Goal: Task Accomplishment & Management: Use online tool/utility

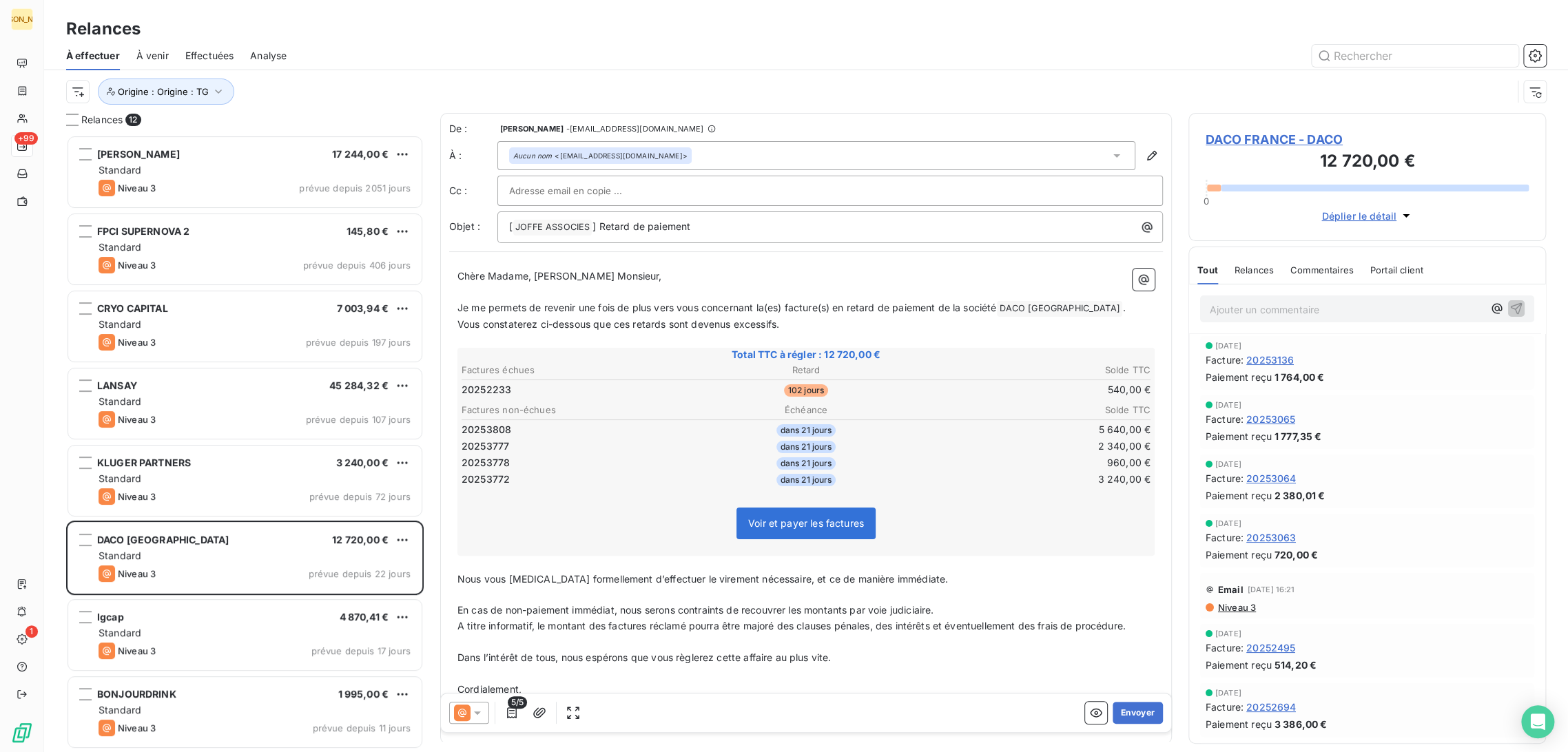
scroll to position [605, 346]
click at [512, 709] on icon "button" at bounding box center [511, 712] width 14 height 14
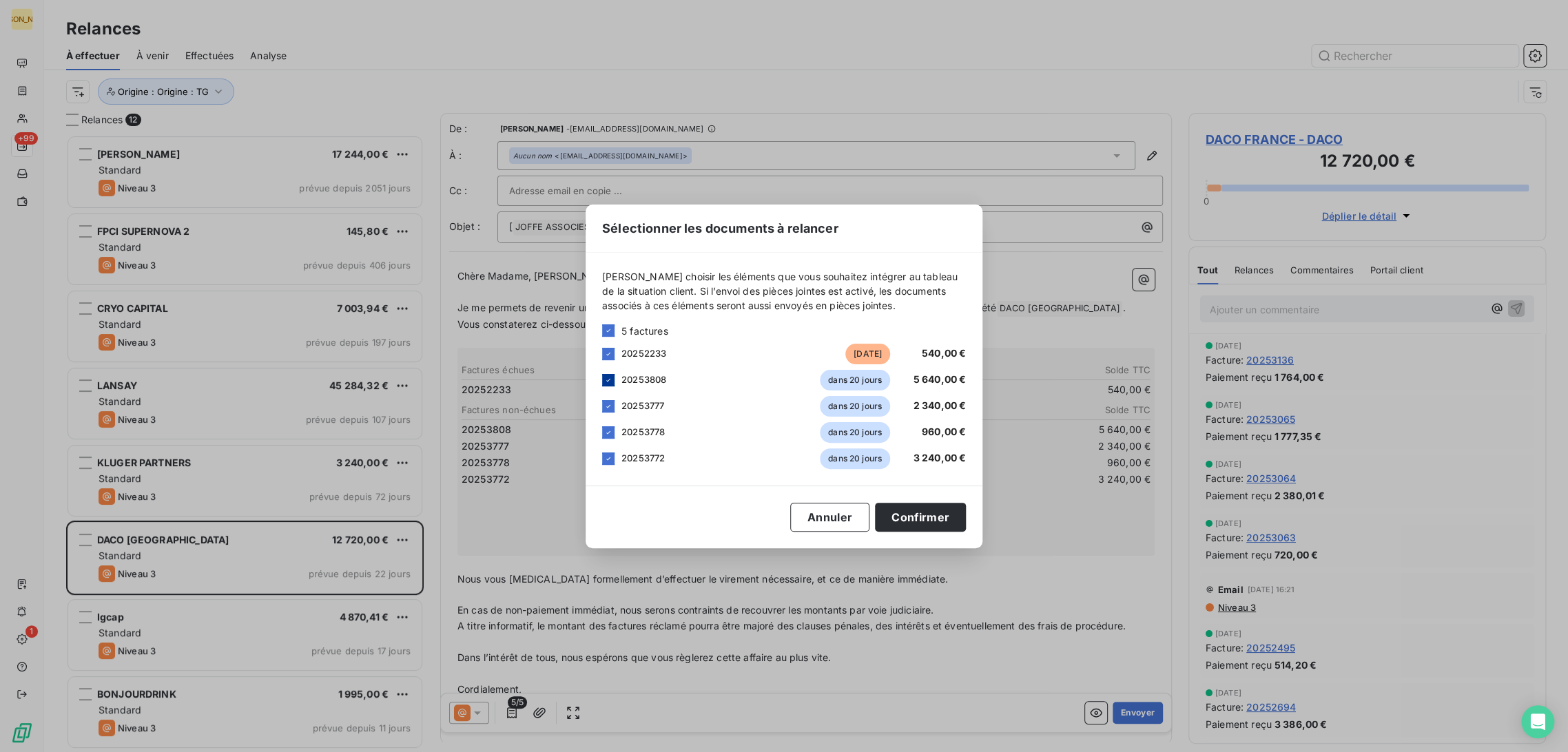
click at [608, 381] on icon at bounding box center [608, 379] width 9 height 9
click at [605, 409] on icon at bounding box center [608, 406] width 9 height 9
click at [605, 433] on icon at bounding box center [608, 432] width 9 height 9
drag, startPoint x: 605, startPoint y: 458, endPoint x: 700, endPoint y: 471, distance: 95.9
click at [606, 459] on icon at bounding box center [608, 458] width 9 height 9
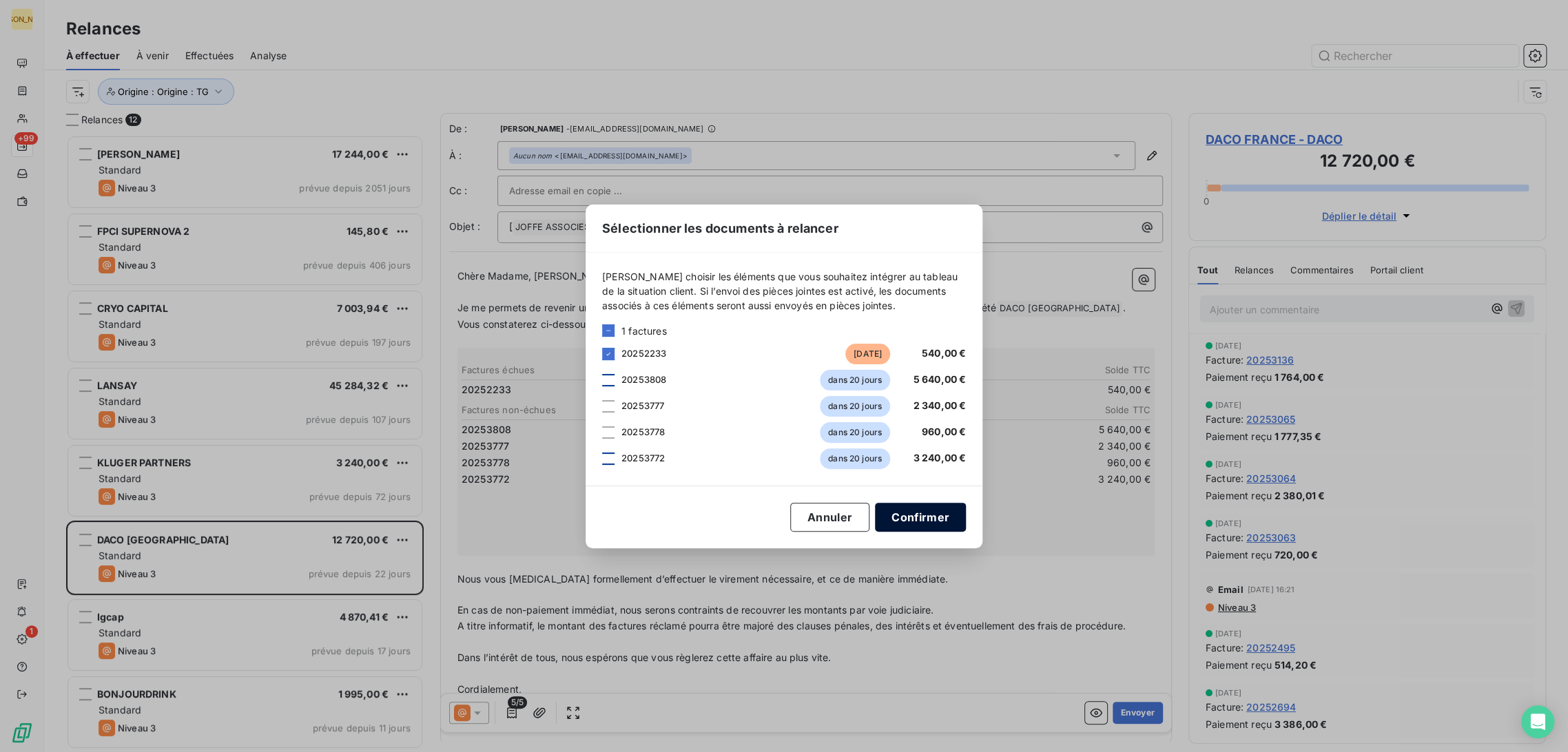
click at [898, 510] on button "Confirmer" at bounding box center [920, 517] width 91 height 28
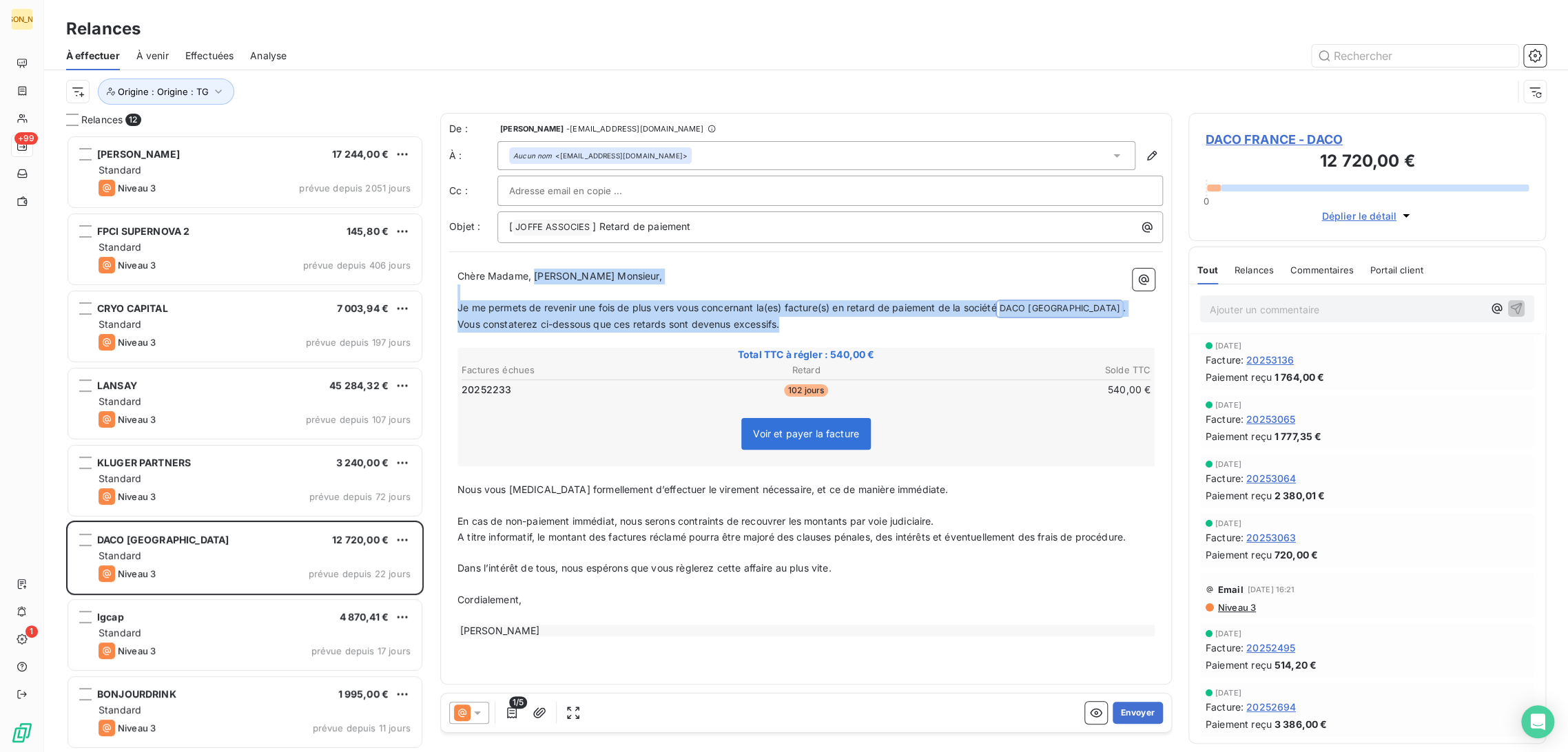
drag, startPoint x: 588, startPoint y: 278, endPoint x: 802, endPoint y: 318, distance: 217.7
click at [802, 318] on div "Chère Madame, Cher Monsieur, ﻿ Je me permets de revenir une fois de plus vers v…" at bounding box center [805, 452] width 697 height 369
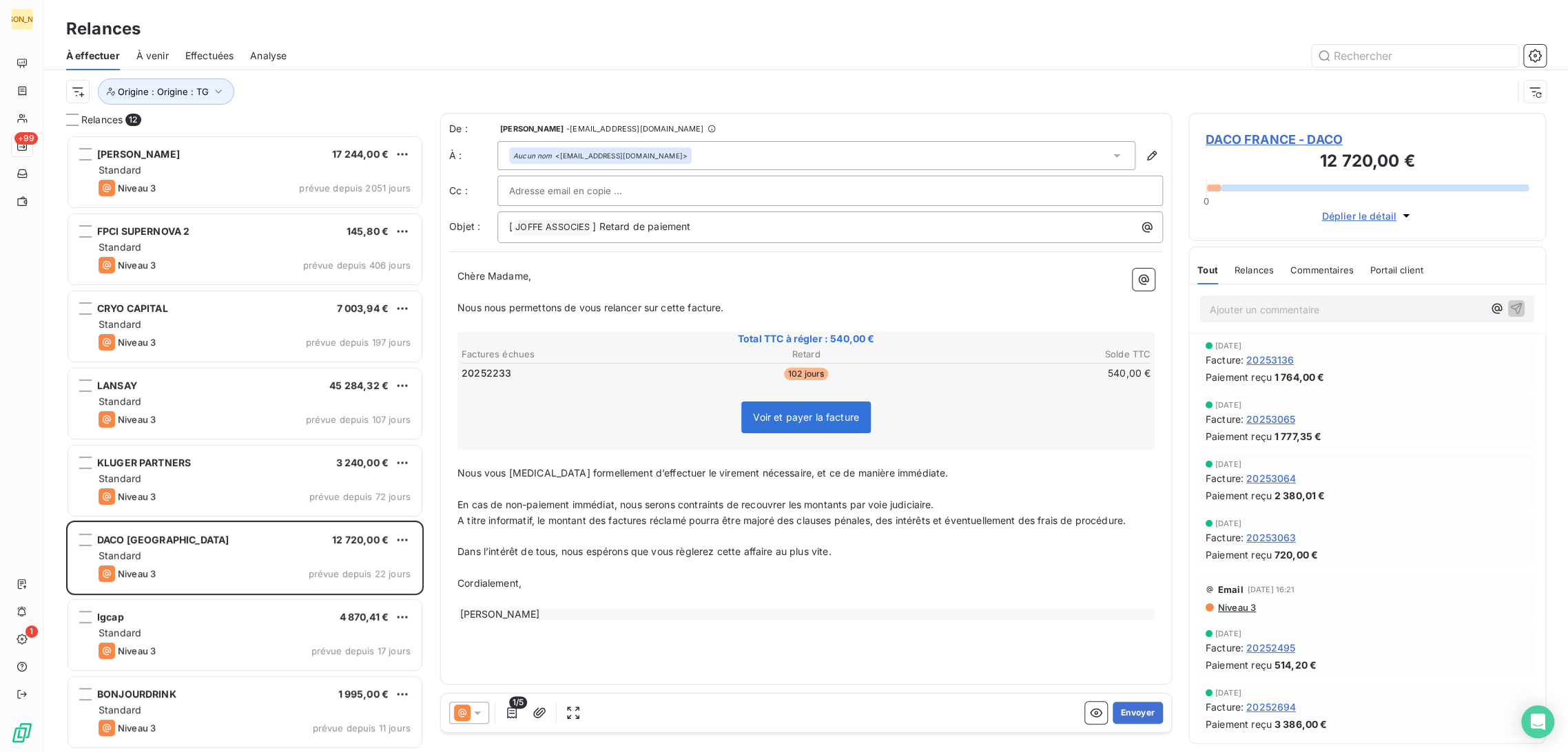
click at [489, 485] on p "﻿" at bounding box center [805, 489] width 697 height 16
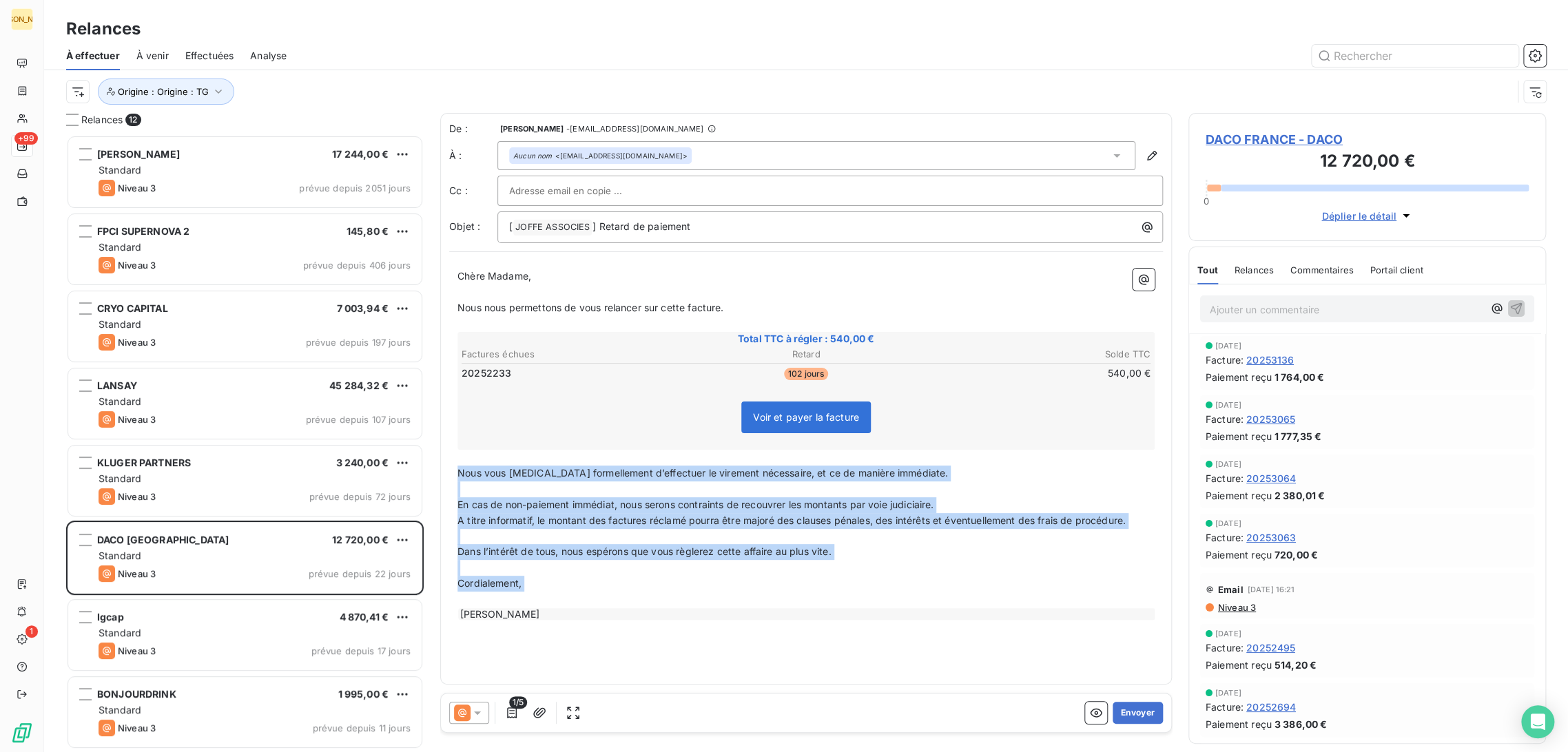
drag, startPoint x: 456, startPoint y: 476, endPoint x: 551, endPoint y: 604, distance: 159.4
click at [551, 604] on div "Chère Madame, ﻿ Nous nous permettons de vous relancer sur cette facture. ﻿ Tota…" at bounding box center [805, 445] width 697 height 353
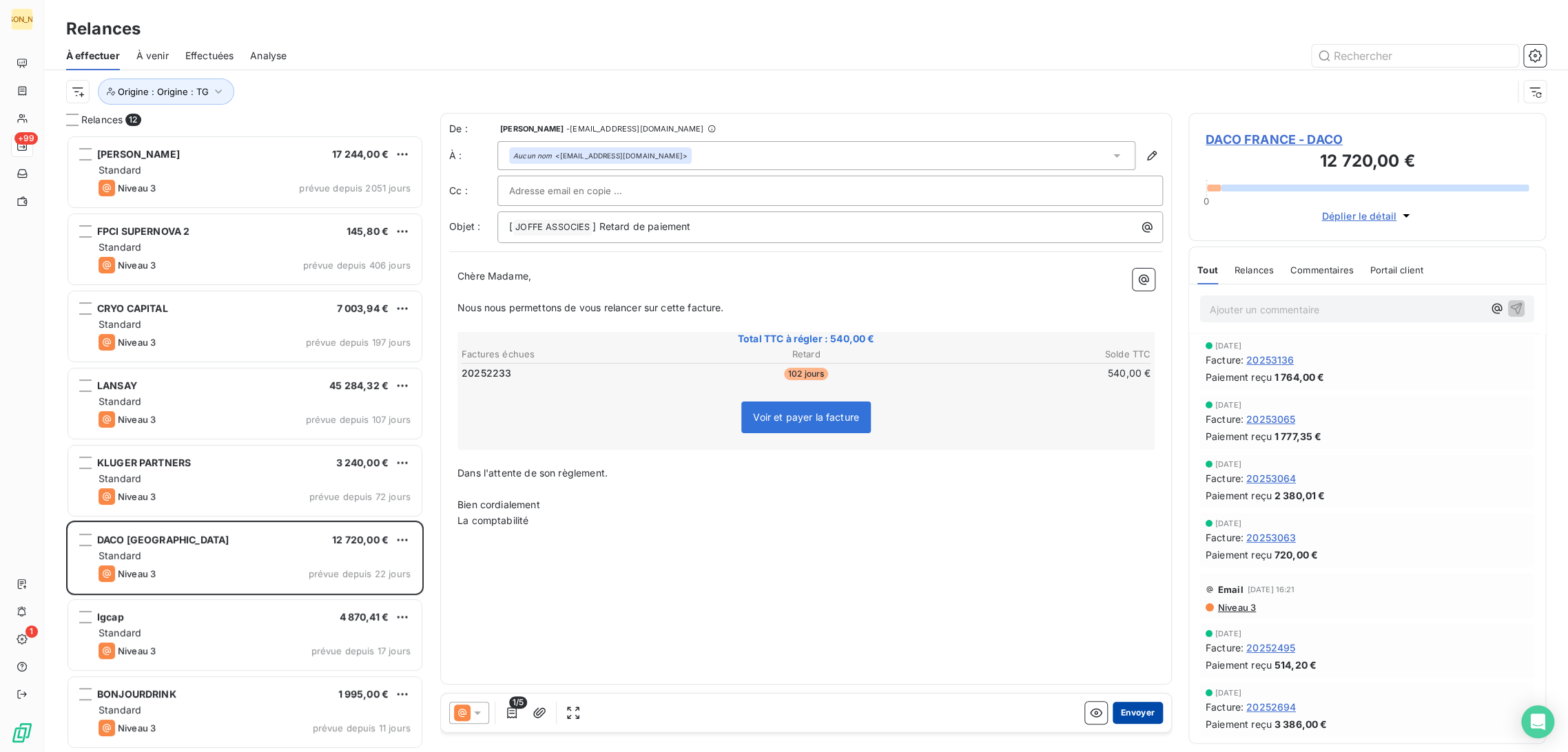
click at [1153, 710] on button "Envoyer" at bounding box center [1137, 712] width 50 height 22
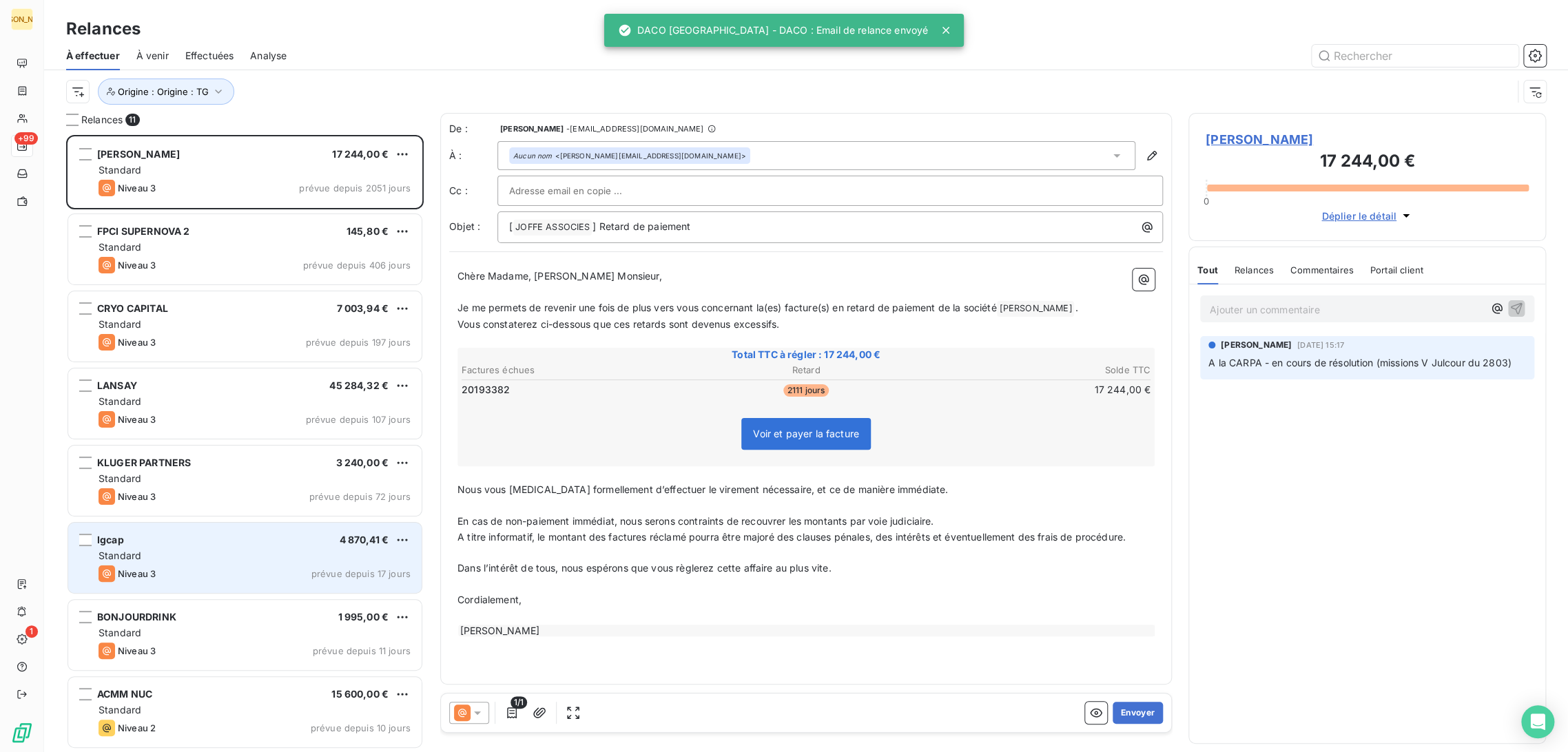
click at [197, 539] on div "Igcap 4 870,41 €" at bounding box center [254, 540] width 312 height 12
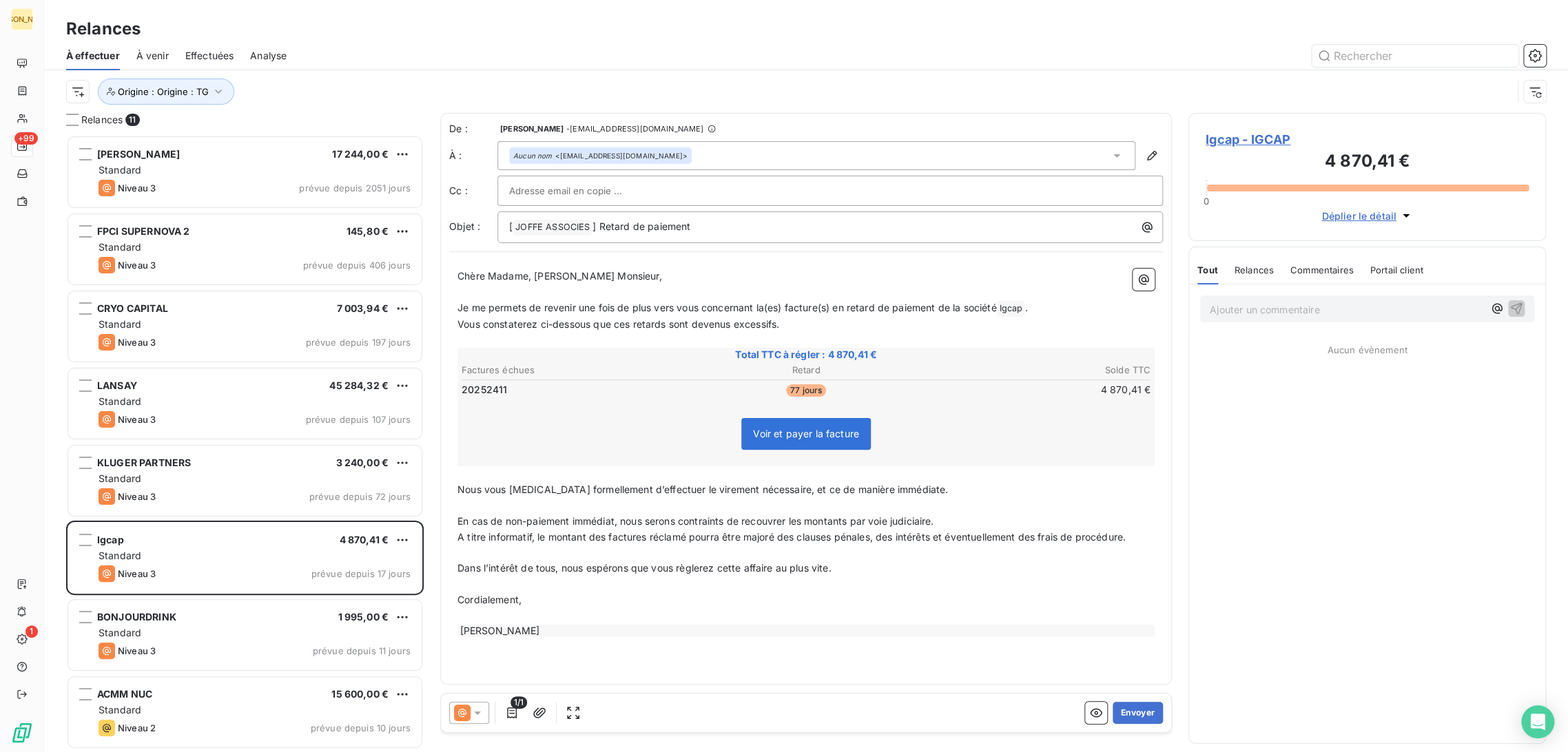
click at [582, 290] on p "﻿" at bounding box center [805, 292] width 697 height 16
drag, startPoint x: 798, startPoint y: 325, endPoint x: 445, endPoint y: 310, distance: 353.3
click at [445, 310] on div "De : ODILE LELLOUCHE - rappels@leanpay.io À : Aucun nom <tboyer@igcap.fr> Cc : …" at bounding box center [805, 398] width 731 height 572
click at [555, 326] on span "Vous constaterez ci-dessous que ces retards sont devenus excessifs." at bounding box center [618, 323] width 322 height 11
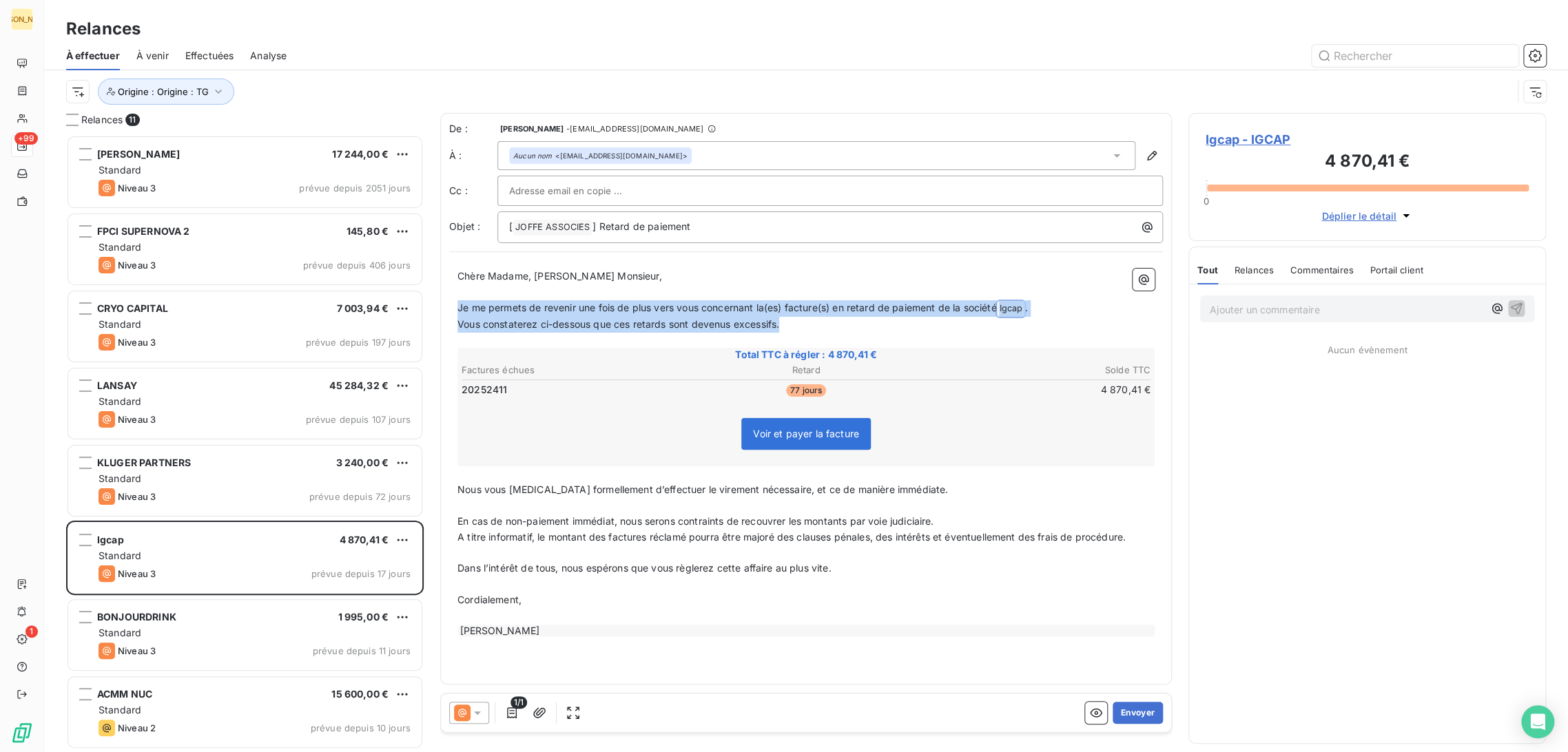
drag, startPoint x: 837, startPoint y: 323, endPoint x: 447, endPoint y: 307, distance: 390.3
click at [447, 307] on div "De : ODILE LELLOUCHE - rappels@leanpay.io À : Aucun nom <tboyer@igcap.fr> Cc : …" at bounding box center [805, 398] width 731 height 572
click at [617, 328] on span "Vous constaterez ci-dessous que ces retards sont devenus excessifs." at bounding box center [618, 323] width 322 height 11
drag, startPoint x: 783, startPoint y: 323, endPoint x: 447, endPoint y: 303, distance: 336.6
click at [447, 303] on div "De : ODILE LELLOUCHE - rappels@leanpay.io À : Aucun nom <tboyer@igcap.fr> Cc : …" at bounding box center [805, 398] width 731 height 572
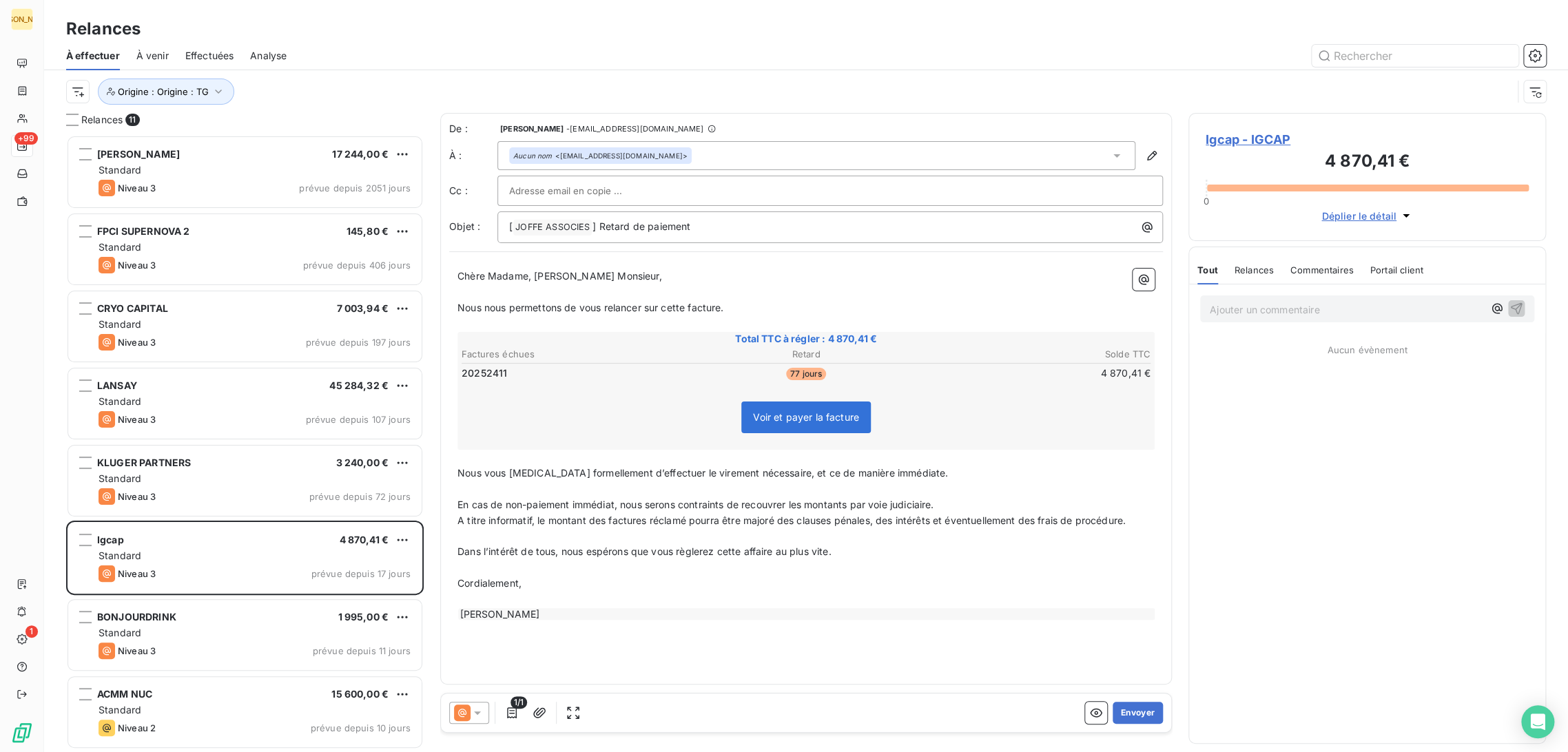
click at [487, 494] on div "Chère Madame, Cher Monsieur, ﻿ Nous nous permettons de vous relancer sur cette …" at bounding box center [805, 445] width 697 height 353
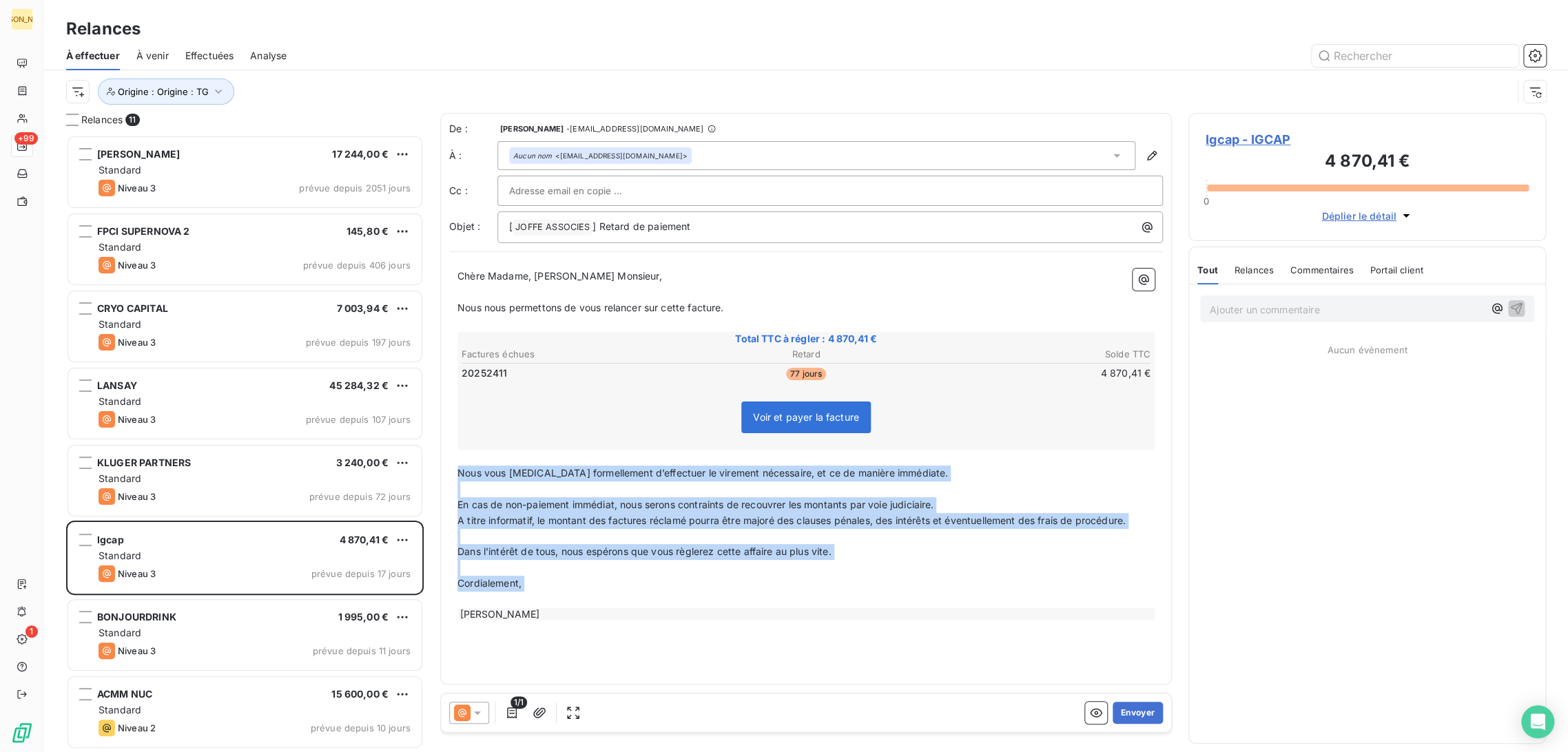
drag, startPoint x: 457, startPoint y: 474, endPoint x: 562, endPoint y: 604, distance: 167.1
click at [562, 603] on div "Chère Madame, Cher Monsieur, ﻿ Nous nous permettons de vous relancer sur cette …" at bounding box center [805, 445] width 697 height 353
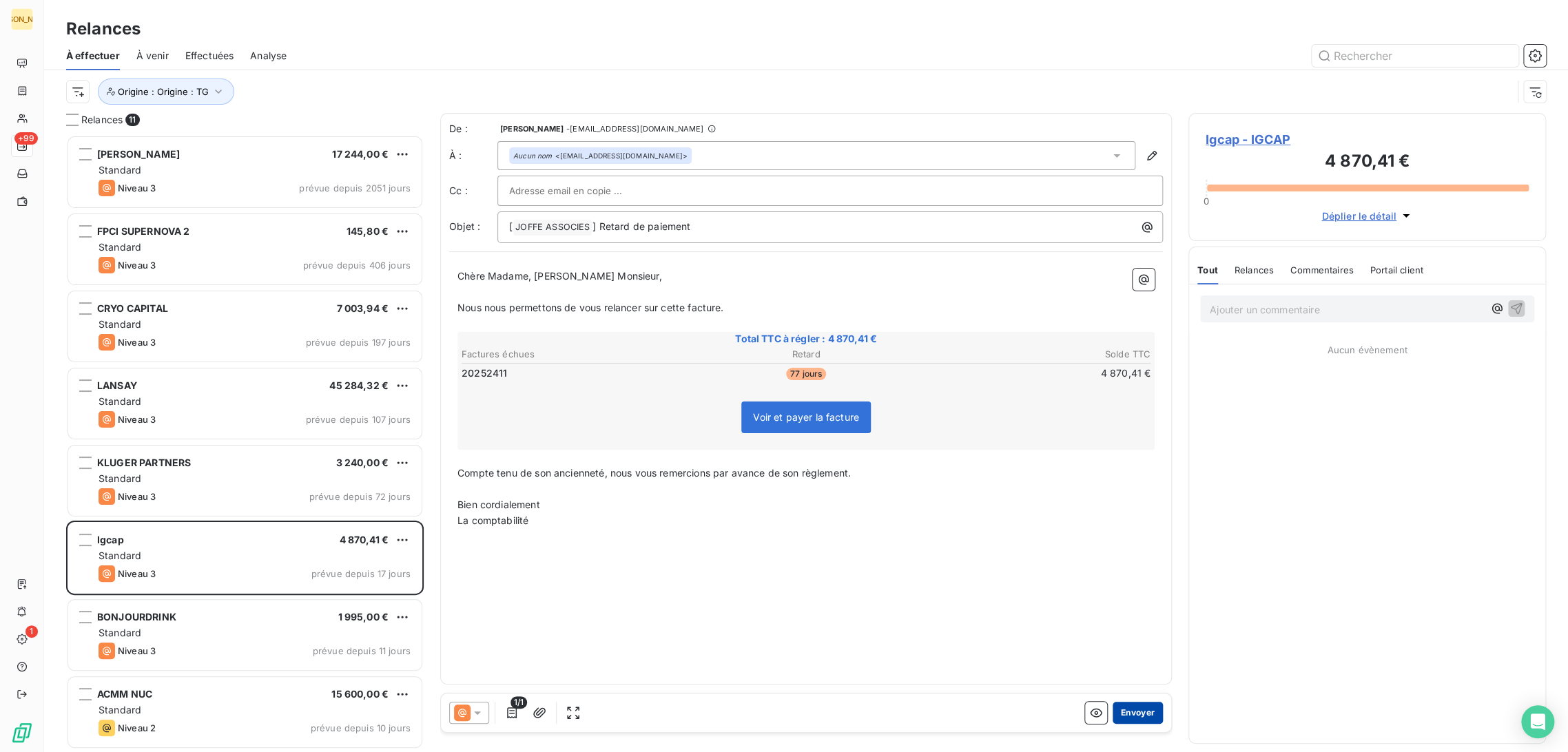
click at [1136, 710] on button "Envoyer" at bounding box center [1137, 712] width 50 height 22
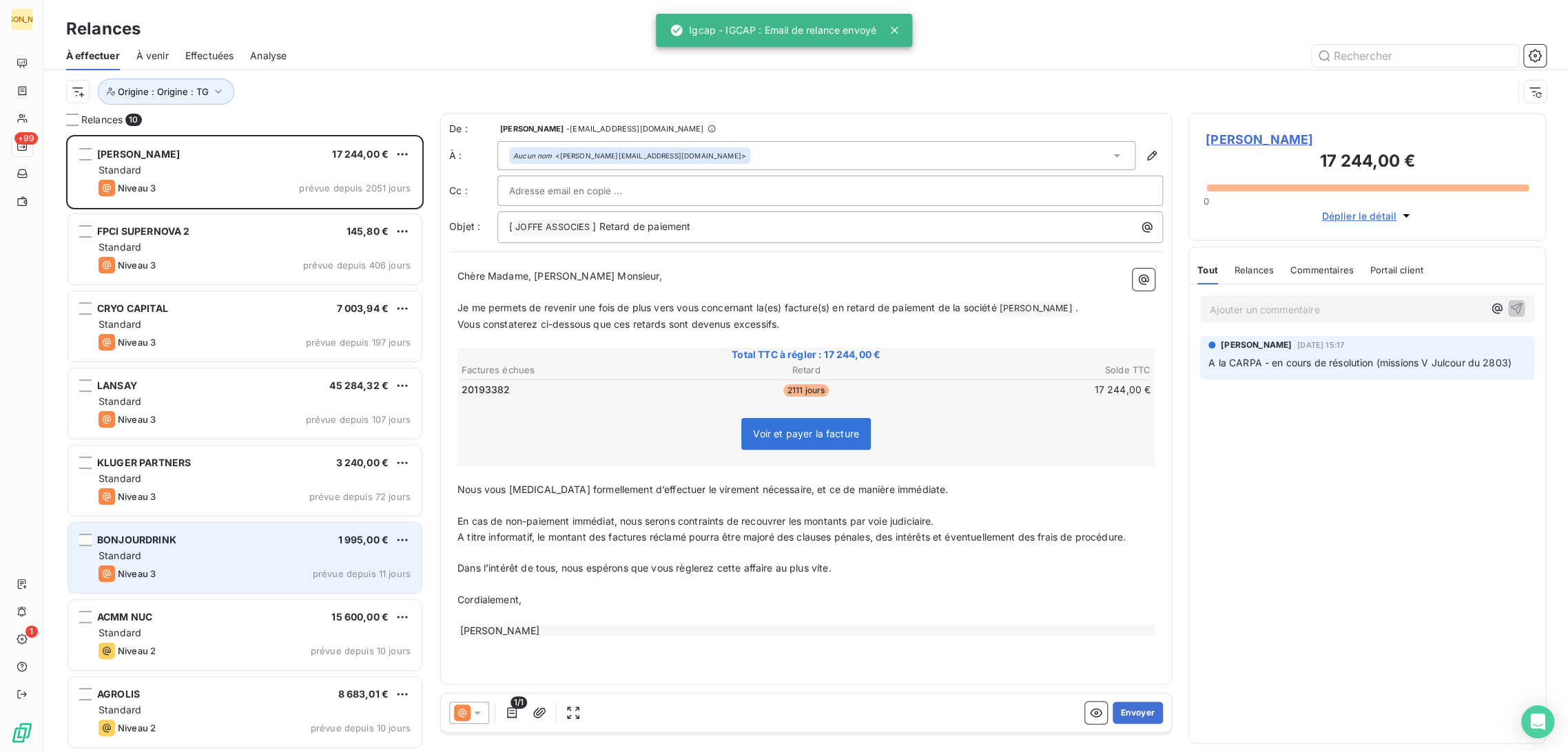
click at [185, 576] on div "Niveau 3 prévue depuis 11 jours" at bounding box center [254, 573] width 312 height 16
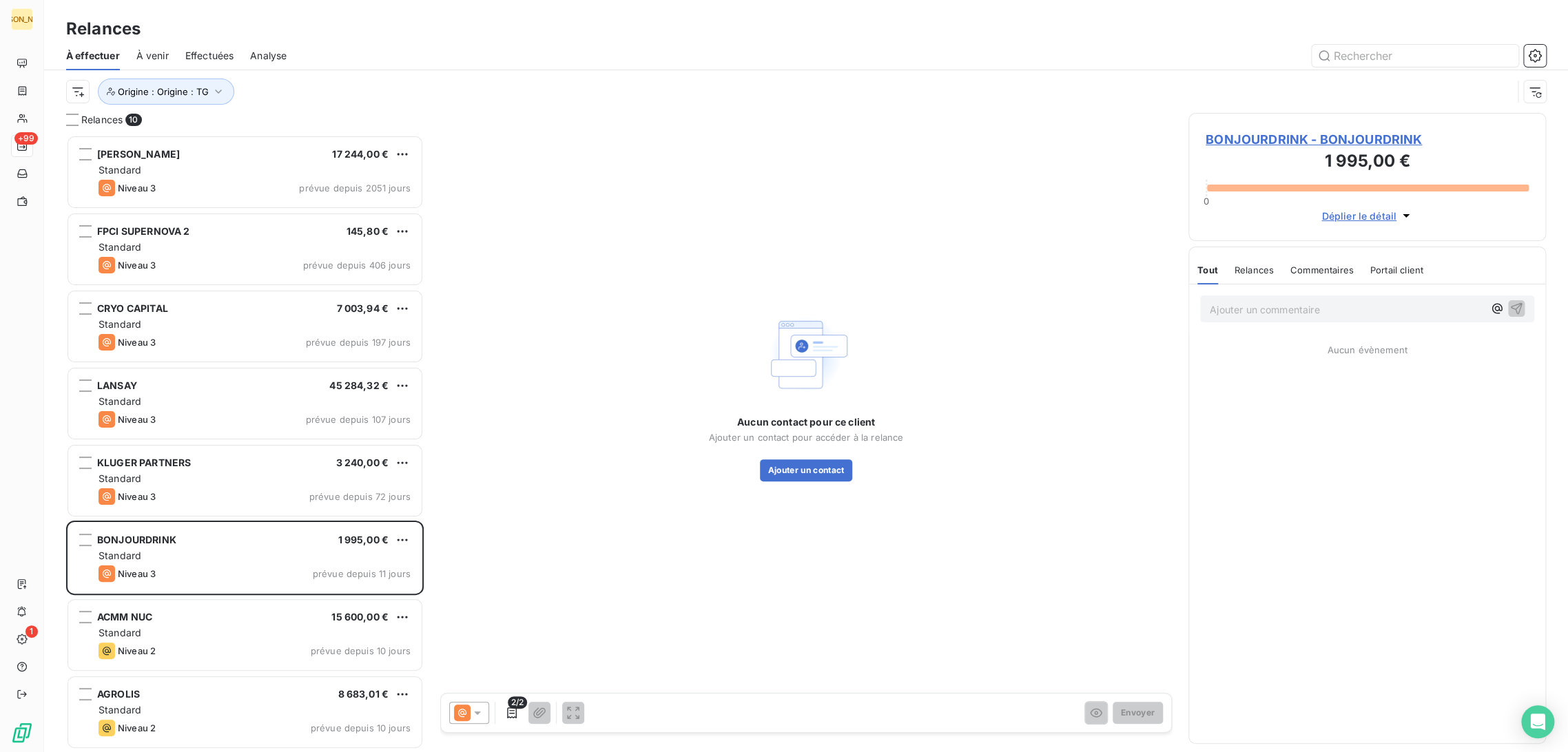
click at [1224, 140] on span "BONJOURDRINK - BONJOURDRINK" at bounding box center [1367, 139] width 323 height 19
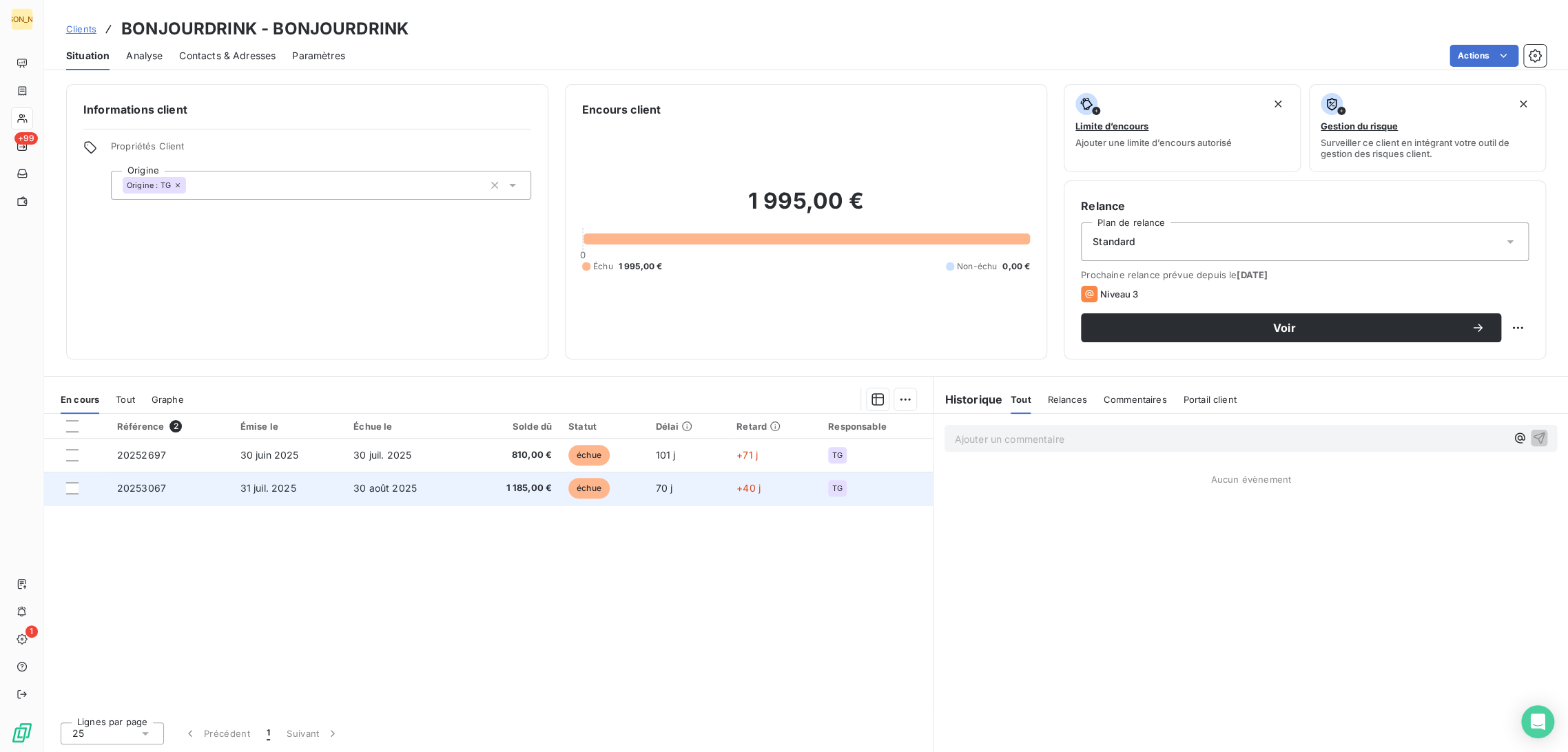
click at [432, 482] on td "30 août 2025" at bounding box center [405, 487] width 120 height 33
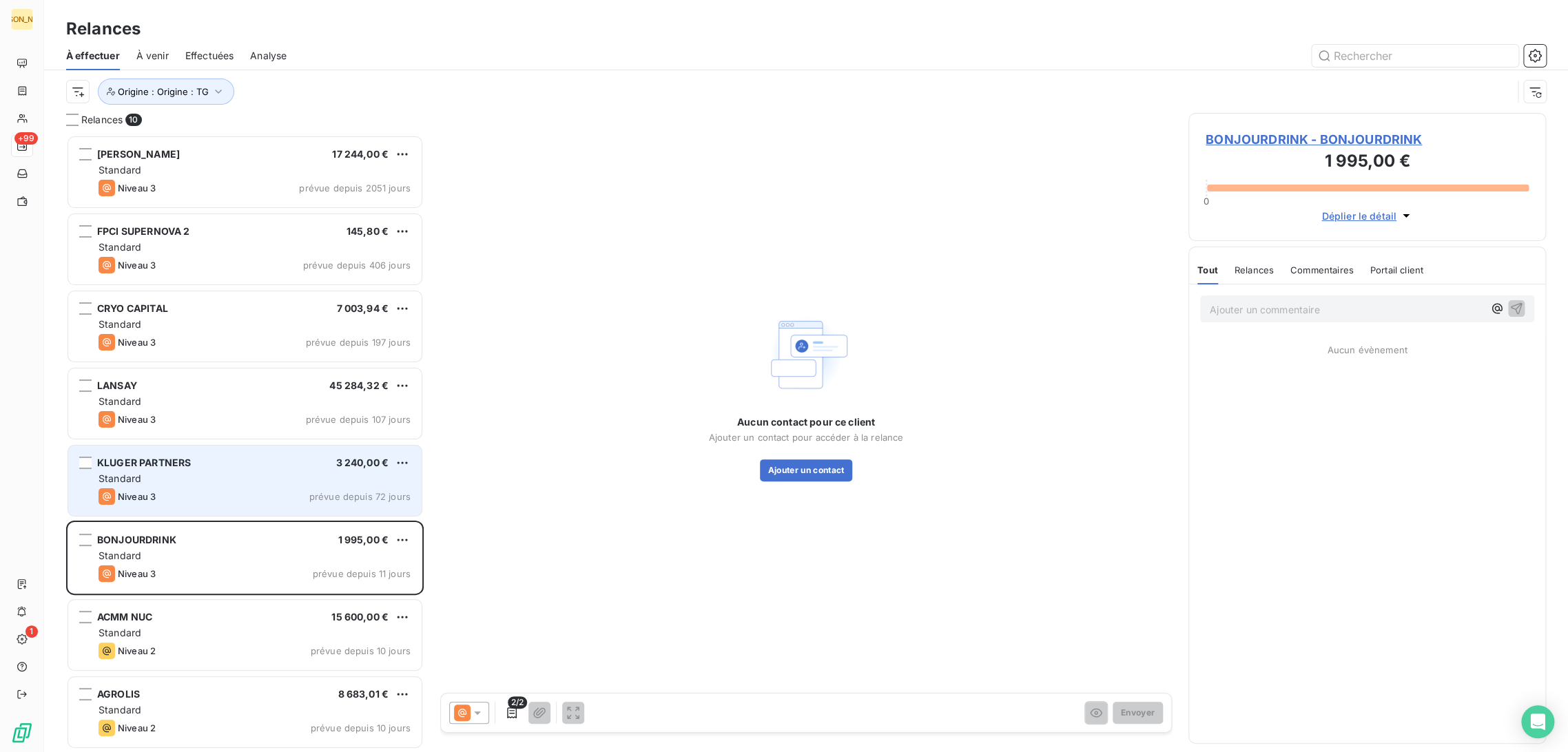
scroll to position [605, 346]
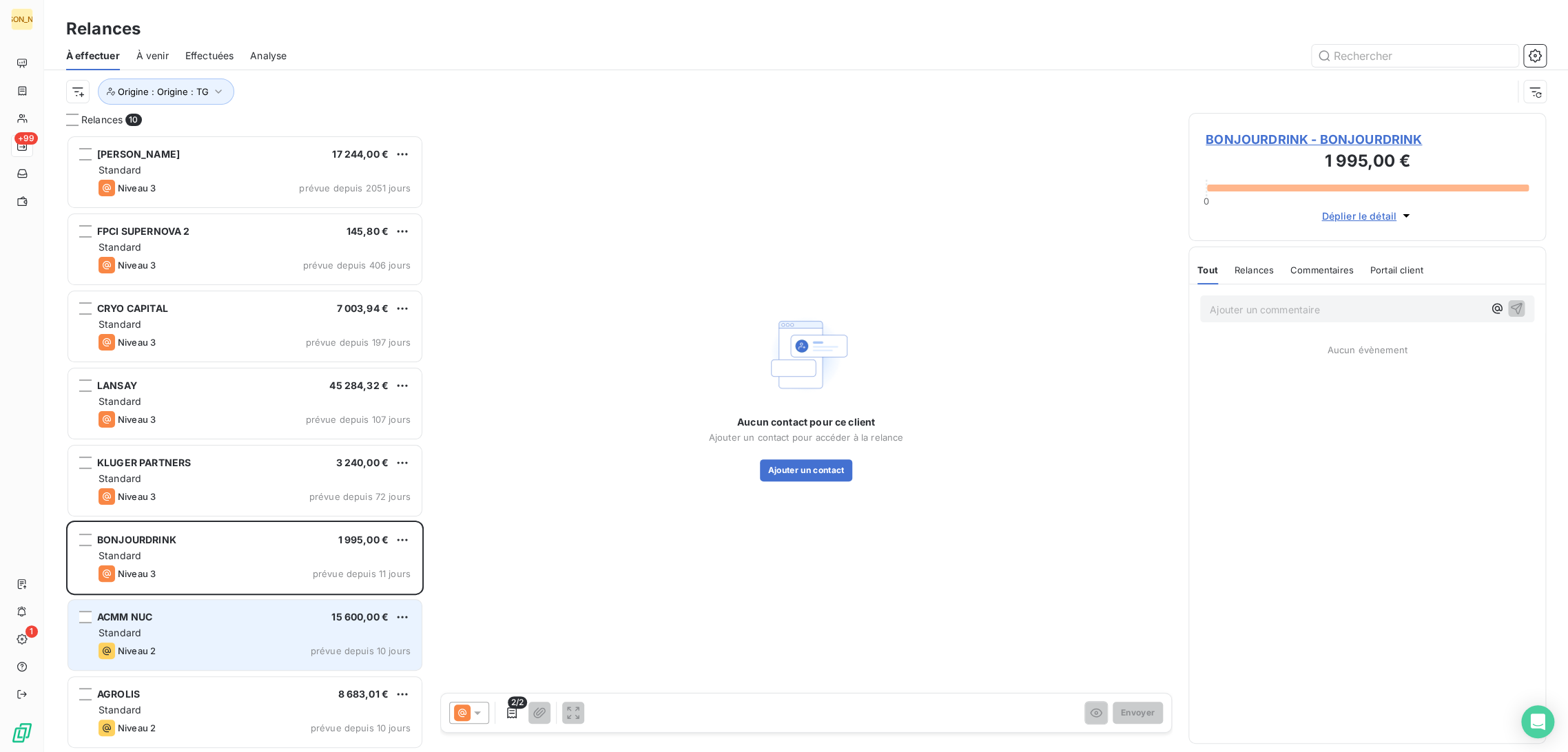
click at [202, 629] on div "Standard" at bounding box center [254, 633] width 312 height 14
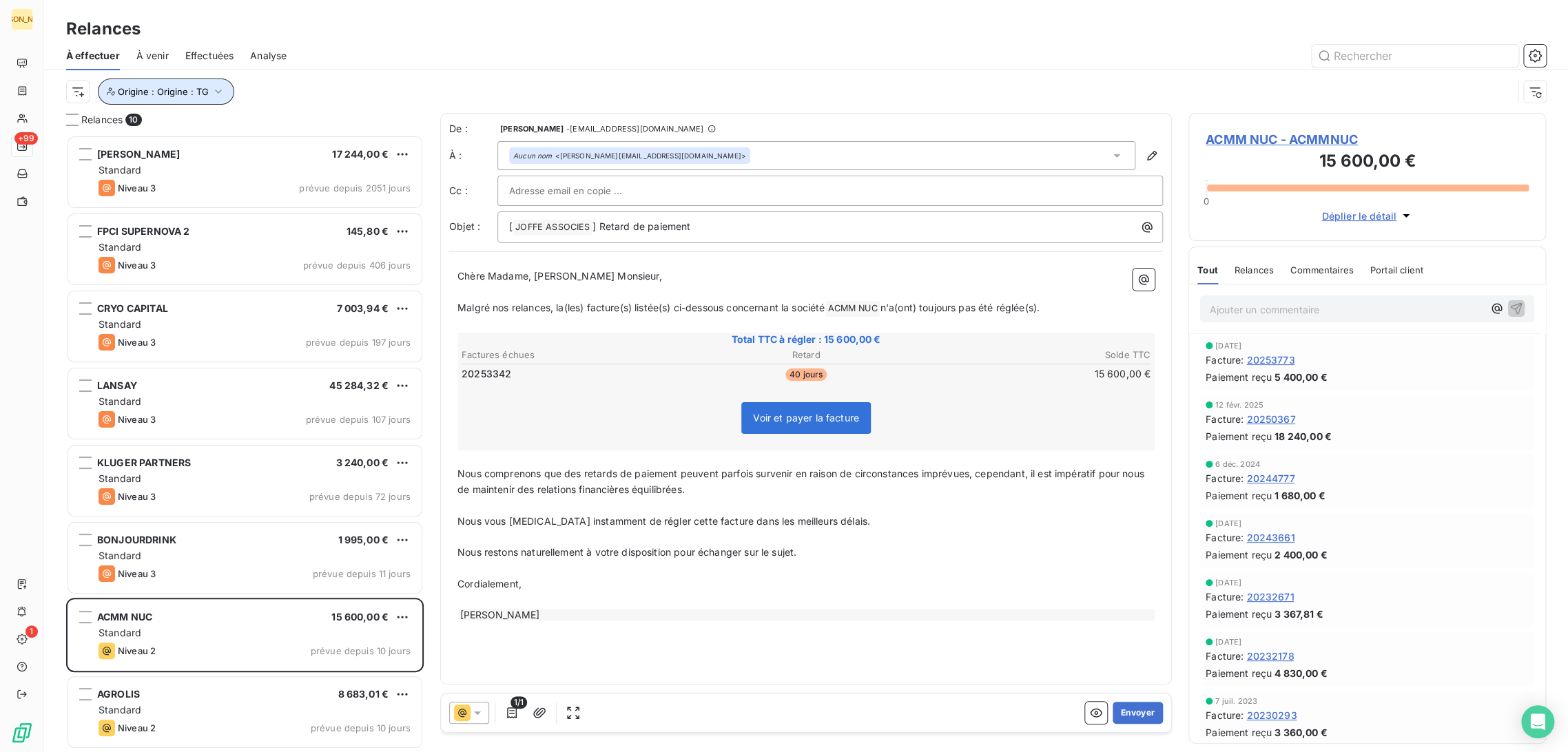
click at [152, 93] on span "Origine : Origine : TG" at bounding box center [163, 92] width 91 height 11
click at [502, 66] on div "À effectuer À venir Effectuées Analyse" at bounding box center [805, 56] width 1523 height 28
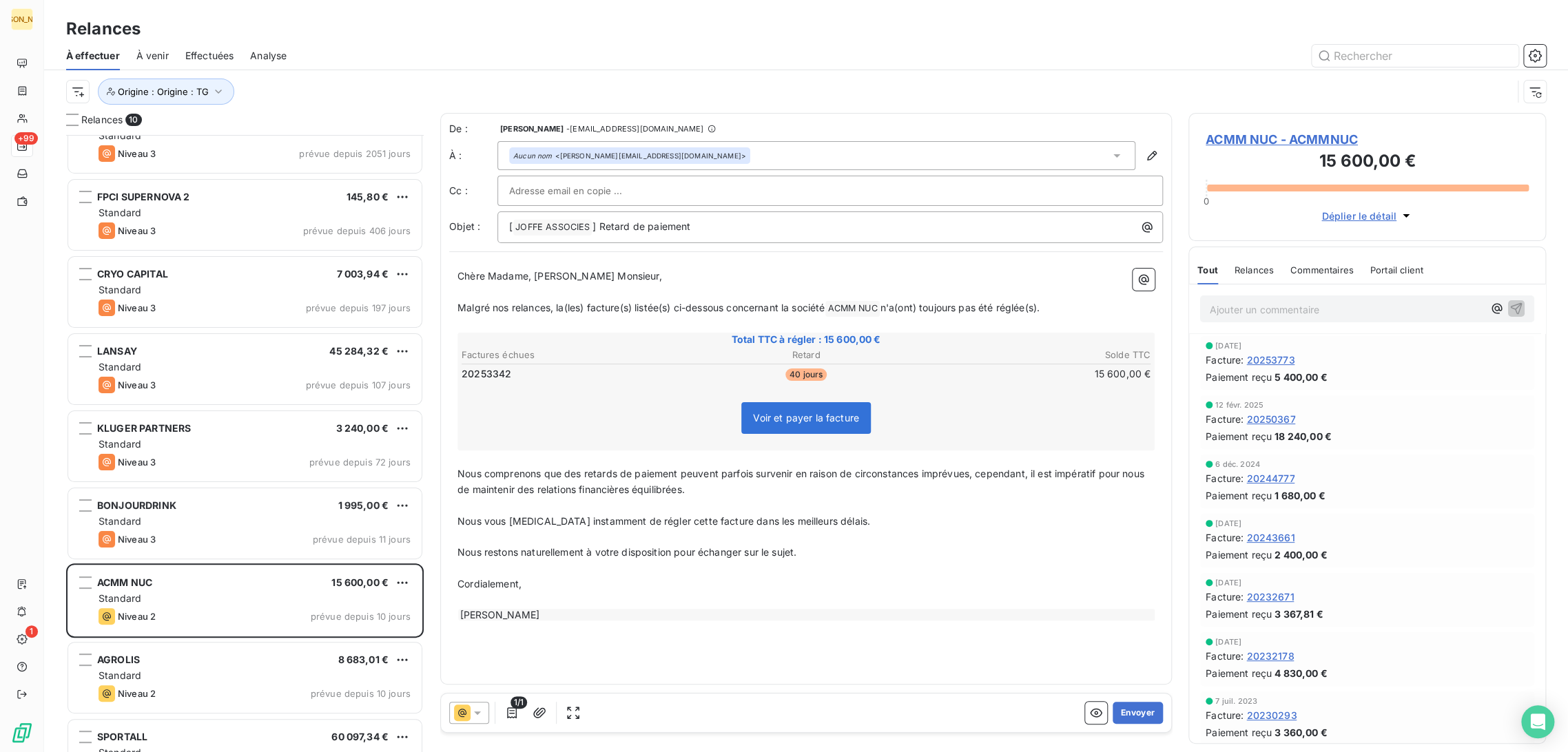
scroll to position [154, 0]
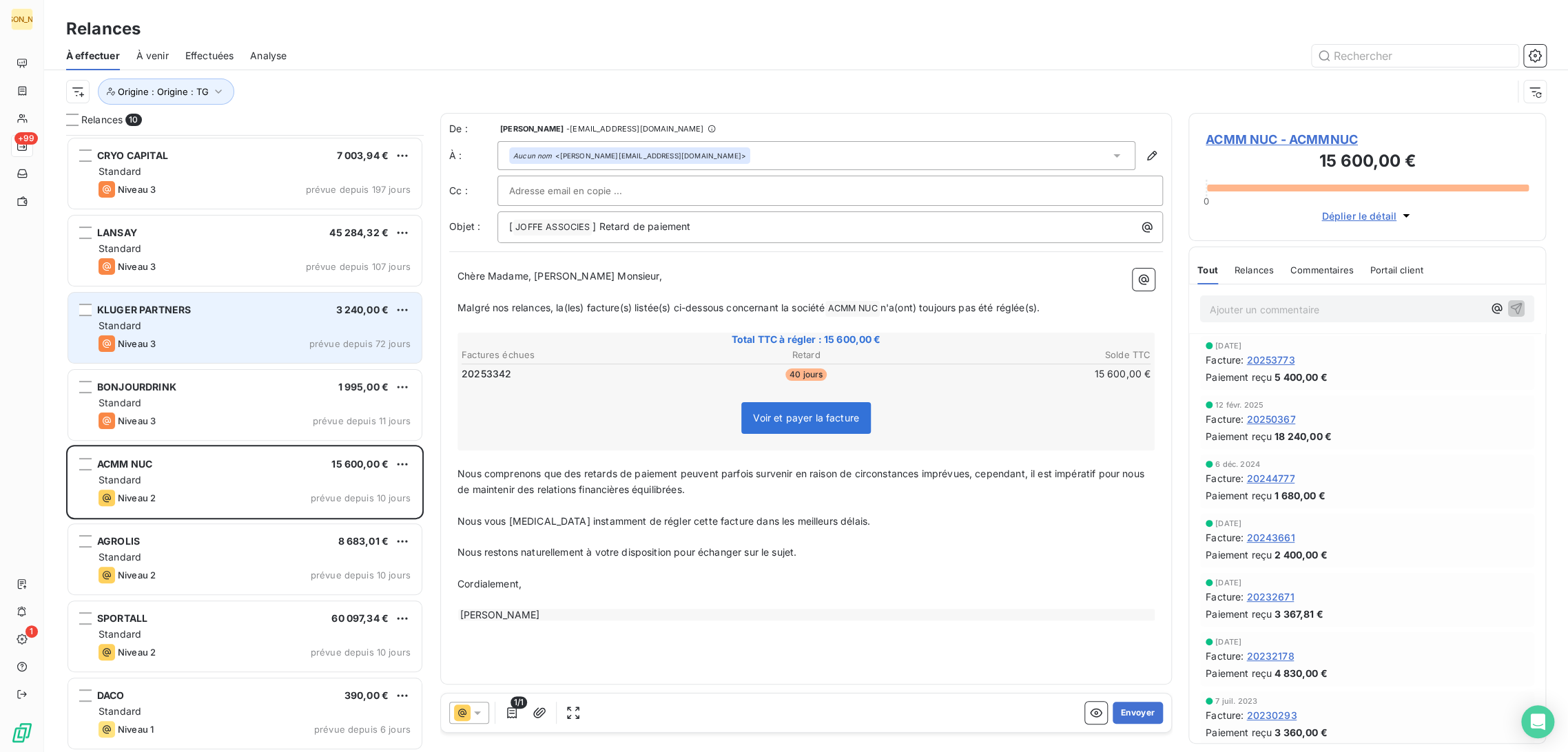
click at [223, 339] on div "Niveau 3 prévue depuis 72 jours" at bounding box center [254, 343] width 312 height 16
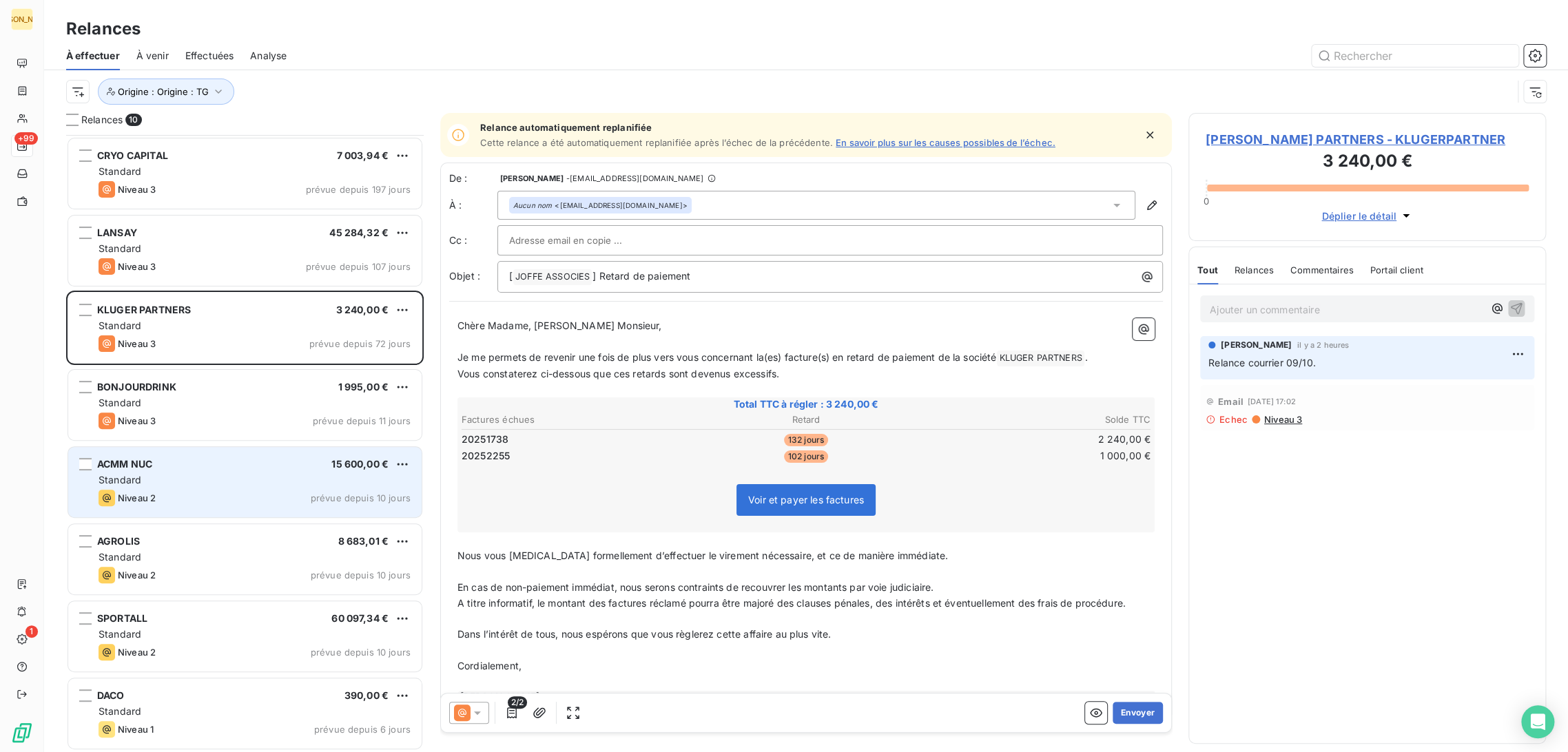
click at [163, 494] on div "Niveau 2 prévue depuis 10 jours" at bounding box center [254, 497] width 312 height 16
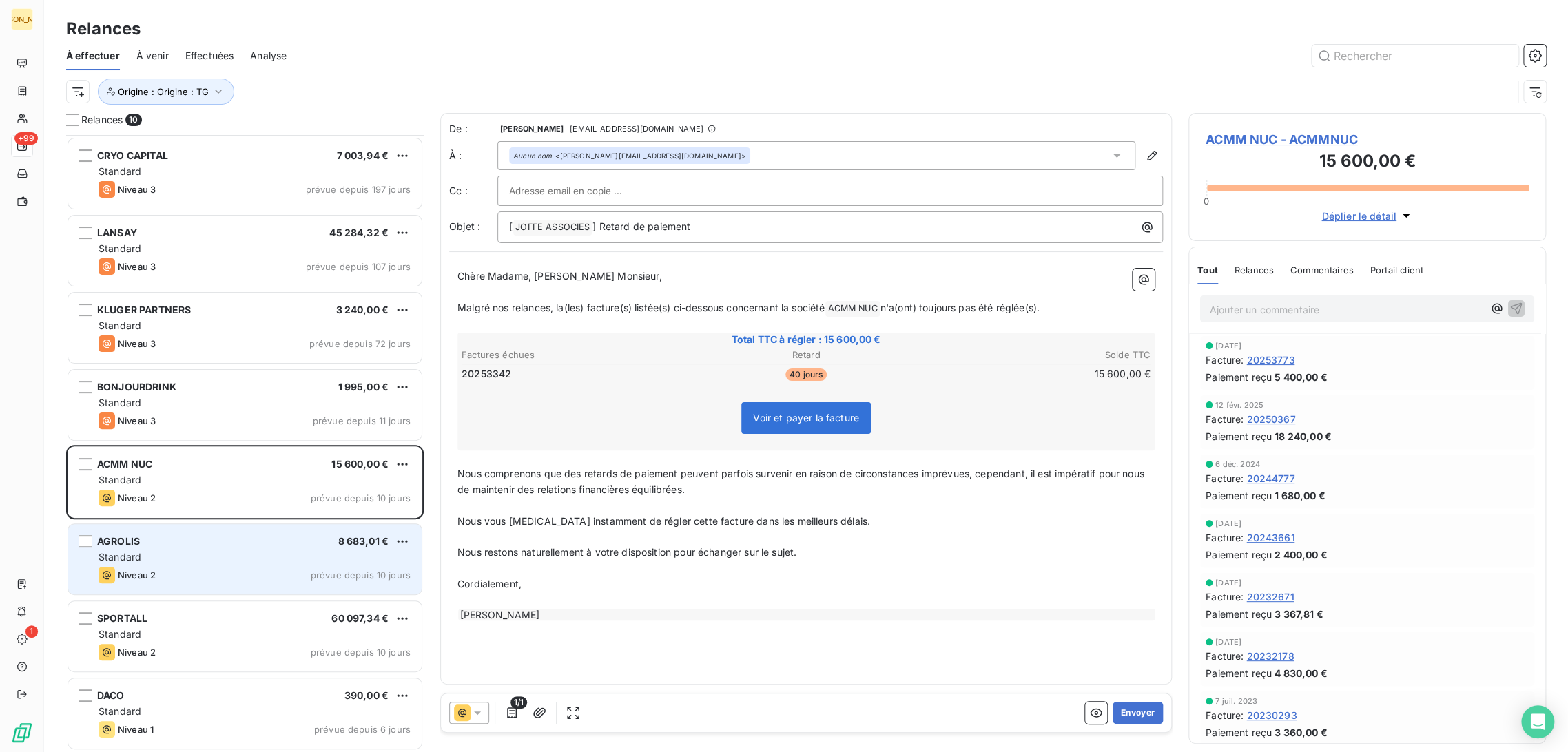
click at [180, 556] on div "Standard" at bounding box center [254, 557] width 312 height 14
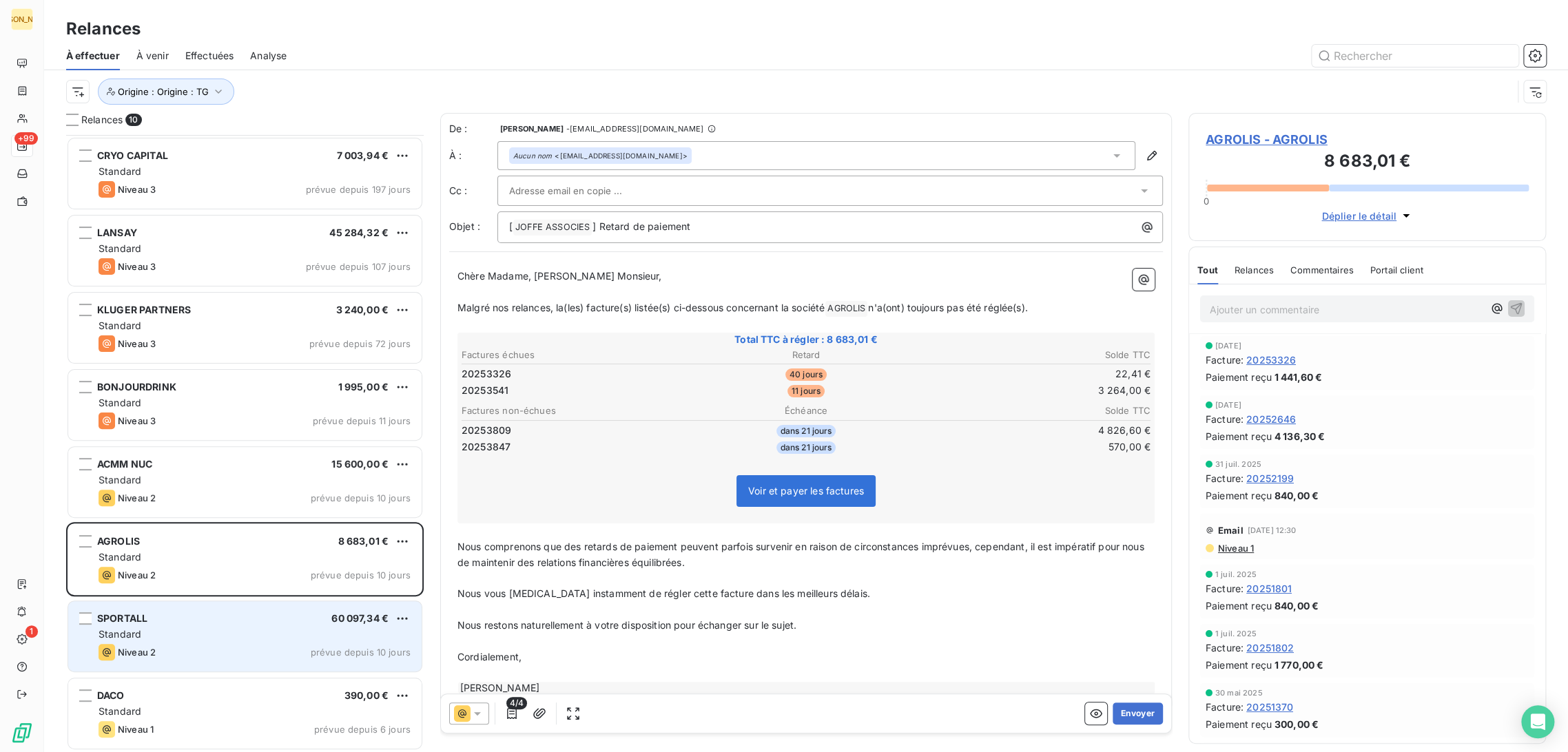
click at [254, 648] on div "Niveau 2 prévue depuis 10 jours" at bounding box center [254, 651] width 312 height 16
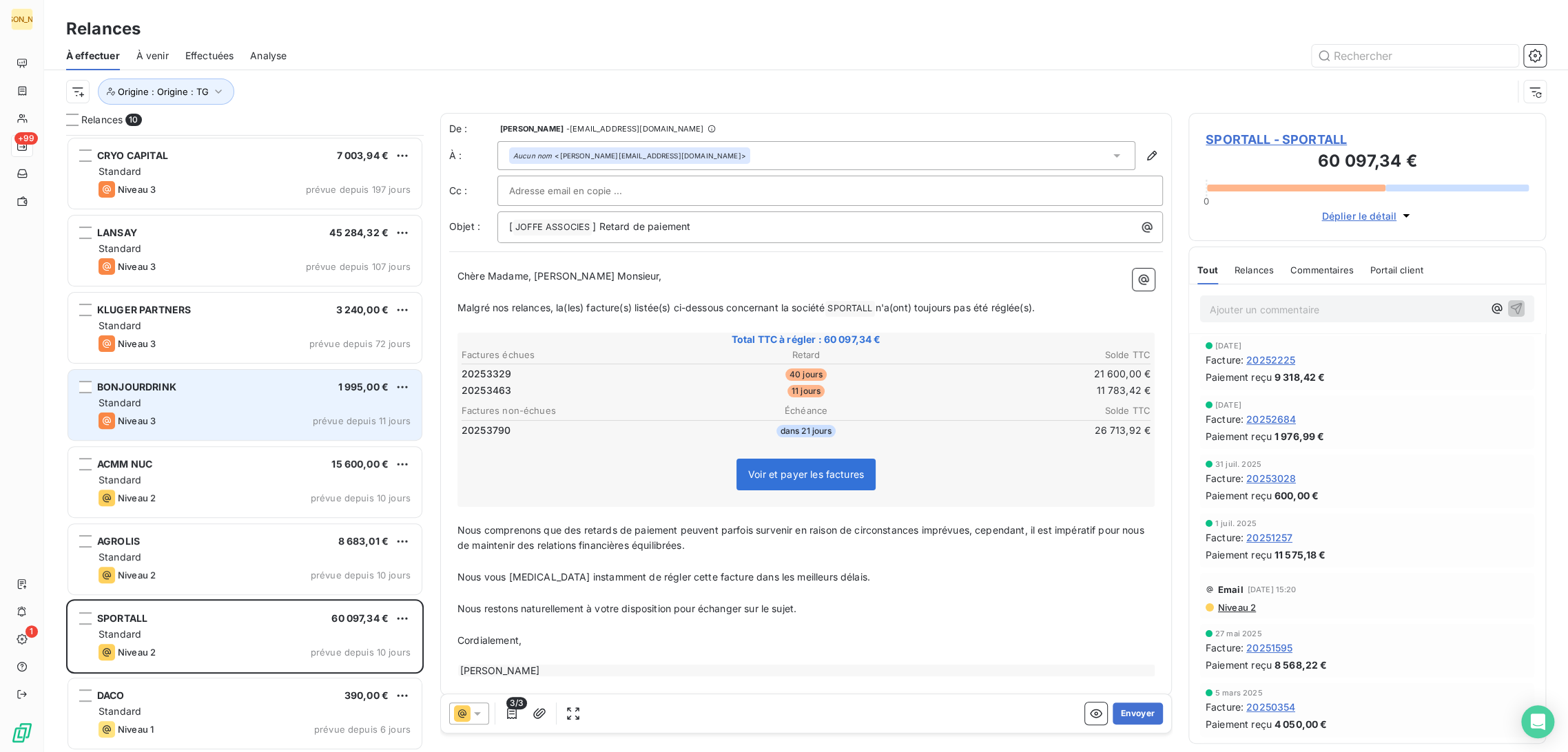
drag, startPoint x: 212, startPoint y: 417, endPoint x: 300, endPoint y: 414, distance: 88.1
click at [212, 417] on div "Niveau 3 prévue depuis 11 jours" at bounding box center [254, 420] width 312 height 16
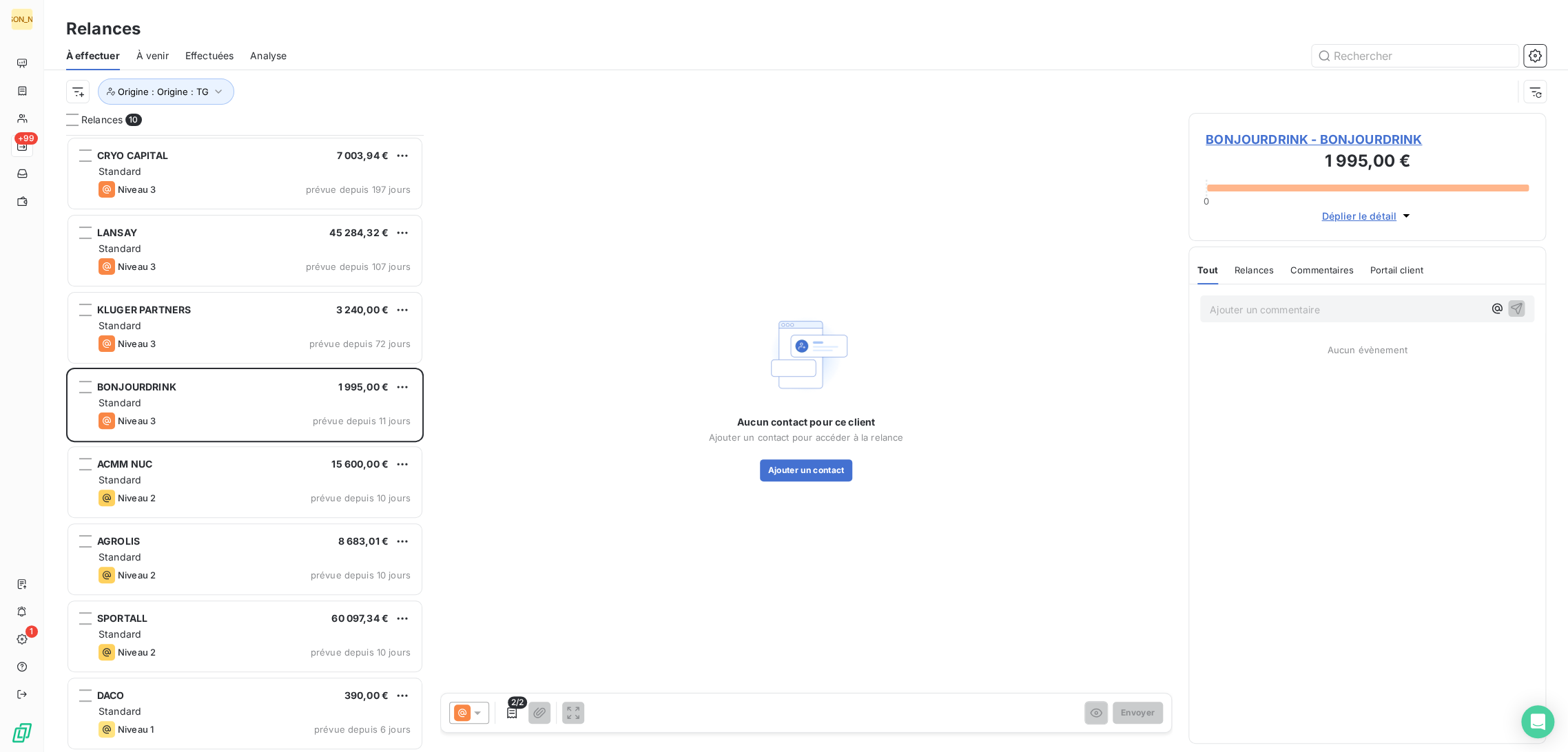
drag, startPoint x: 1344, startPoint y: 141, endPoint x: 1337, endPoint y: 144, distance: 7.6
click at [1344, 141] on span "BONJOURDRINK - BONJOURDRINK" at bounding box center [1367, 139] width 323 height 19
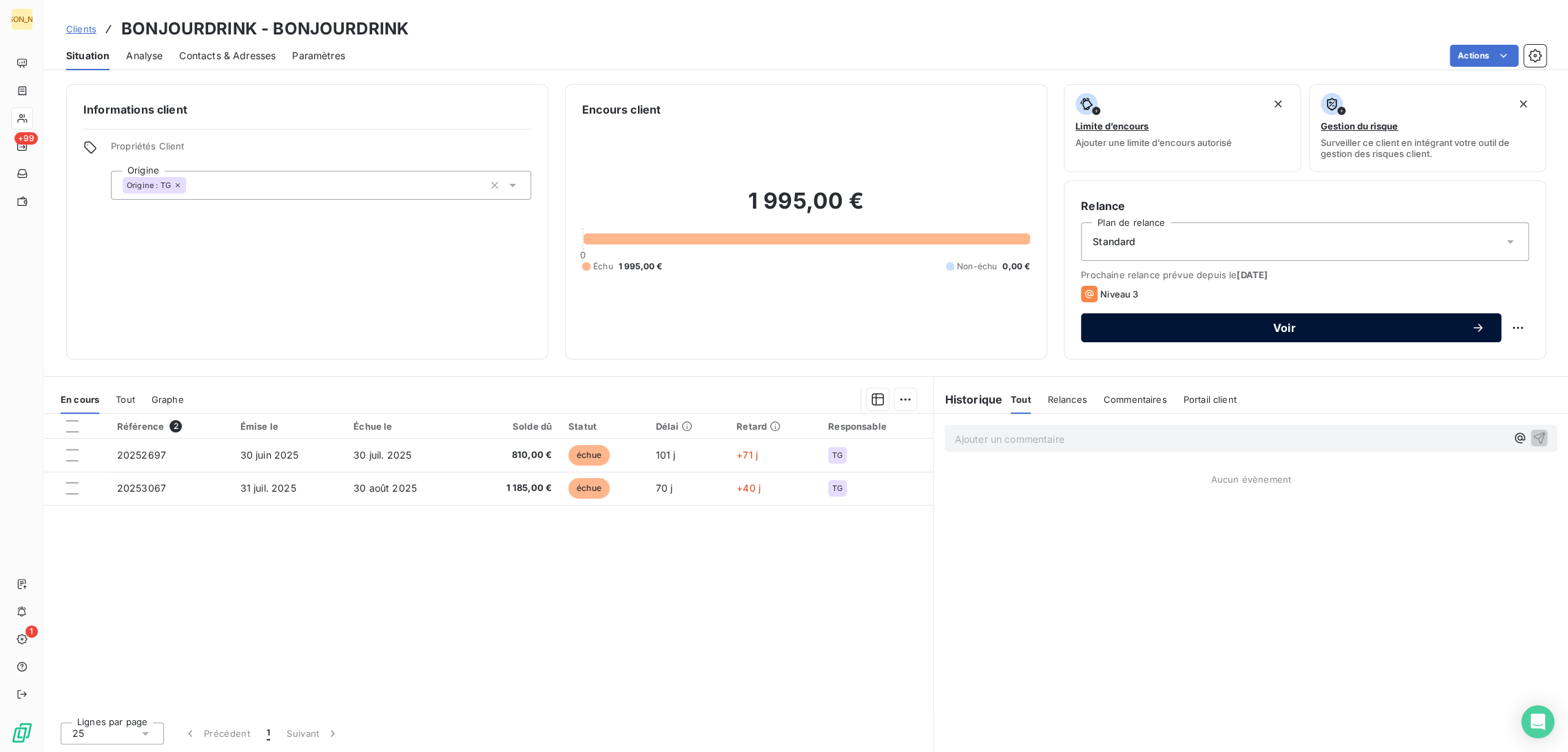
click at [1252, 327] on span "Voir" at bounding box center [1284, 328] width 374 height 11
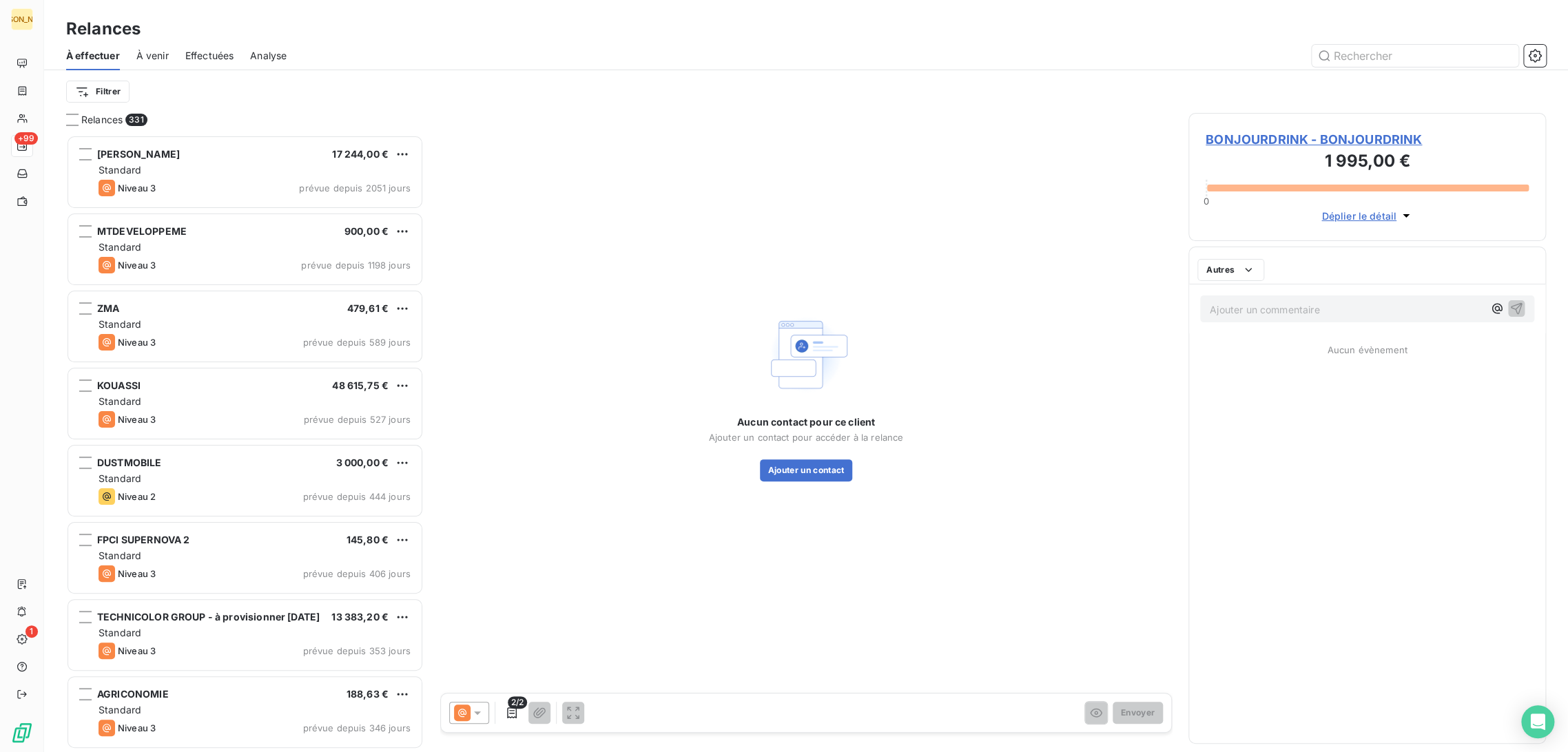
scroll to position [605, 346]
click at [787, 473] on button "Ajouter un contact" at bounding box center [806, 469] width 93 height 22
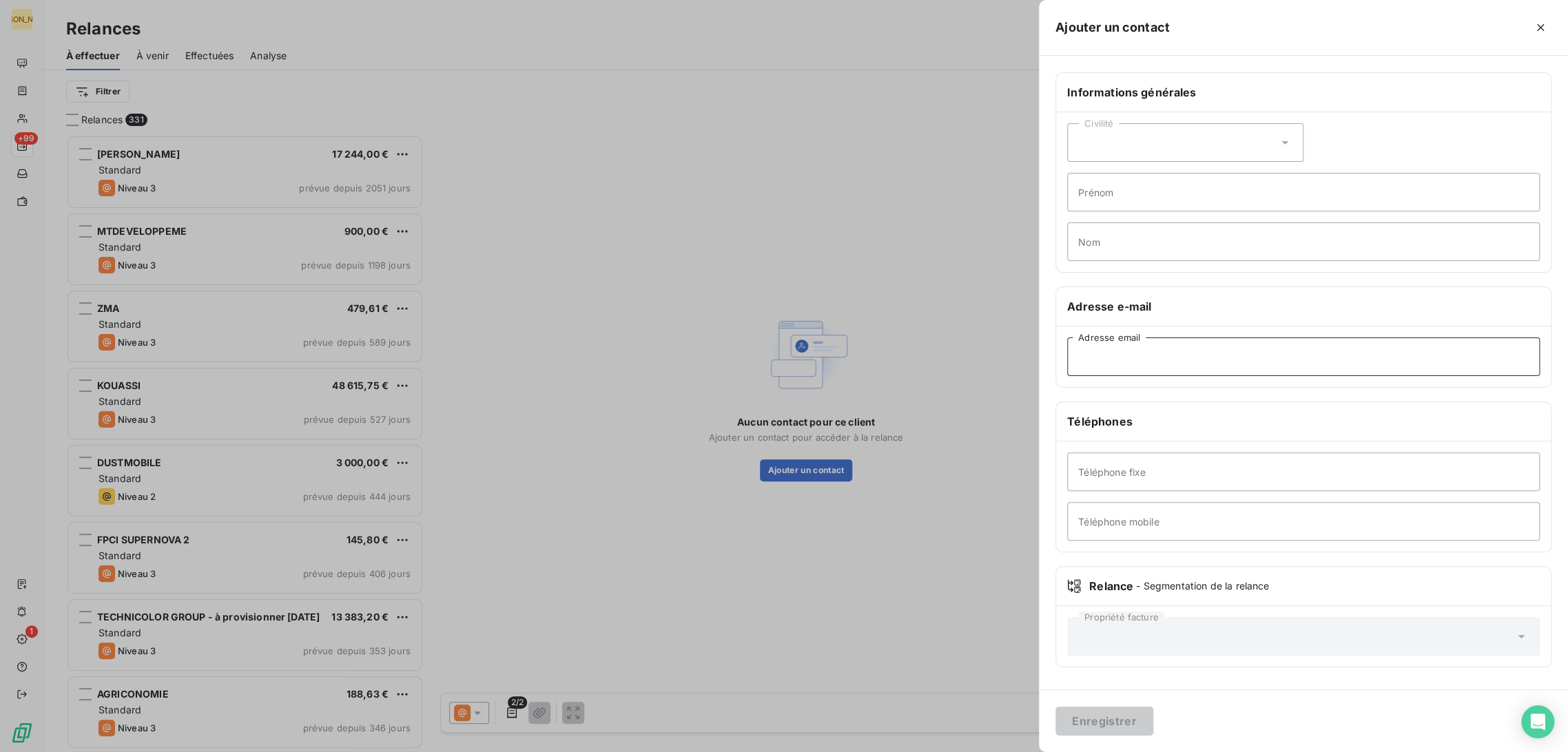
click at [1134, 362] on input "Adresse email" at bounding box center [1303, 357] width 472 height 39
paste input "paul@bonjourdrink.co"
type input "paul@bonjourdrink.co"
click at [1124, 736] on div "Enregistrer" at bounding box center [1303, 721] width 529 height 63
click at [1134, 730] on button "Enregistrer" at bounding box center [1103, 721] width 98 height 28
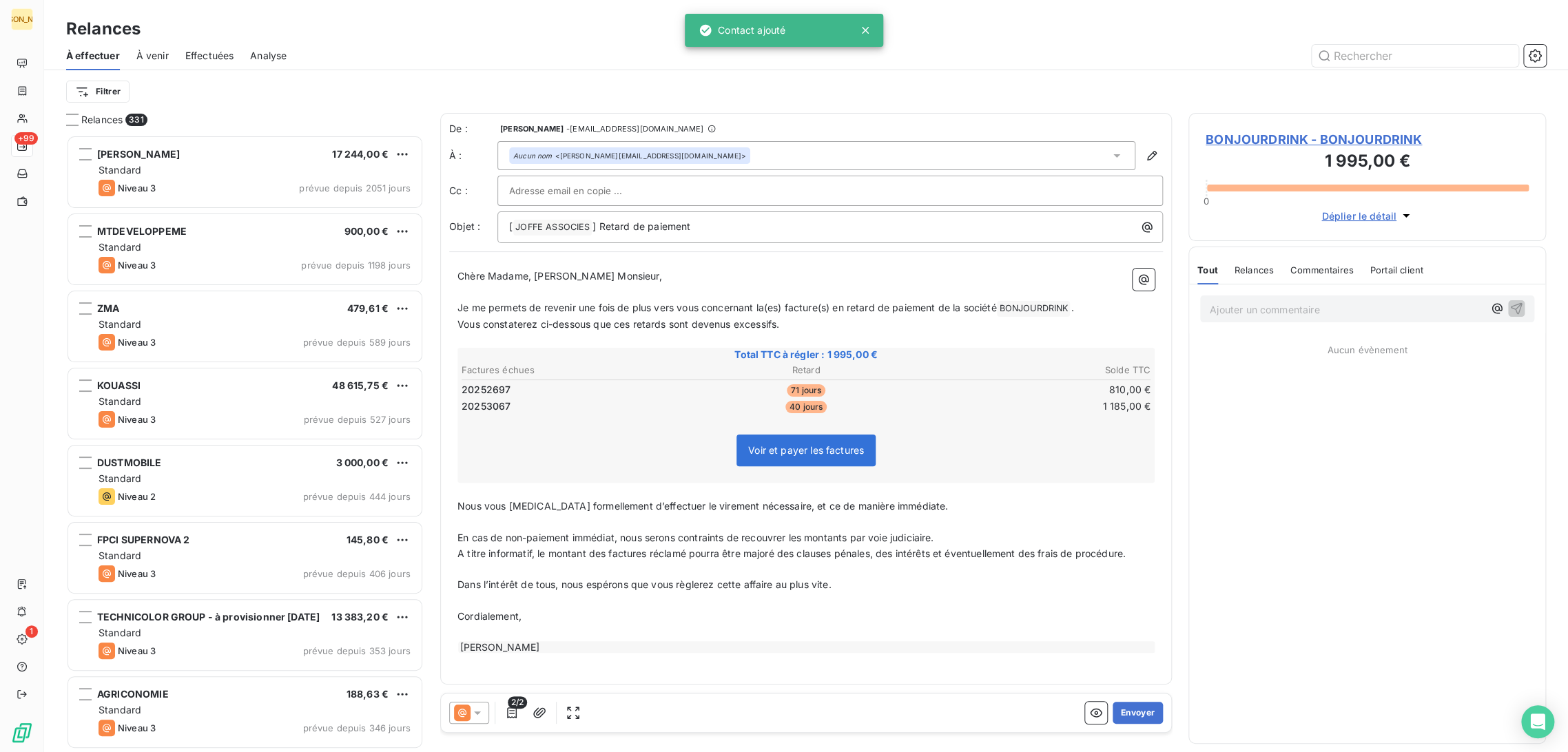
click at [513, 296] on p "﻿" at bounding box center [805, 292] width 697 height 16
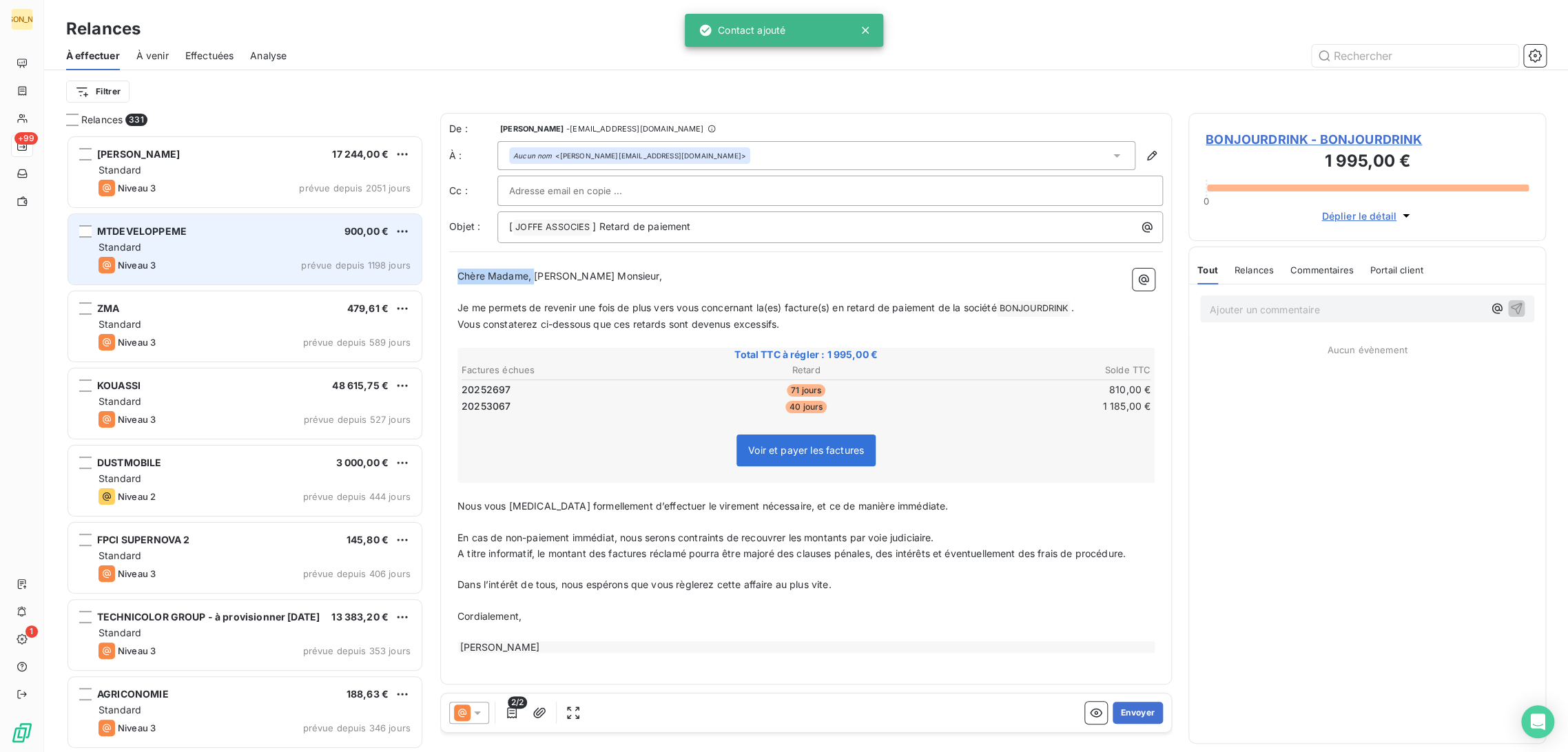
drag, startPoint x: 527, startPoint y: 276, endPoint x: 408, endPoint y: 280, distance: 119.1
click at [408, 279] on div "Relances 331 PERROT DIDIER 17 244,00 € Standard Niveau 3 prévue depuis 2051 jou…" at bounding box center [805, 432] width 1523 height 639
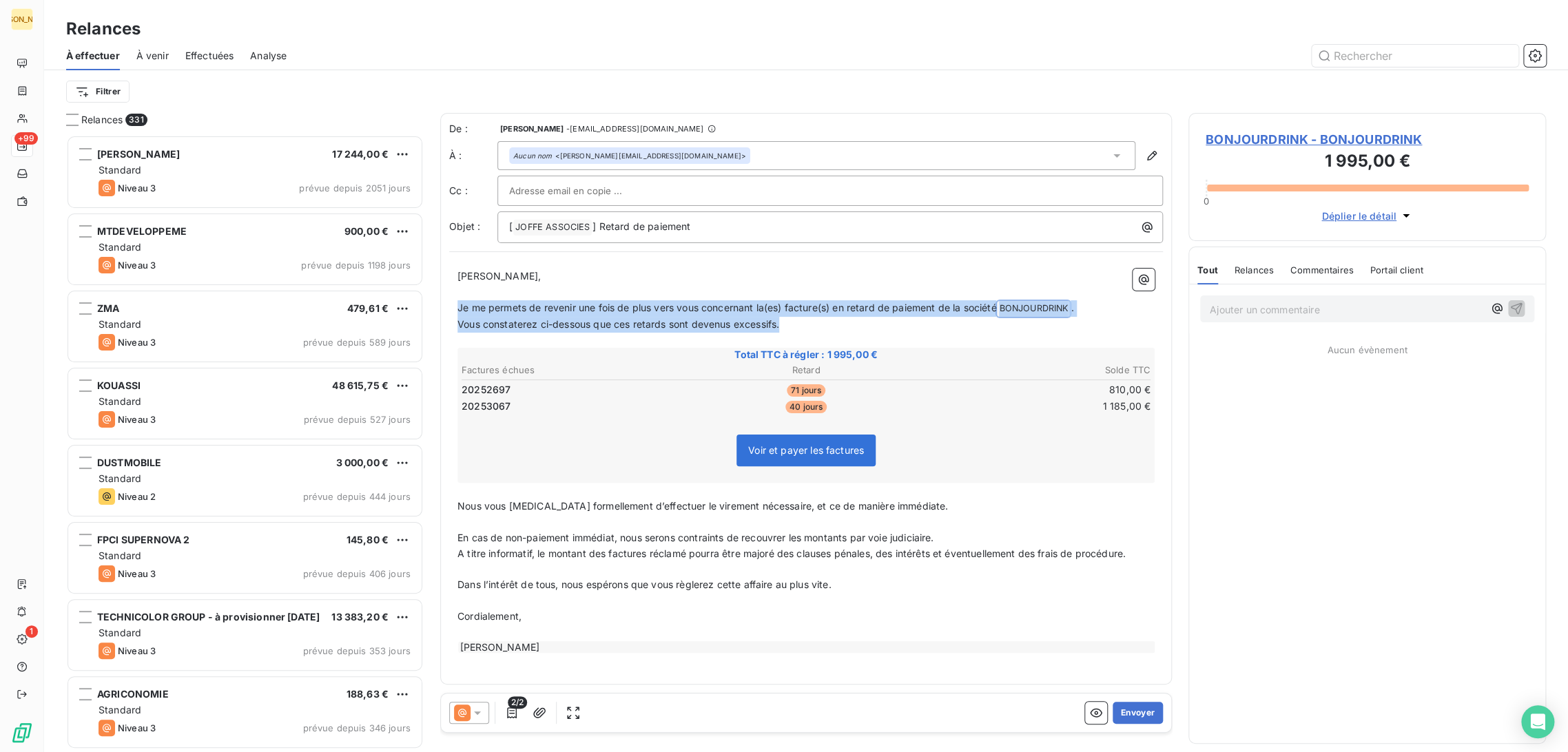
drag, startPoint x: 791, startPoint y: 318, endPoint x: 449, endPoint y: 303, distance: 342.3
click at [449, 303] on div "Cher Monsieur, ﻿ Je me permets de revenir une fois de plus vers vous concernant…" at bounding box center [805, 461] width 713 height 402
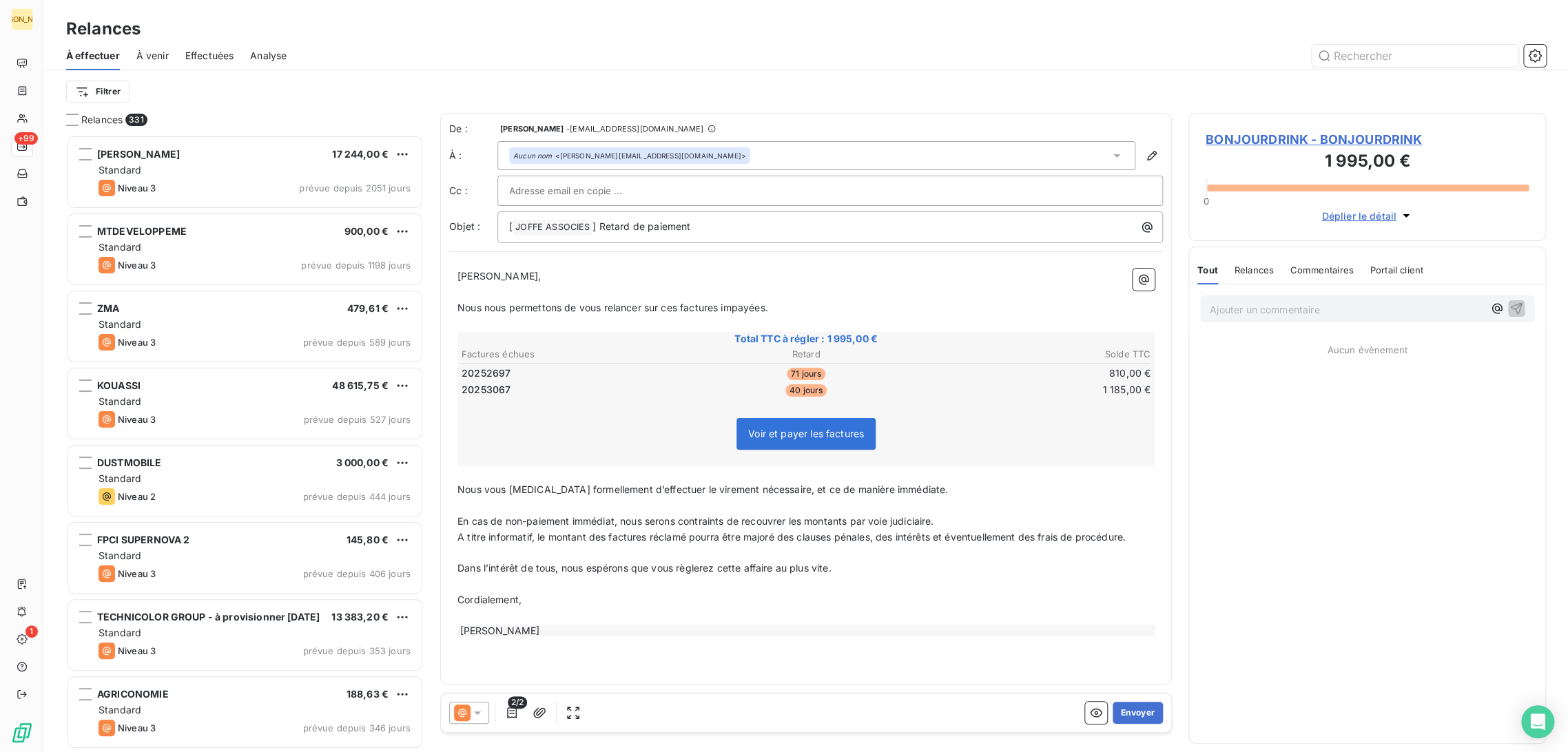
click at [467, 501] on p "﻿" at bounding box center [805, 505] width 697 height 16
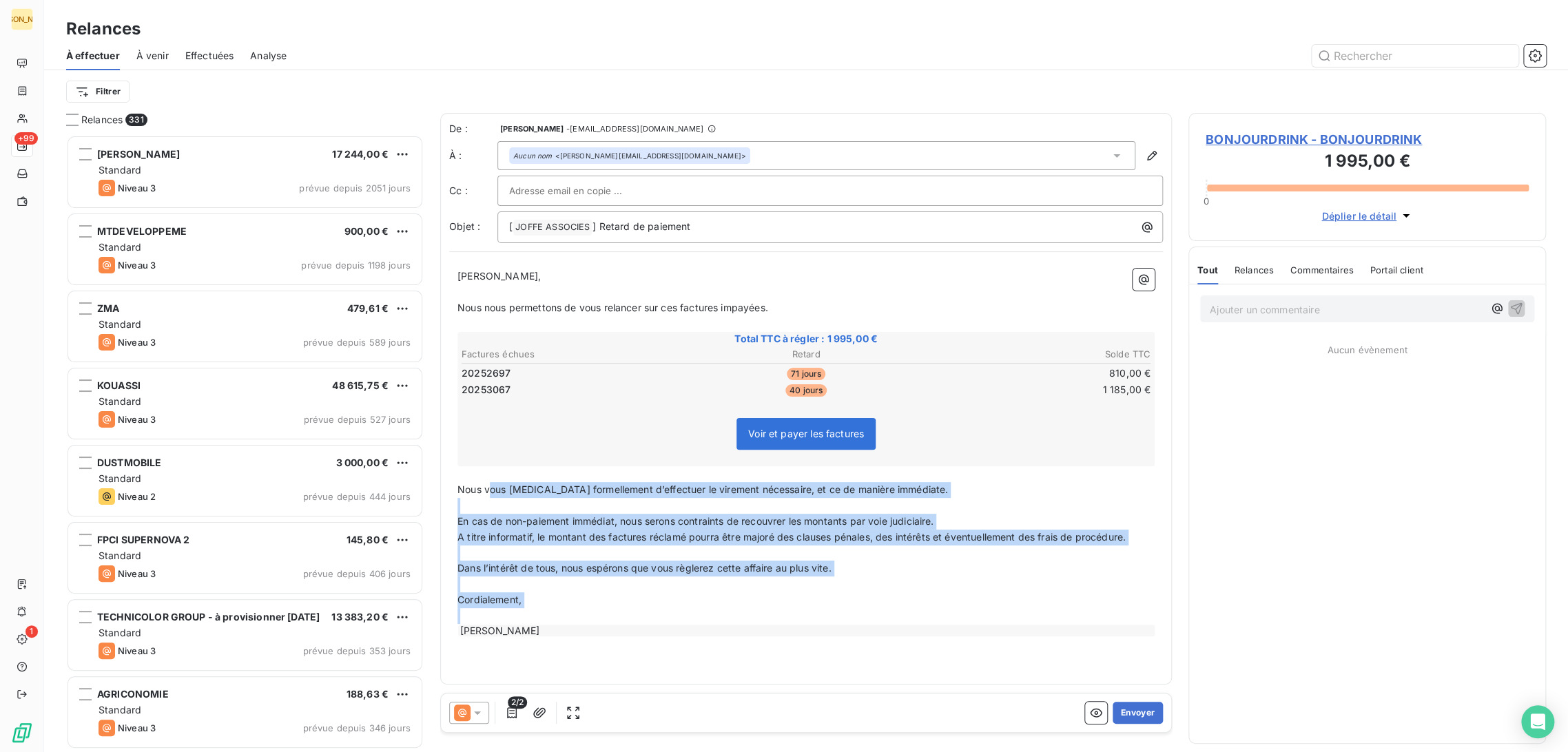
drag, startPoint x: 557, startPoint y: 560, endPoint x: 591, endPoint y: 625, distance: 73.4
click at [591, 625] on div "Cher Monsieur, ﻿ Nous nous permettons de vous relancer sur ces factures impayée…" at bounding box center [805, 452] width 697 height 369
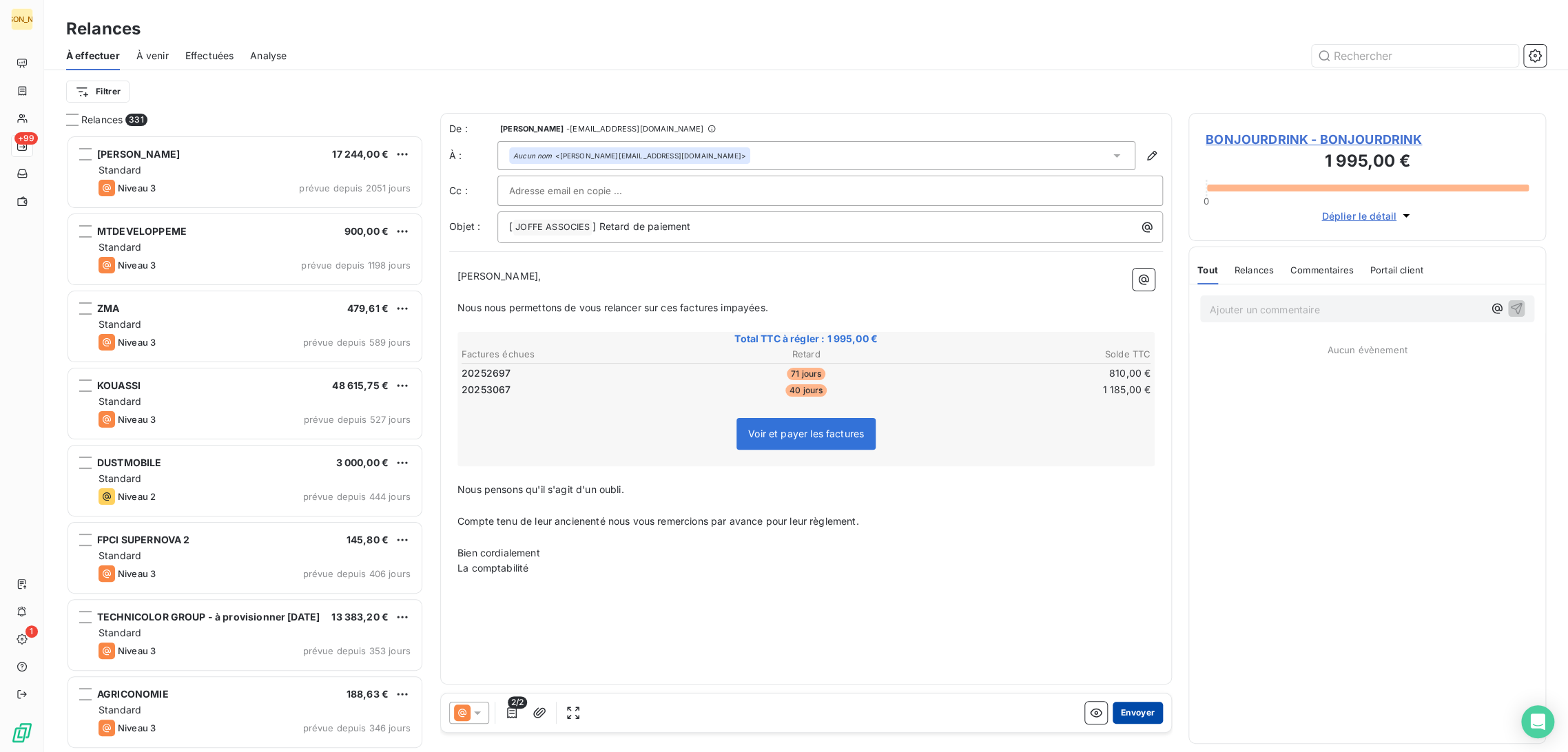
click at [1161, 715] on button "Envoyer" at bounding box center [1137, 712] width 50 height 22
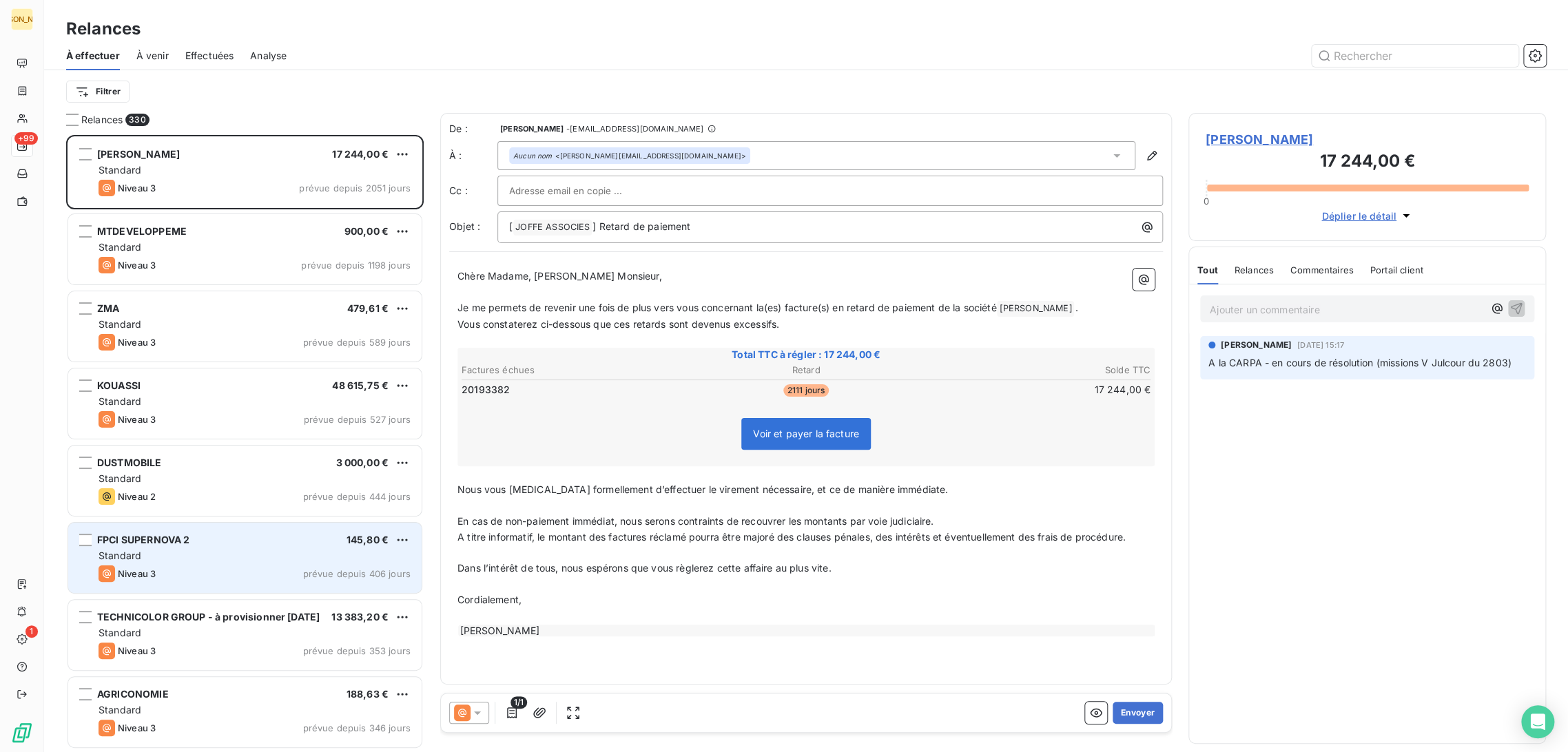
click at [173, 580] on div "Niveau 3 prévue depuis 406 jours" at bounding box center [254, 573] width 312 height 16
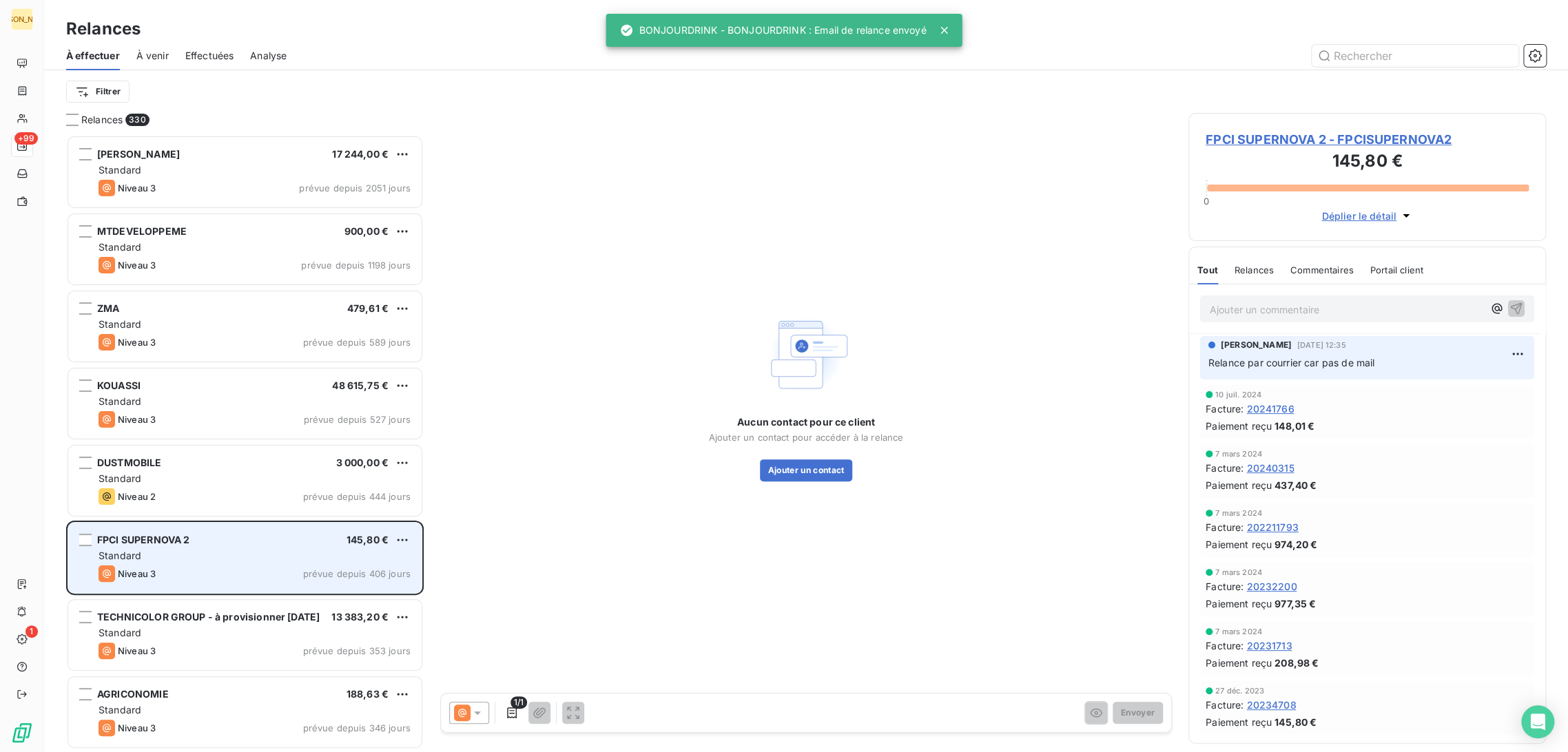
drag, startPoint x: 220, startPoint y: 615, endPoint x: 304, endPoint y: 581, distance: 90.6
click at [220, 617] on span "TECHNICOLOR GROUP - à provisionner 31.12.25" at bounding box center [208, 616] width 223 height 11
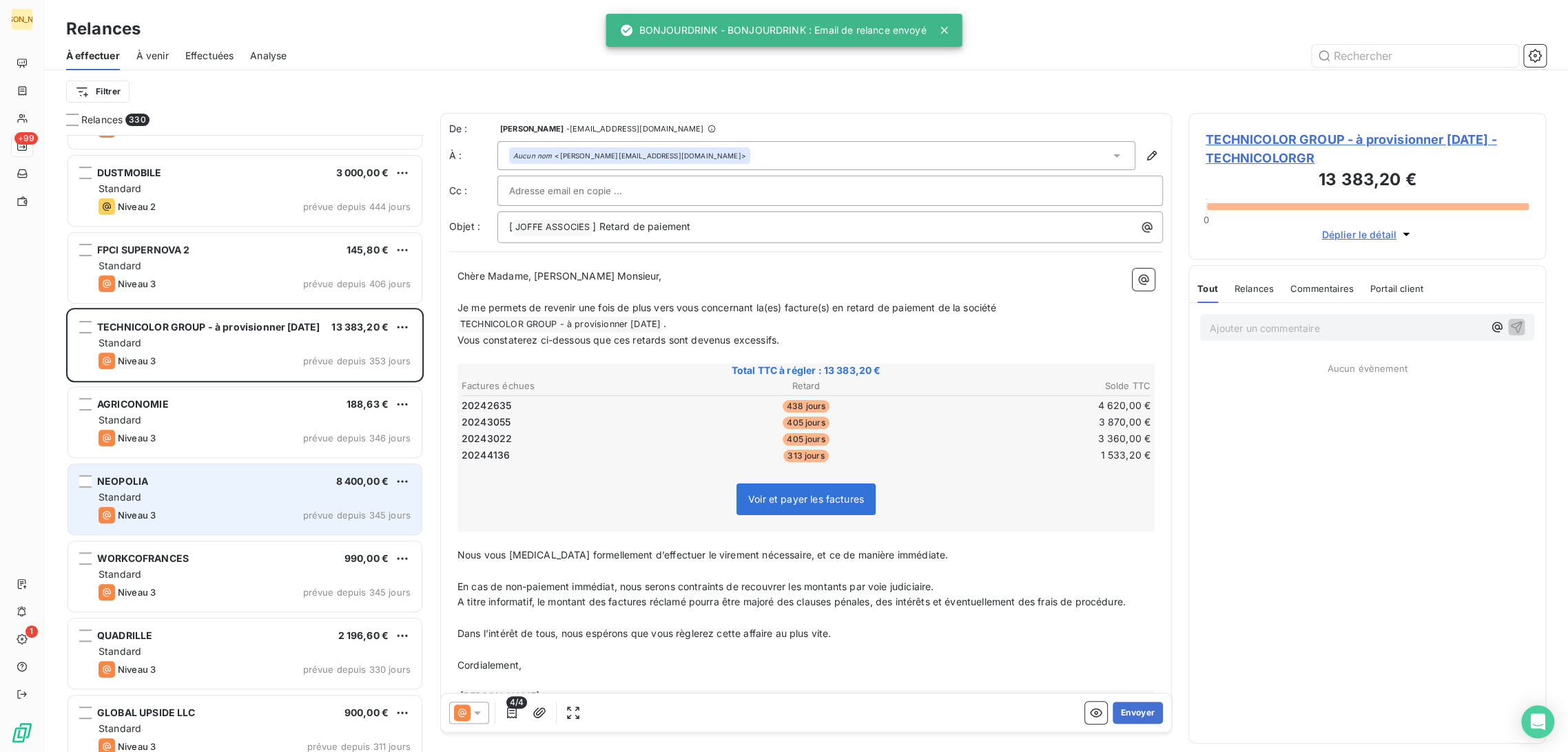
scroll to position [306, 0]
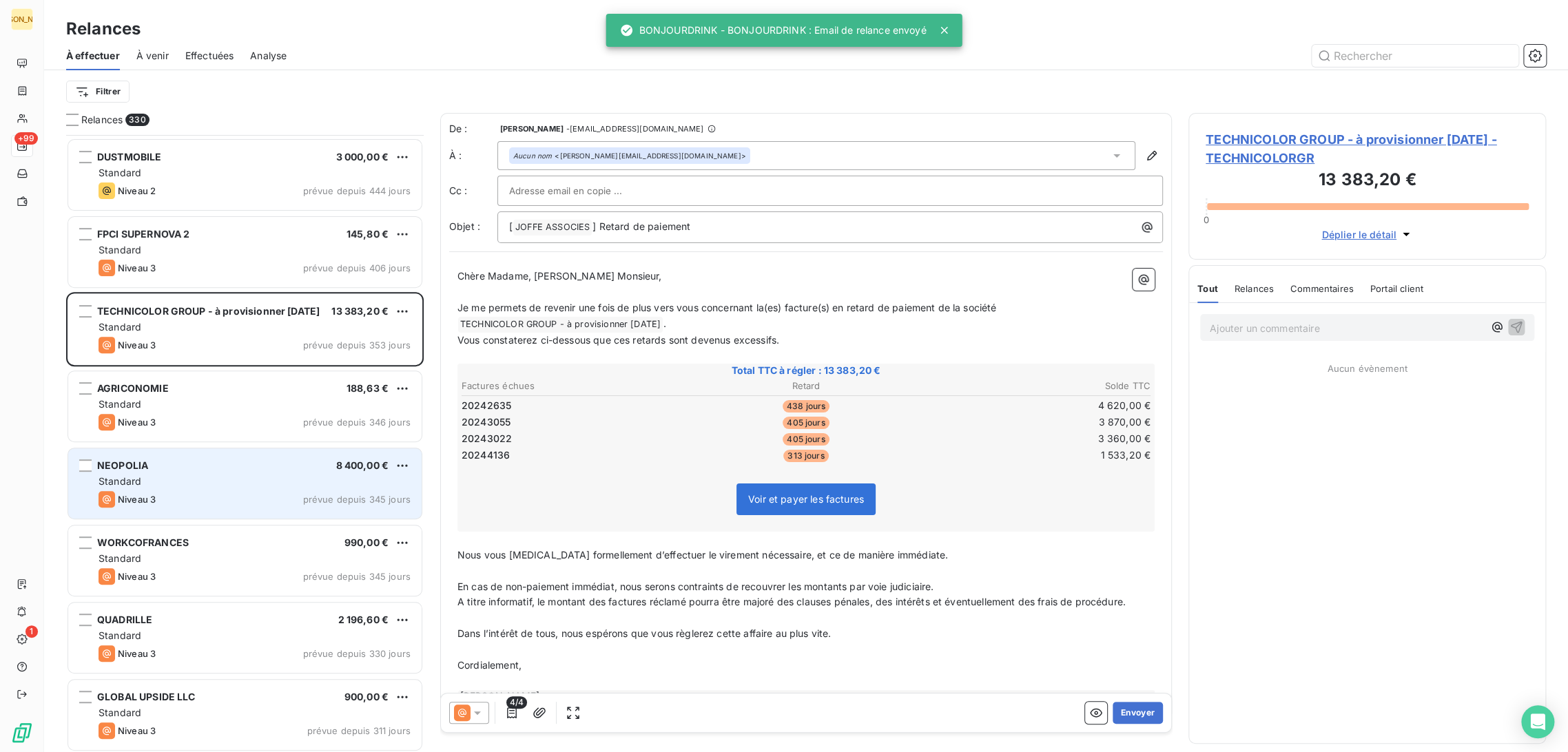
drag, startPoint x: 159, startPoint y: 448, endPoint x: 194, endPoint y: 512, distance: 72.9
click at [162, 449] on div "NEOPOLIA 8 400,00 € Standard Niveau 3 prévue depuis 345 jours" at bounding box center [245, 484] width 354 height 70
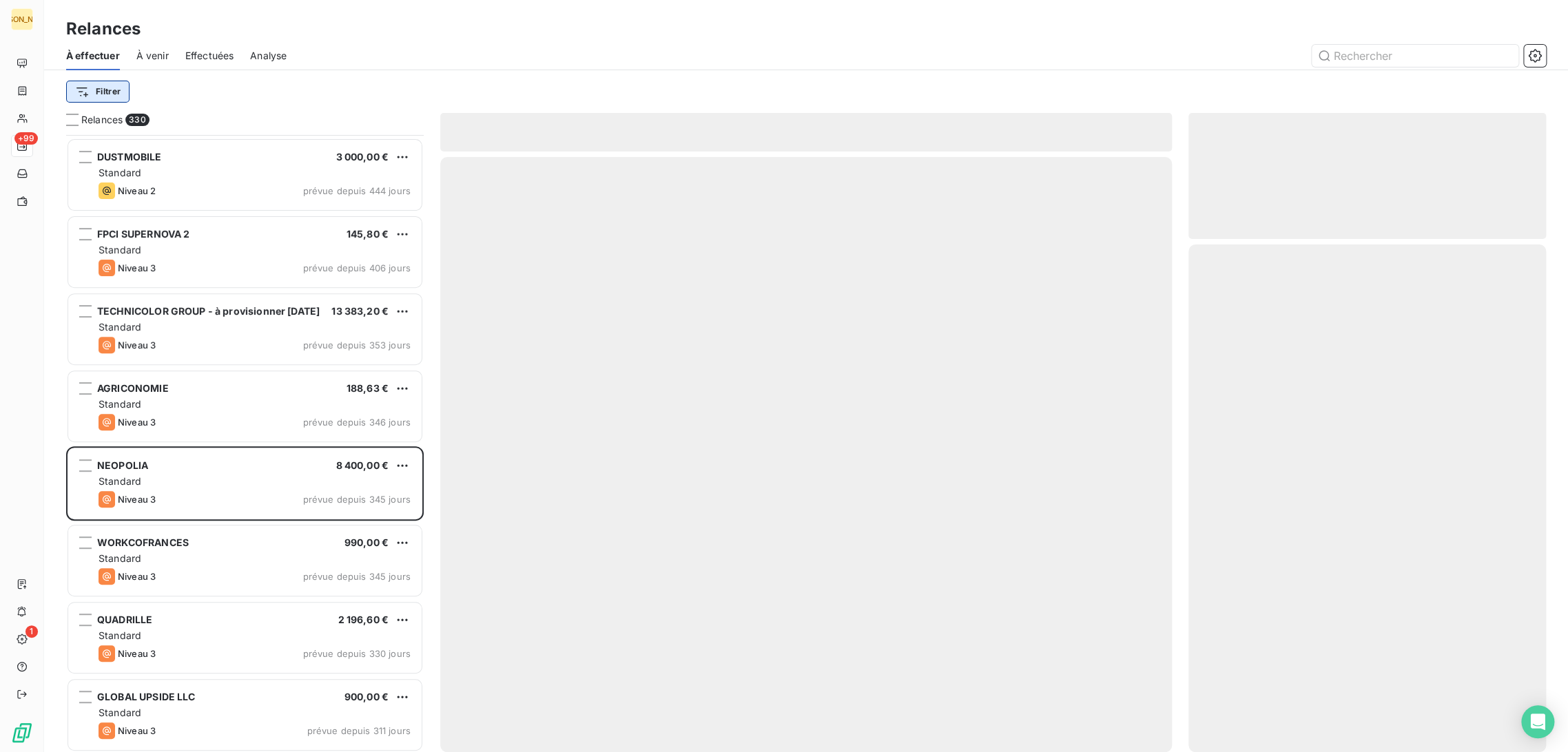
click at [95, 91] on html "JA +99 1 Relances À effectuer À venir Effectuées Analyse Filtrer Relances 330 Z…" at bounding box center [784, 376] width 1568 height 752
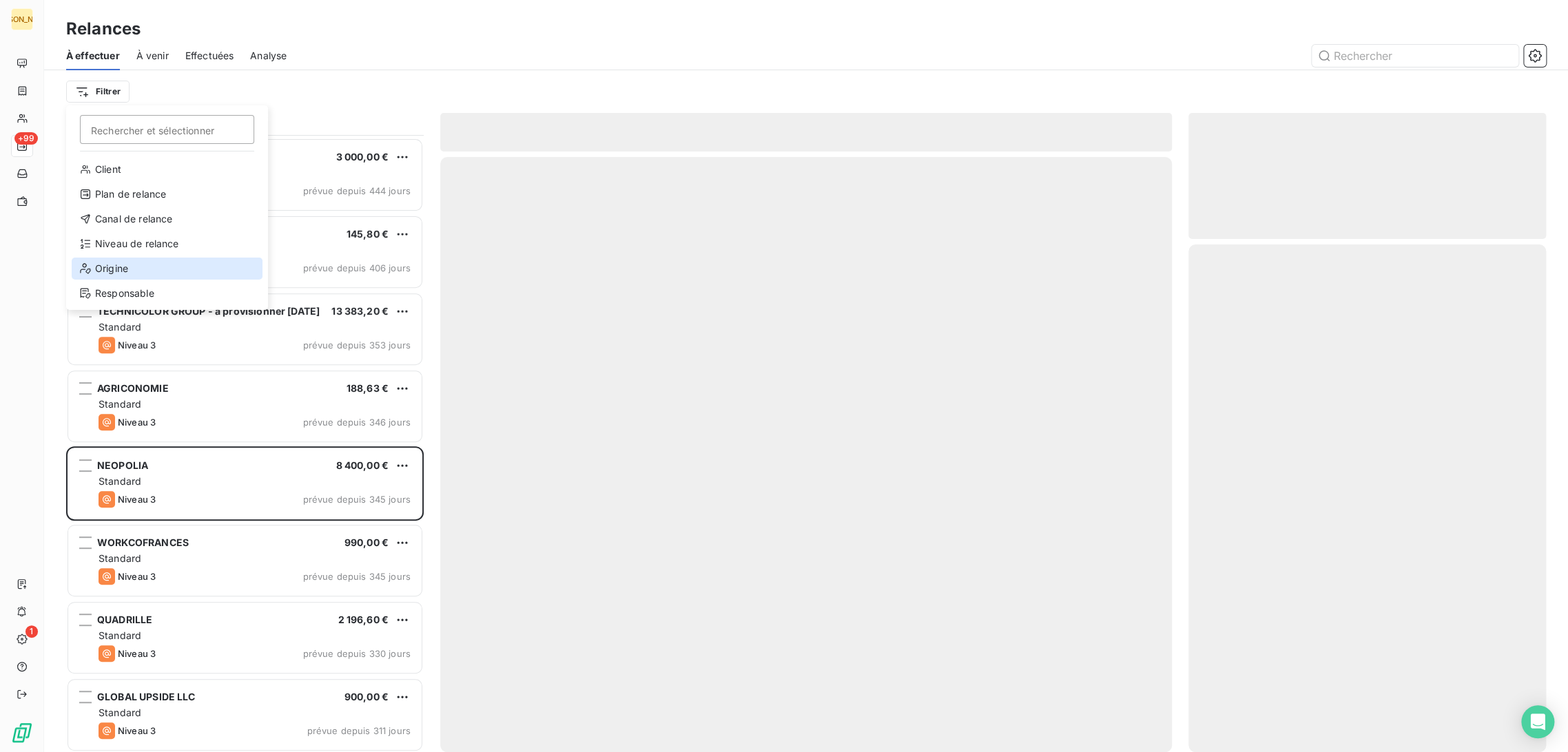
drag, startPoint x: 157, startPoint y: 259, endPoint x: 314, endPoint y: 242, distance: 157.9
click at [157, 260] on div "Origine" at bounding box center [167, 268] width 191 height 22
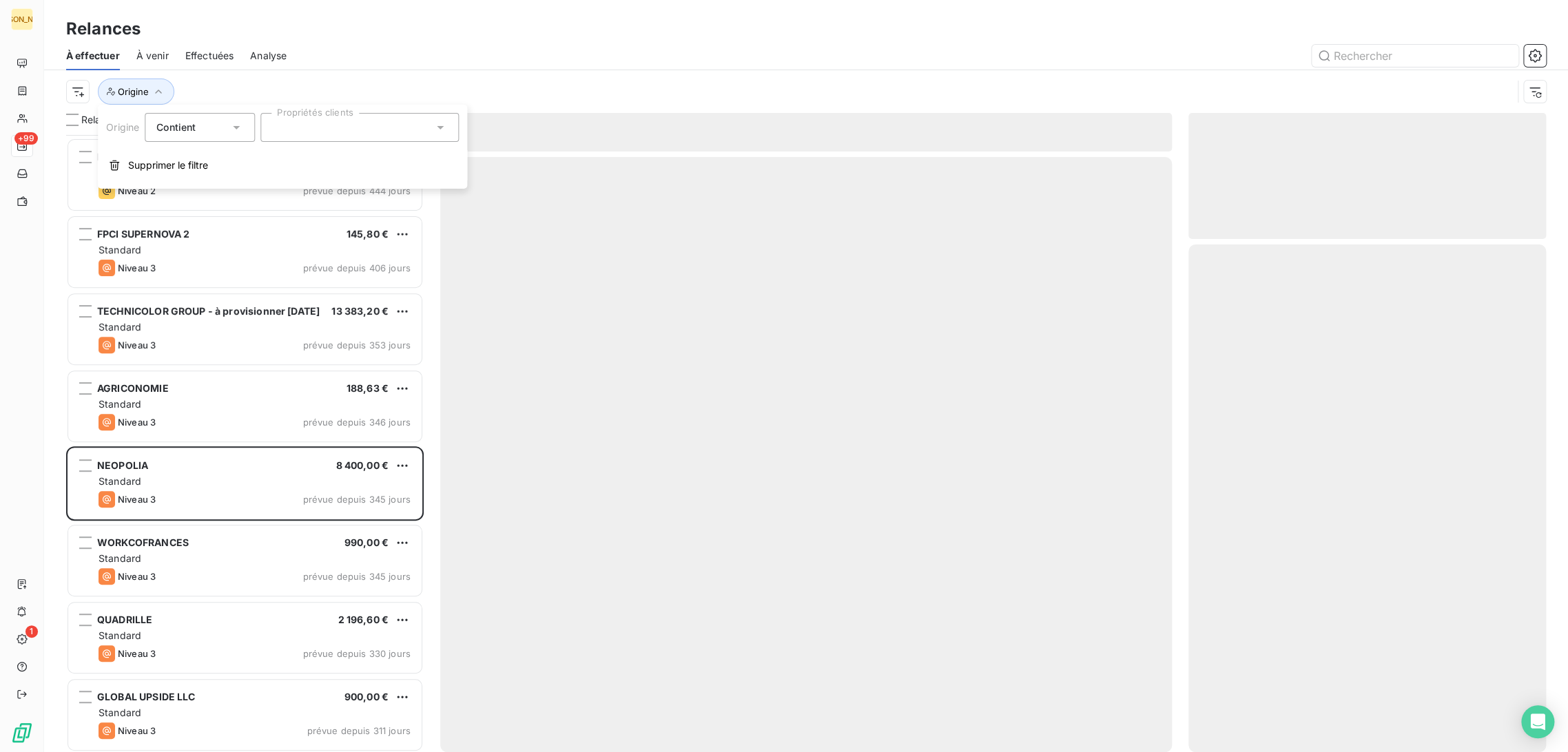
click at [306, 135] on div at bounding box center [359, 127] width 198 height 28
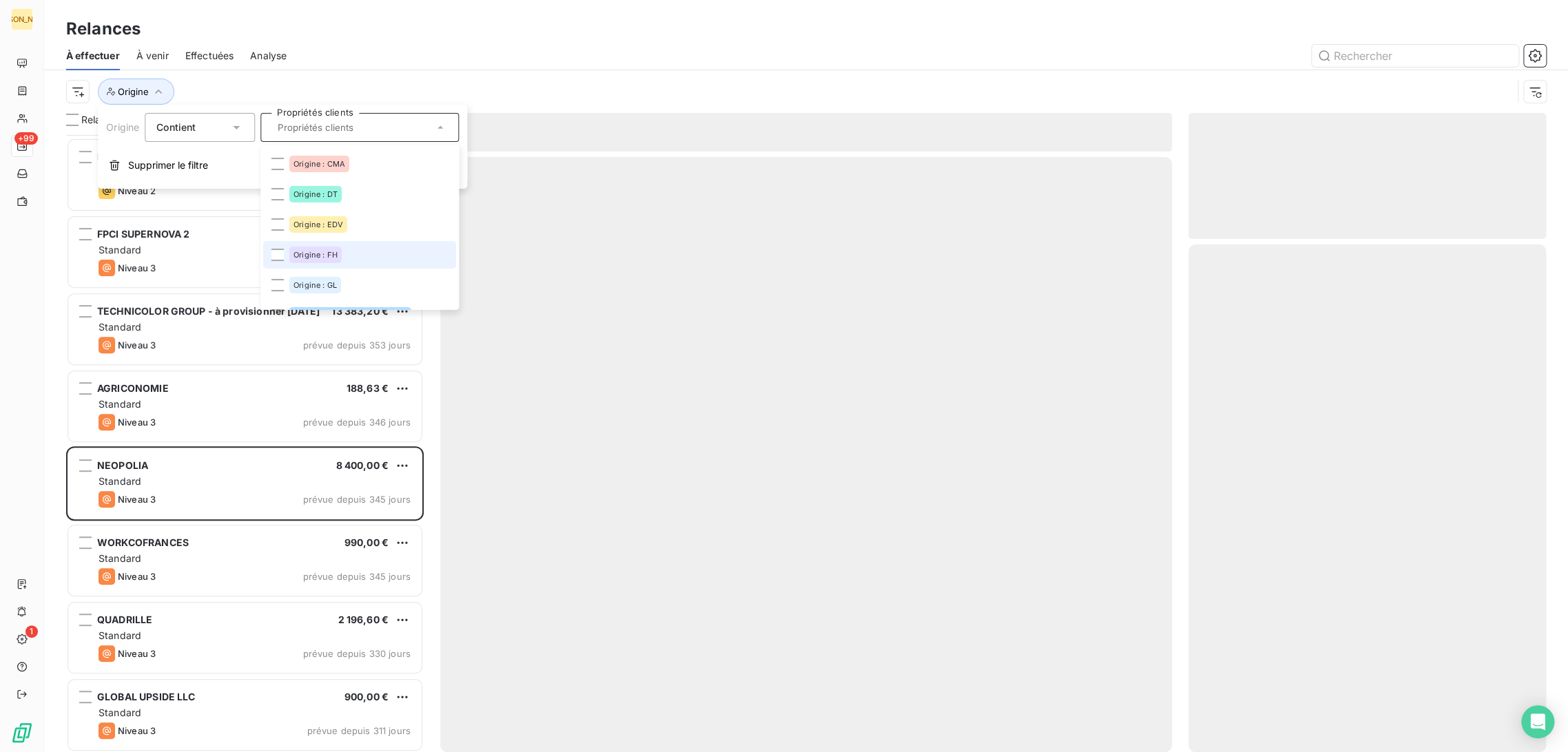
scroll to position [153, 0]
click at [318, 248] on span "Origine : FH" at bounding box center [315, 250] width 44 height 9
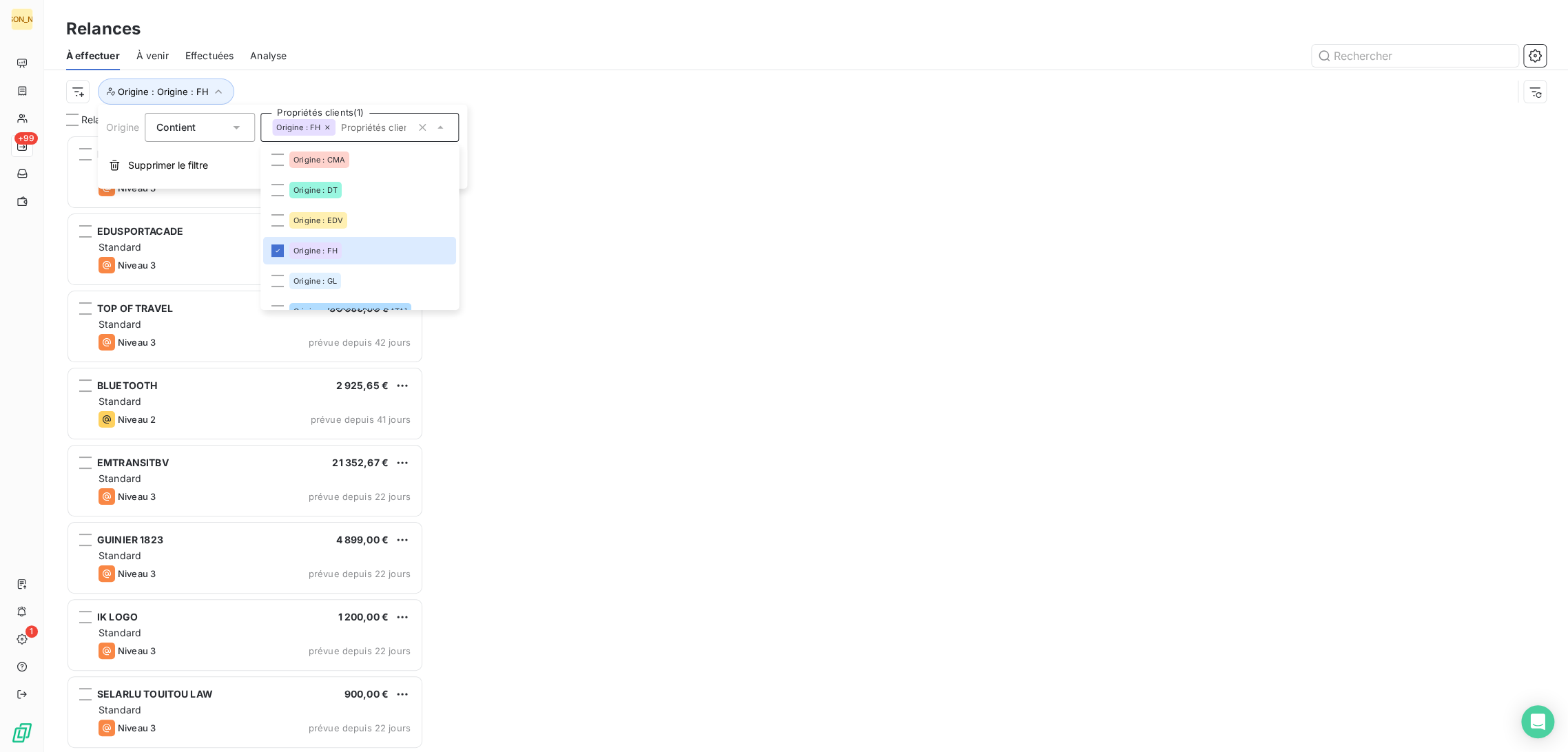
scroll to position [605, 346]
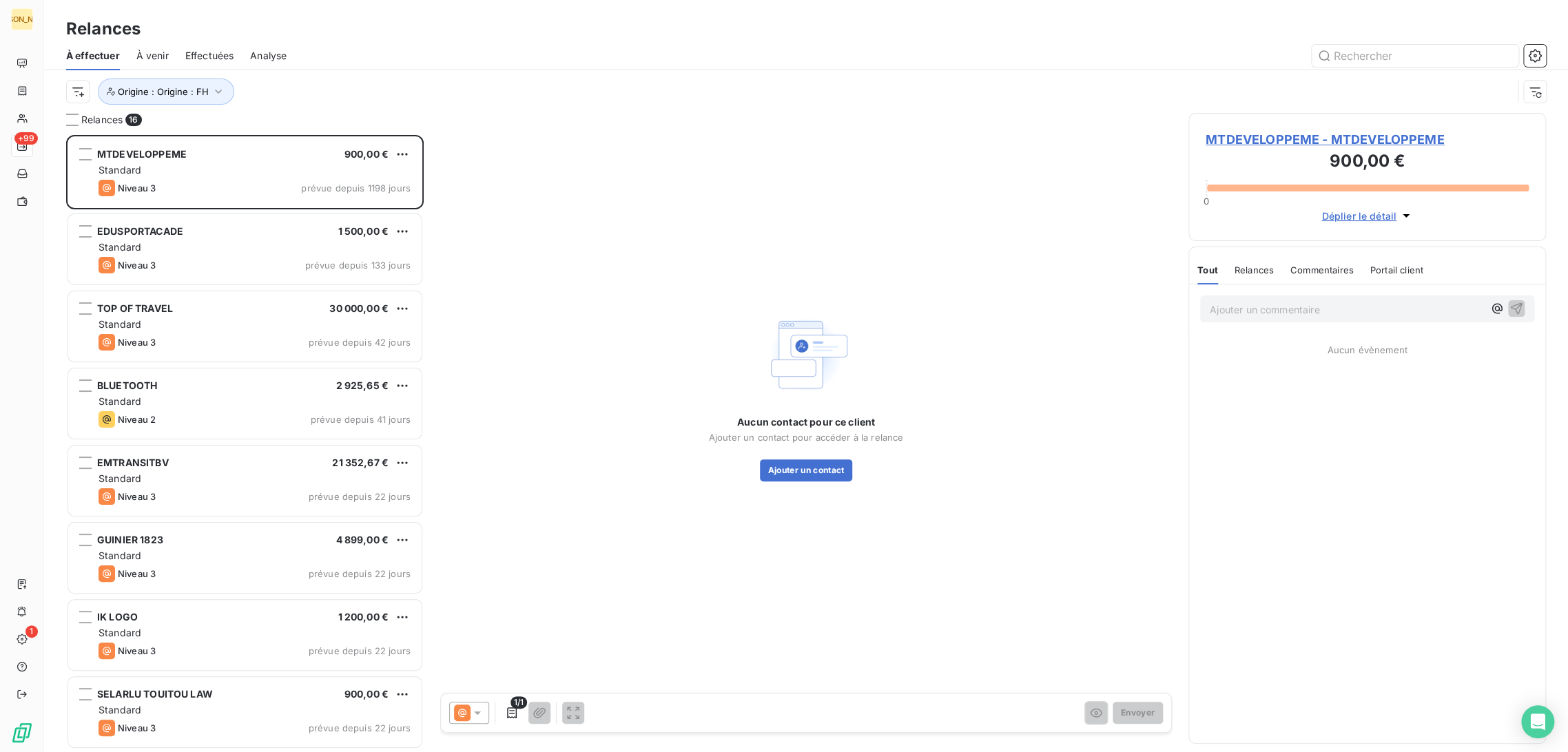
click at [519, 42] on div "À effectuer À venir Effectuées Analyse" at bounding box center [805, 56] width 1523 height 28
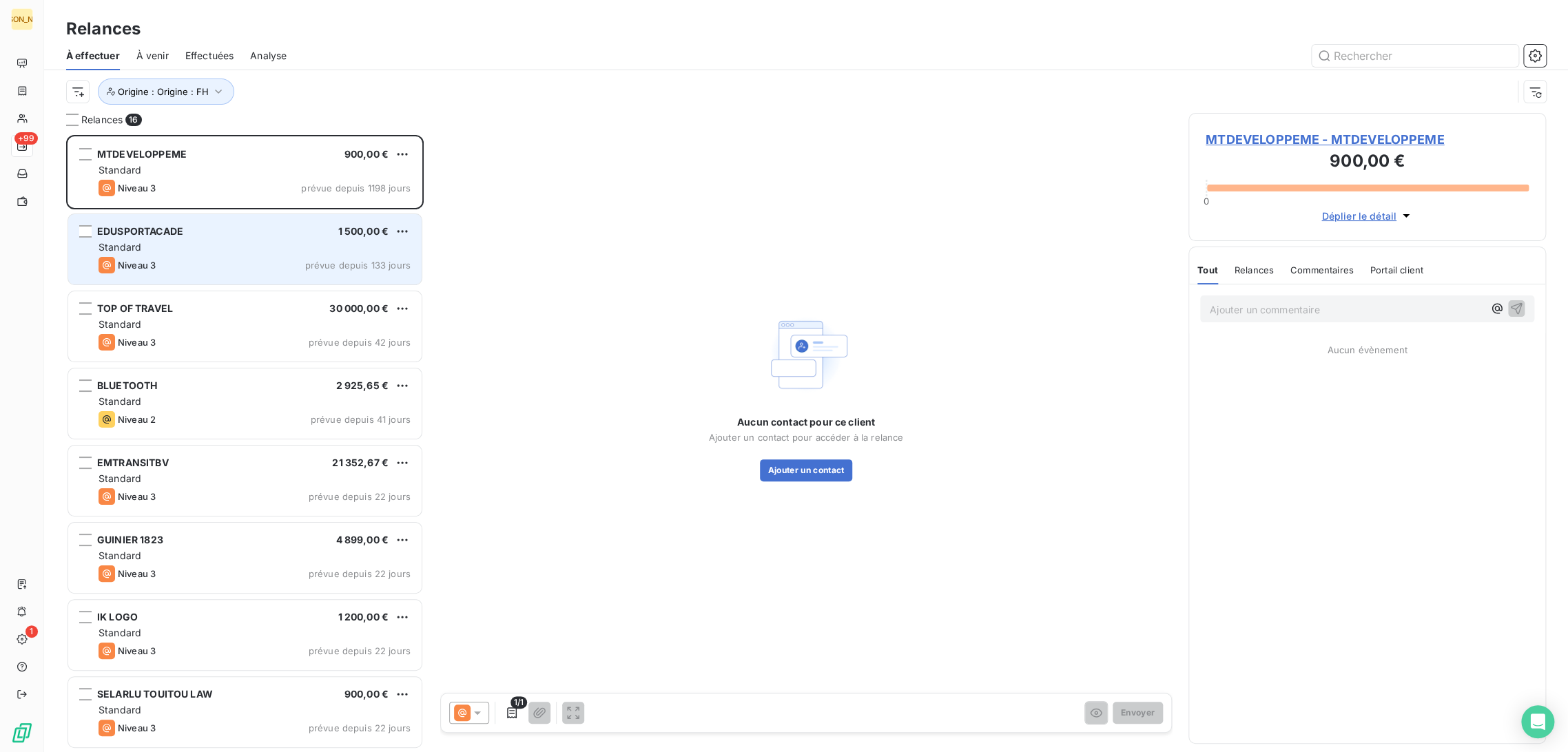
click at [193, 261] on div "Niveau 3 prévue depuis 133 jours" at bounding box center [254, 265] width 312 height 16
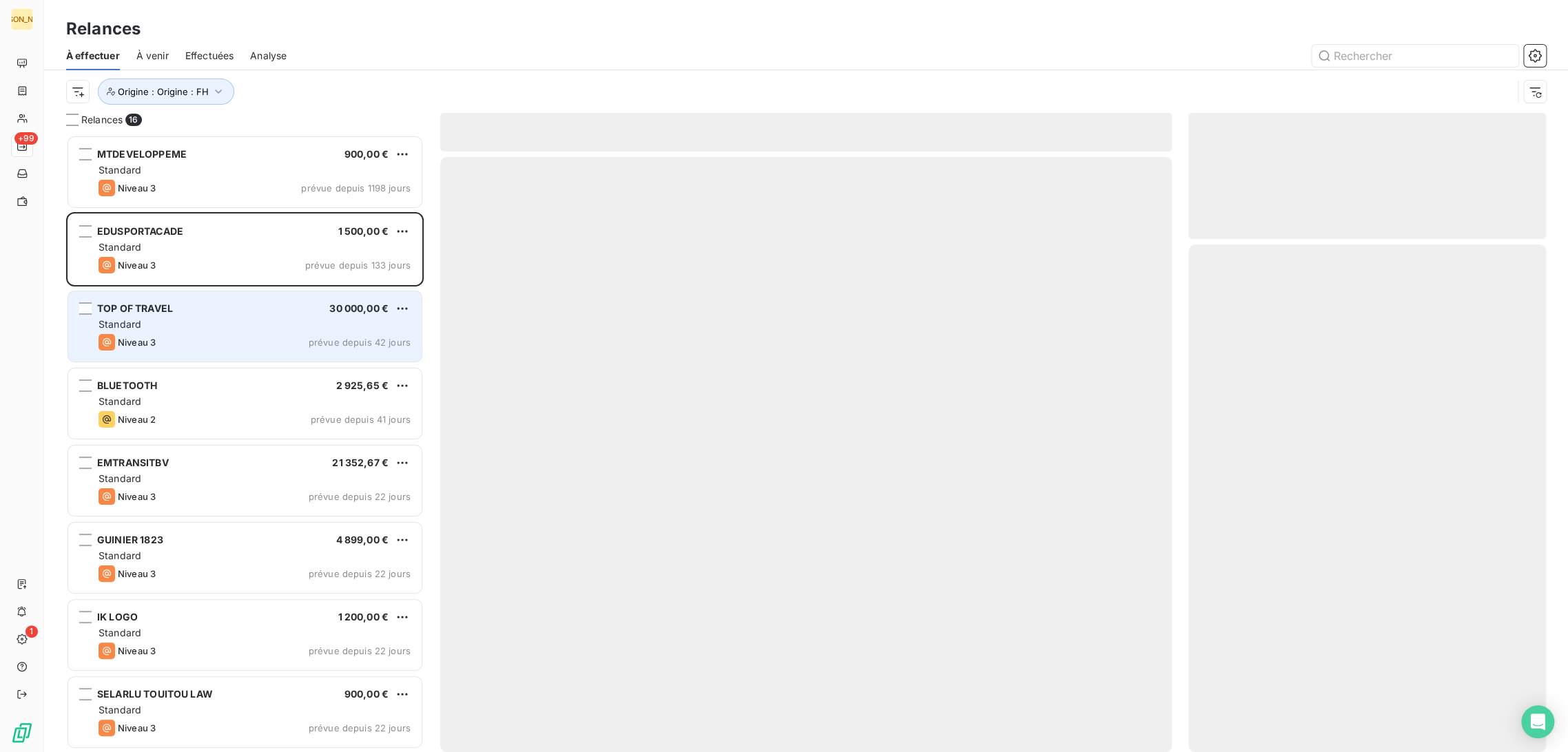
drag, startPoint x: 182, startPoint y: 330, endPoint x: 194, endPoint y: 334, distance: 12.6
click at [183, 330] on div "Standard" at bounding box center [254, 324] width 312 height 14
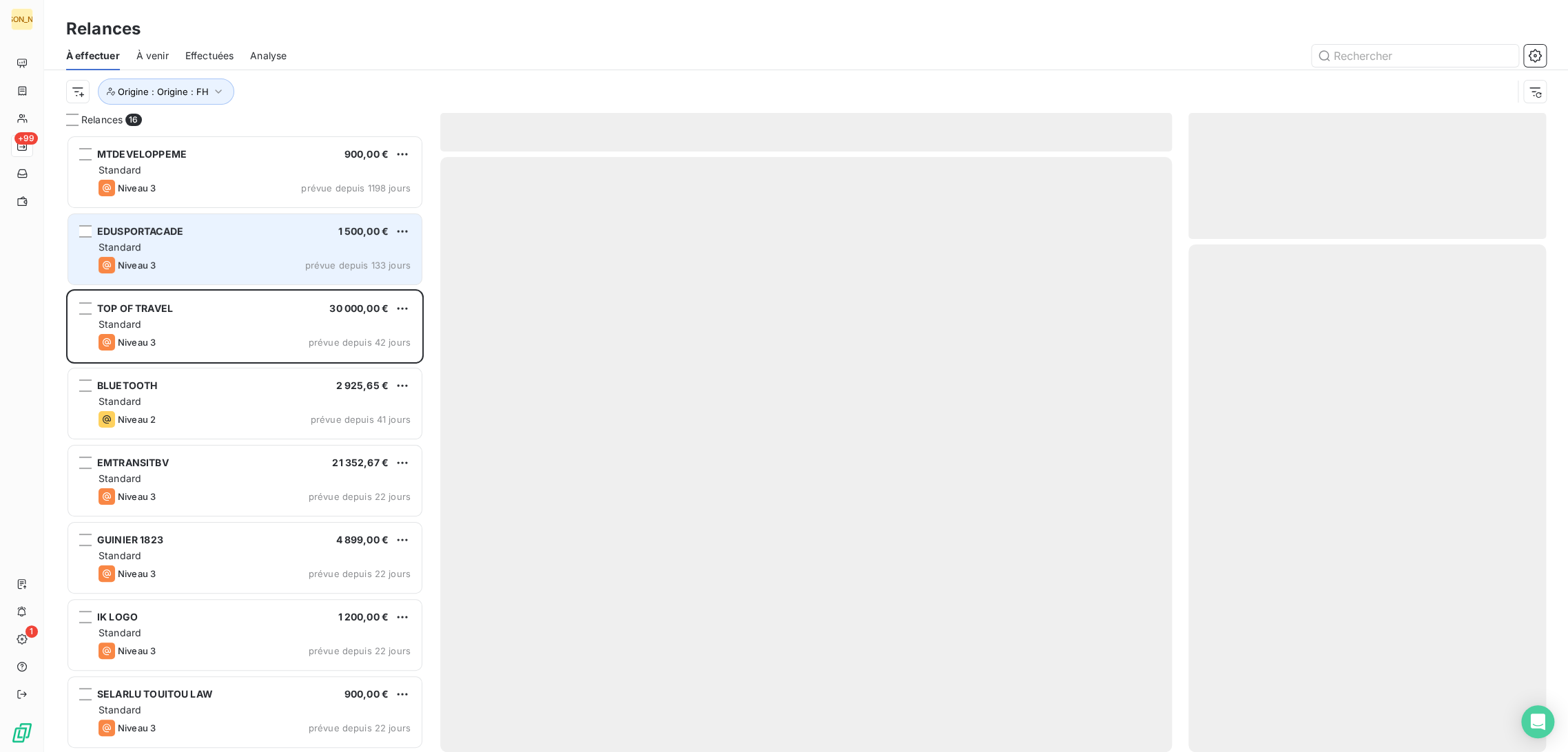
click at [186, 270] on div "Niveau 3 prévue depuis 133 jours" at bounding box center [254, 265] width 312 height 16
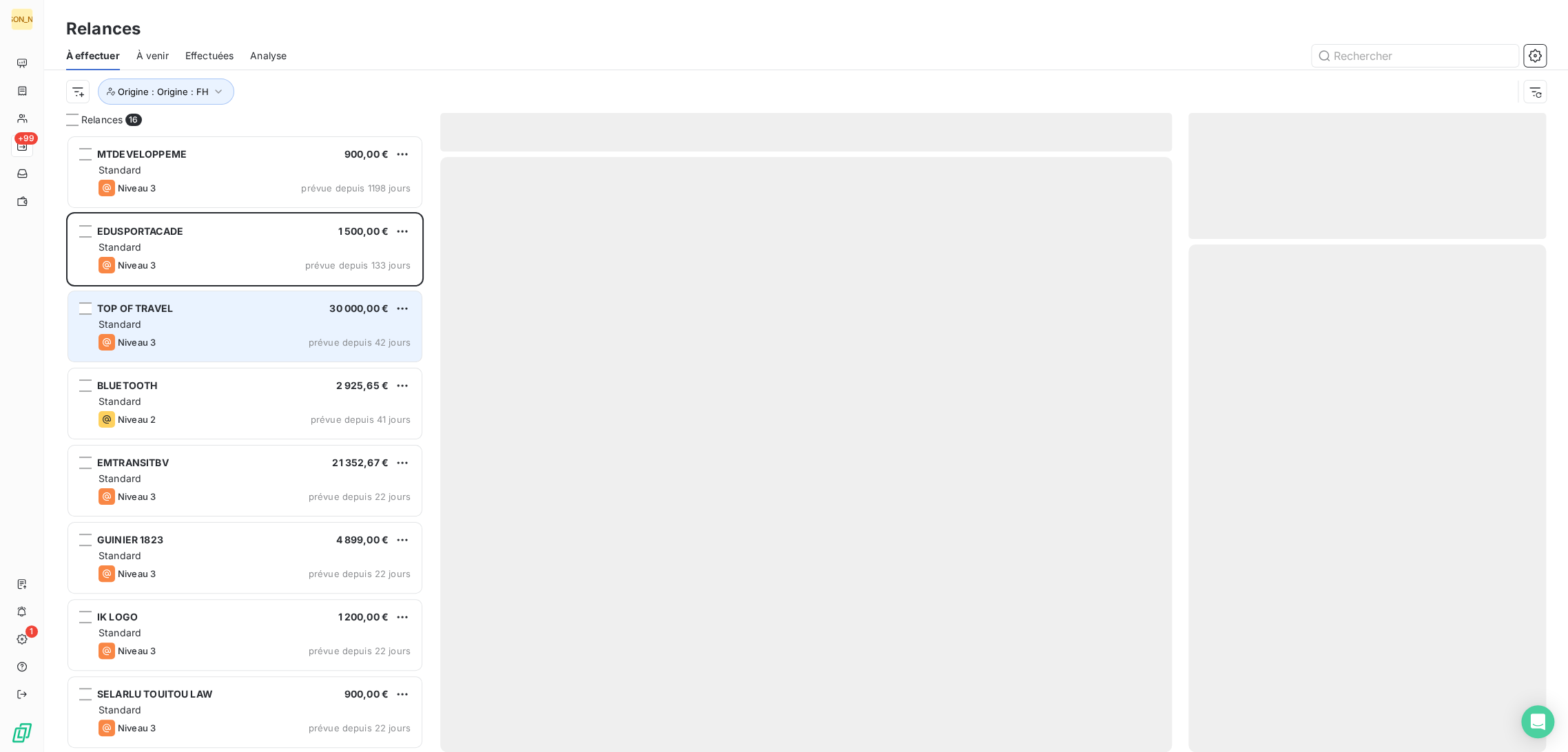
click at [127, 323] on span "Standard" at bounding box center [120, 323] width 43 height 11
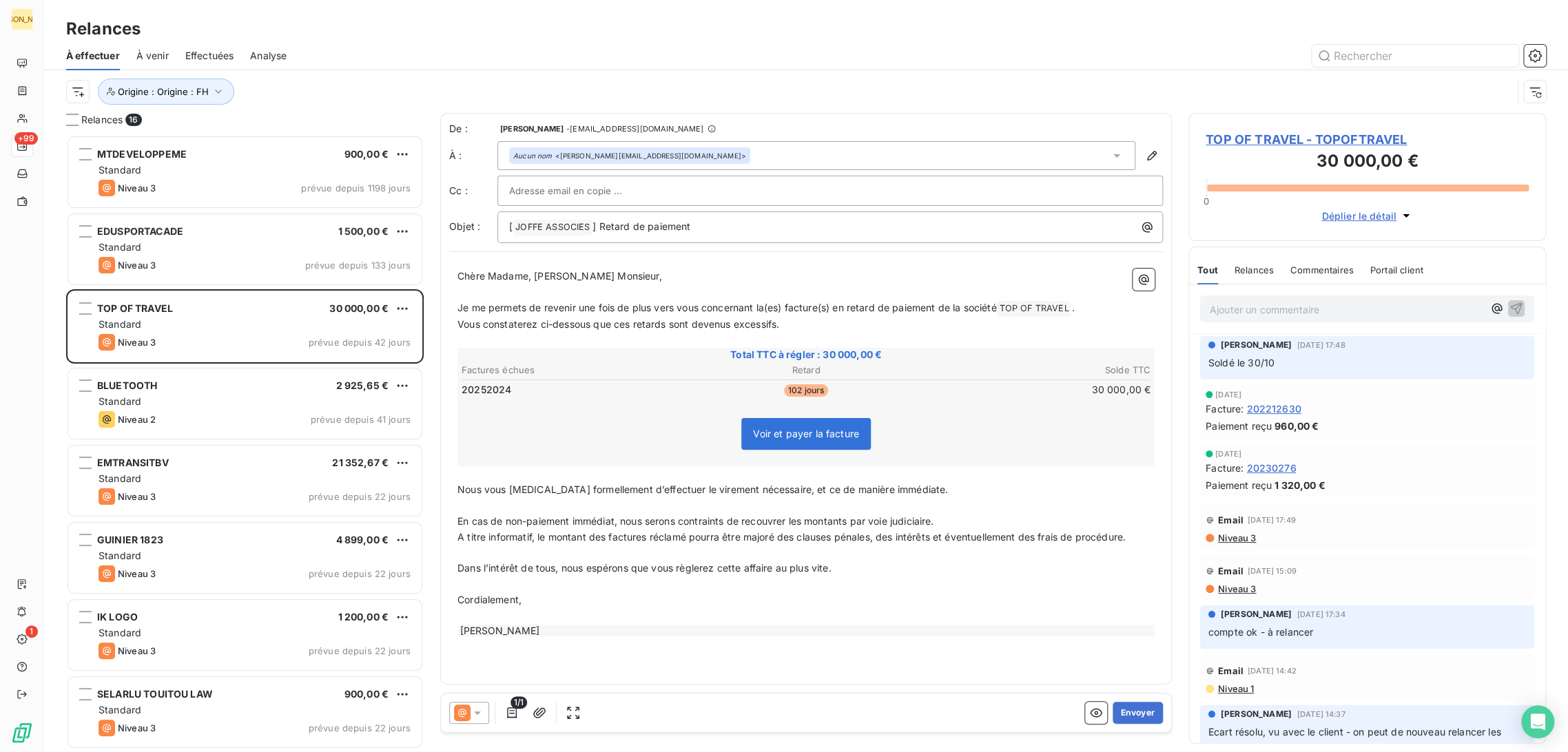
click at [526, 290] on p "﻿" at bounding box center [805, 292] width 697 height 16
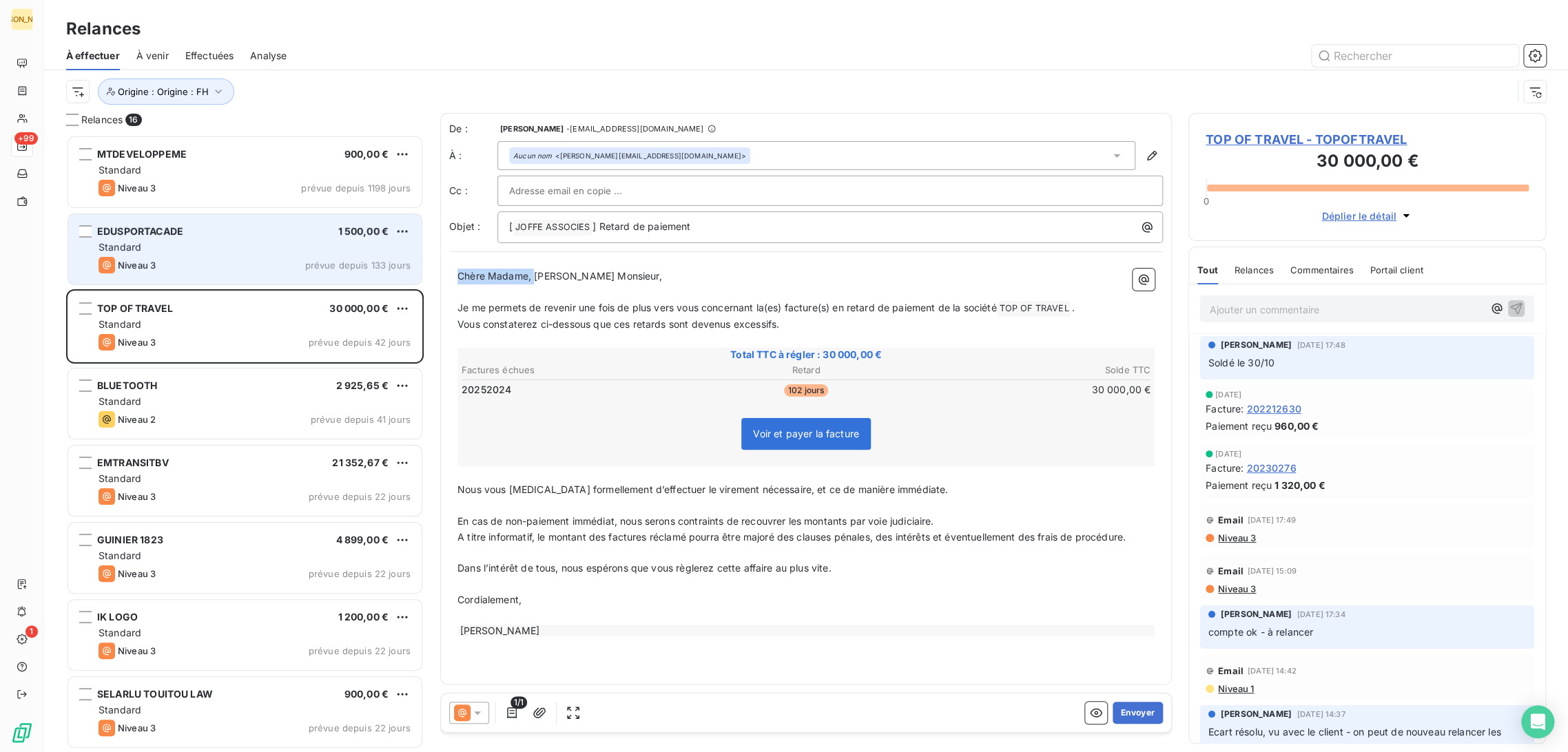
drag, startPoint x: 534, startPoint y: 278, endPoint x: 407, endPoint y: 273, distance: 127.1
click at [407, 273] on div "Relances 16 MTDEVELOPPEME 900,00 € Standard Niveau 3 prévue depuis 1198 jours E…" at bounding box center [805, 432] width 1523 height 639
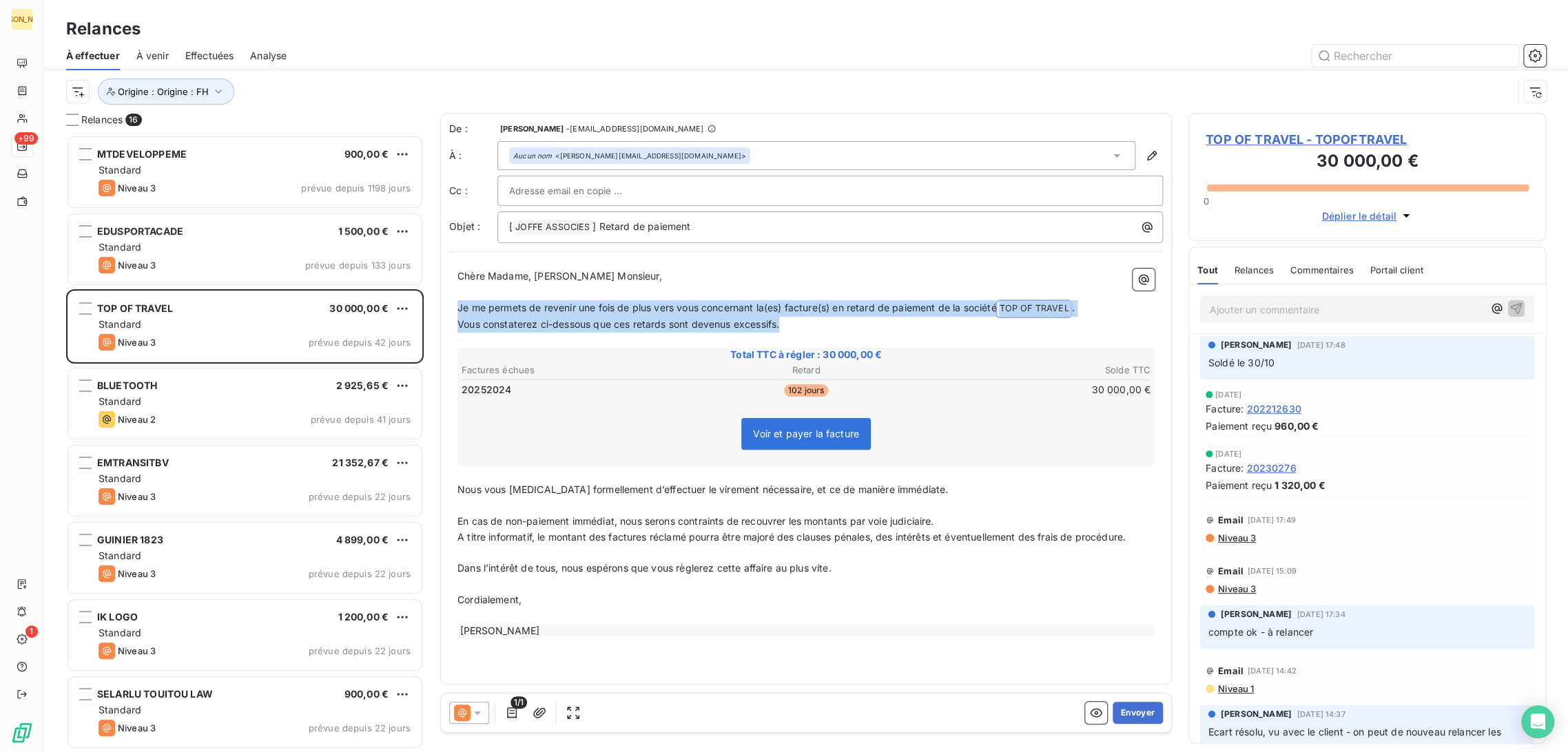
drag, startPoint x: 777, startPoint y: 322, endPoint x: 454, endPoint y: 308, distance: 323.3
click at [454, 308] on div "Chère Madame, Cher Monsieur, ﻿ Je me permets de revenir une fois de plus vers v…" at bounding box center [805, 452] width 713 height 386
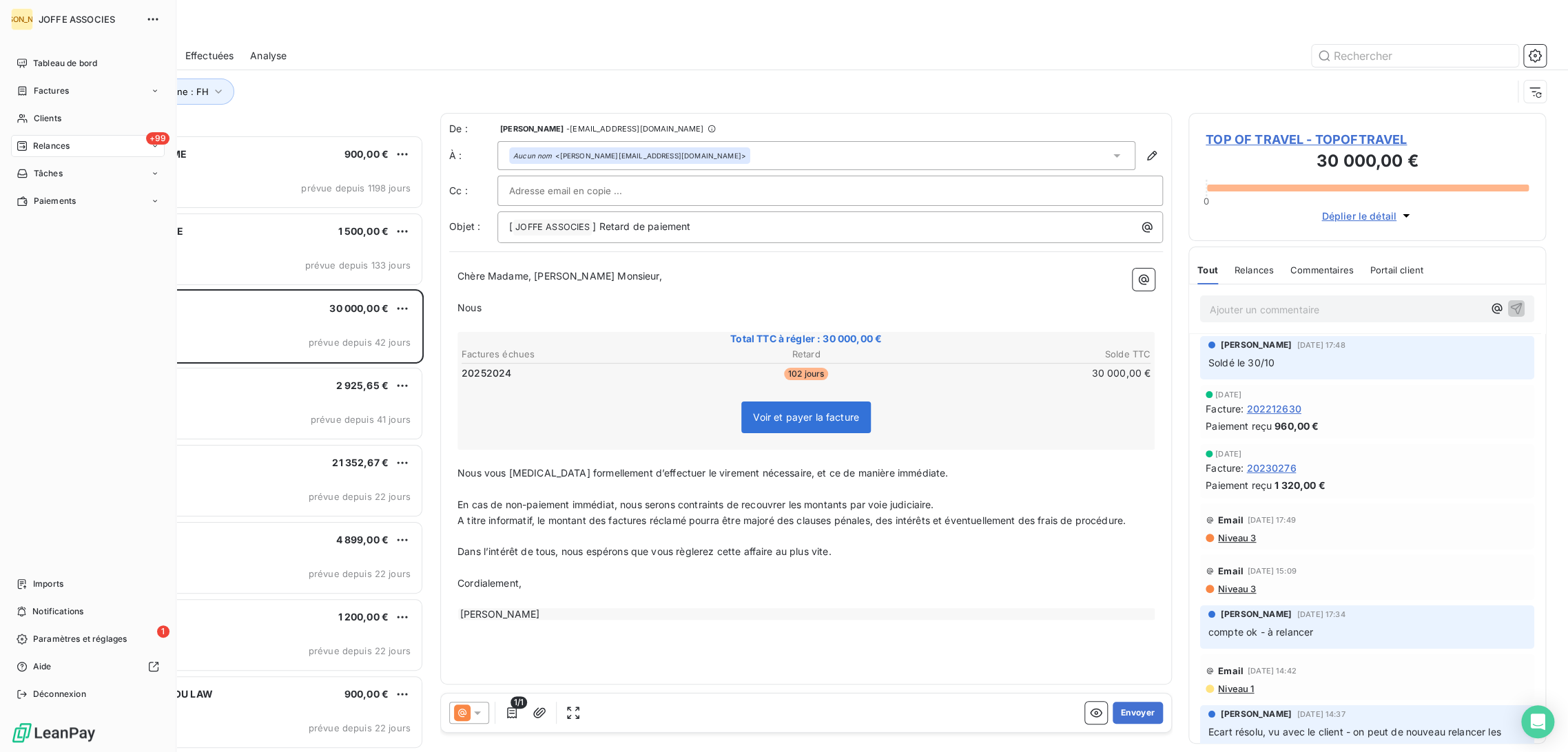
click at [170, 401] on div "JA JOFFE ASSOCIES Tableau de bord Factures Clients +99 Relances Tâches Paiement…" at bounding box center [88, 376] width 176 height 752
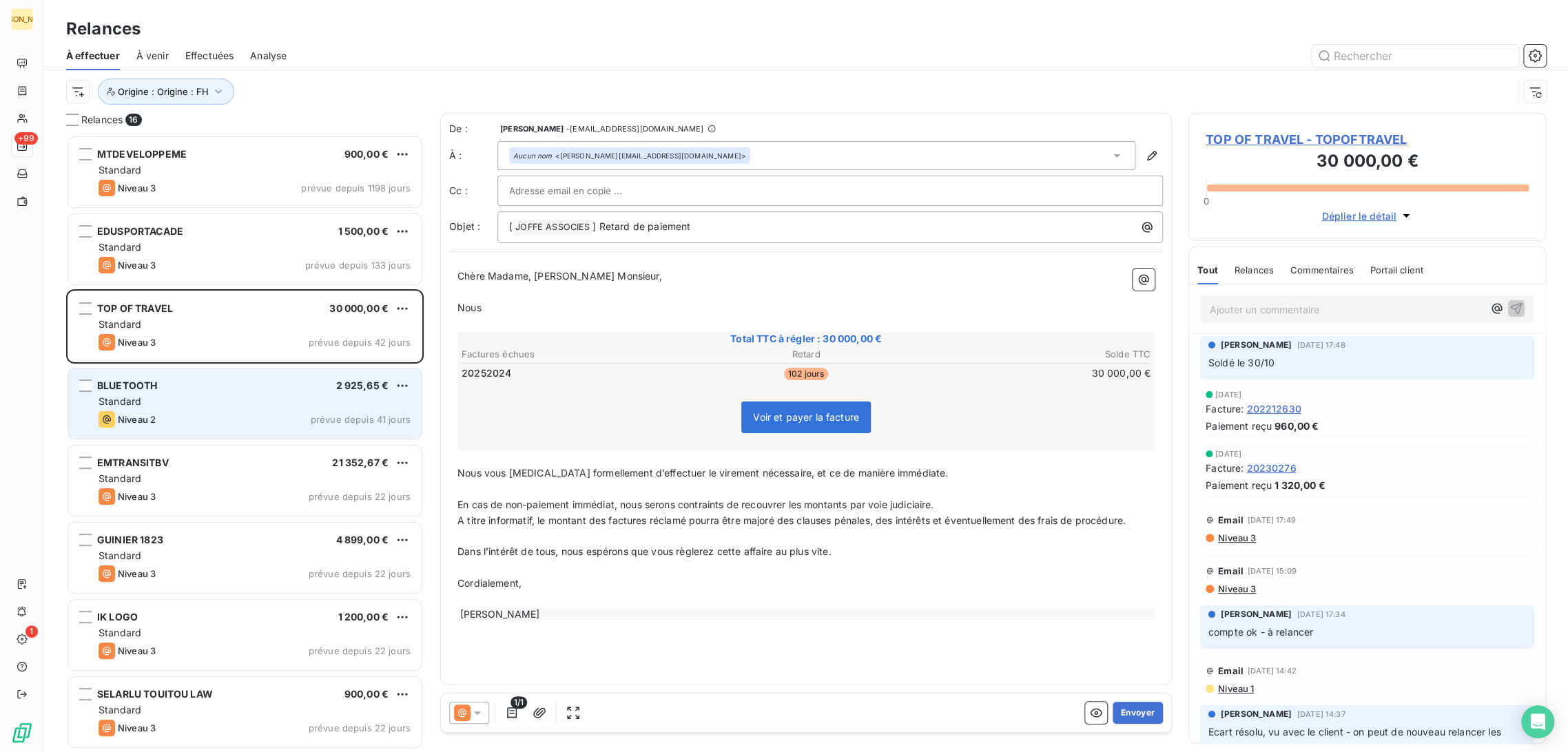
click at [241, 386] on div "BLUETOOTH 2 925,65 €" at bounding box center [254, 385] width 312 height 12
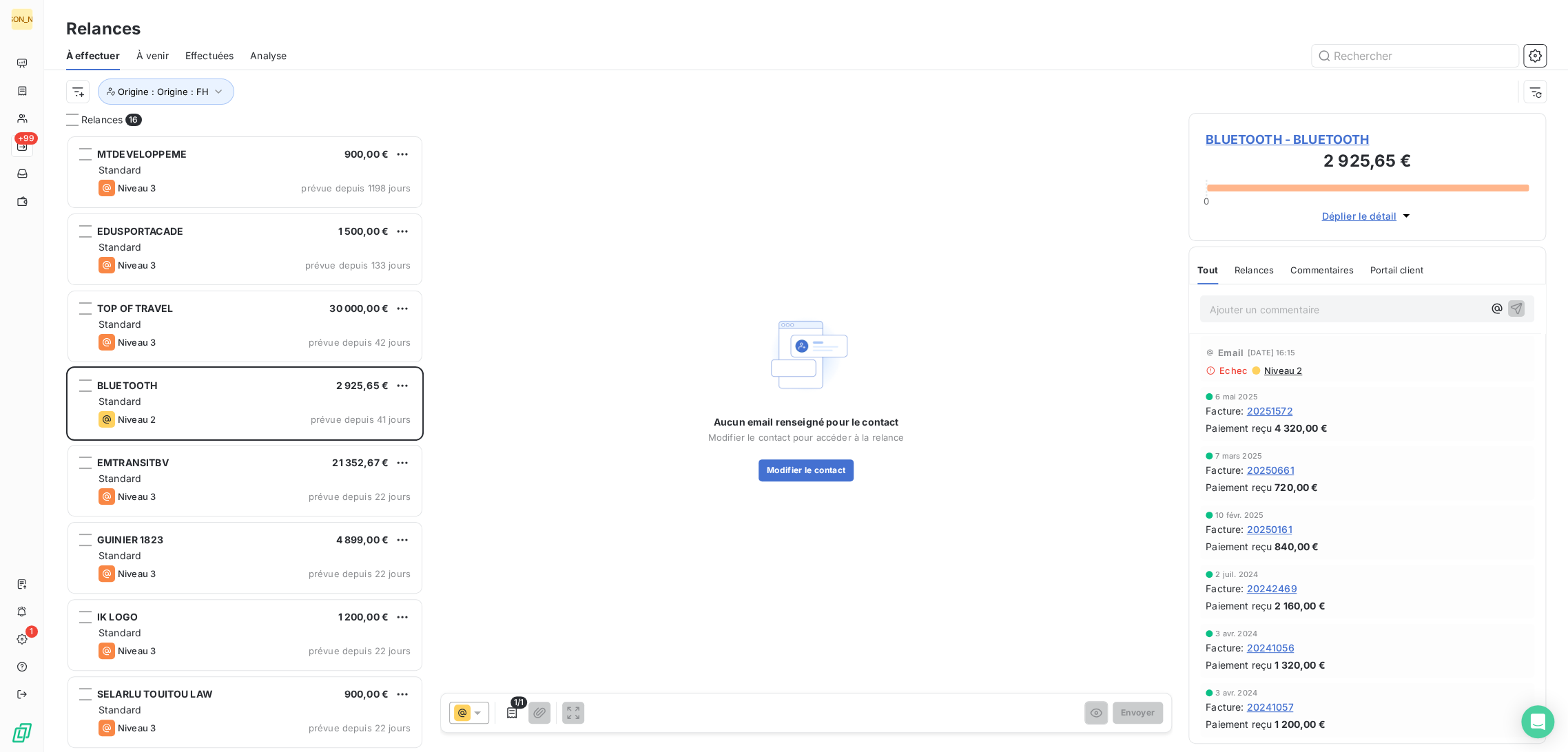
click at [1252, 138] on span "BLUETOOTH - BLUETOOTH" at bounding box center [1367, 139] width 323 height 19
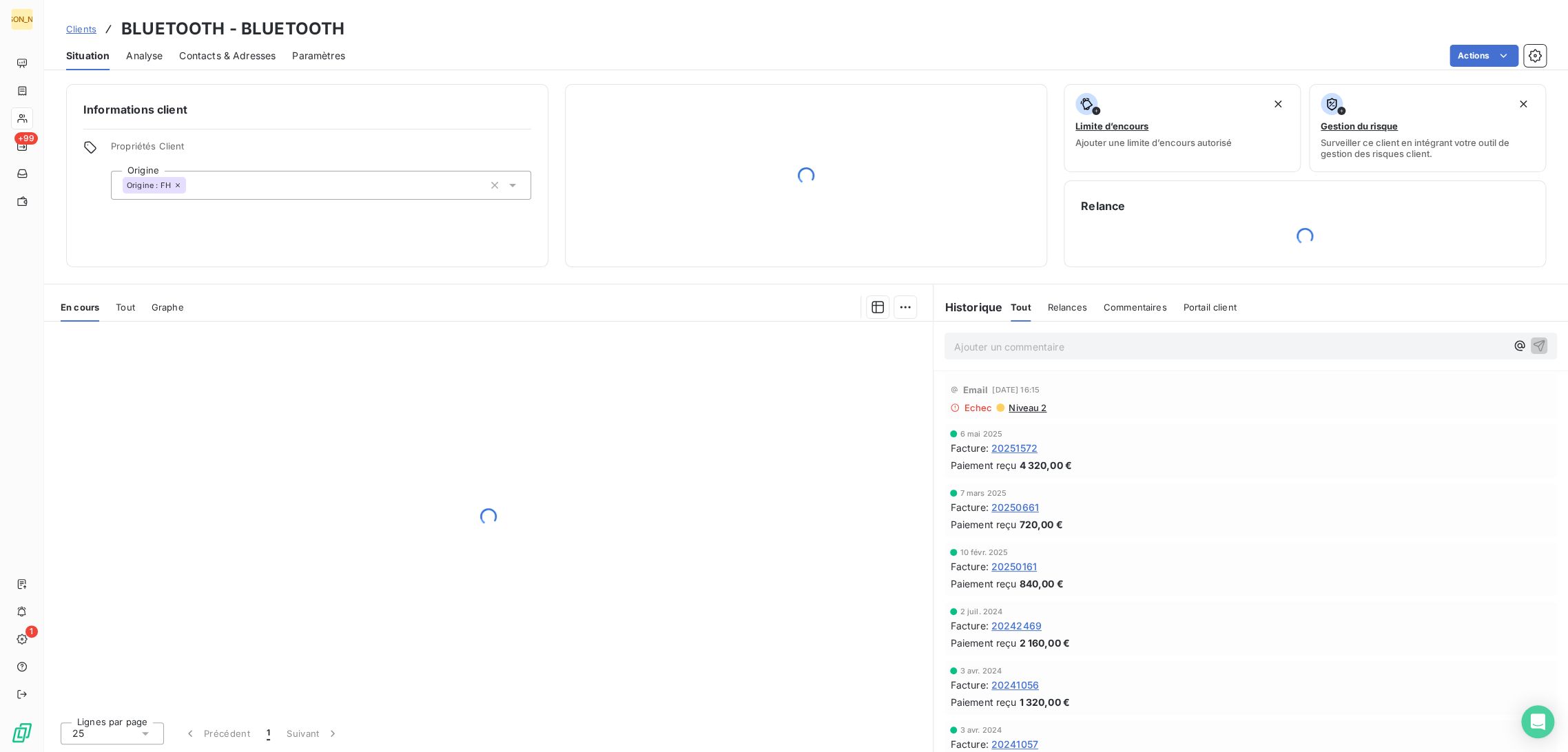
click at [418, 395] on div at bounding box center [488, 516] width 889 height 389
click at [1068, 306] on span "Relances" at bounding box center [1066, 307] width 39 height 11
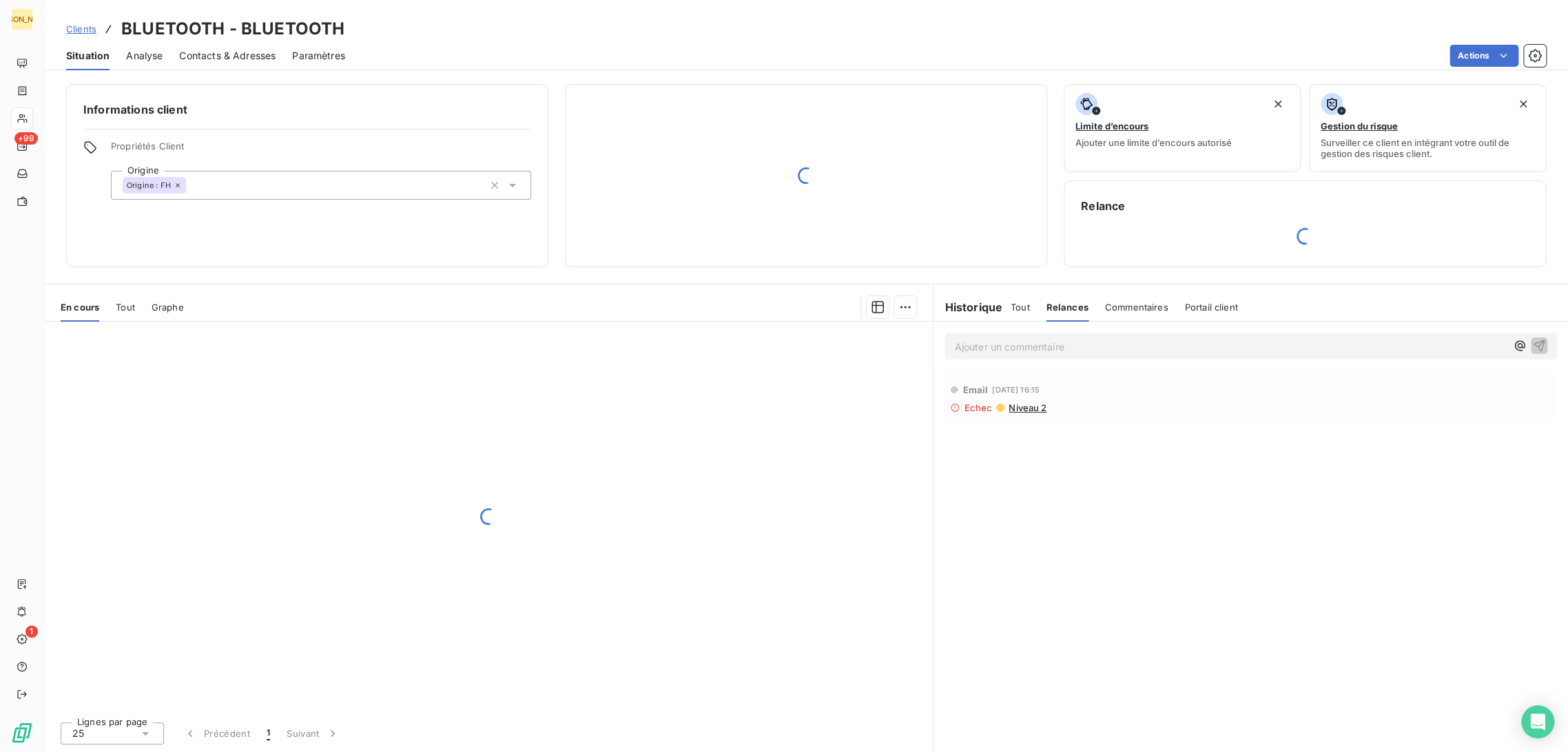
click at [1026, 312] on span "Tout" at bounding box center [1020, 307] width 19 height 11
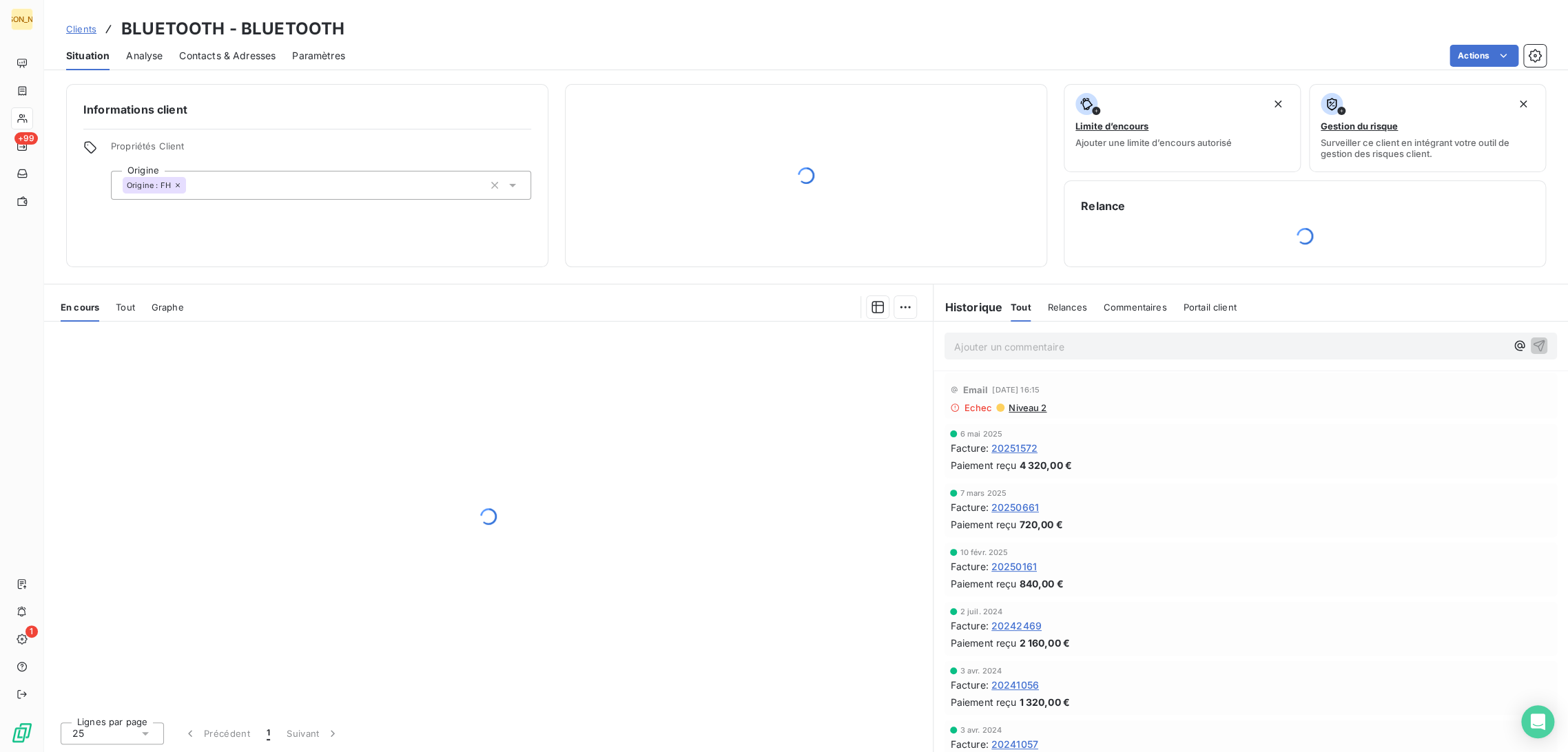
click at [452, 434] on div at bounding box center [488, 516] width 889 height 389
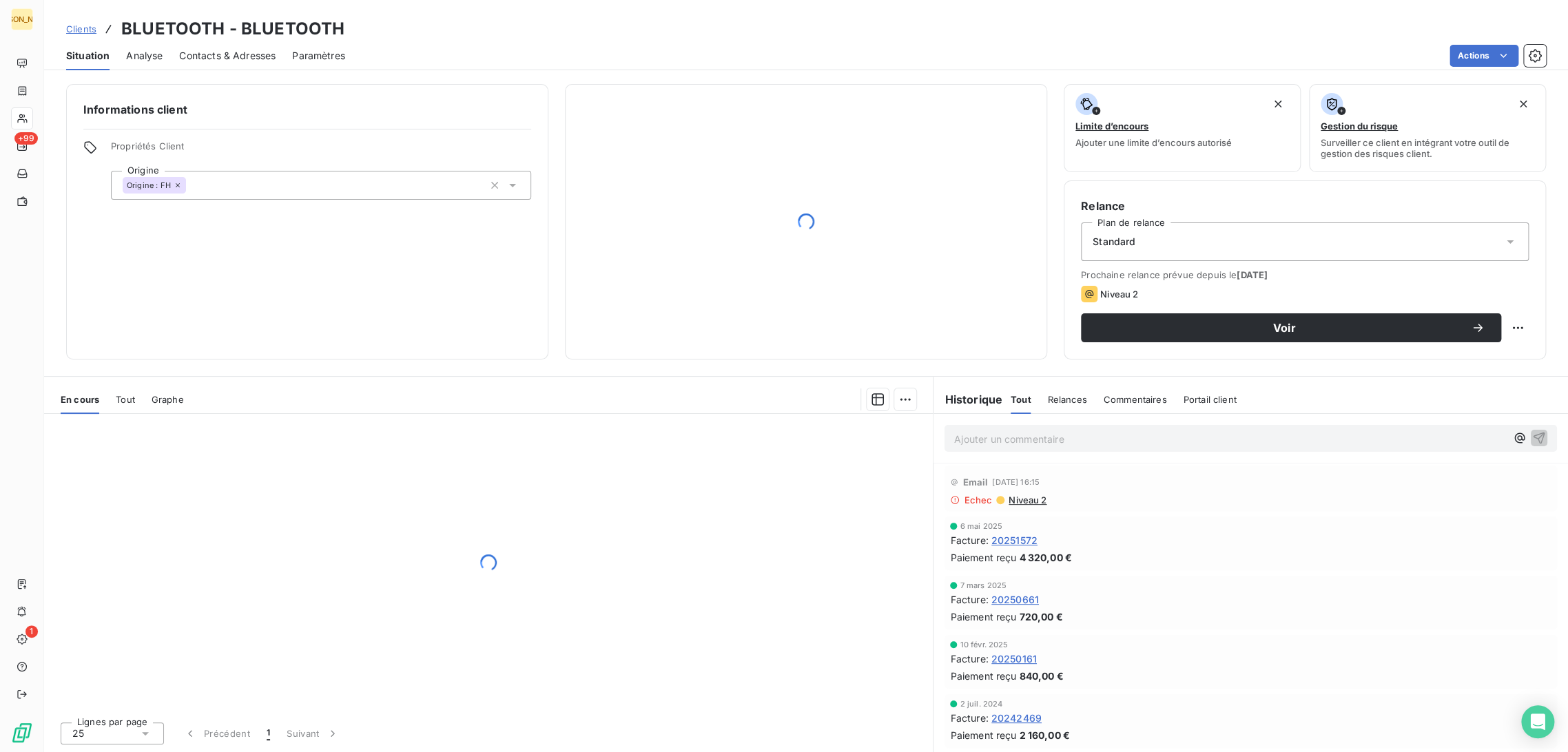
click at [1015, 449] on div "Ajouter un commentaire ﻿" at bounding box center [1251, 438] width 613 height 27
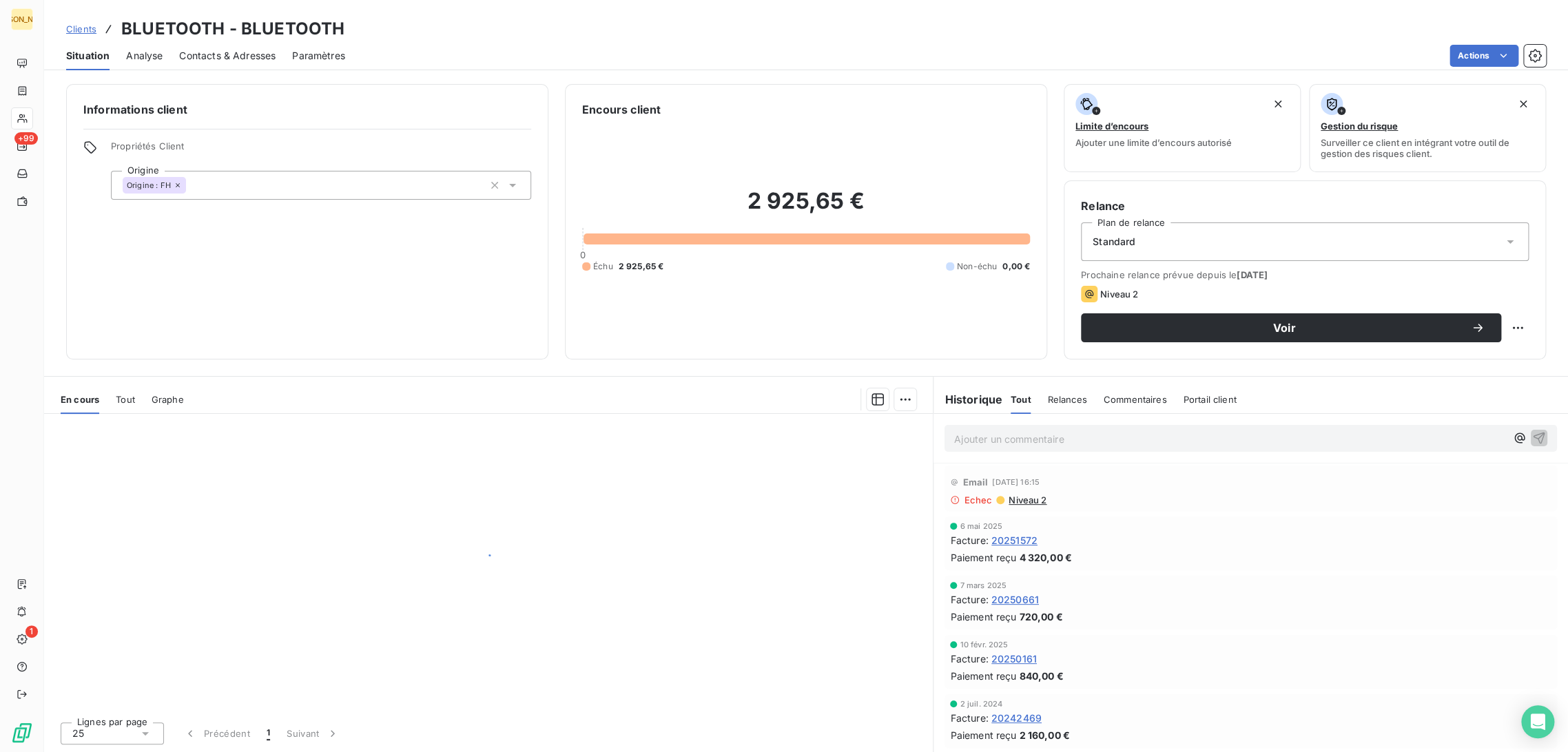
click at [610, 472] on div at bounding box center [488, 561] width 889 height 297
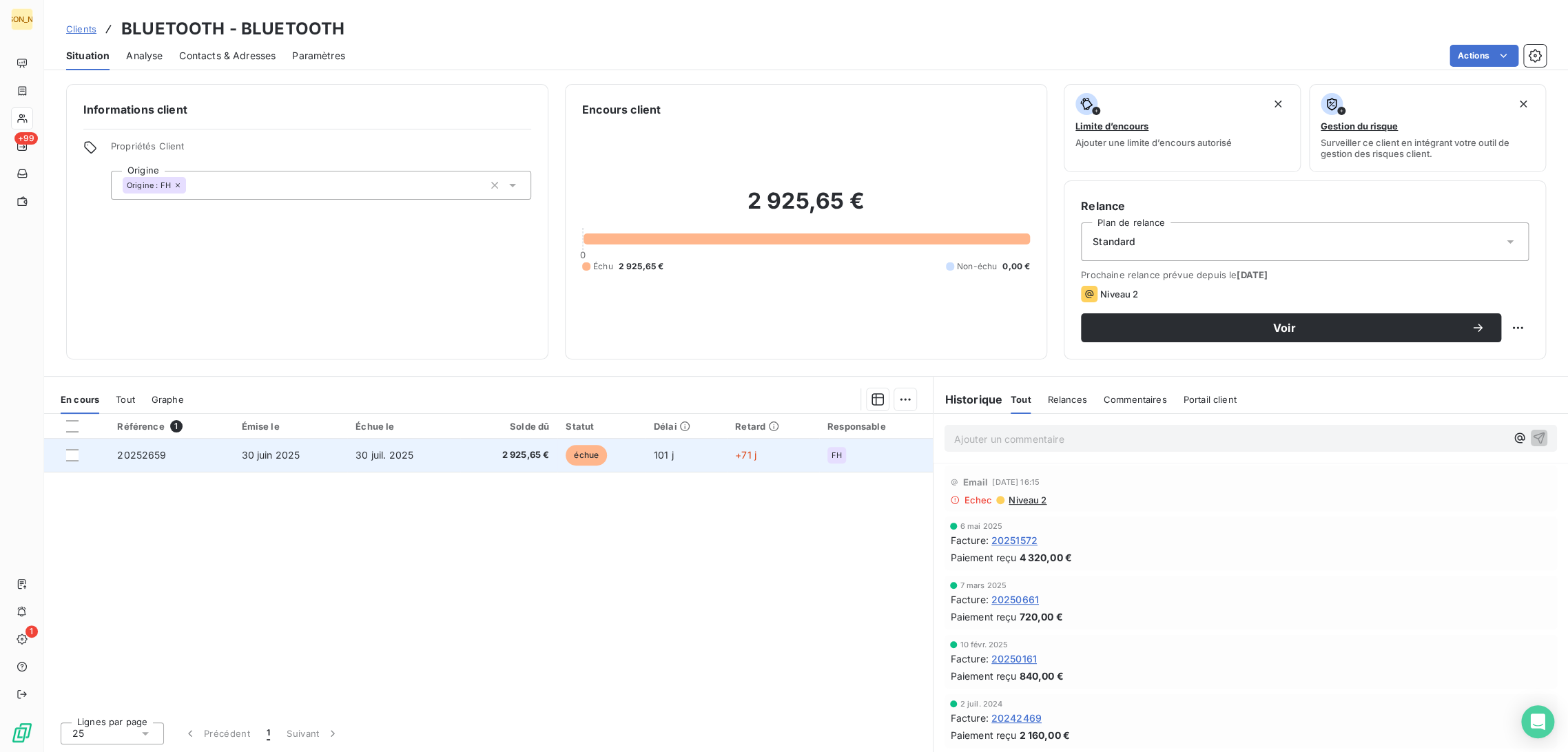
click at [537, 463] on td "2 925,65 €" at bounding box center [508, 455] width 97 height 33
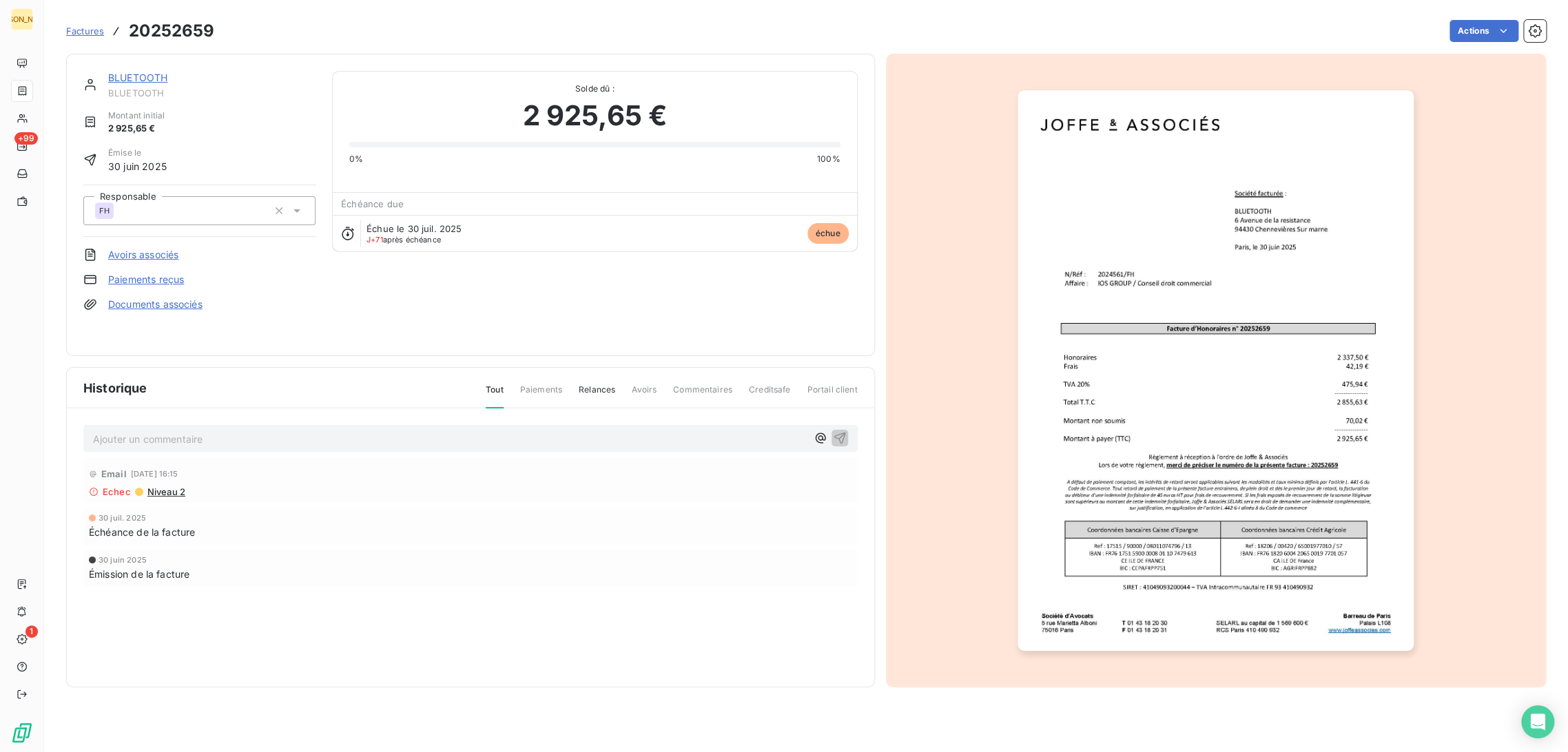
click at [159, 77] on link "BLUETOOTH" at bounding box center [138, 78] width 59 height 11
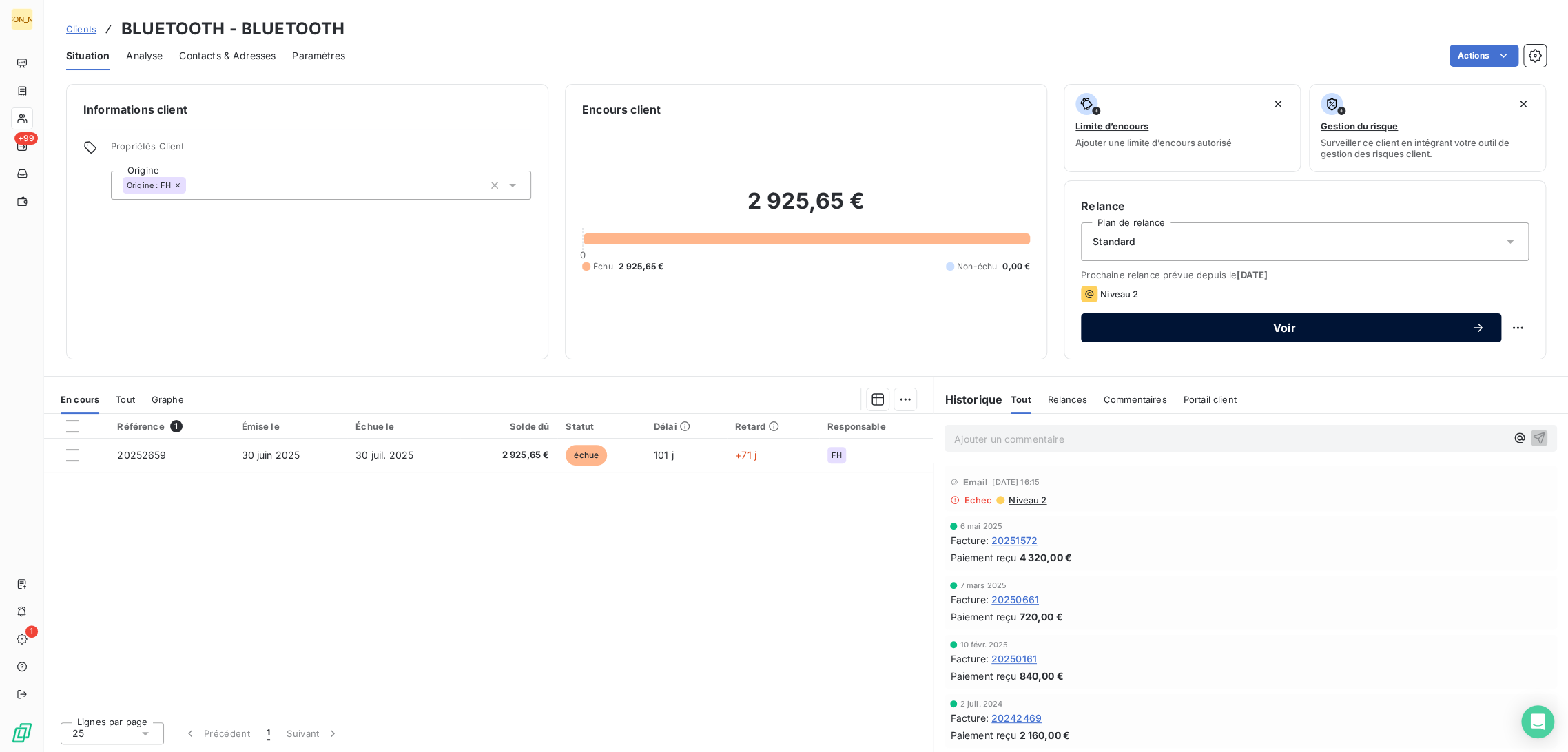
drag, startPoint x: 1244, startPoint y: 325, endPoint x: 1197, endPoint y: 338, distance: 48.8
click at [1240, 325] on span "Voir" at bounding box center [1284, 328] width 374 height 11
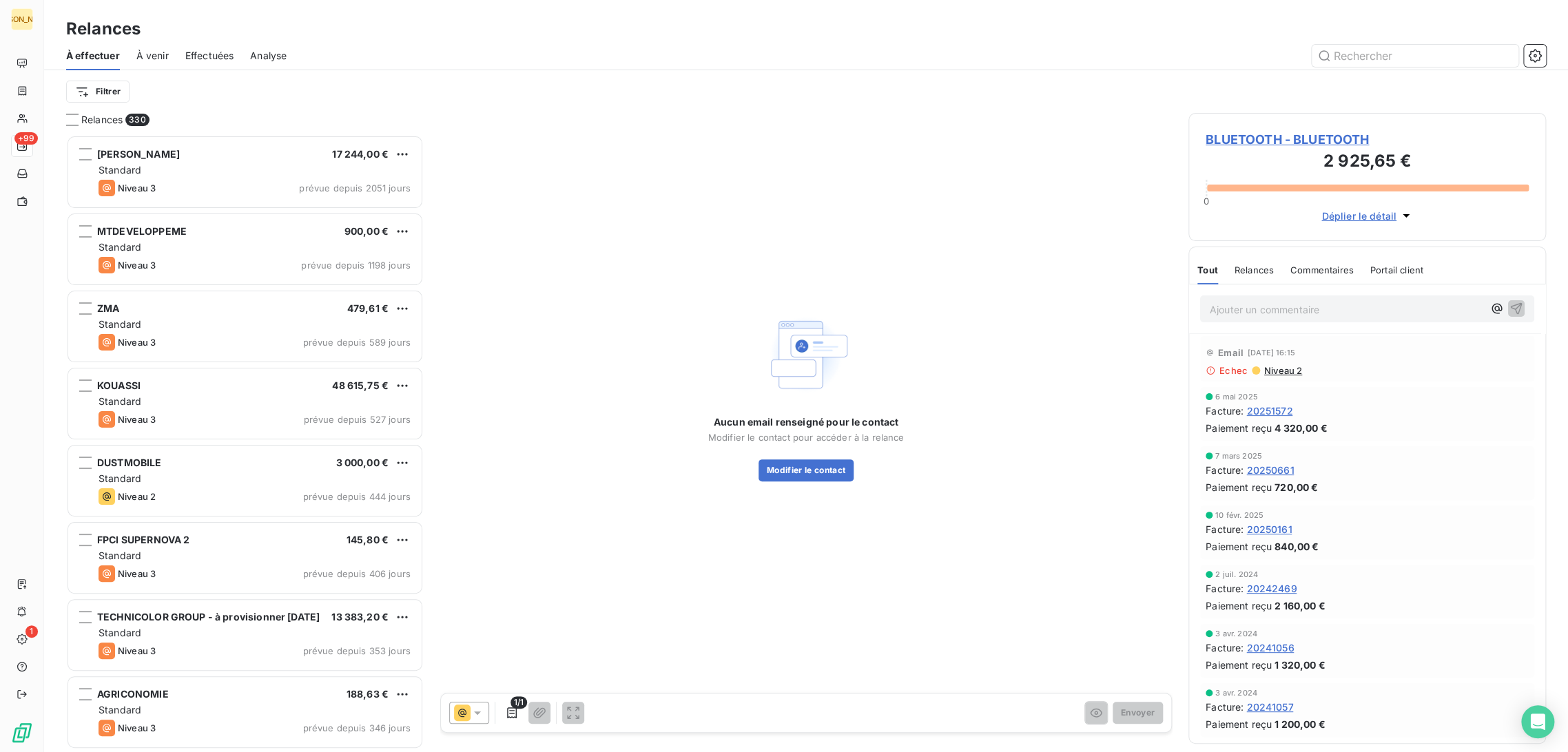
scroll to position [605, 346]
click at [819, 475] on button "Modifier le contact" at bounding box center [805, 469] width 95 height 22
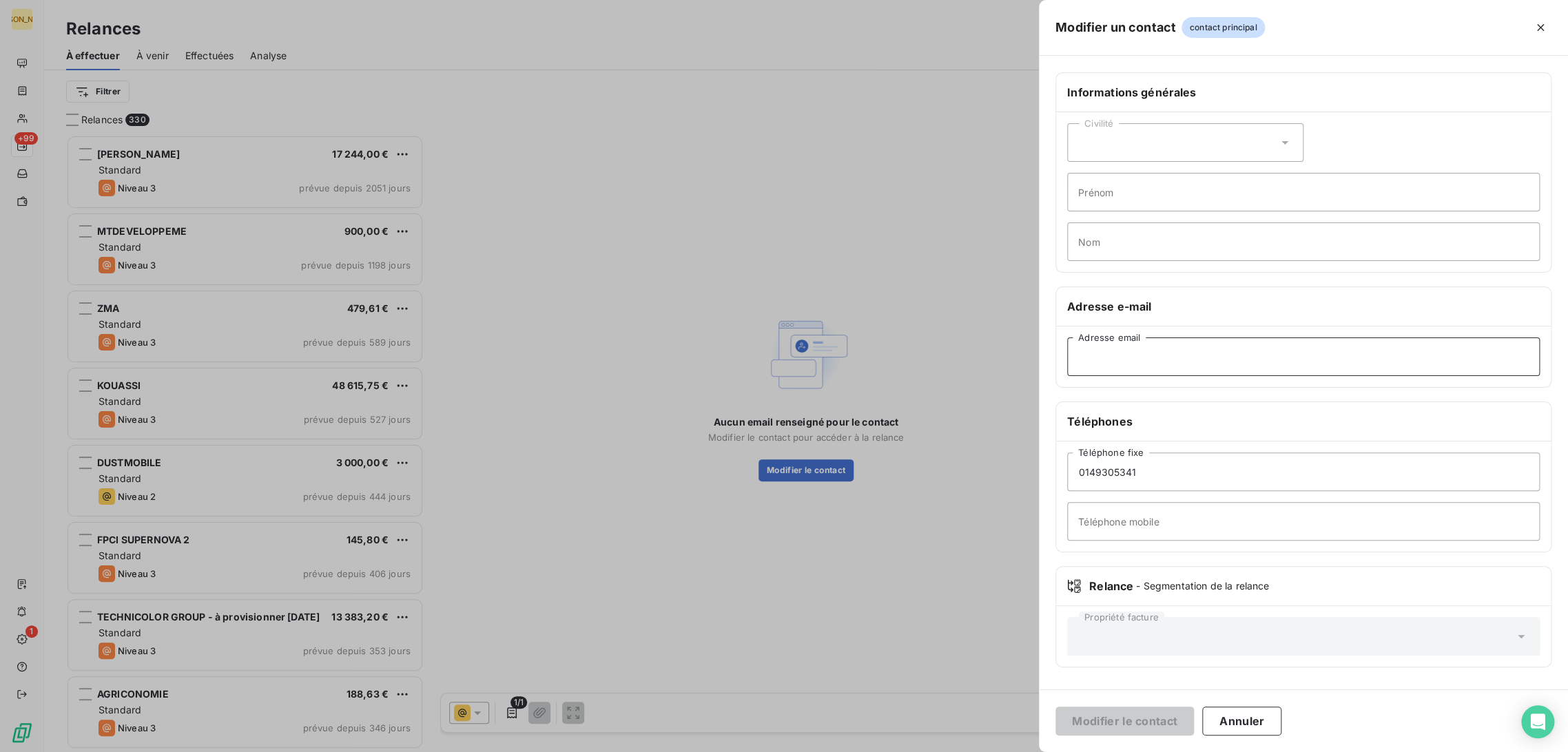
click at [1085, 361] on input "Adresse email" at bounding box center [1303, 357] width 472 height 39
paste input "Dominic Fernandes <dominic.f@bluetoothlda.com>"
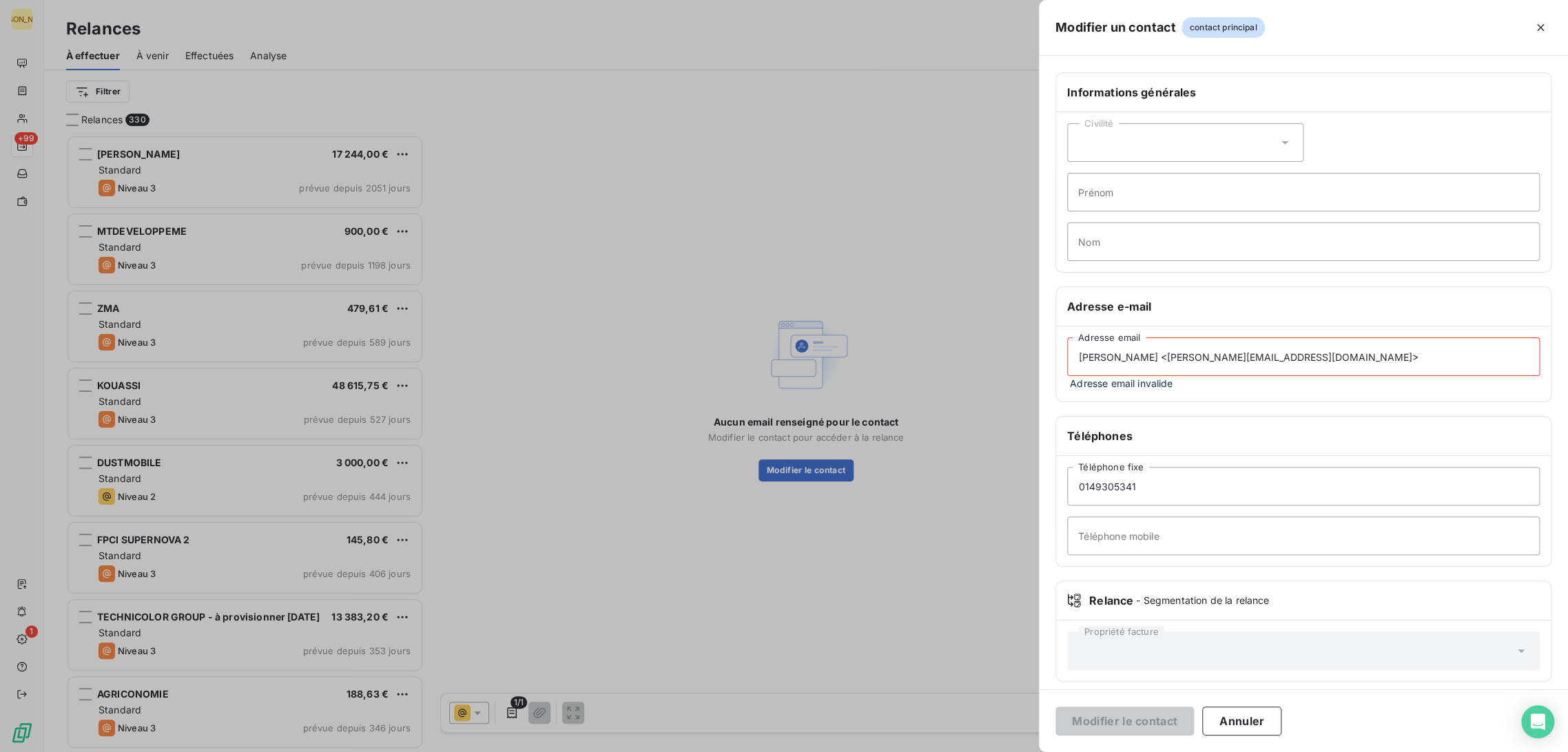
drag, startPoint x: 1173, startPoint y: 361, endPoint x: 1026, endPoint y: 379, distance: 148.1
click at [890, 751] on div "Modifier un contact contact principal Informations générales Civilité Prénom No…" at bounding box center [784, 752] width 1568 height 0
drag, startPoint x: 1209, startPoint y: 355, endPoint x: 1240, endPoint y: 355, distance: 31.0
click at [1240, 355] on input "dominic.f@bluetoothlda.com>" at bounding box center [1303, 357] width 472 height 39
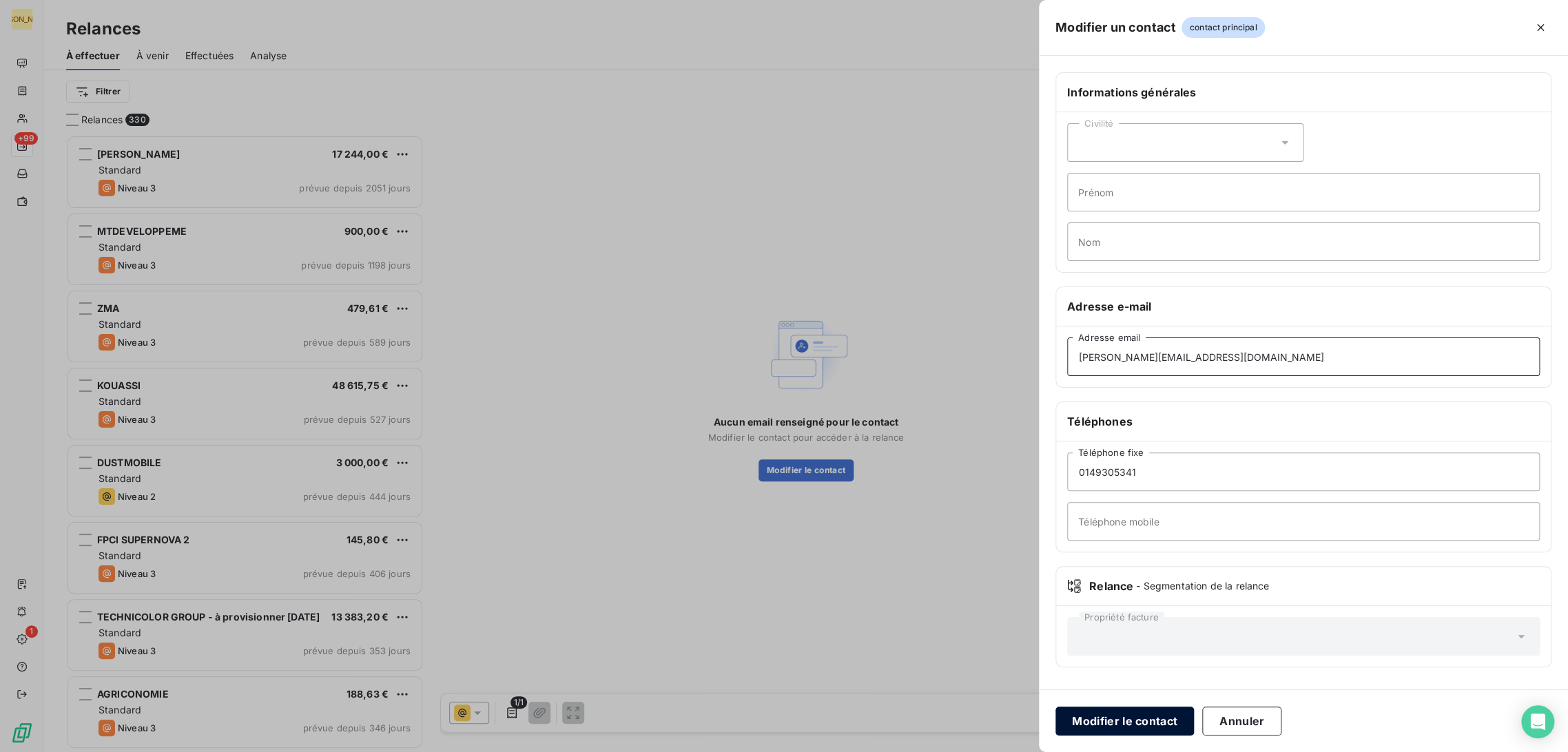
type input "dominic.f@bluetoothlda.com"
click at [1153, 723] on button "Modifier le contact" at bounding box center [1124, 721] width 138 height 28
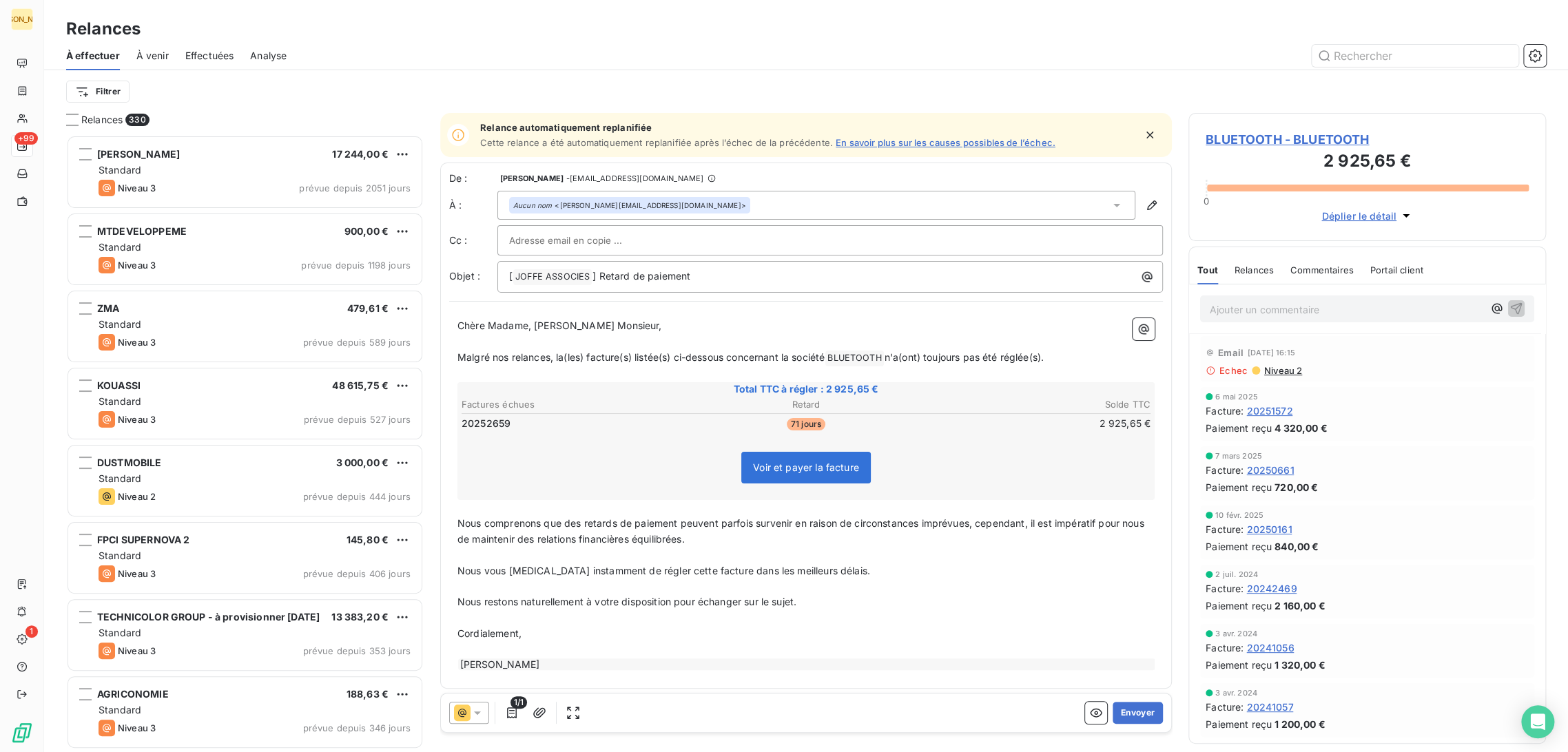
click at [601, 354] on span "Malgré nos relances, la(les) facture(s) listée(s) ci-dessous concernant la soci…" at bounding box center [640, 357] width 367 height 11
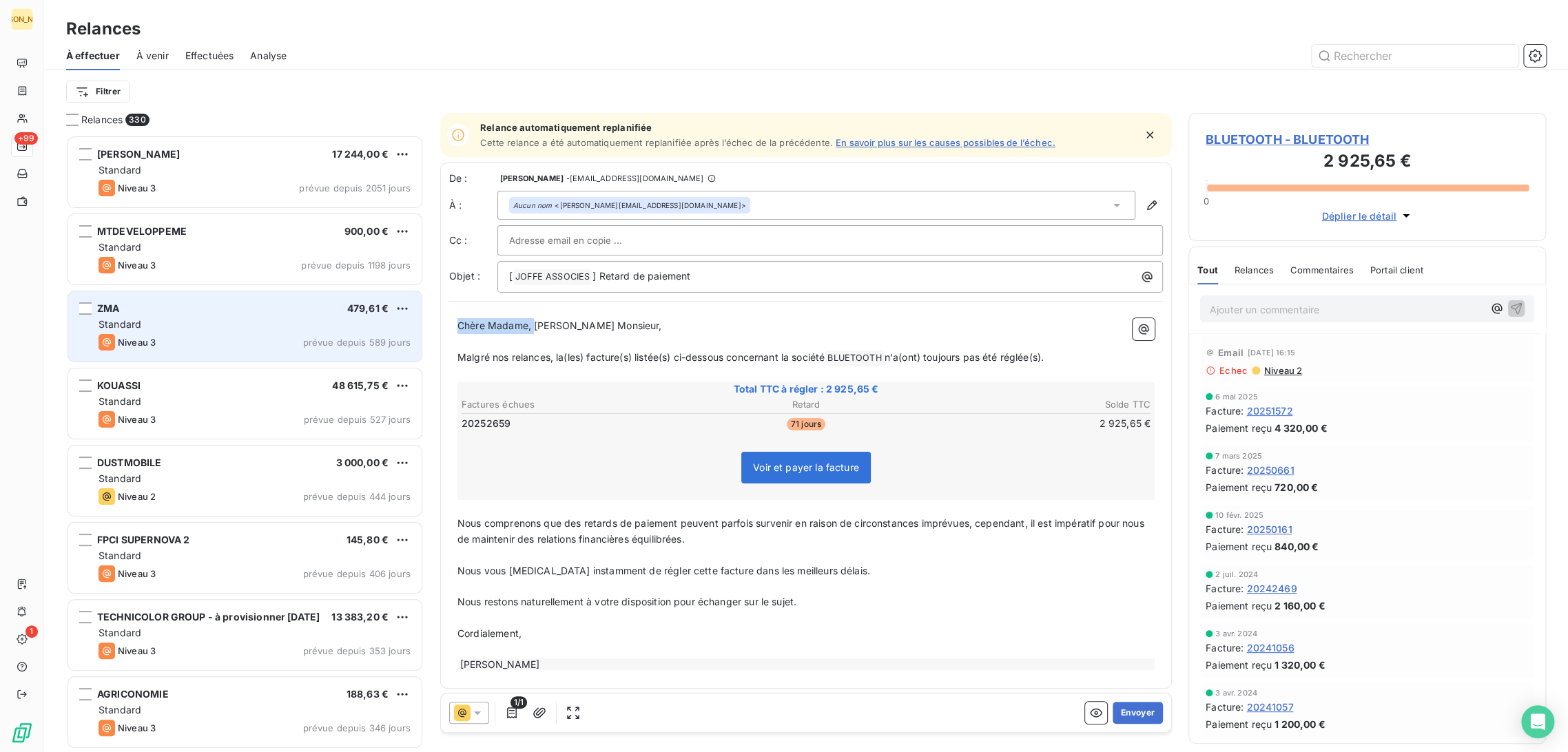
drag, startPoint x: 534, startPoint y: 323, endPoint x: 394, endPoint y: 323, distance: 140.0
click at [394, 323] on div "Relances 330 PERROT DIDIER 17 244,00 € Standard Niveau 3 prévue depuis 2051 jou…" at bounding box center [805, 432] width 1523 height 639
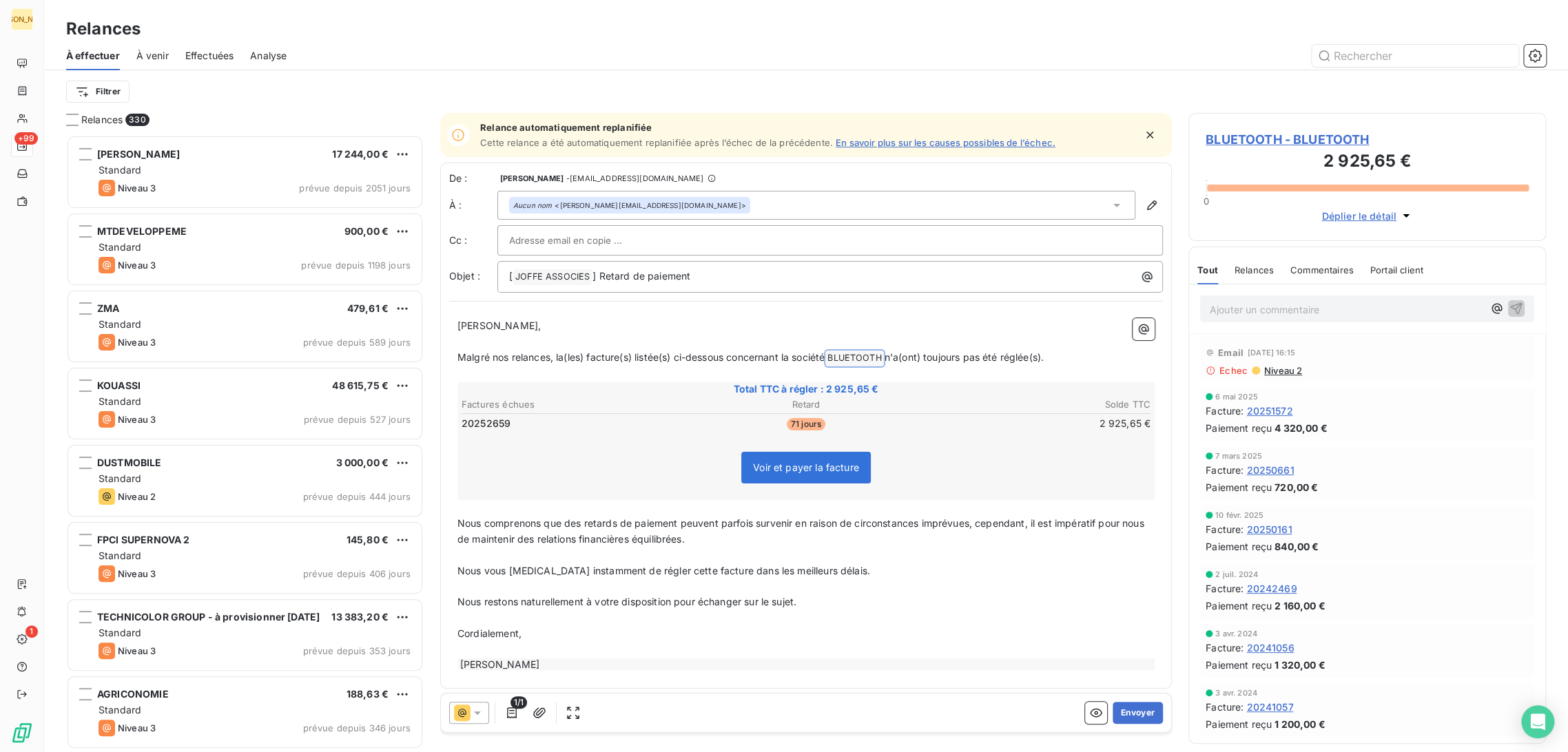
drag, startPoint x: 968, startPoint y: 358, endPoint x: 455, endPoint y: 365, distance: 513.0
click at [455, 365] on div "Cher Monsieur, ﻿ Malgré nos relances, la(les) facture(s) listée(s) ci-dessous c…" at bounding box center [805, 495] width 713 height 370
click at [529, 564] on span "Nous vous prions instamment de régler cette facture dans les meilleurs délais." at bounding box center [663, 570] width 413 height 11
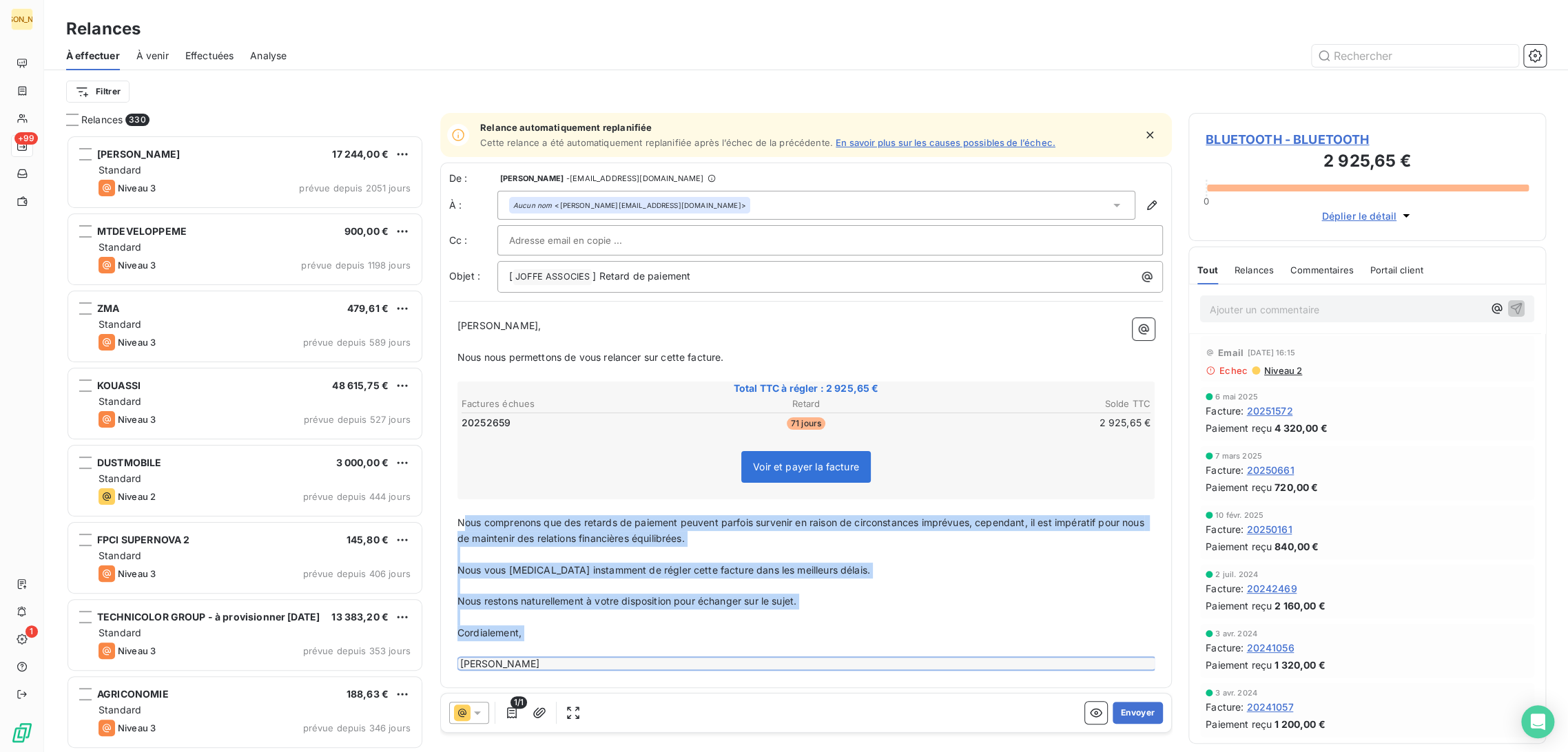
drag, startPoint x: 463, startPoint y: 521, endPoint x: 686, endPoint y: 670, distance: 268.2
click at [686, 670] on div "Cher Monsieur, ﻿ Nous nous permettons de vous relancer sur cette facture. ﻿ Tot…" at bounding box center [805, 494] width 713 height 369
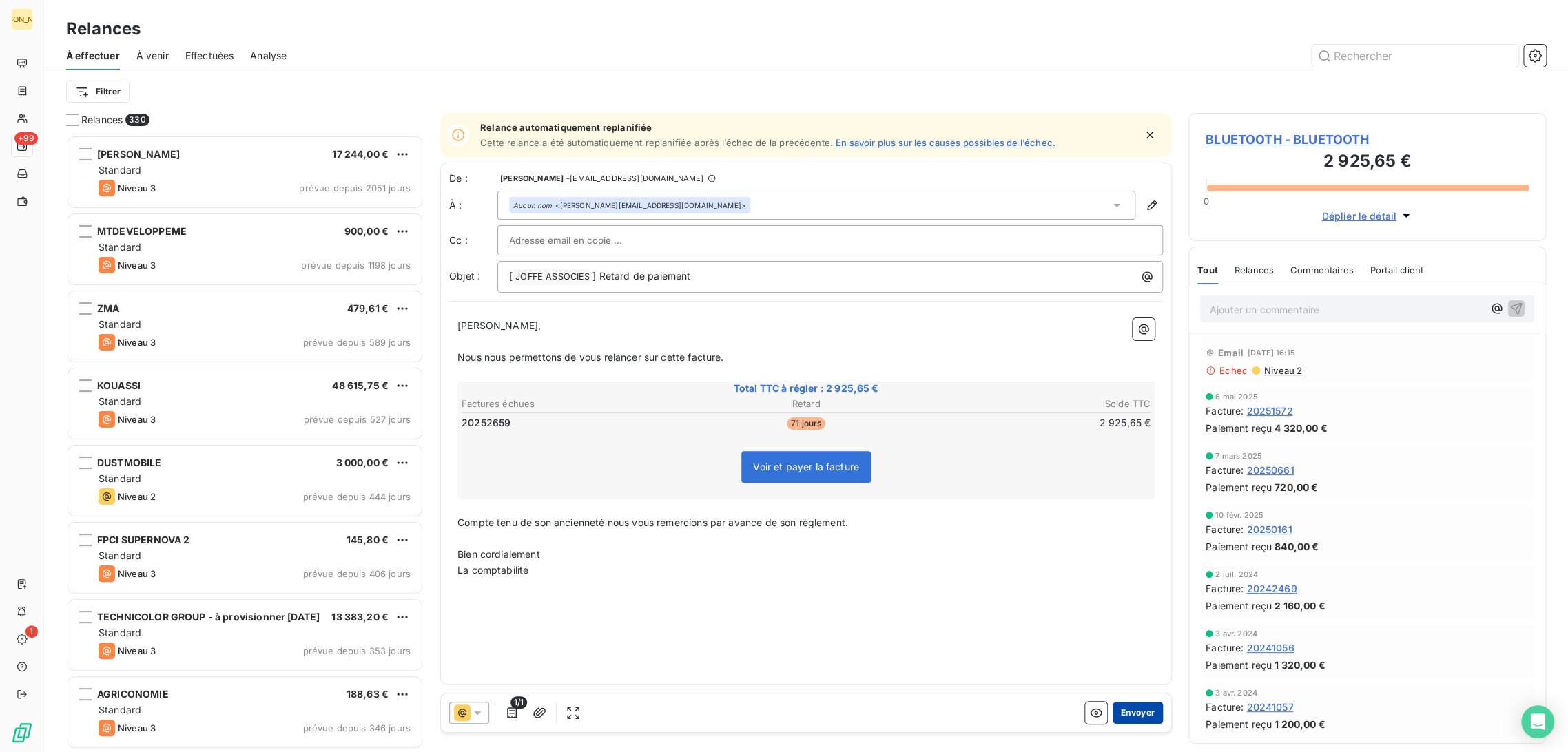
click at [1135, 713] on button "Envoyer" at bounding box center [1137, 712] width 50 height 22
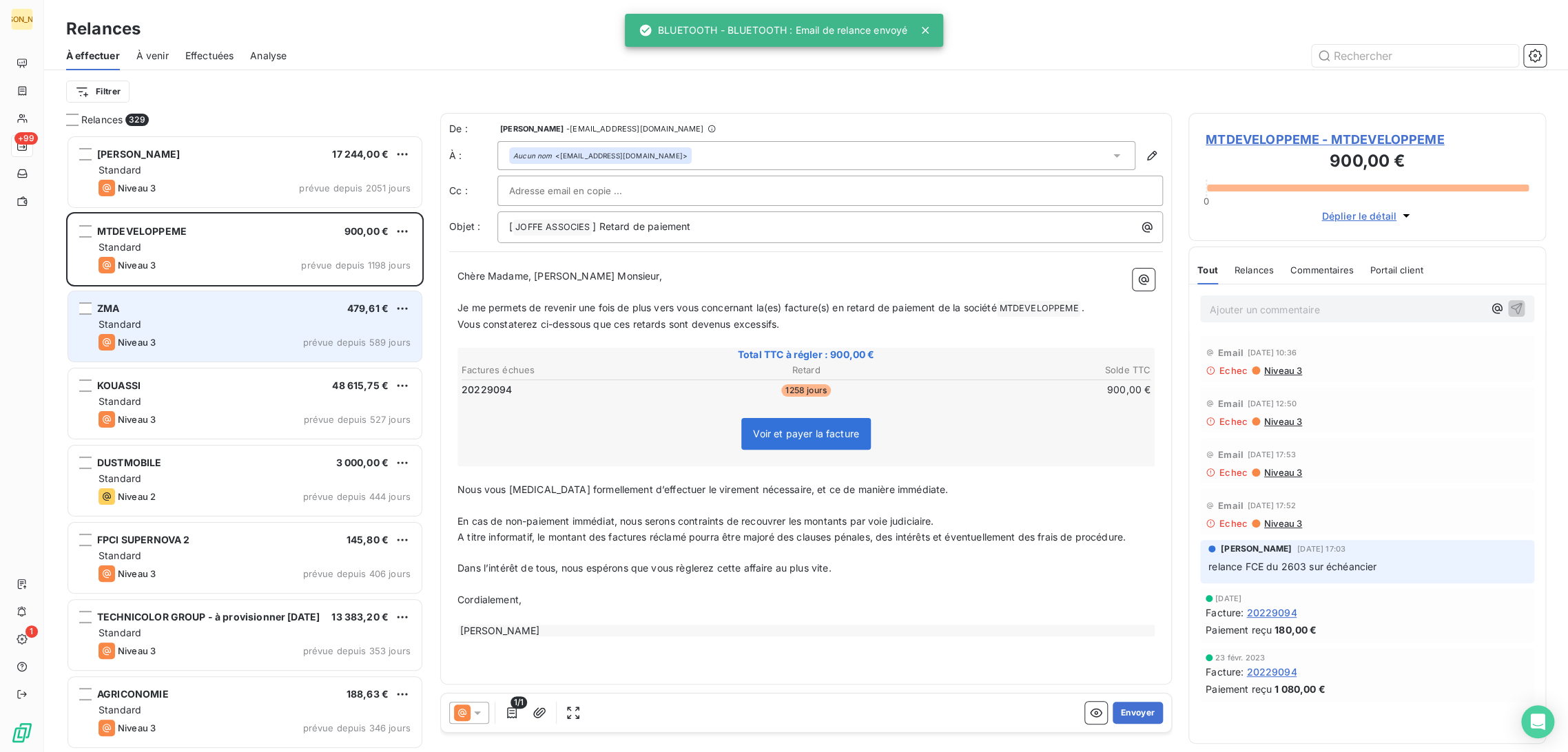
click at [250, 337] on div "Niveau 3 prévue depuis 589 jours" at bounding box center [254, 341] width 312 height 16
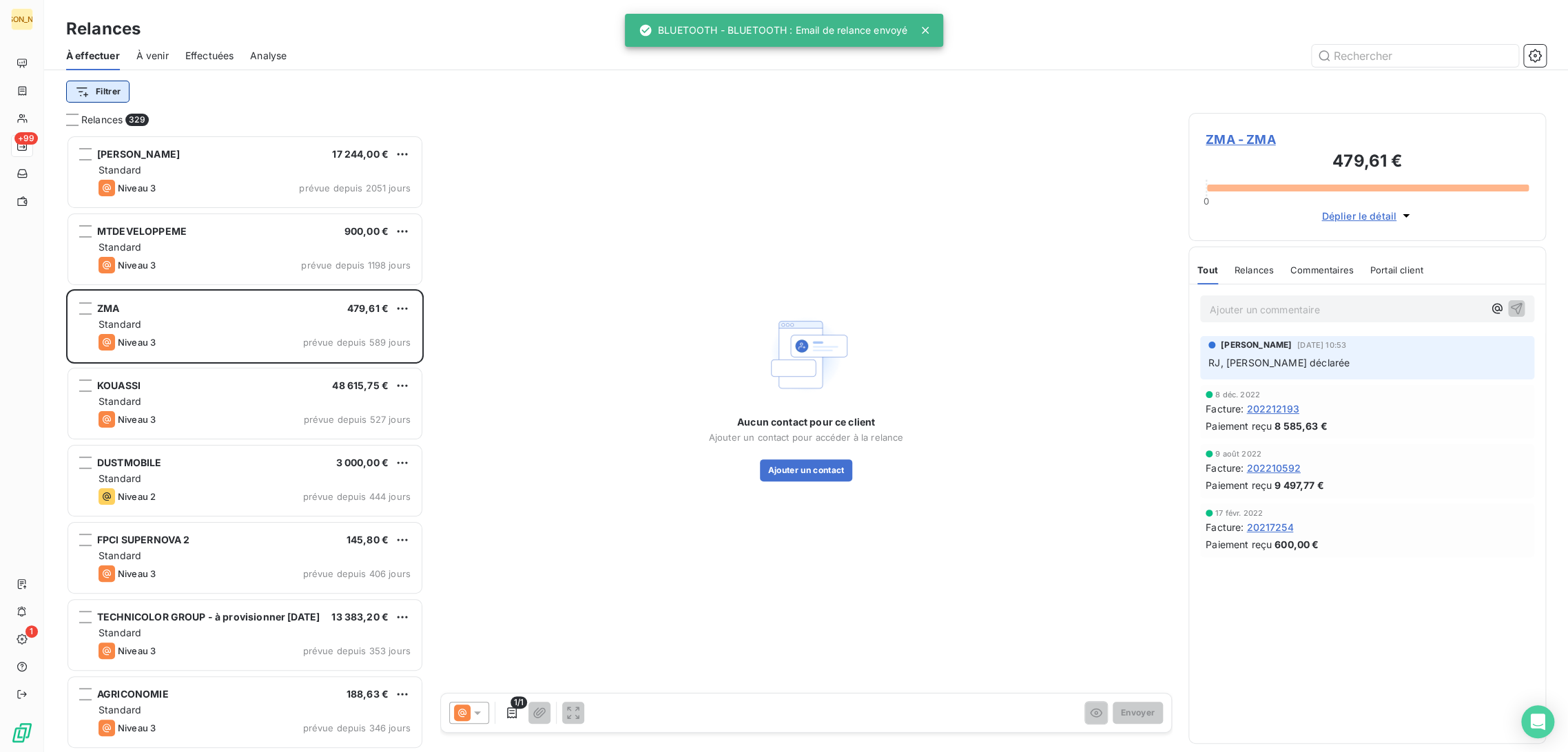
click at [92, 98] on html "JA +99 1 Relances À effectuer À venir Effectuées Analyse Filtrer Relances 329 P…" at bounding box center [784, 376] width 1568 height 752
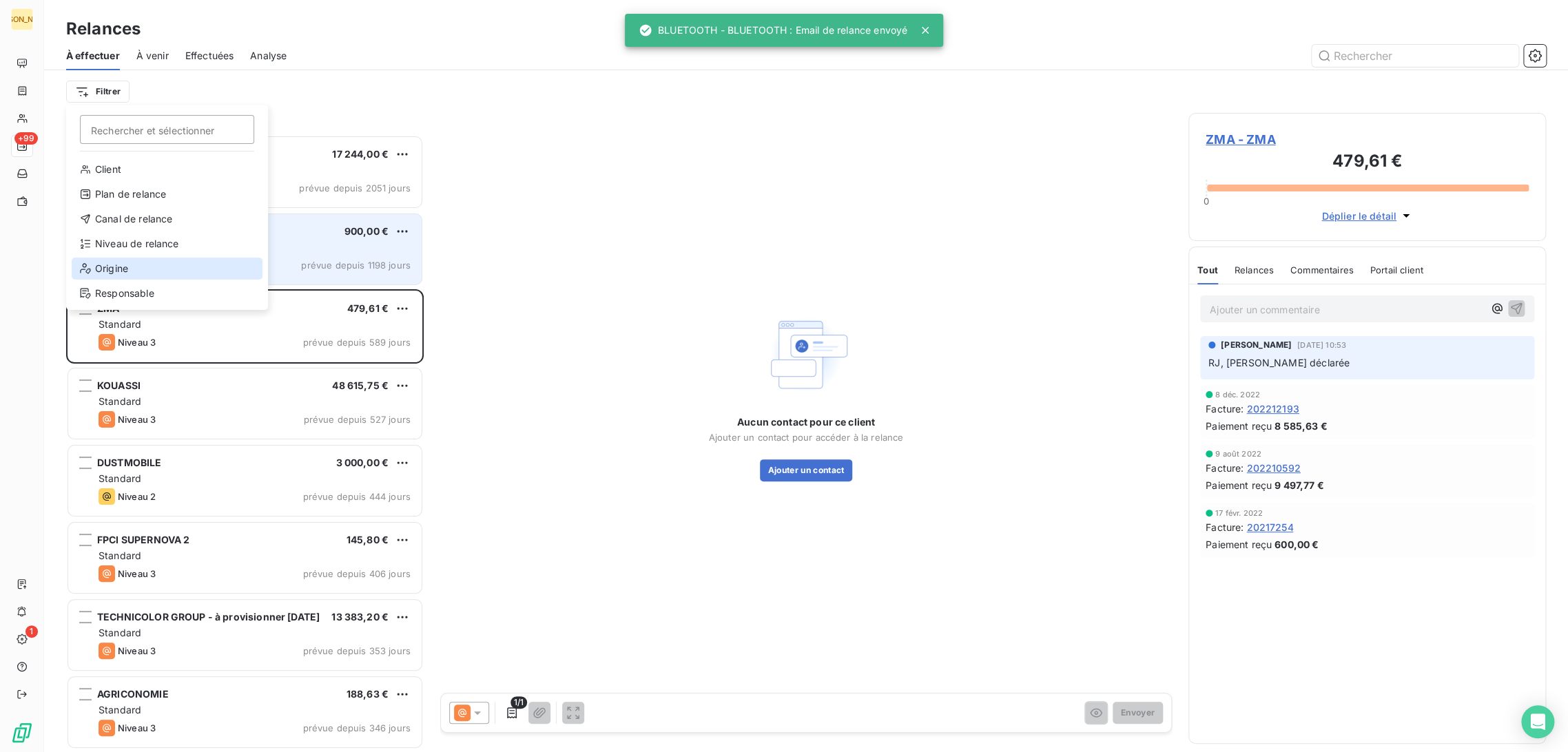
click at [141, 275] on div "Origine" at bounding box center [167, 268] width 191 height 22
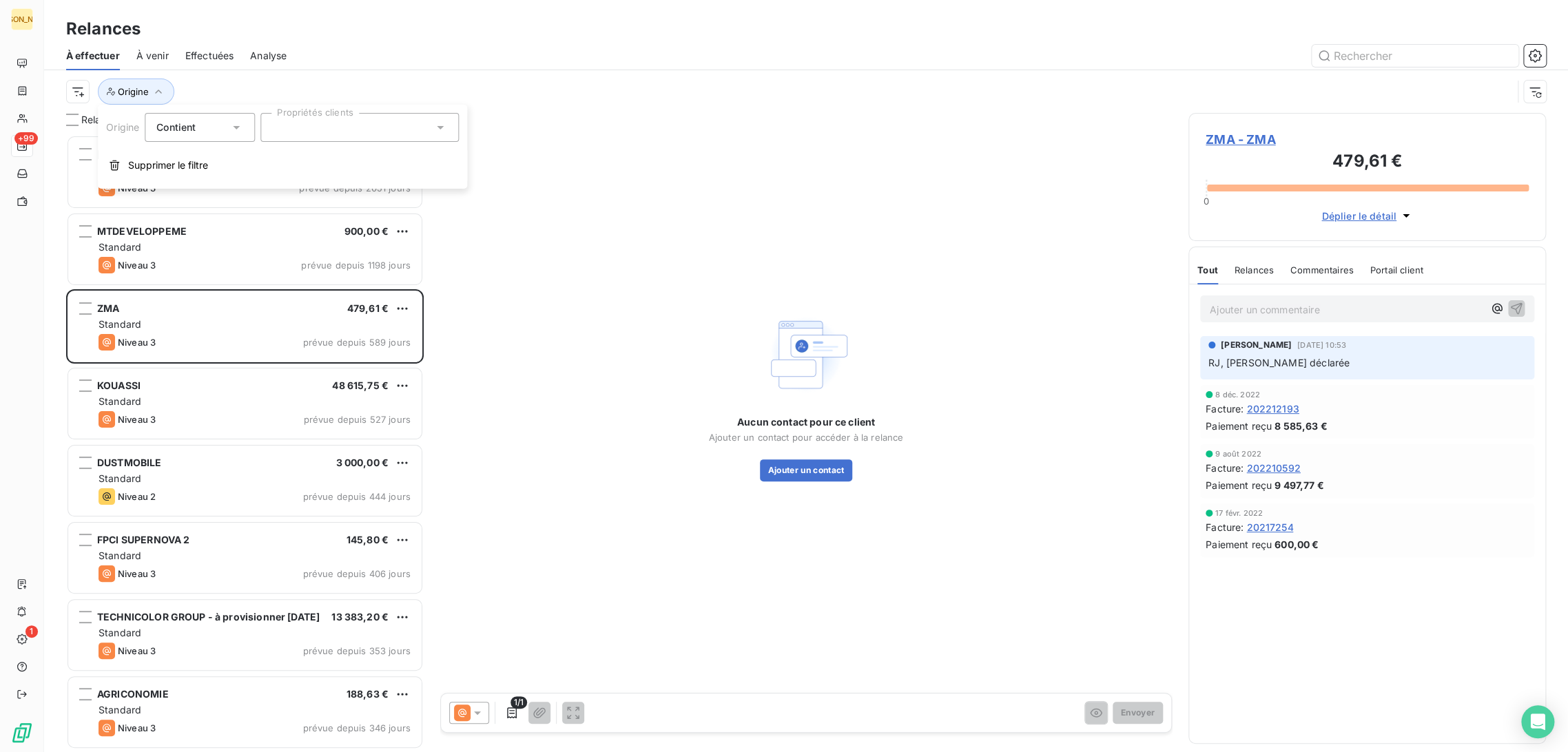
click at [304, 128] on div at bounding box center [359, 127] width 198 height 28
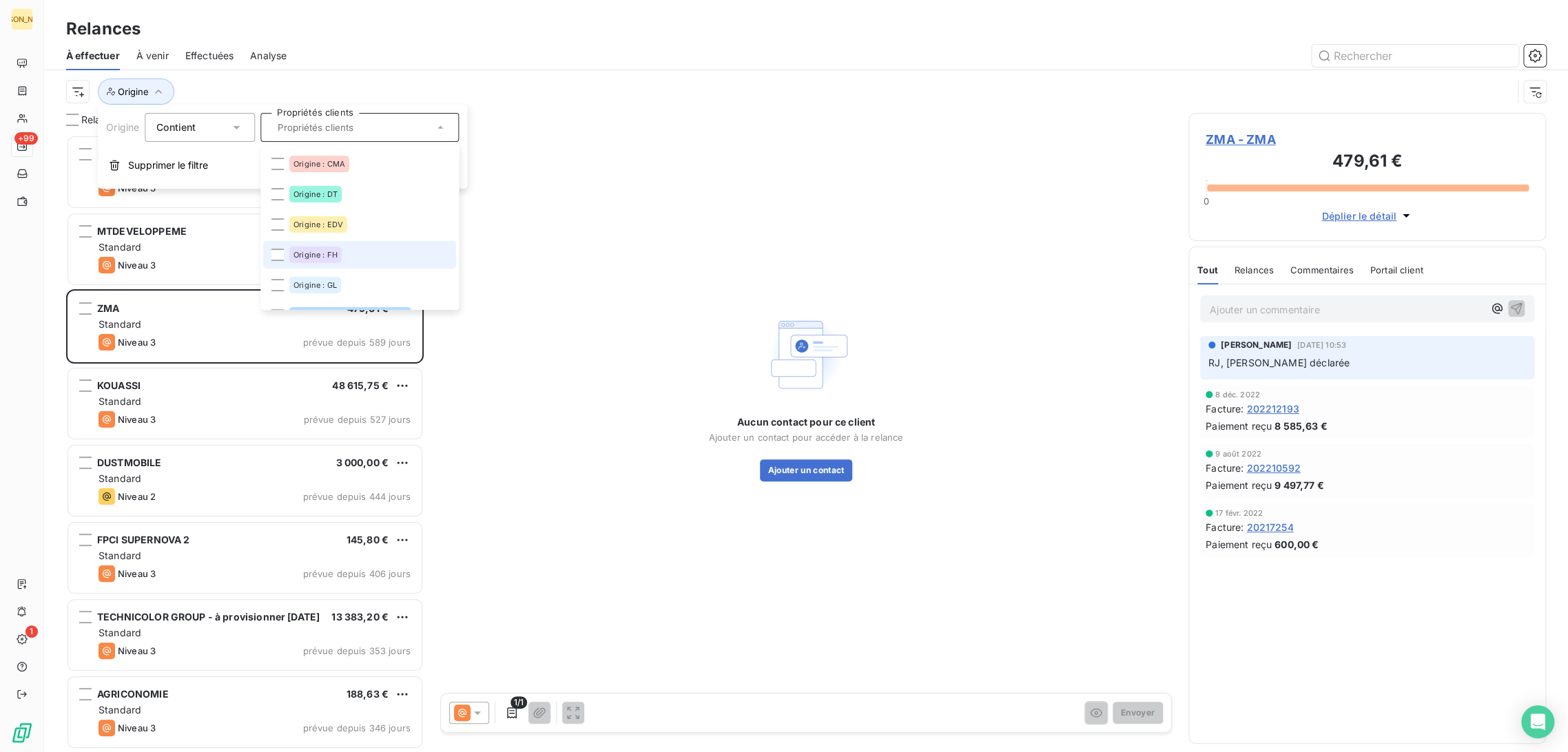
scroll to position [153, 0]
click at [336, 259] on li "Origine : FH" at bounding box center [359, 250] width 193 height 28
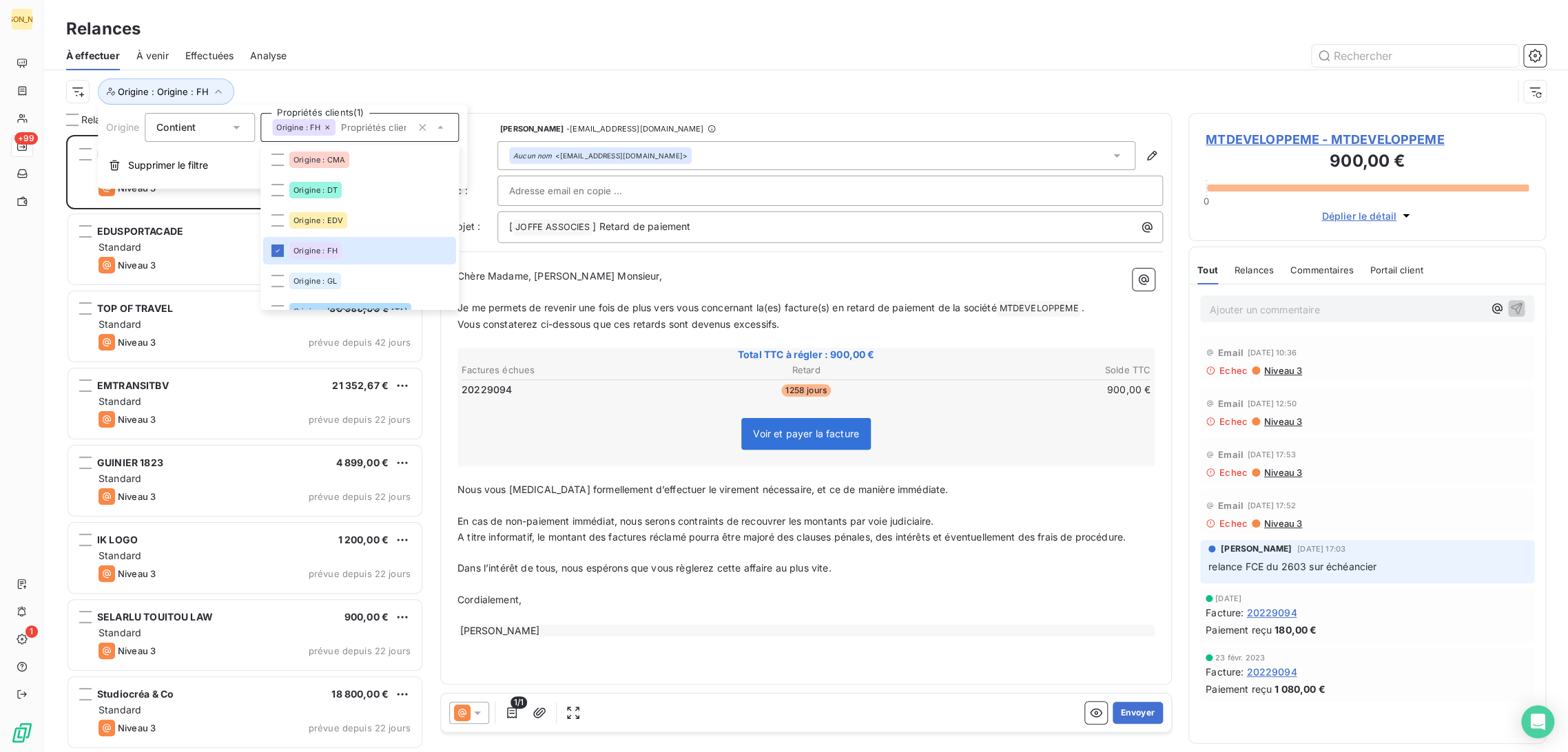
click at [463, 76] on div "Origine : Origine : FH" at bounding box center [806, 91] width 1480 height 43
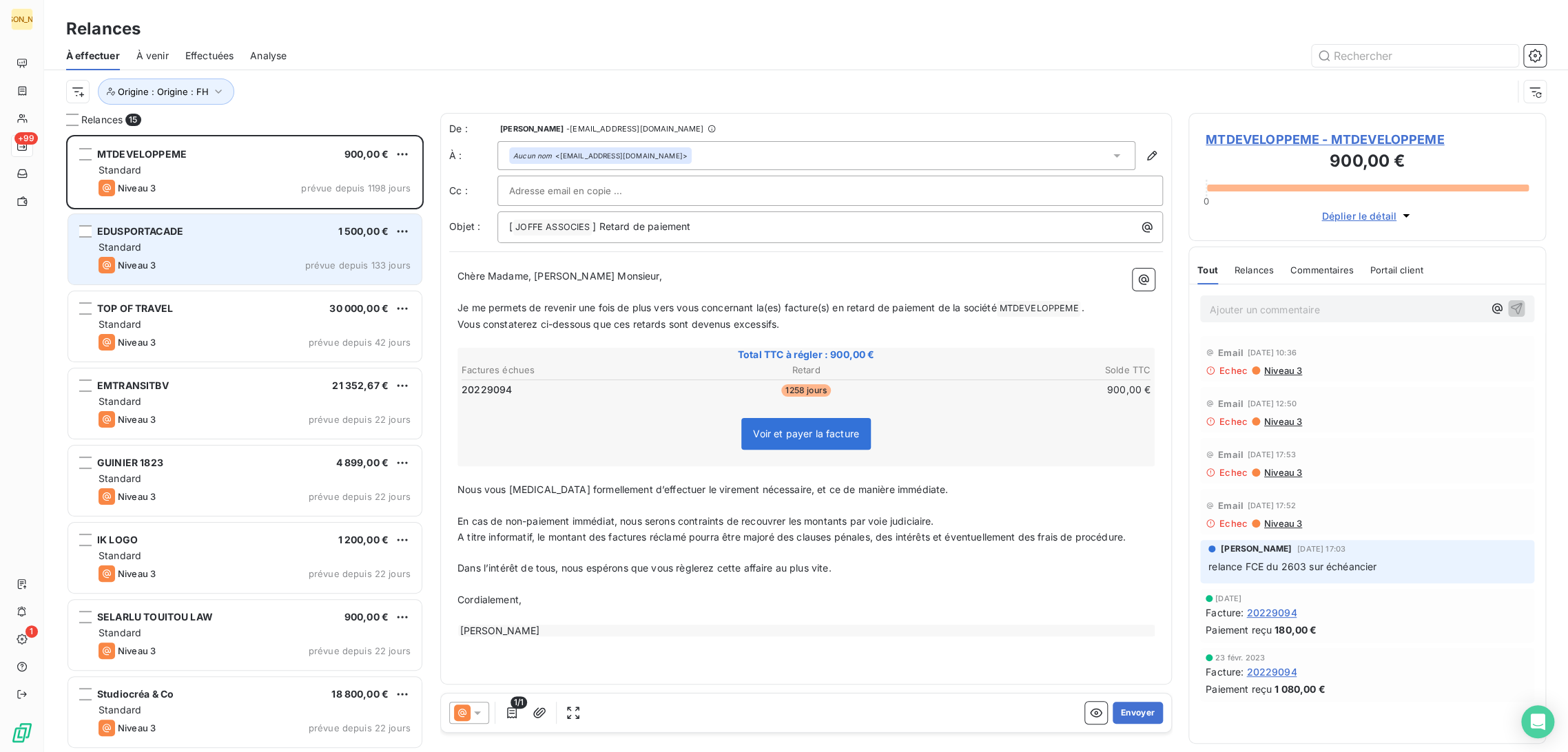
click at [233, 258] on div "Niveau 3 prévue depuis 133 jours" at bounding box center [254, 265] width 312 height 16
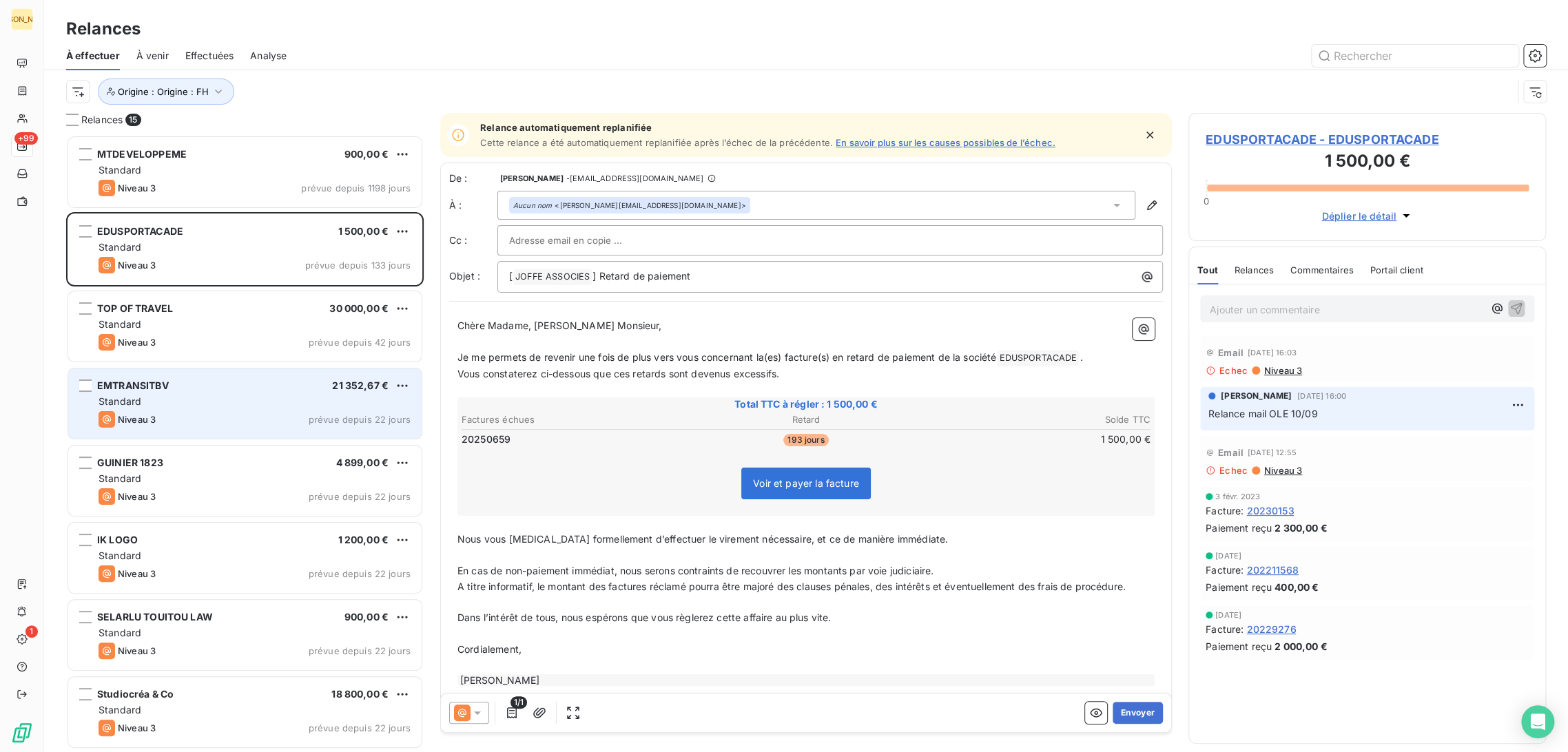
click at [196, 359] on div "TOP OF TRAVEL 30 000,00 € Standard Niveau 3 prévue depuis 42 jours" at bounding box center [245, 326] width 354 height 70
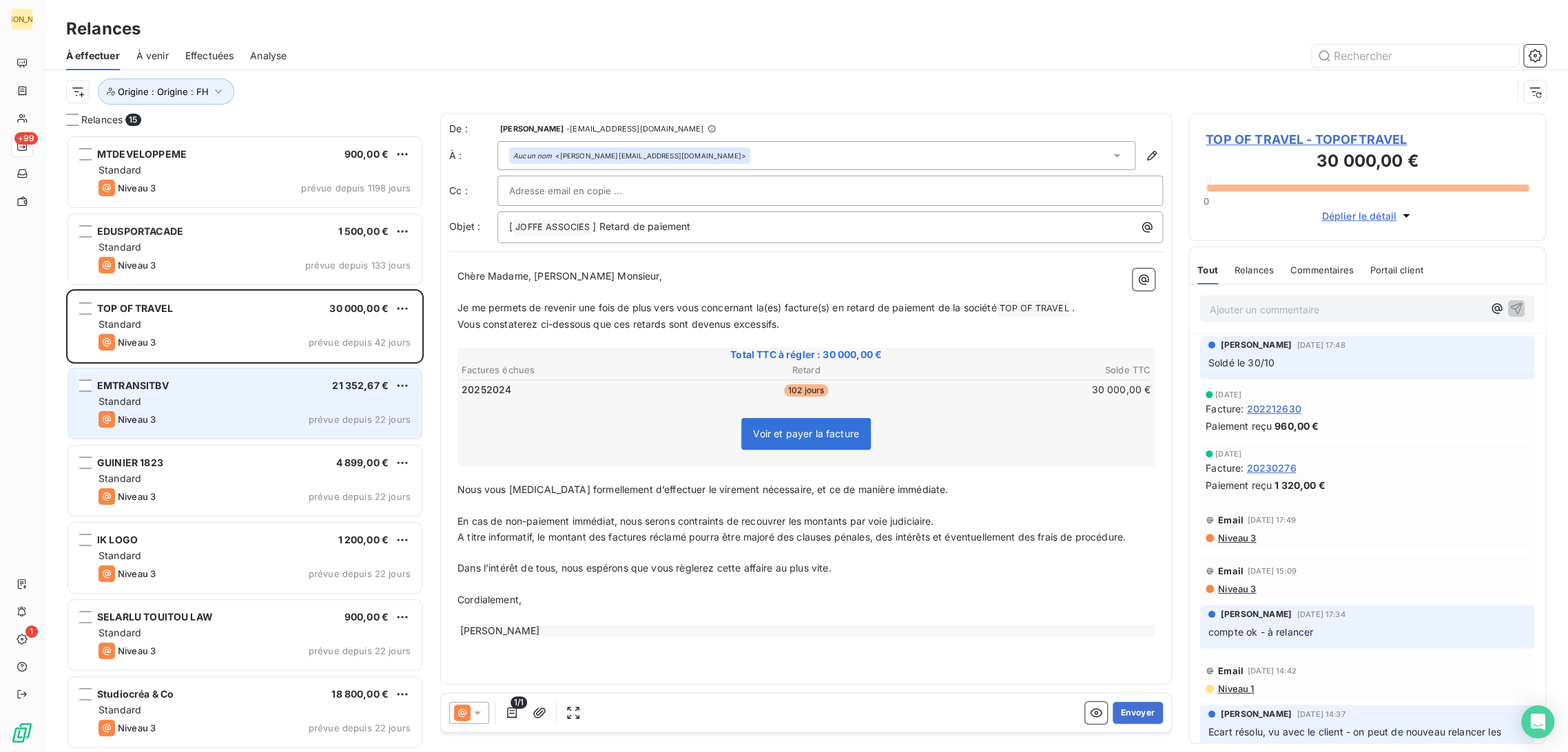
click at [194, 401] on div "Standard" at bounding box center [254, 401] width 312 height 14
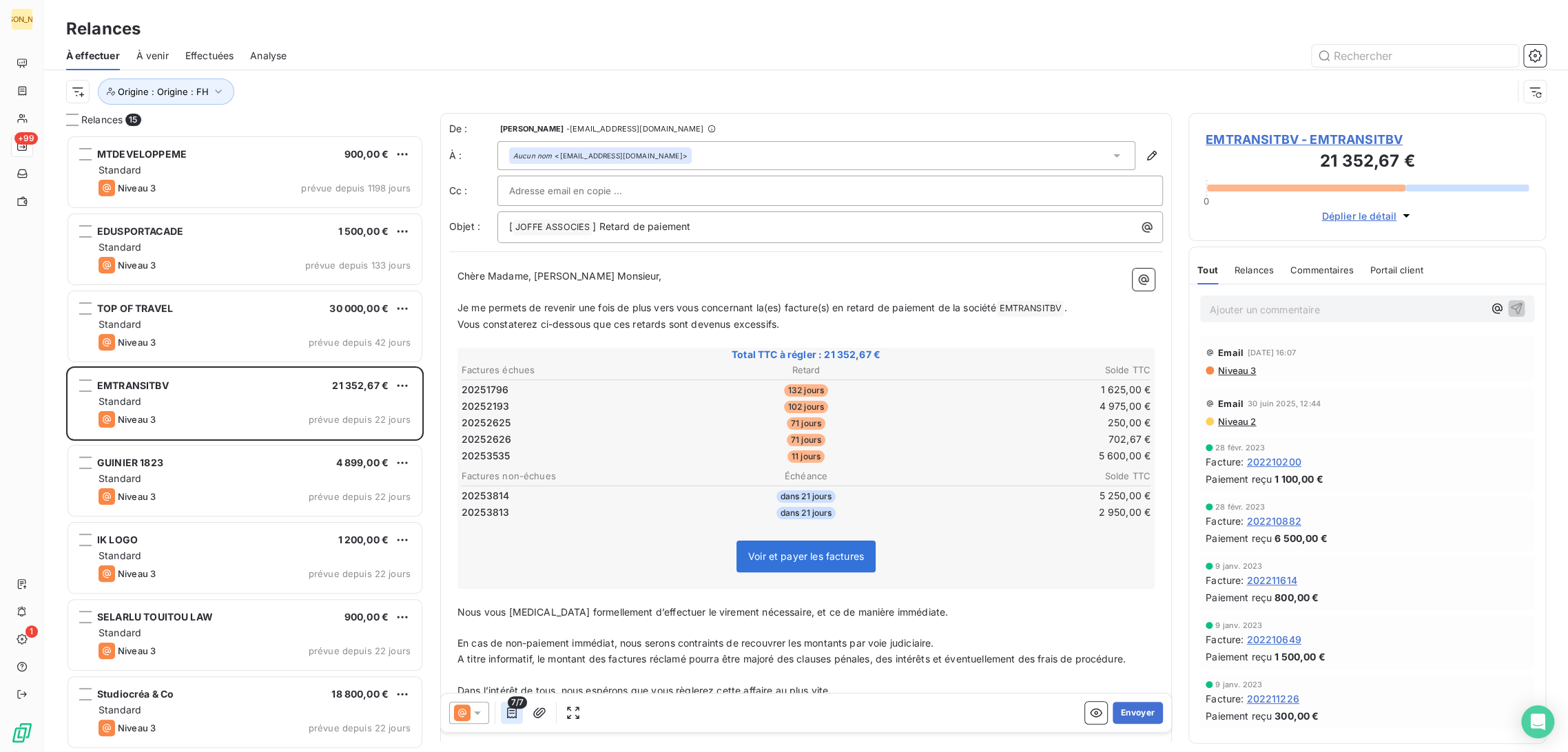
click at [507, 712] on icon "button" at bounding box center [511, 713] width 9 height 11
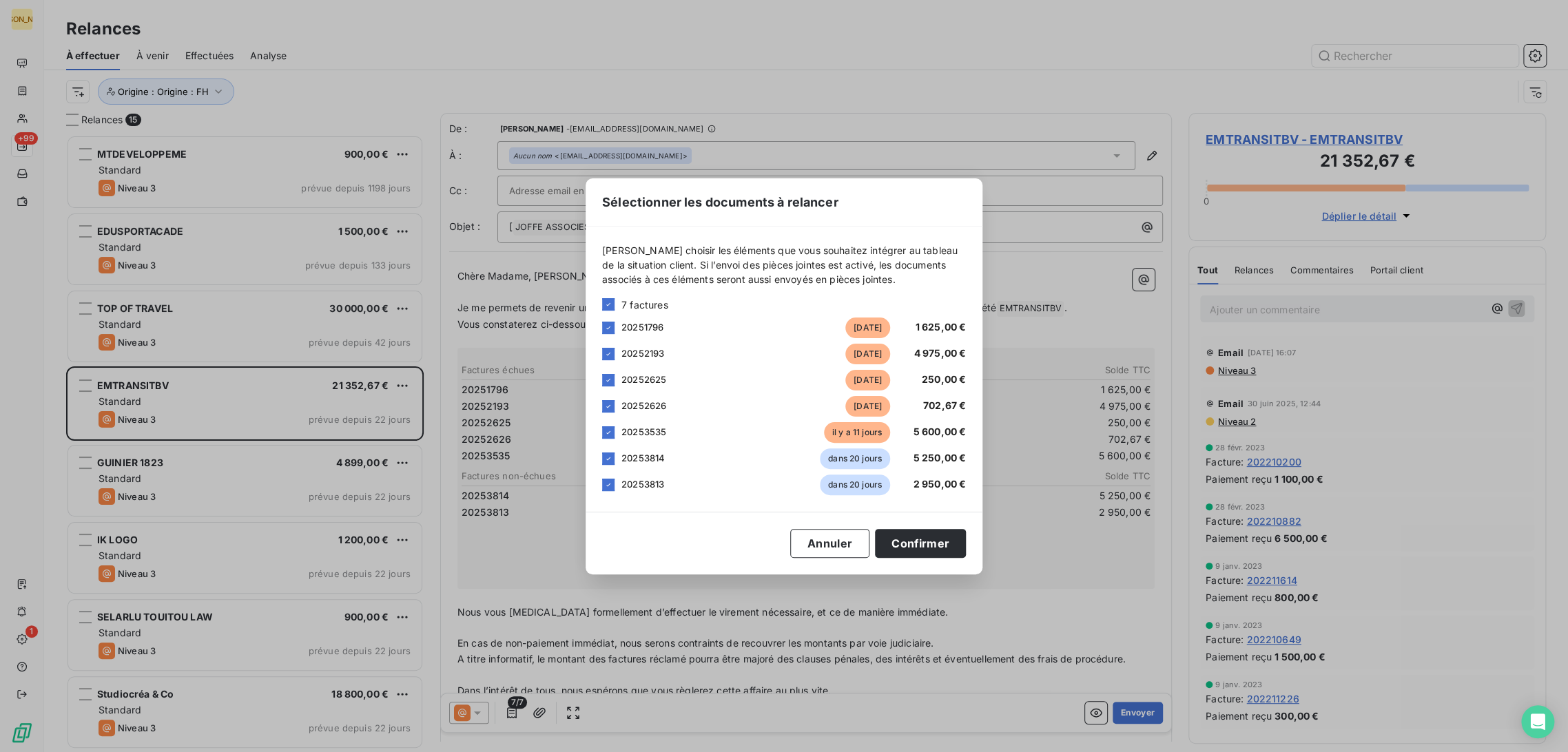
drag, startPoint x: 607, startPoint y: 489, endPoint x: 605, endPoint y: 469, distance: 20.1
click at [607, 486] on div at bounding box center [608, 485] width 12 height 12
drag, startPoint x: 605, startPoint y: 459, endPoint x: 644, endPoint y: 470, distance: 40.5
click at [605, 459] on icon at bounding box center [608, 458] width 9 height 9
click at [889, 544] on button "Confirmer" at bounding box center [920, 543] width 91 height 28
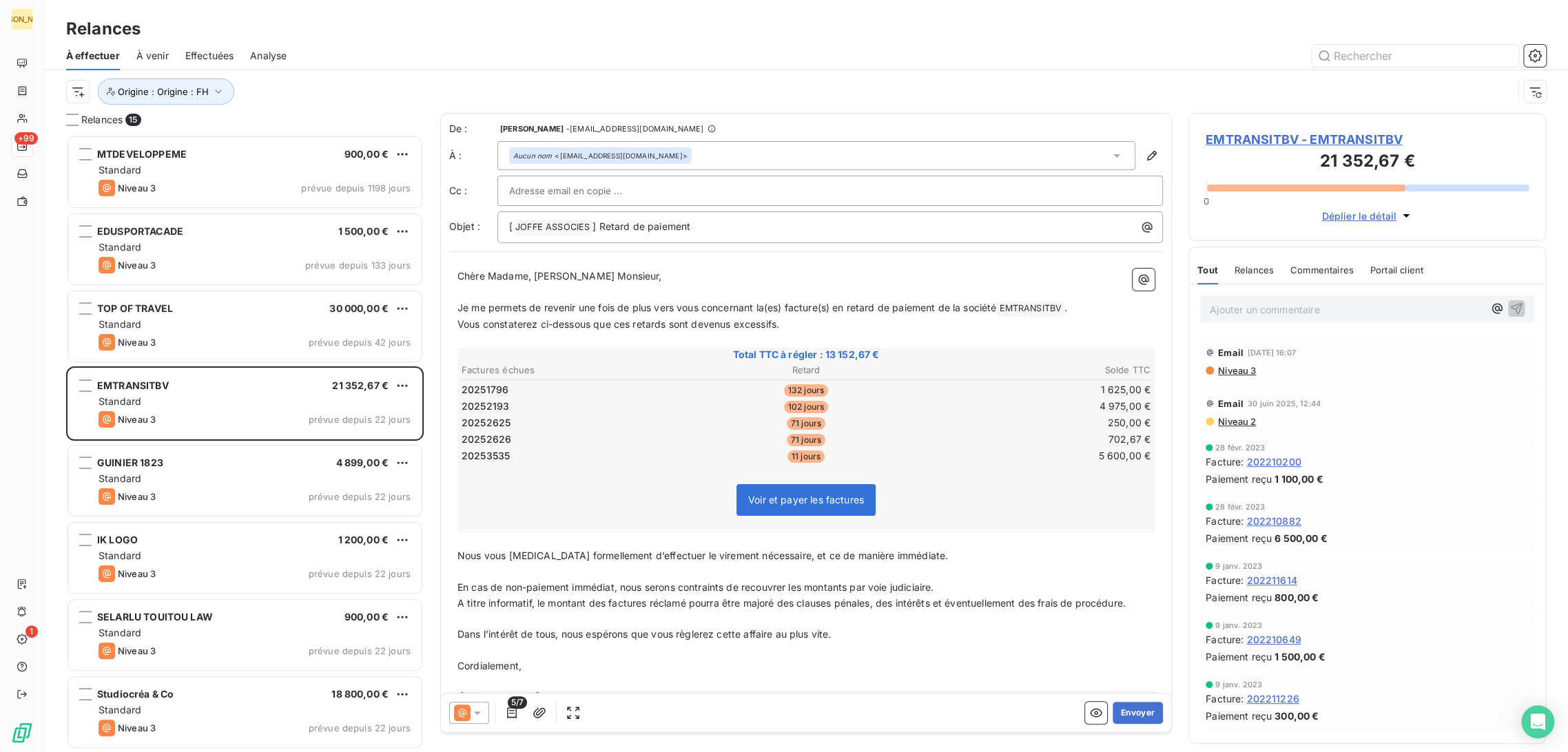
click at [1277, 138] on span "EMTRANSITBV - EMTRANSITBV" at bounding box center [1367, 139] width 323 height 19
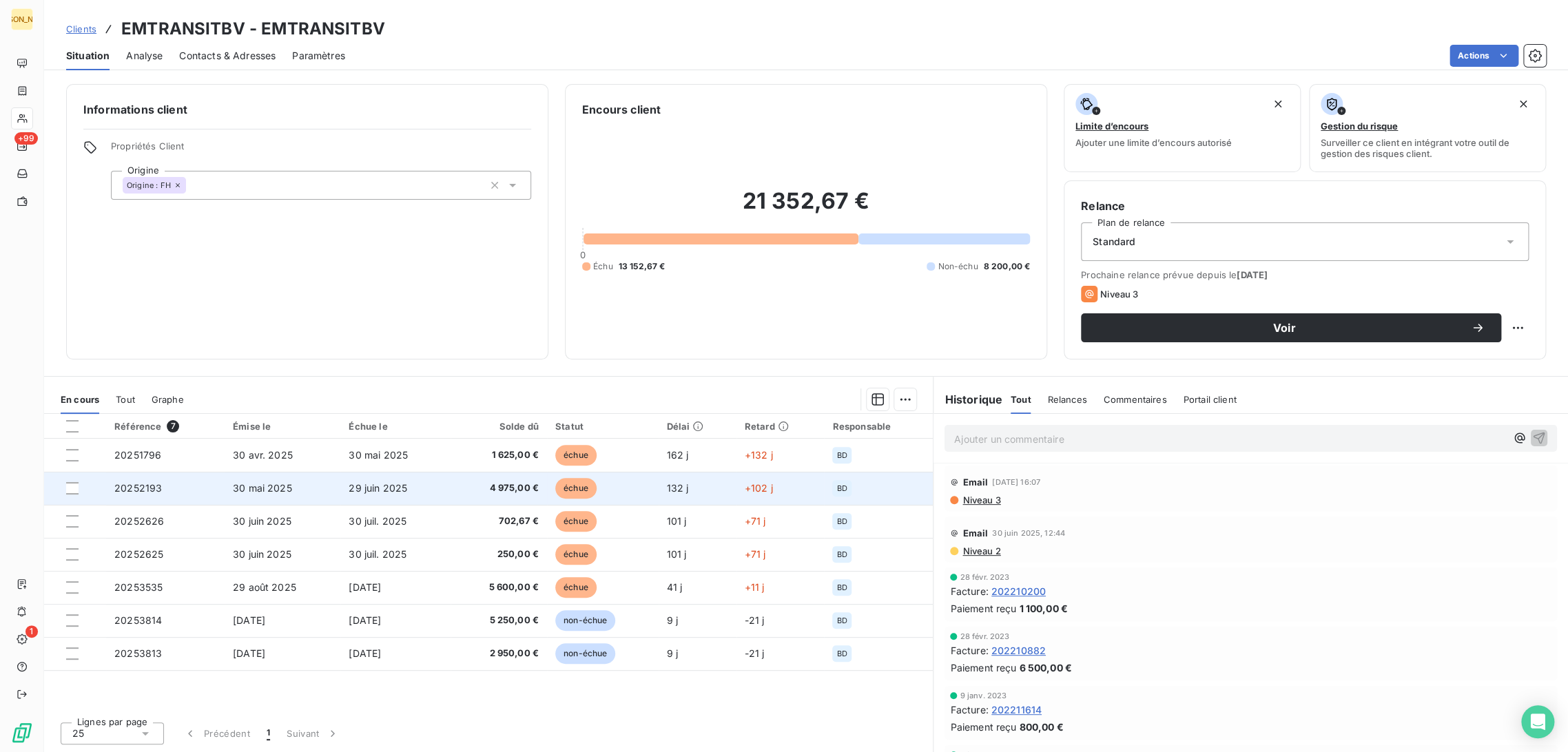
click at [512, 489] on span "4 975,00 €" at bounding box center [499, 488] width 80 height 14
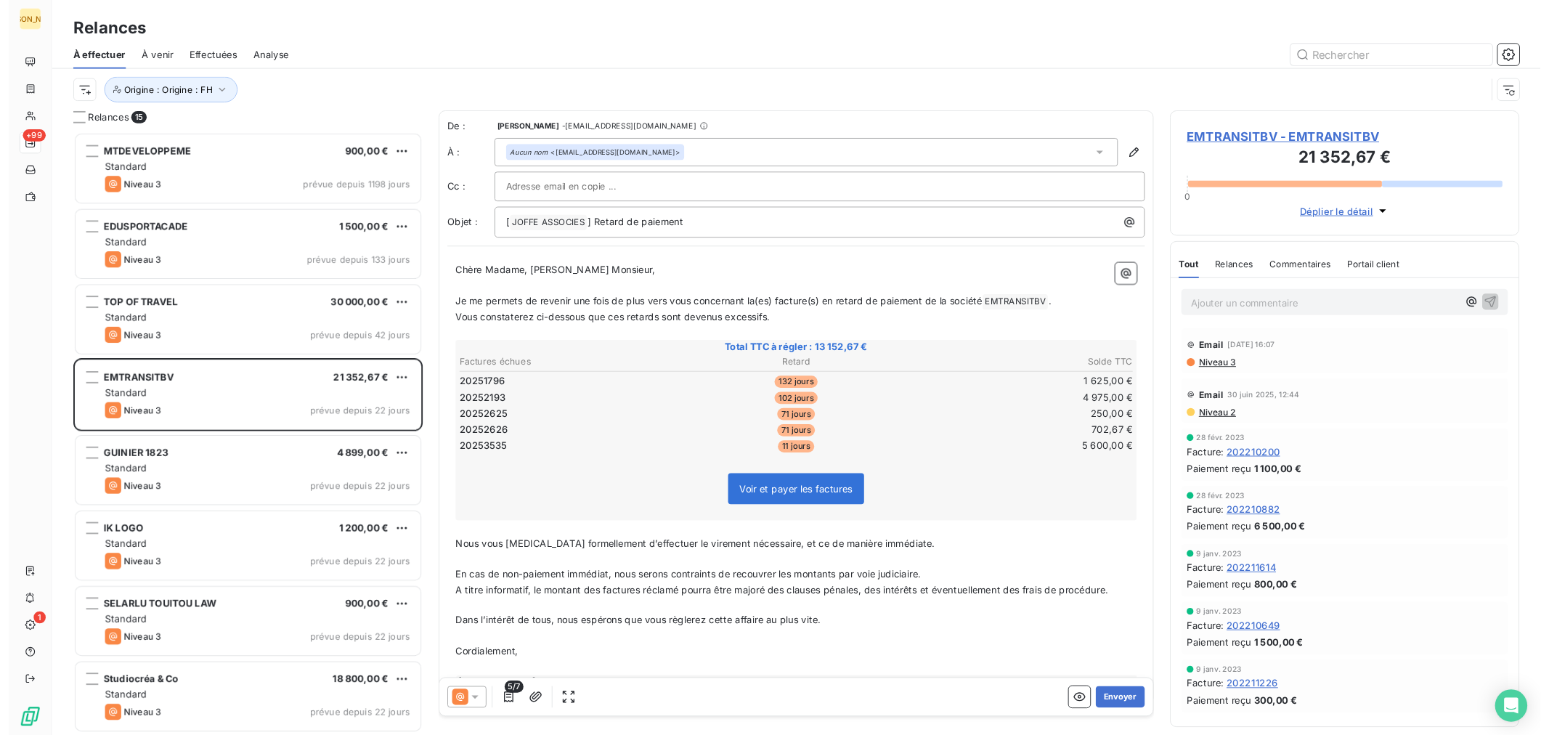
scroll to position [638, 365]
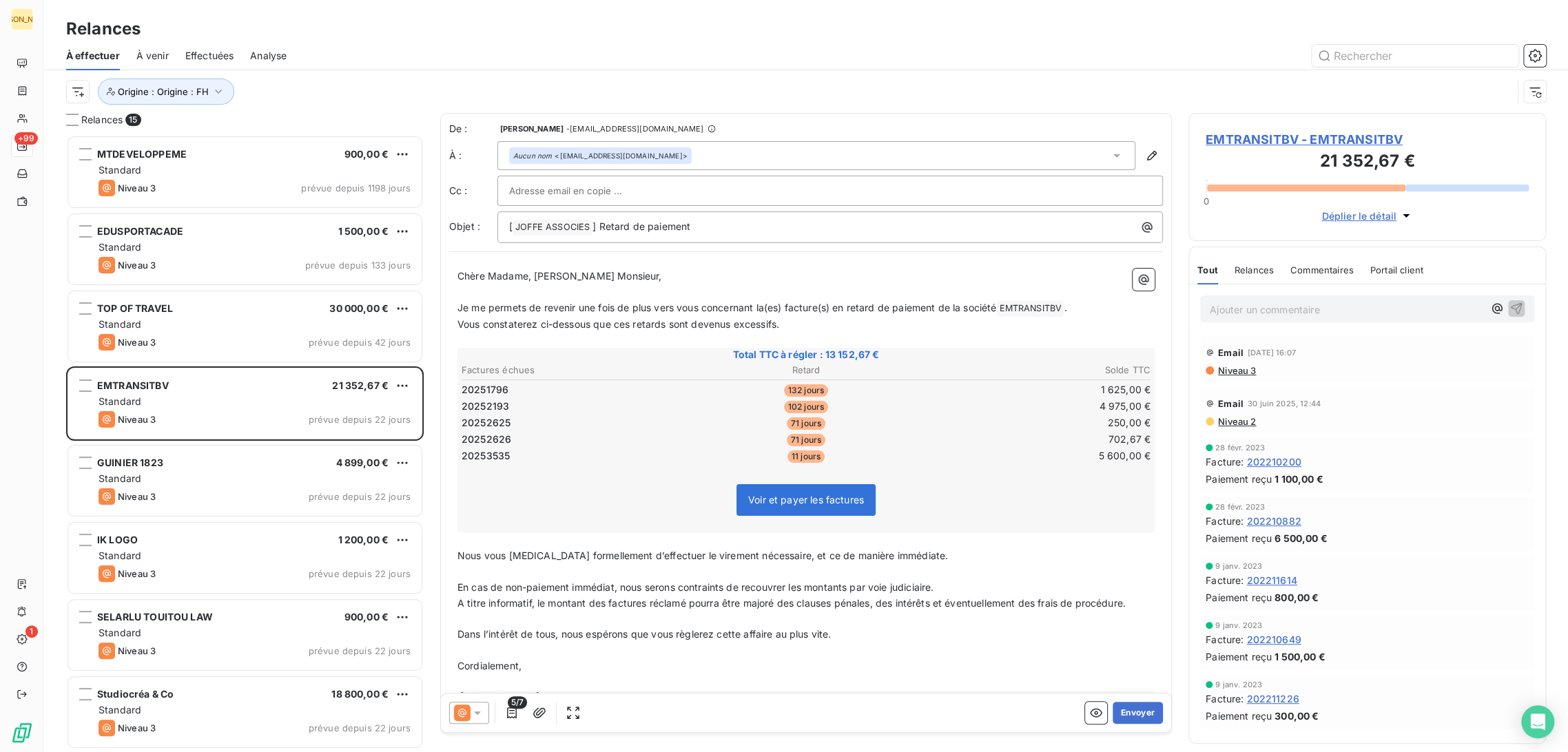
click at [1282, 140] on span "EMTRANSITBV - EMTRANSITBV" at bounding box center [1367, 139] width 323 height 19
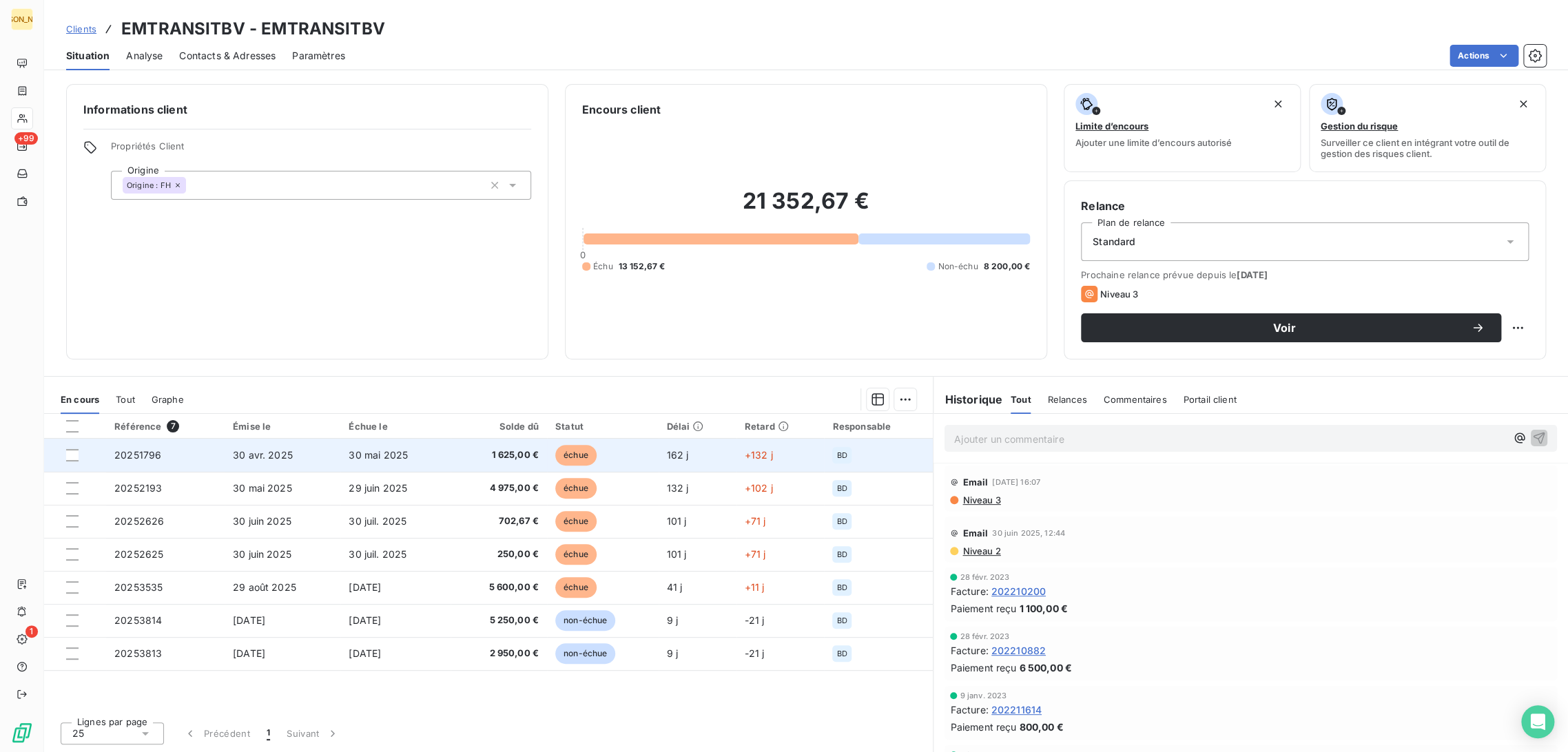
click at [405, 456] on span "30 mai 2025" at bounding box center [378, 454] width 59 height 11
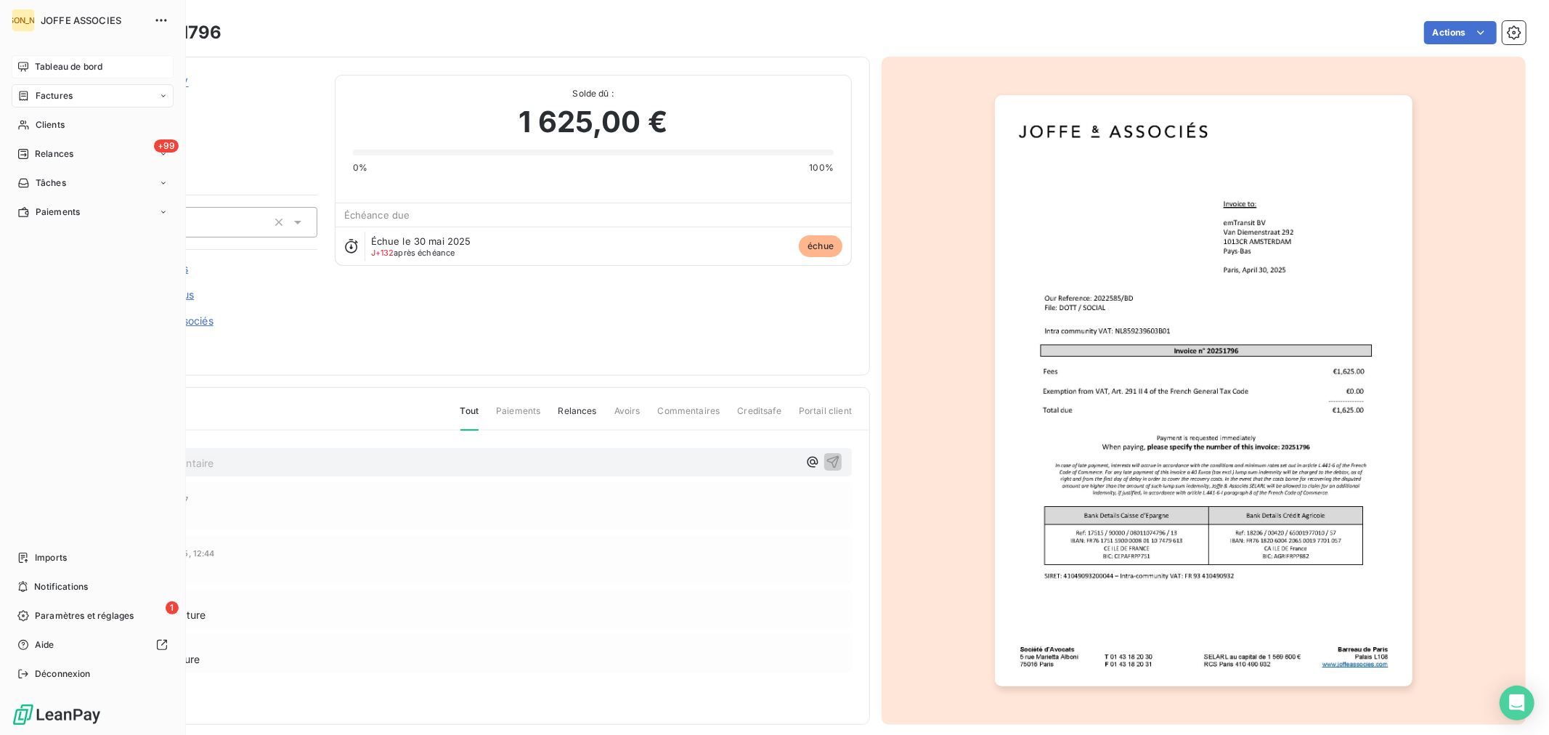
drag, startPoint x: 31, startPoint y: 65, endPoint x: 153, endPoint y: 94, distance: 125.4
click at [33, 65] on div "Tableau de bord" at bounding box center [93, 66] width 162 height 23
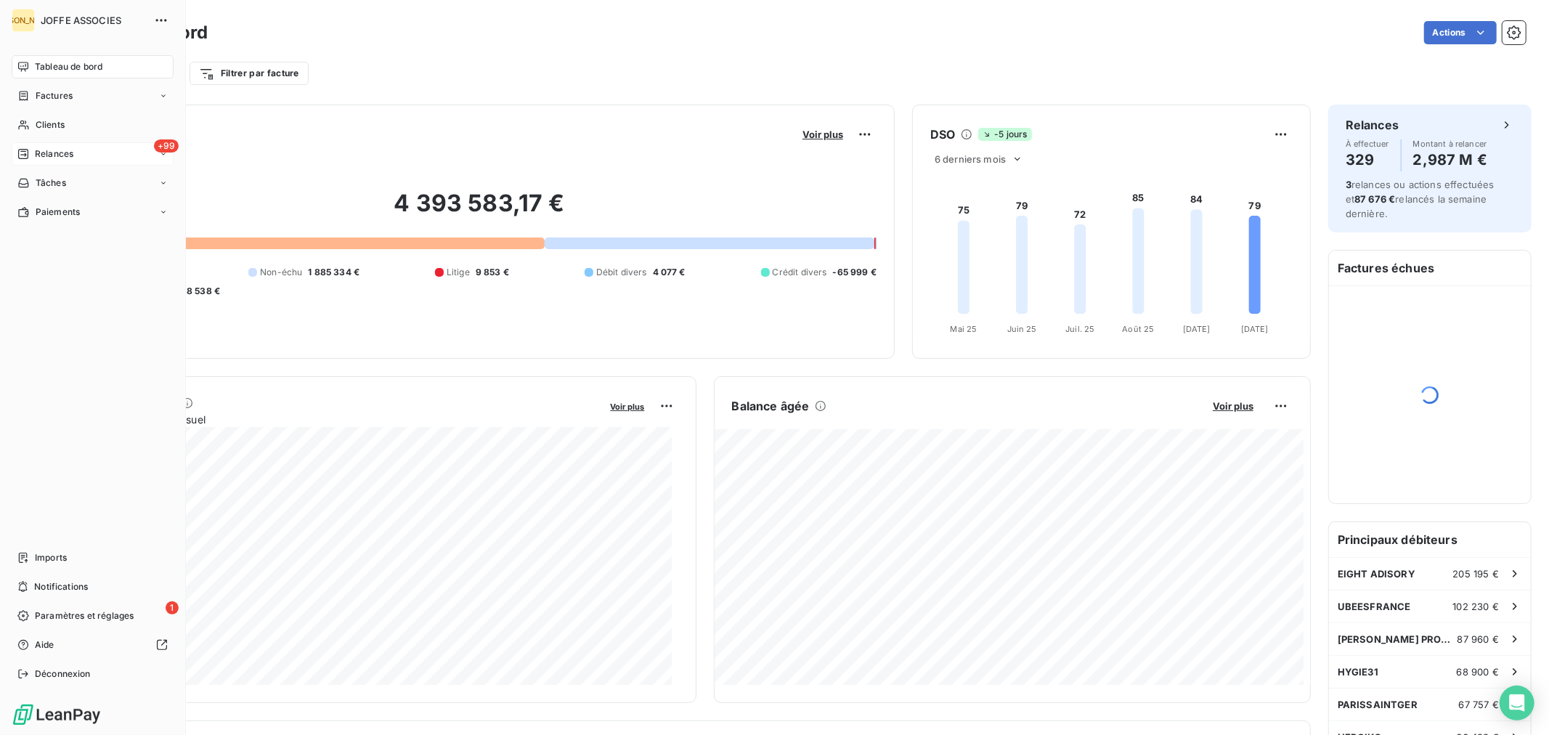
click at [46, 150] on span "Relances" at bounding box center [54, 153] width 38 height 13
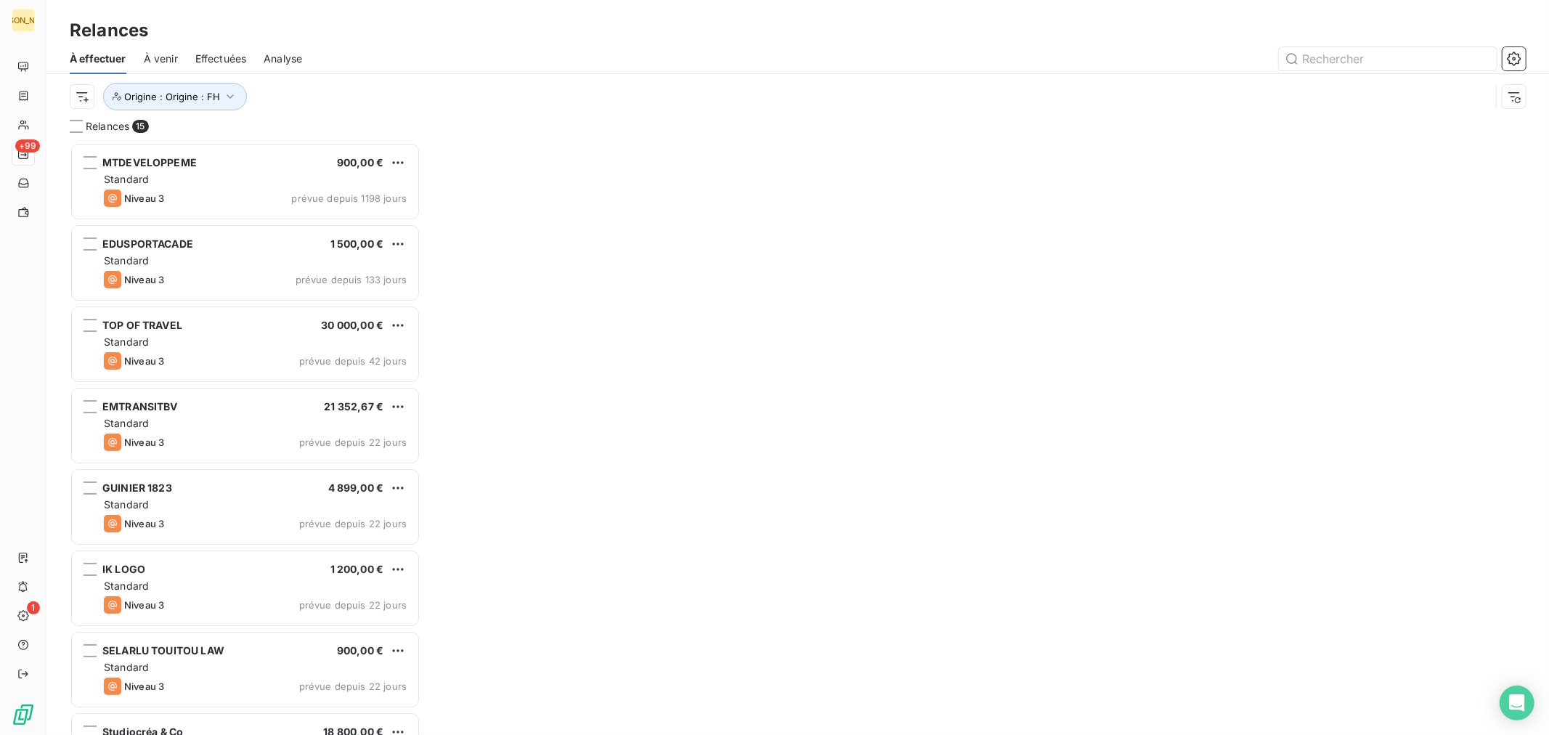
scroll to position [581, 338]
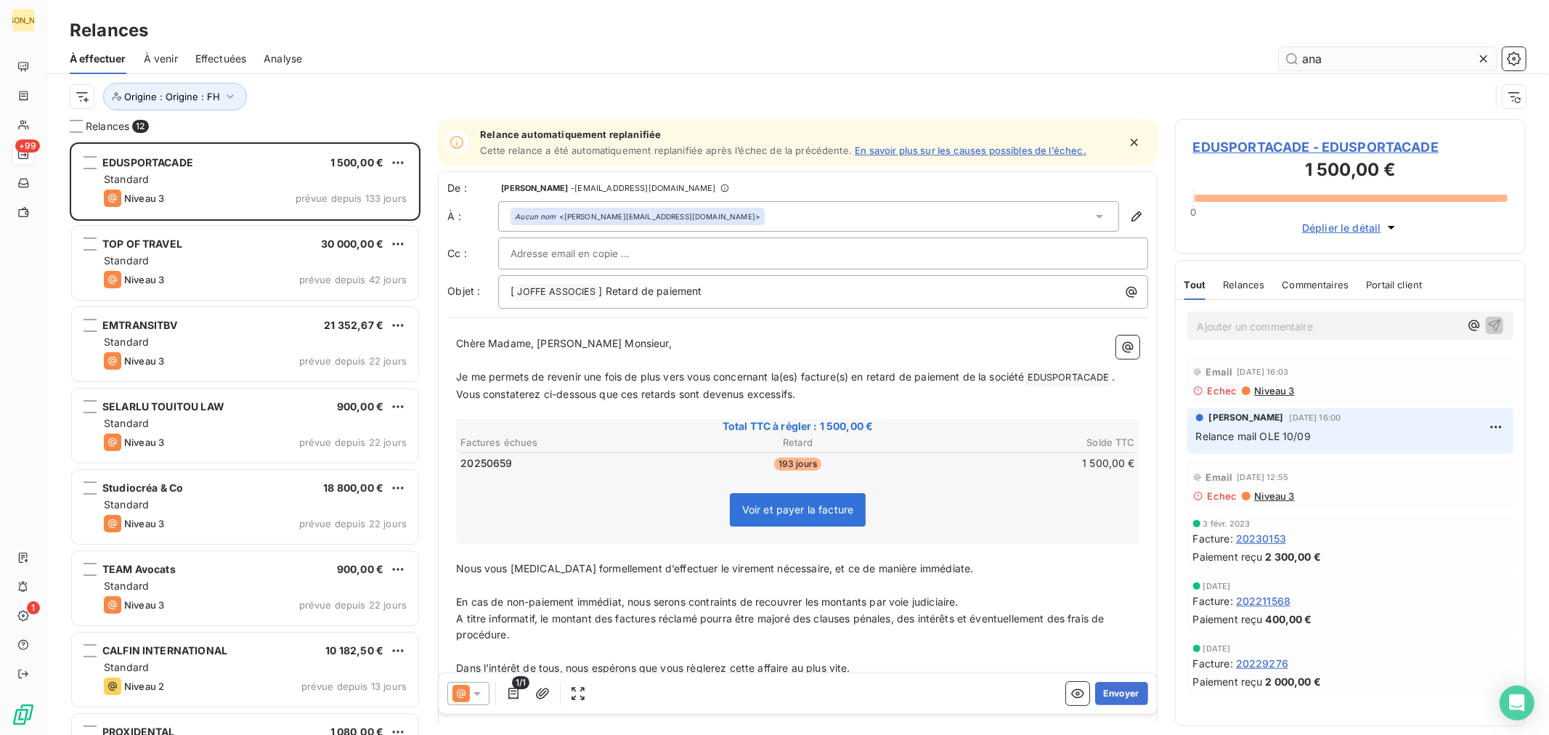
scroll to position [581, 338]
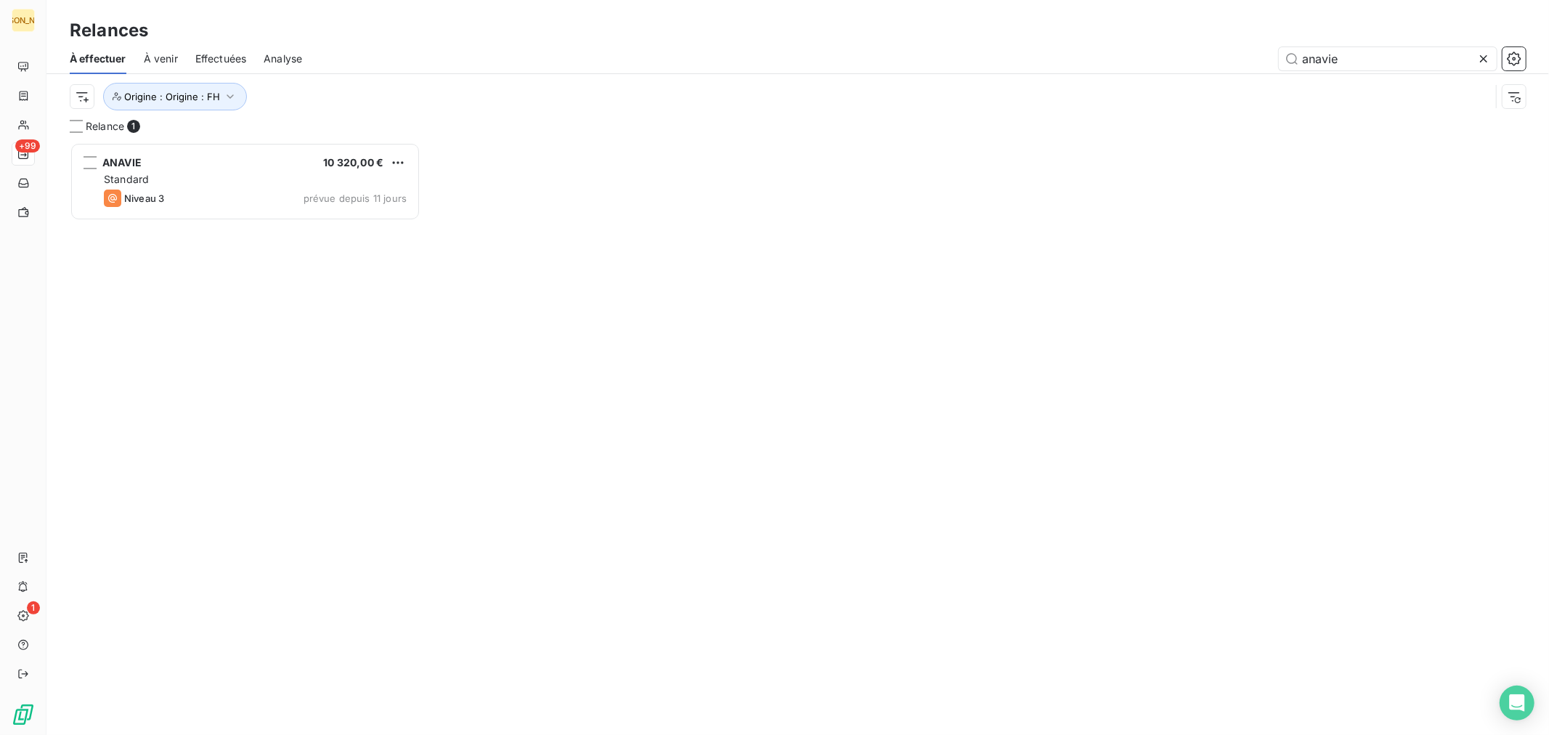
scroll to position [581, 338]
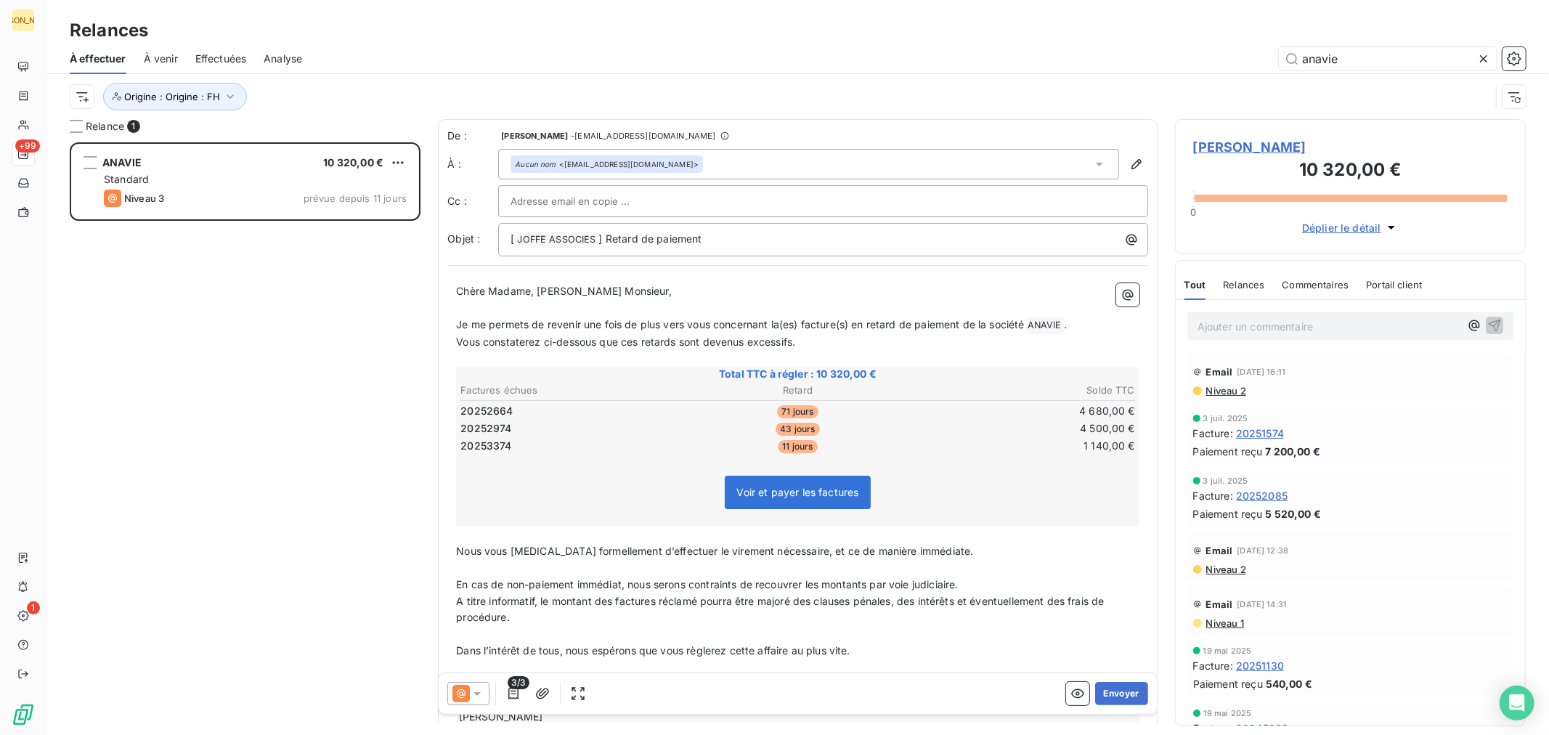
type input "anavie"
click at [1242, 149] on span "ANAVIE - ANAVIE" at bounding box center [1350, 147] width 314 height 20
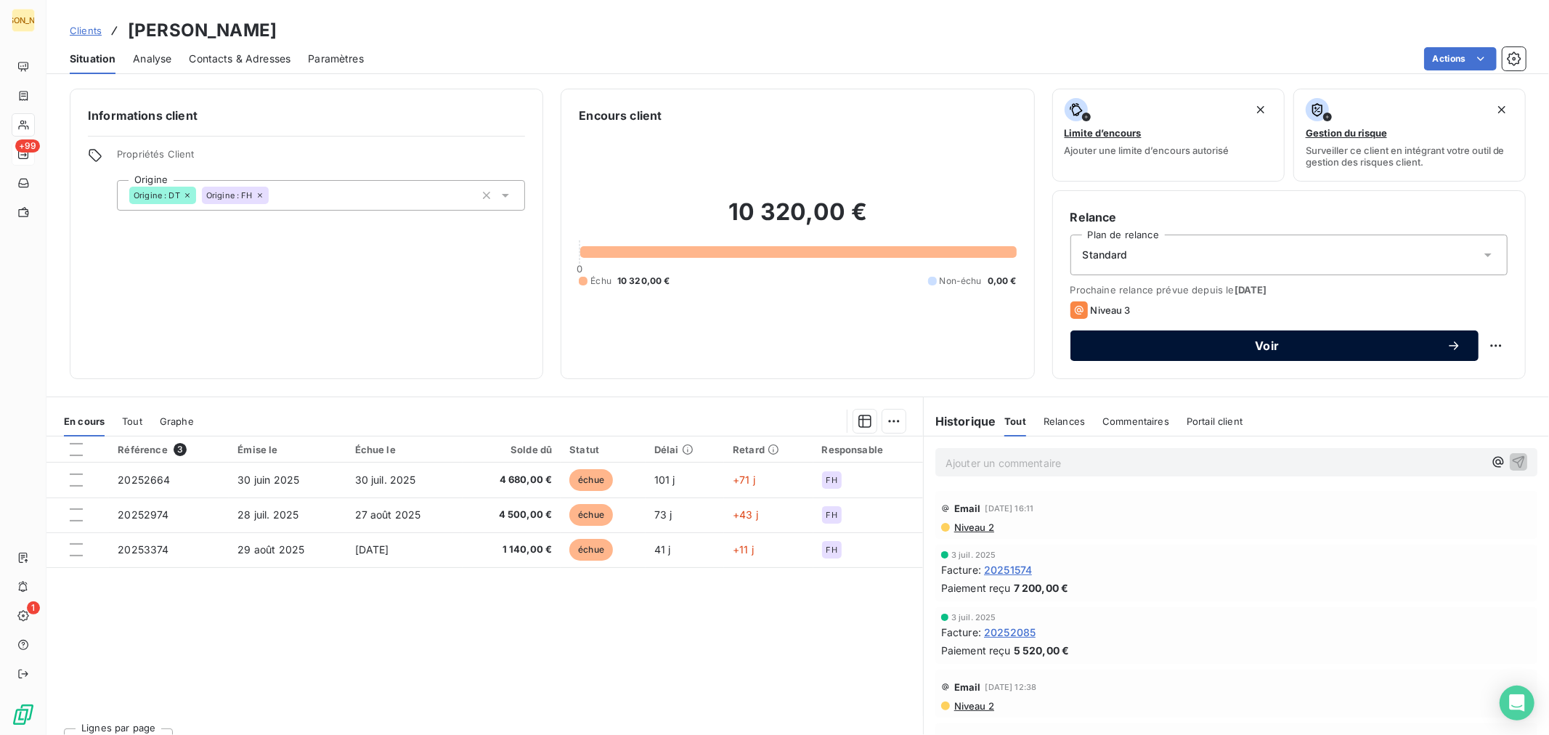
click at [1170, 343] on span "Voir" at bounding box center [1267, 346] width 359 height 12
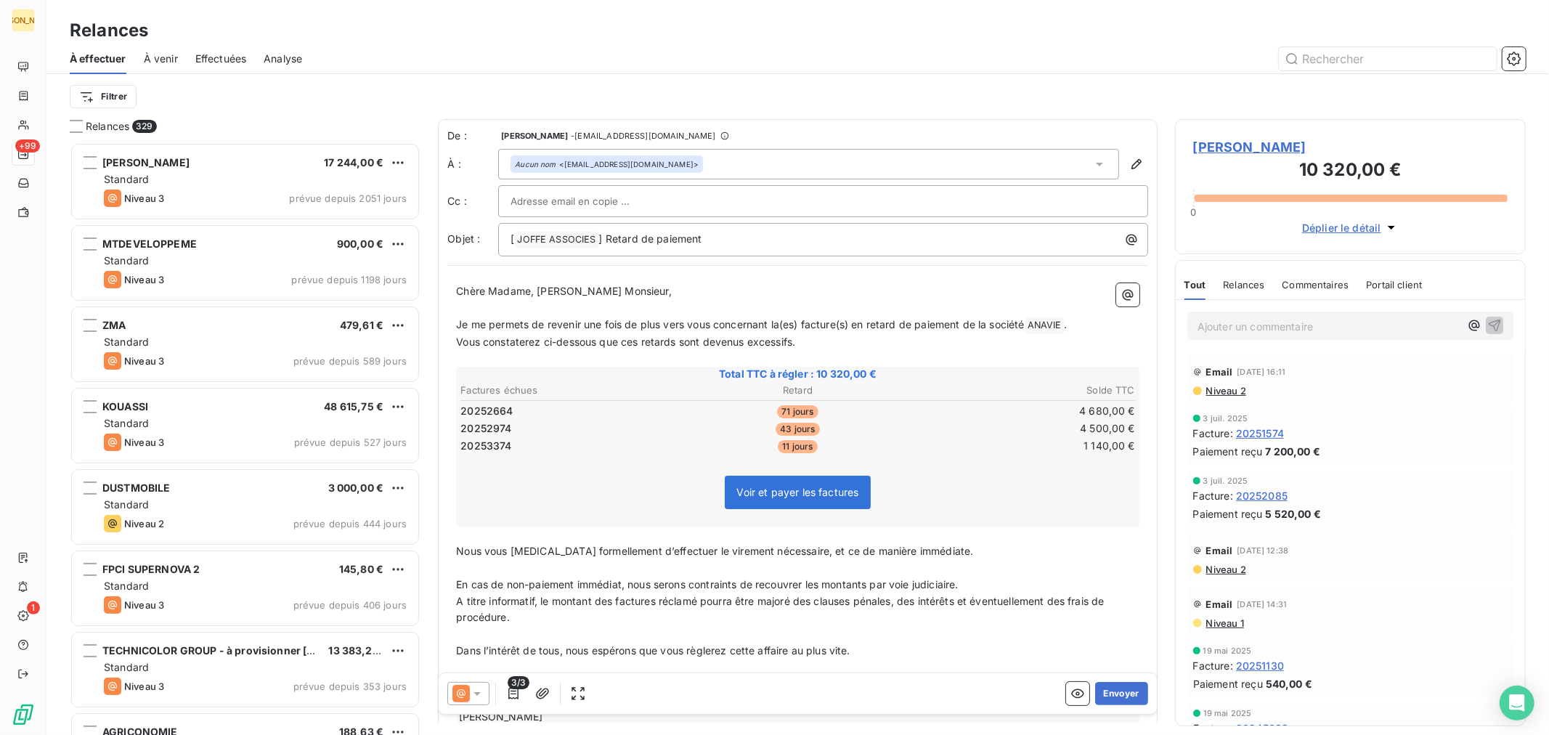
scroll to position [579, 338]
click at [506, 320] on span "Je me permets de revenir une fois de plus vers vous concernant la(es) facture(s…" at bounding box center [740, 324] width 568 height 12
drag, startPoint x: 534, startPoint y: 293, endPoint x: 444, endPoint y: 293, distance: 90.0
click at [444, 293] on div "De : ODILE LELLOUCHE - rappels@leanpay.io À : Aucun nom <max.kakoun@anavie.fr> …" at bounding box center [798, 430] width 720 height 623
drag, startPoint x: 542, startPoint y: 330, endPoint x: 793, endPoint y: 321, distance: 250.7
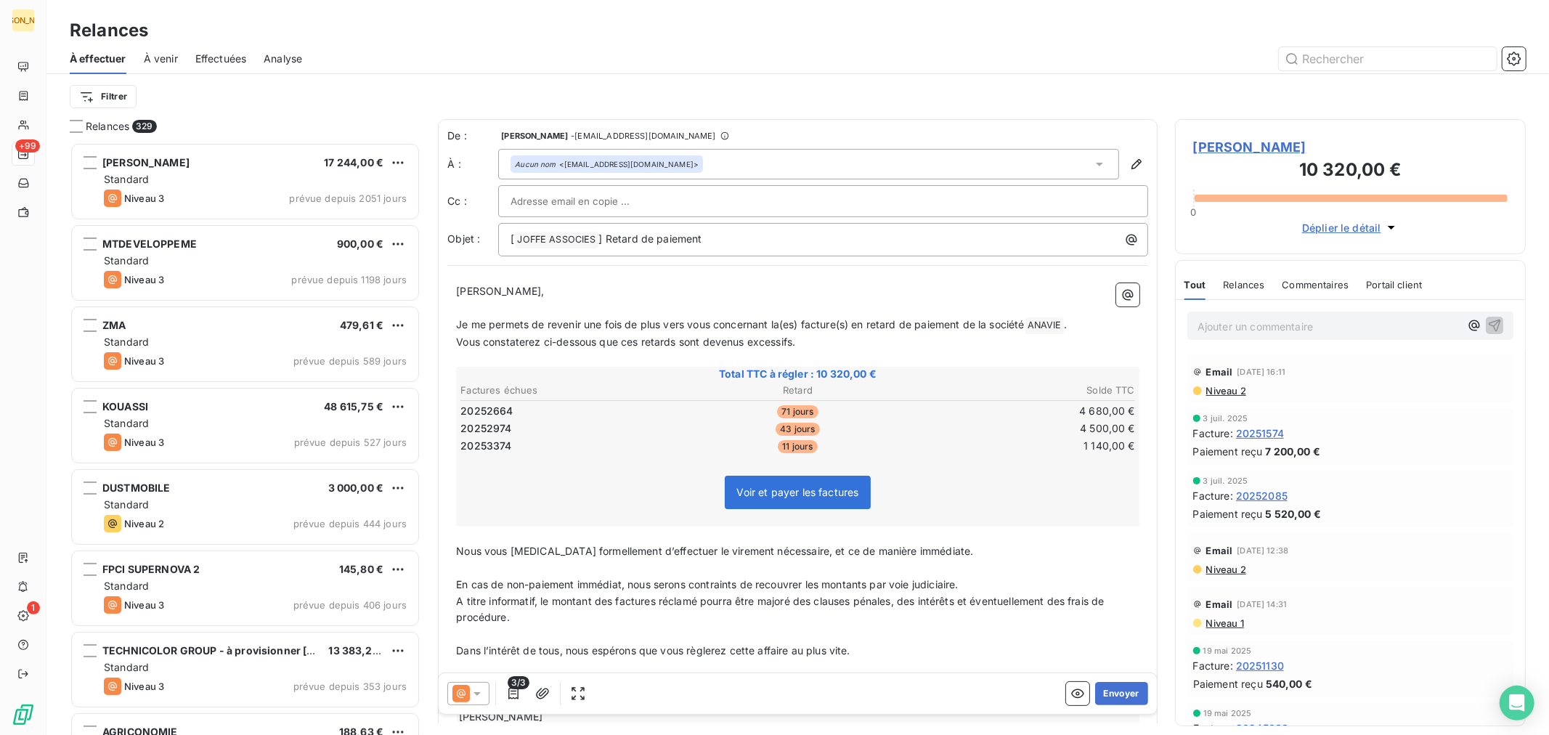
click at [543, 330] on p "Je me permets de revenir une fois de plus vers vous concernant la(es) facture(s…" at bounding box center [797, 325] width 683 height 17
drag, startPoint x: 823, startPoint y: 339, endPoint x: 426, endPoint y: 322, distance: 397.6
click at [426, 322] on div "Relances 329 PERROT DIDIER 17 244,00 € Standard Niveau 3 prévue depuis 2051 jou…" at bounding box center [797, 427] width 1502 height 616
click at [525, 331] on p "Je me permets de revenir une fois de plus vers vous concernant la(es) facture(s…" at bounding box center [797, 325] width 683 height 17
click at [807, 339] on p "Vous constaterez ci-dessous que ces retards sont devenus excessifs." at bounding box center [797, 342] width 683 height 17
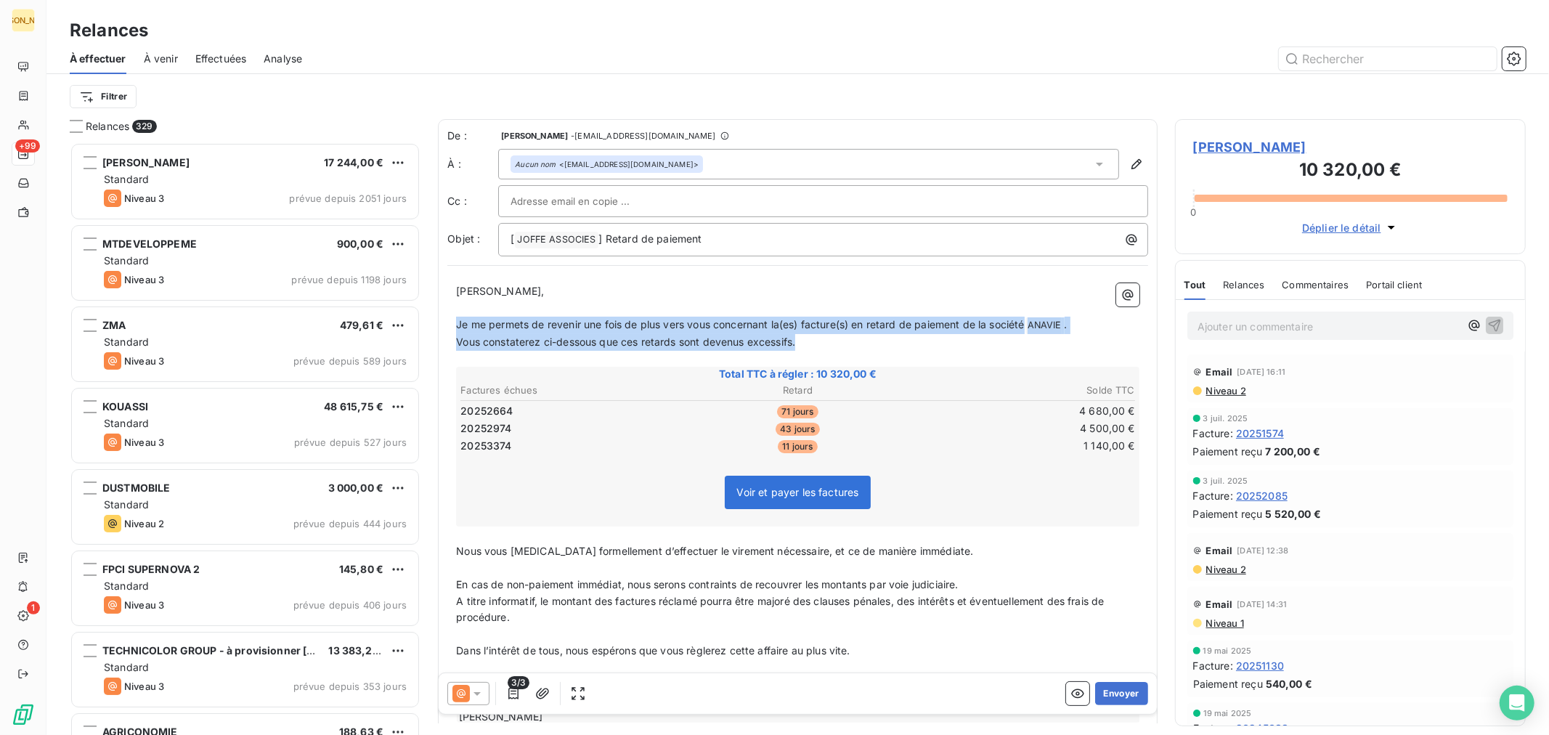
drag, startPoint x: 807, startPoint y: 338, endPoint x: 459, endPoint y: 330, distance: 348.7
click at [459, 330] on div "Cher Monsieur, ﻿ Je me permets de revenir une fois de plus vers vous concernant…" at bounding box center [797, 503] width 683 height 441
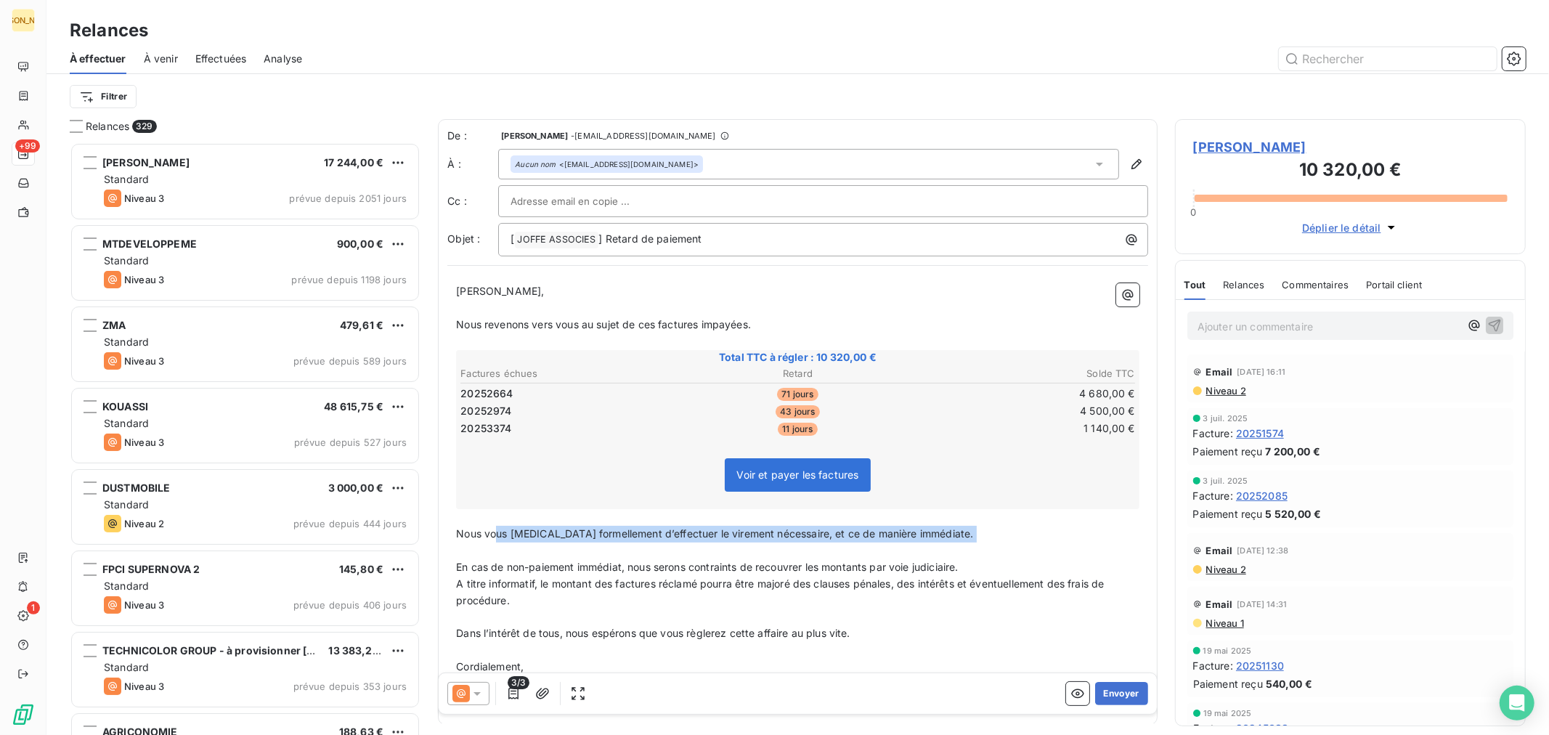
click at [495, 540] on div "Cher Monsieur, ﻿ Nous revenons vers vous au sujet de ces factures impayées. ﻿ T…" at bounding box center [797, 494] width 683 height 423
click at [459, 527] on span "Nous vous [MEDICAL_DATA] formellement d’effectuer le virement nécessaire, et ce…" at bounding box center [714, 533] width 517 height 12
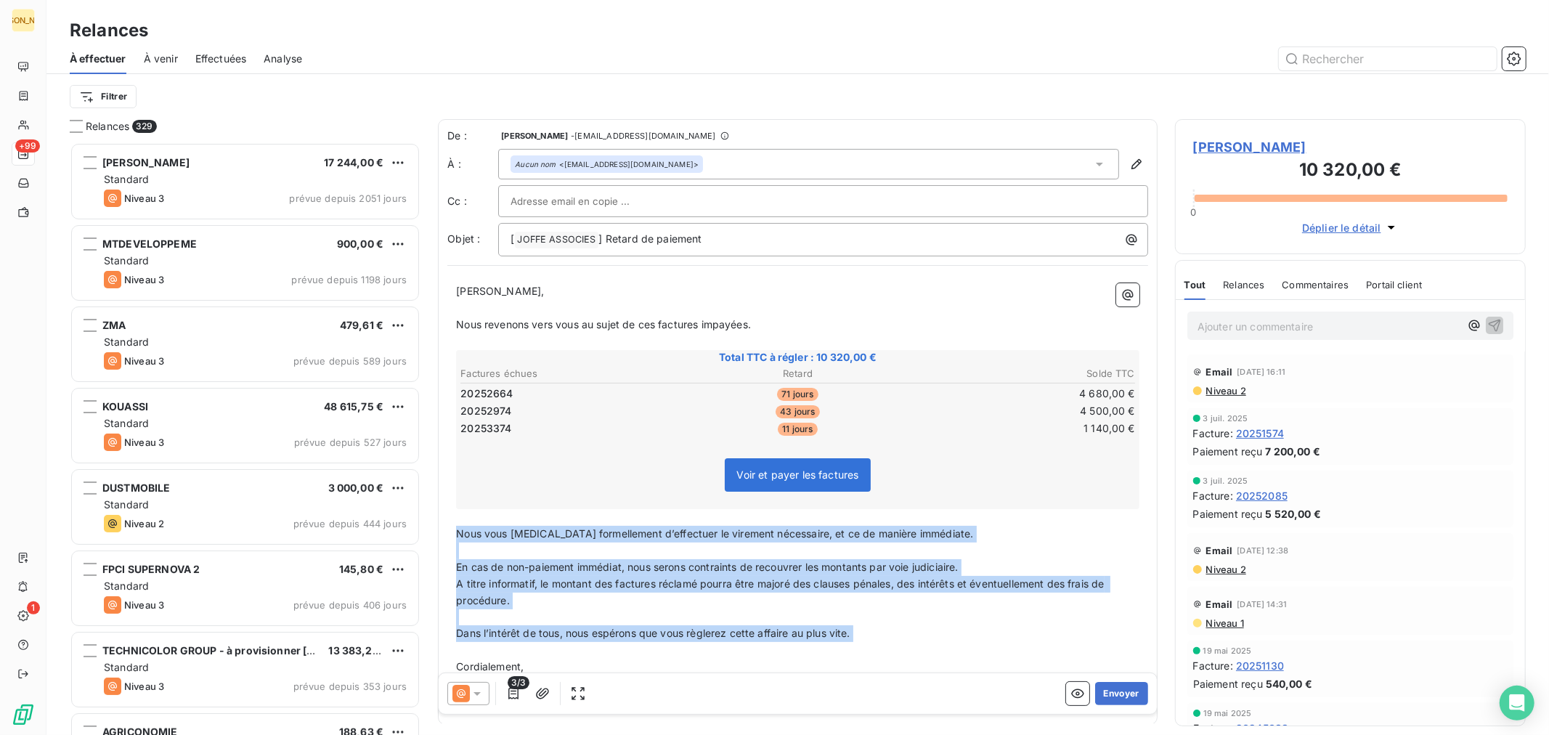
drag, startPoint x: 457, startPoint y: 528, endPoint x: 587, endPoint y: 643, distance: 173.3
click at [587, 643] on div "Cher Monsieur, ﻿ Nous revenons vers vous au sujet de ces factures impayées. ﻿ T…" at bounding box center [797, 494] width 683 height 423
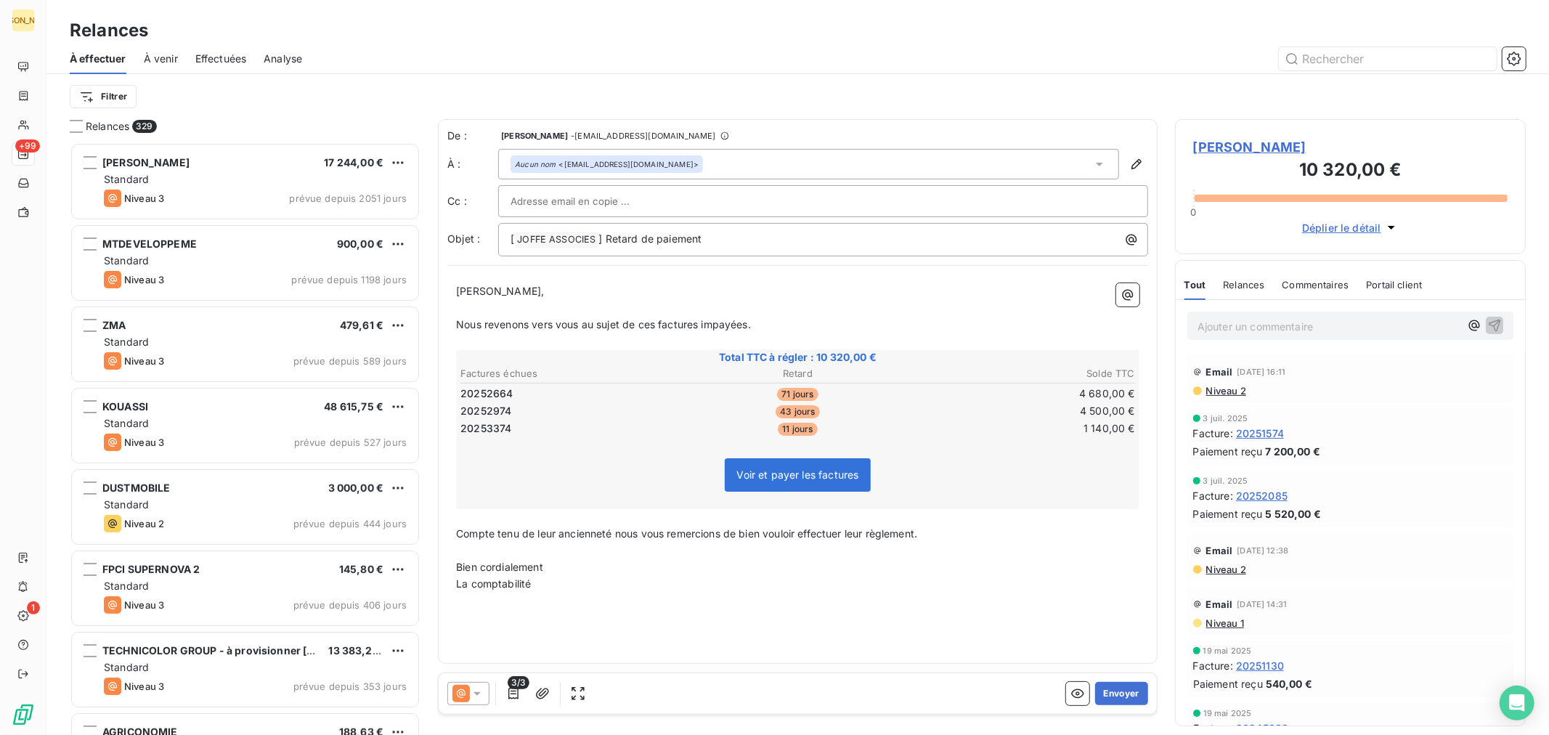
click at [640, 322] on span "Nous revenons vers vous au sujet de ces factures impayées." at bounding box center [603, 324] width 295 height 12
drag, startPoint x: 704, startPoint y: 323, endPoint x: 745, endPoint y: 322, distance: 40.7
click at [745, 322] on span "Nous revenons vers vous au sujet de ces factures impayées." at bounding box center [603, 324] width 295 height 12
click at [781, 553] on p "﻿" at bounding box center [797, 550] width 683 height 17
click at [917, 532] on span "Compte tenu de leur ancienneté nous vous remercions de bien vouloir effectuer l…" at bounding box center [686, 533] width 461 height 12
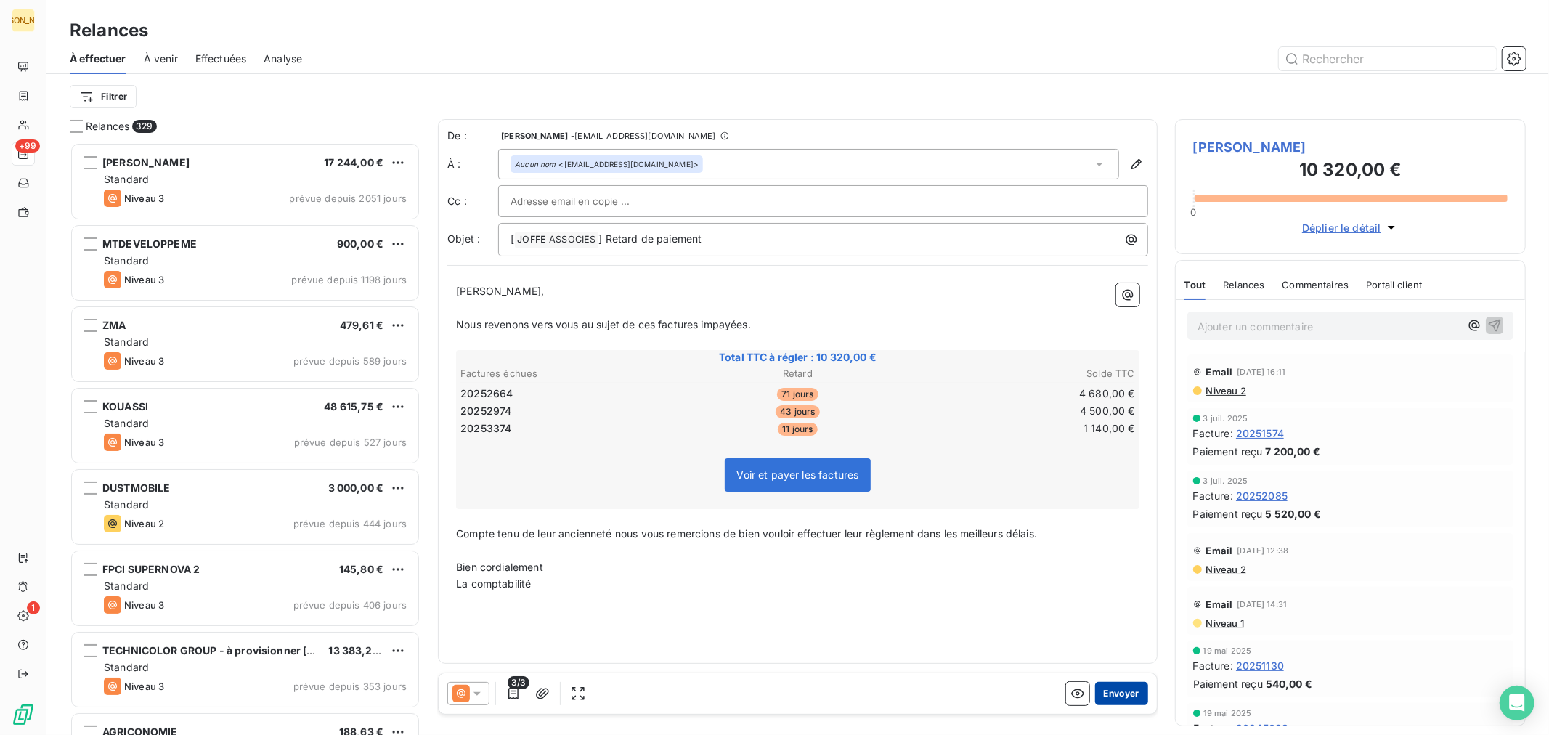
click at [1122, 692] on button "Envoyer" at bounding box center [1121, 693] width 53 height 23
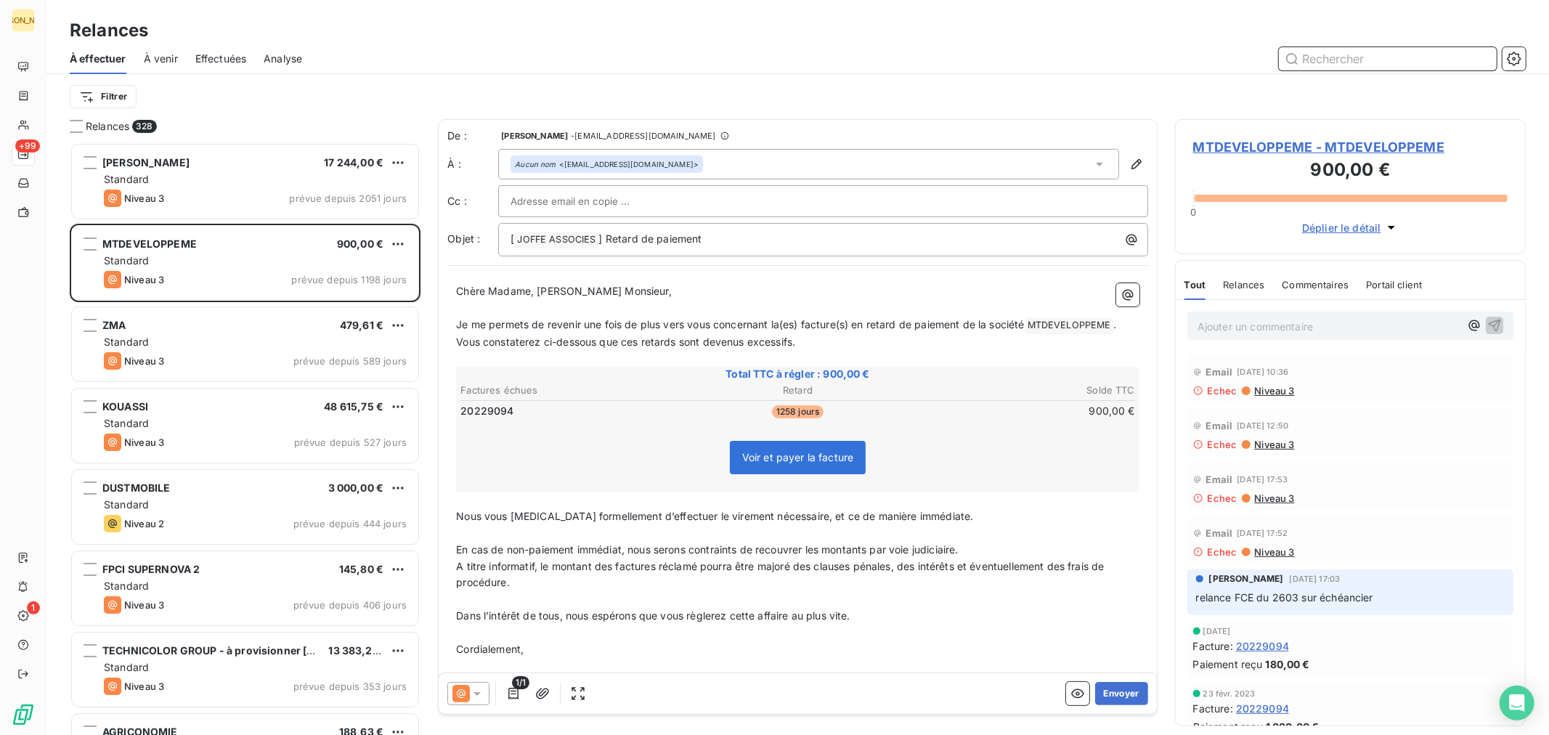
click at [1295, 60] on input "text" at bounding box center [1388, 58] width 218 height 23
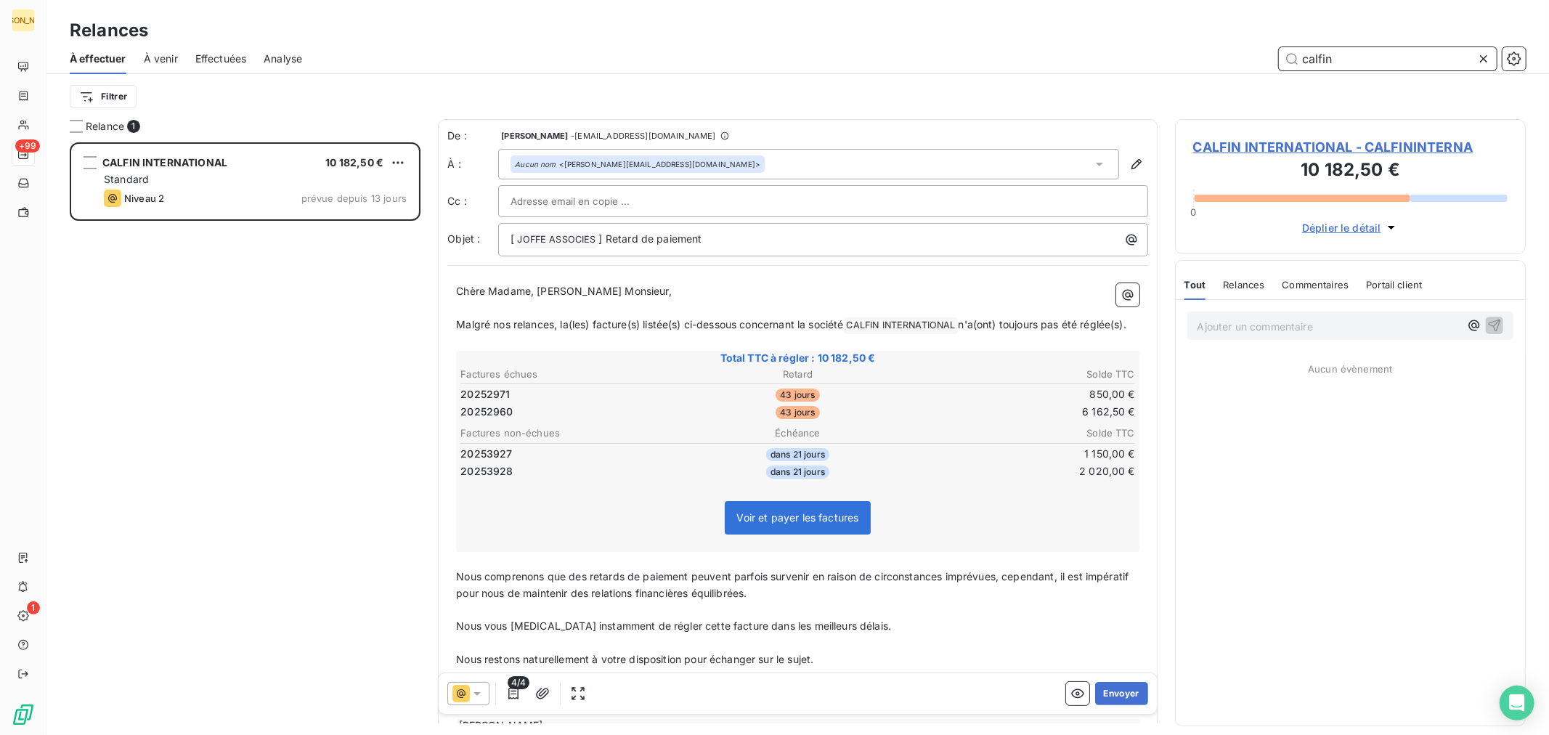
scroll to position [579, 338]
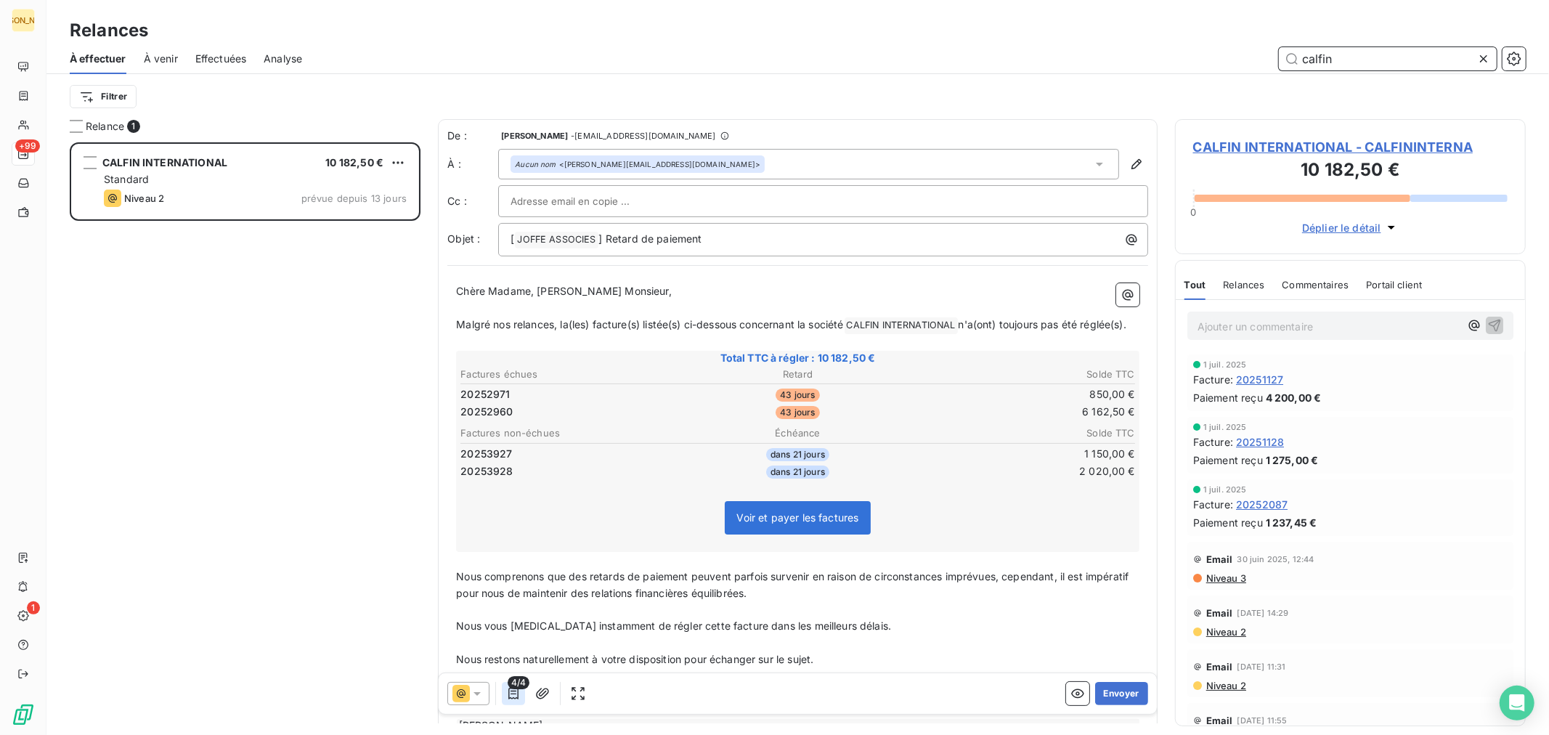
type input "calfin"
click at [520, 698] on icon "button" at bounding box center [513, 693] width 15 height 15
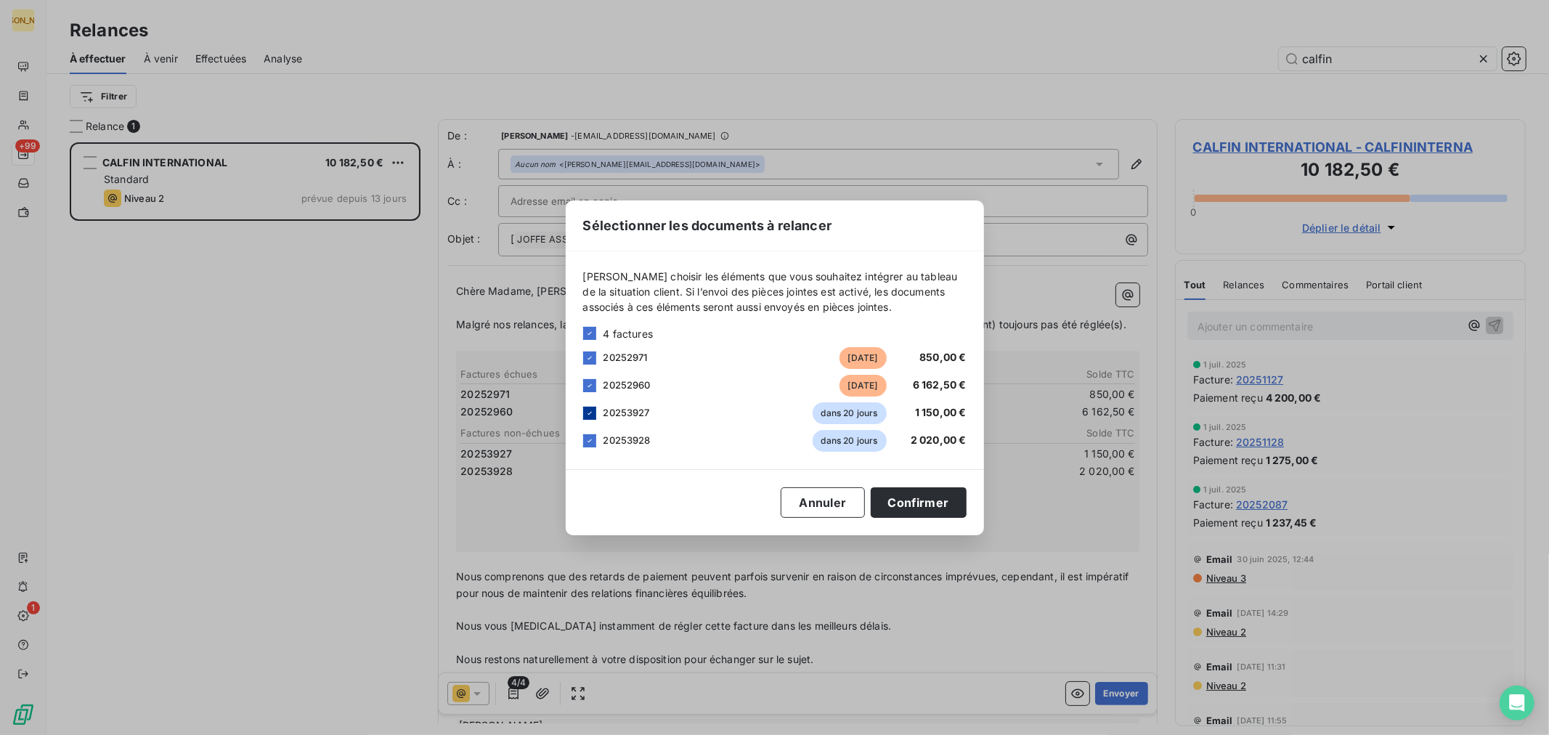
click at [586, 410] on icon at bounding box center [589, 413] width 9 height 9
click at [593, 440] on icon at bounding box center [589, 440] width 9 height 9
click at [928, 505] on button "Confirmer" at bounding box center [919, 502] width 96 height 30
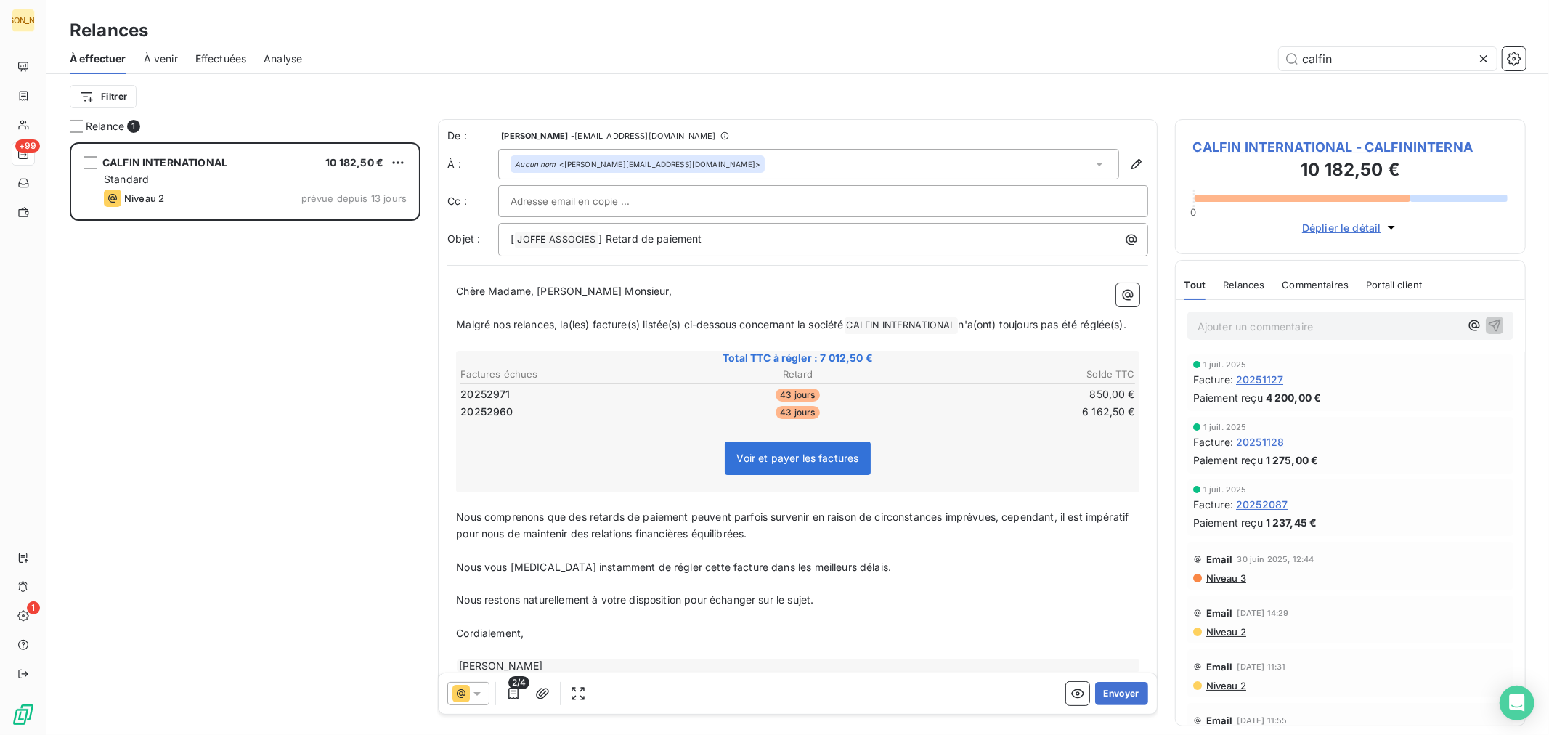
click at [559, 314] on p "﻿" at bounding box center [797, 308] width 683 height 17
drag, startPoint x: 485, startPoint y: 339, endPoint x: 458, endPoint y: 327, distance: 29.3
click at [458, 327] on p "Malgré nos relances, la(les) facture(s) listée(s) ci-dessous concernant la soci…" at bounding box center [797, 325] width 683 height 17
click at [481, 532] on span "Nous comprenons que des retards de paiement peuvent parfois survenir en raison …" at bounding box center [793, 524] width 675 height 29
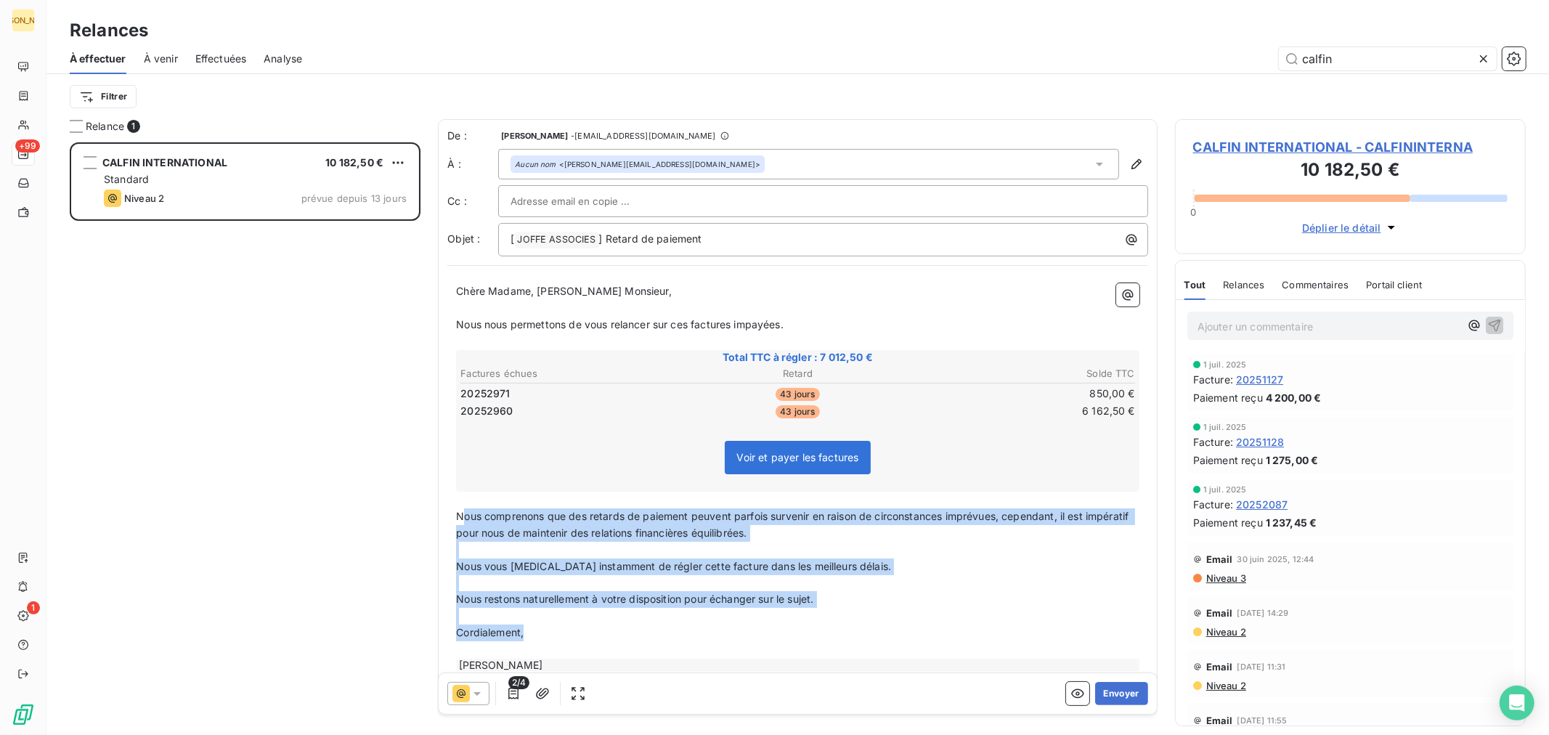
drag, startPoint x: 461, startPoint y: 513, endPoint x: 603, endPoint y: 641, distance: 191.3
click at [603, 640] on div "Chère Madame, Cher Monsieur, ﻿ Nous nous permettons de vous relancer sur ces fa…" at bounding box center [797, 477] width 683 height 389
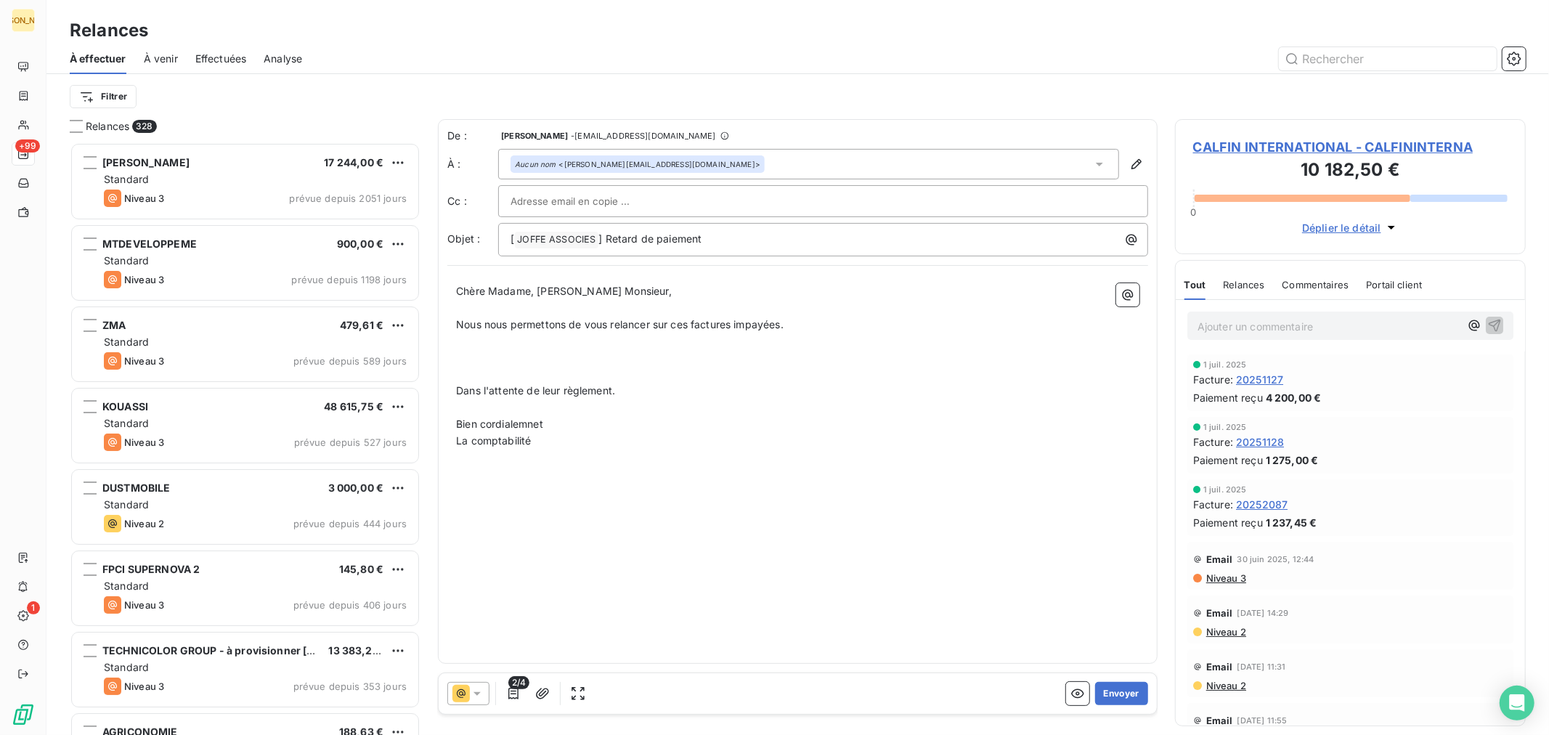
click at [543, 371] on p "﻿" at bounding box center [797, 374] width 683 height 17
drag, startPoint x: 543, startPoint y: 371, endPoint x: 924, endPoint y: 470, distance: 393.8
click at [898, 453] on div "Chère Madame, Cher Monsieur, ﻿ Nous nous permettons de vous relancer sur ces fa…" at bounding box center [797, 366] width 701 height 184
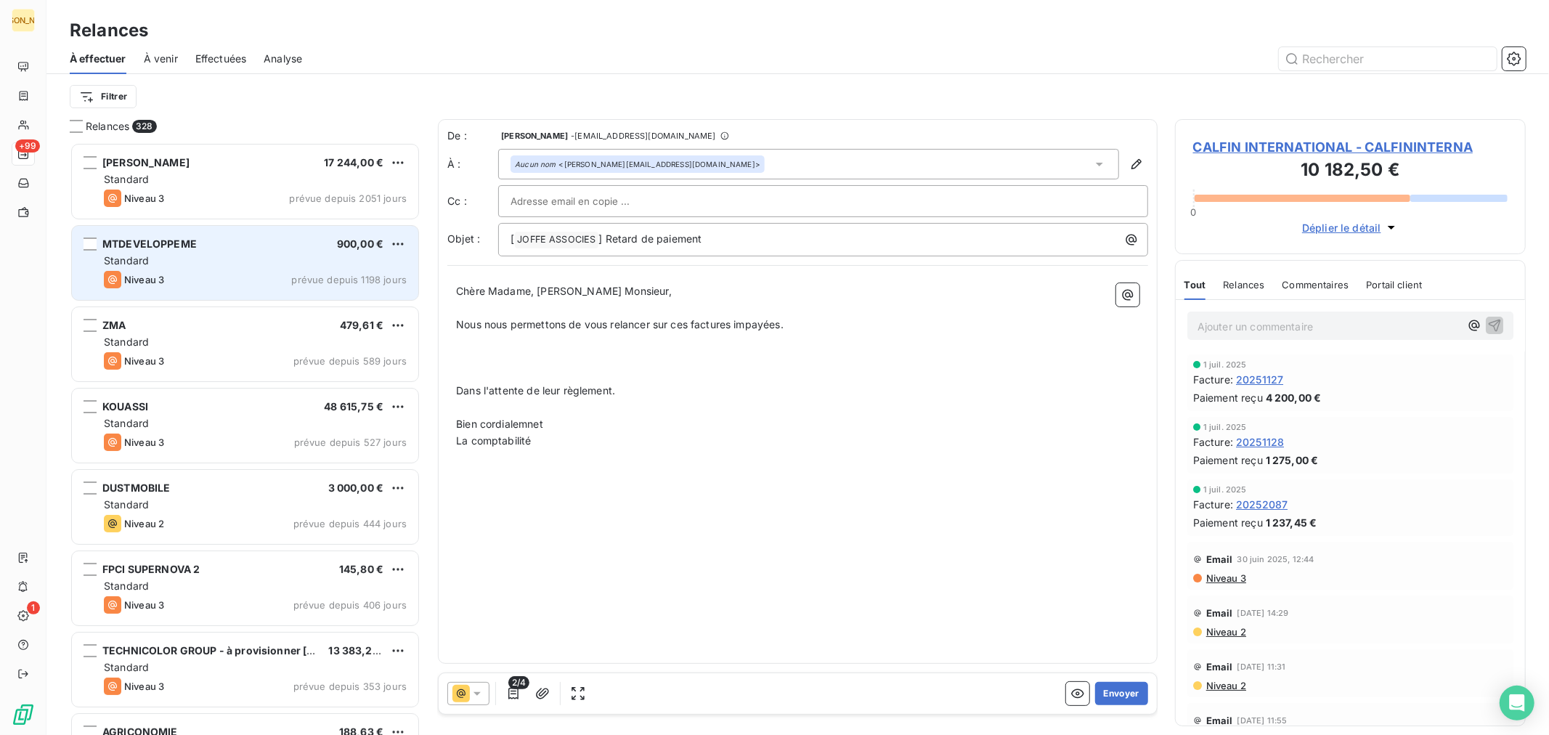
drag, startPoint x: 194, startPoint y: 251, endPoint x: 192, endPoint y: 229, distance: 21.9
click at [193, 251] on div "MTDEVELOPPEME 900,00 € Standard Niveau 3 prévue depuis 1198 jours" at bounding box center [245, 263] width 346 height 74
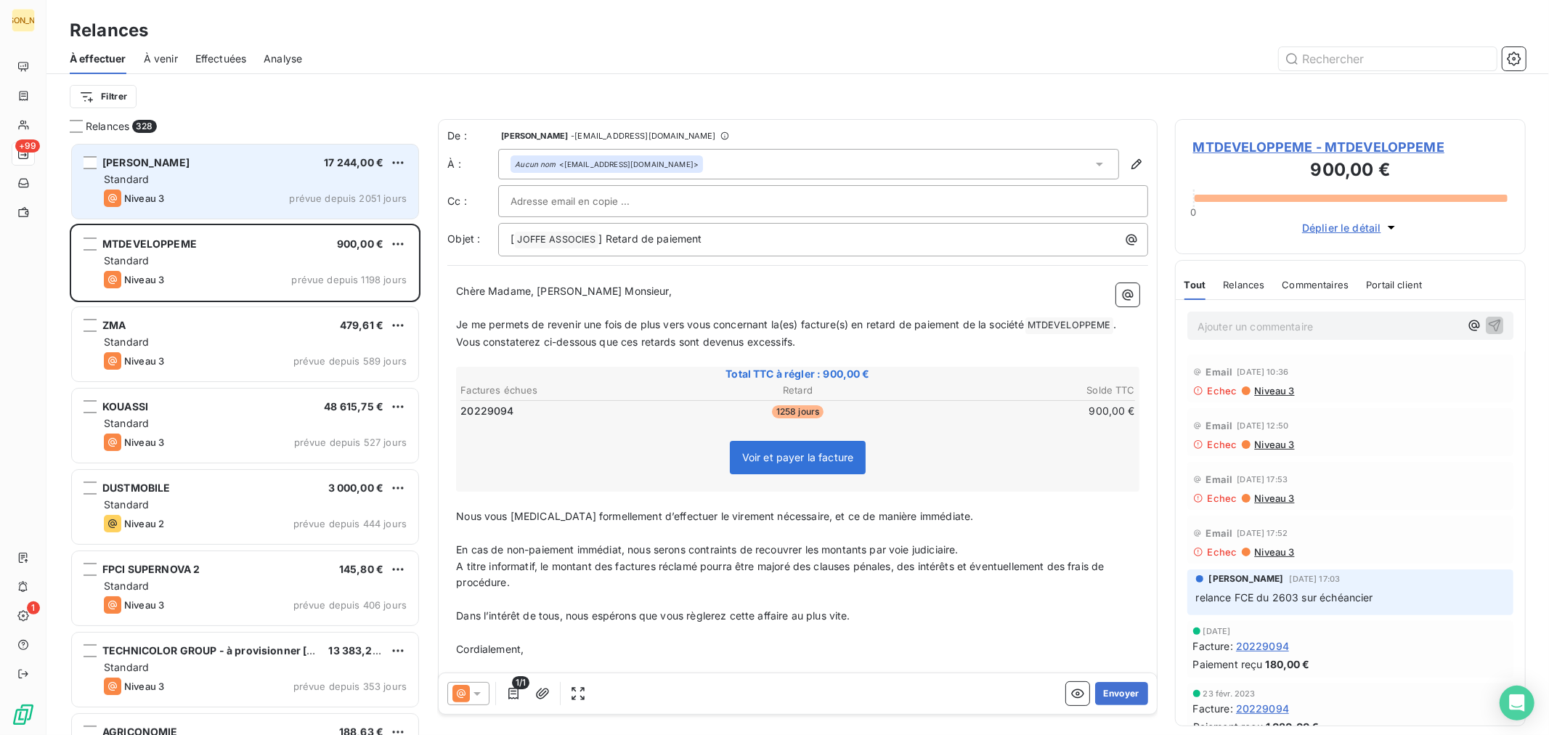
click at [179, 179] on div "Standard" at bounding box center [255, 179] width 303 height 15
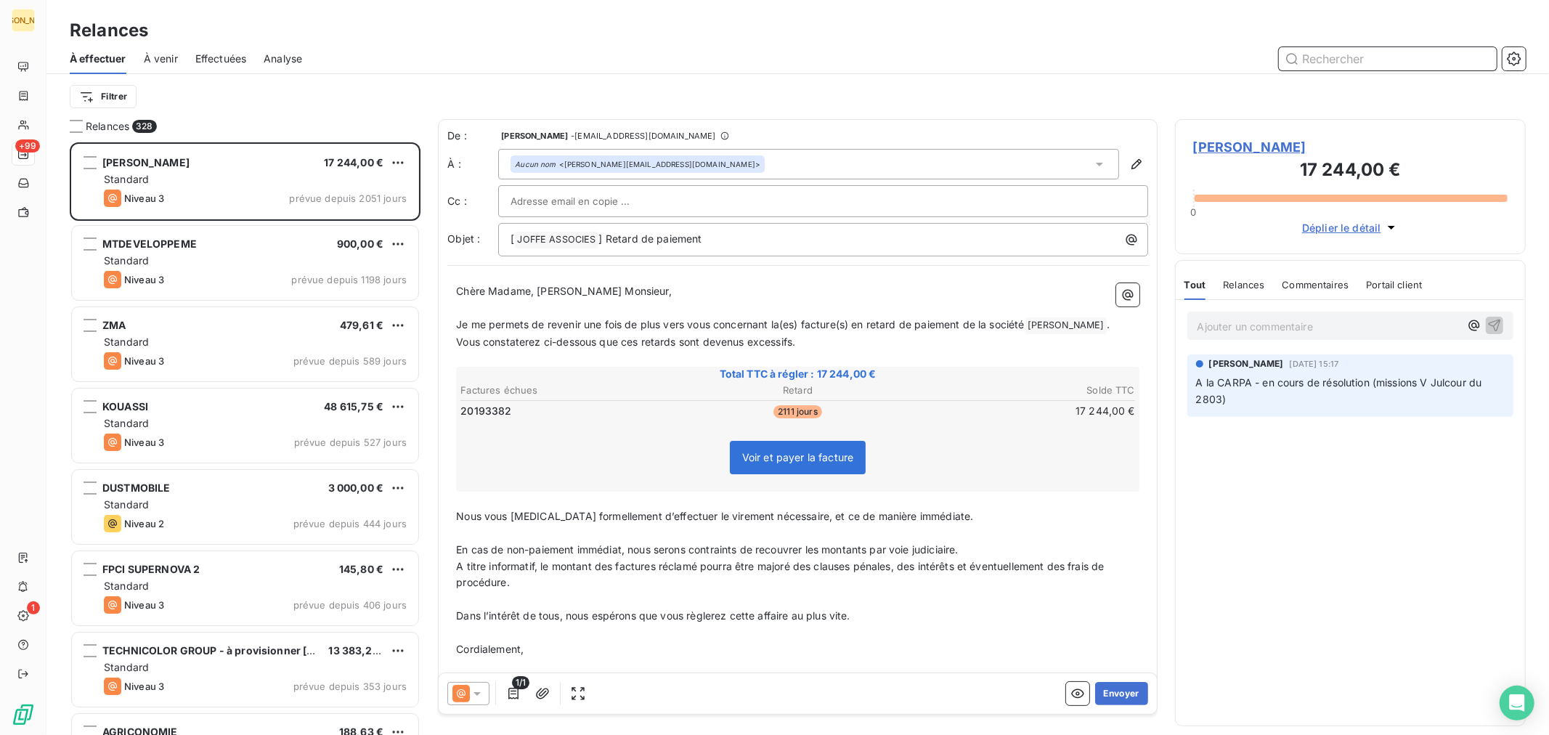
click at [1323, 59] on input "text" at bounding box center [1388, 58] width 218 height 23
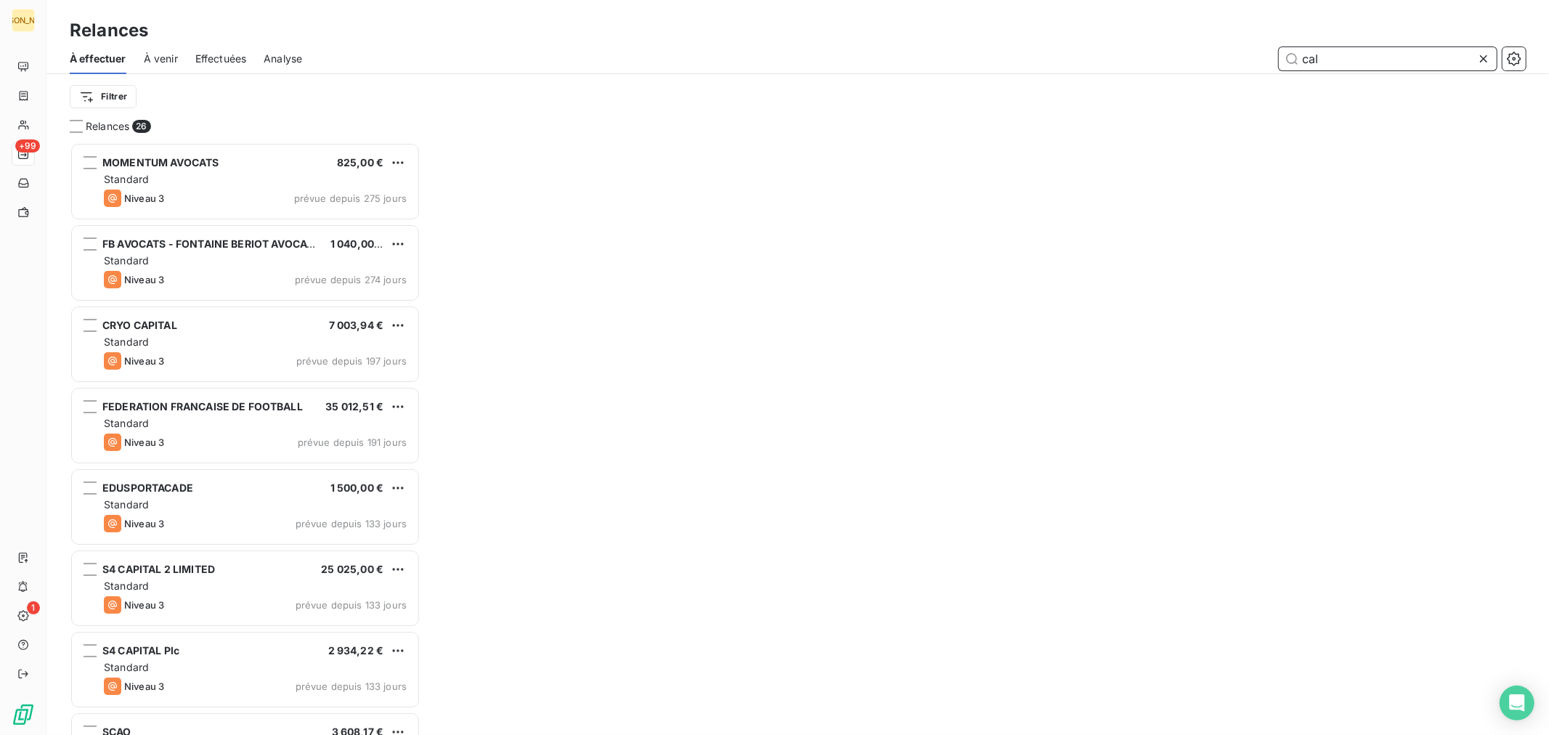
scroll to position [579, 338]
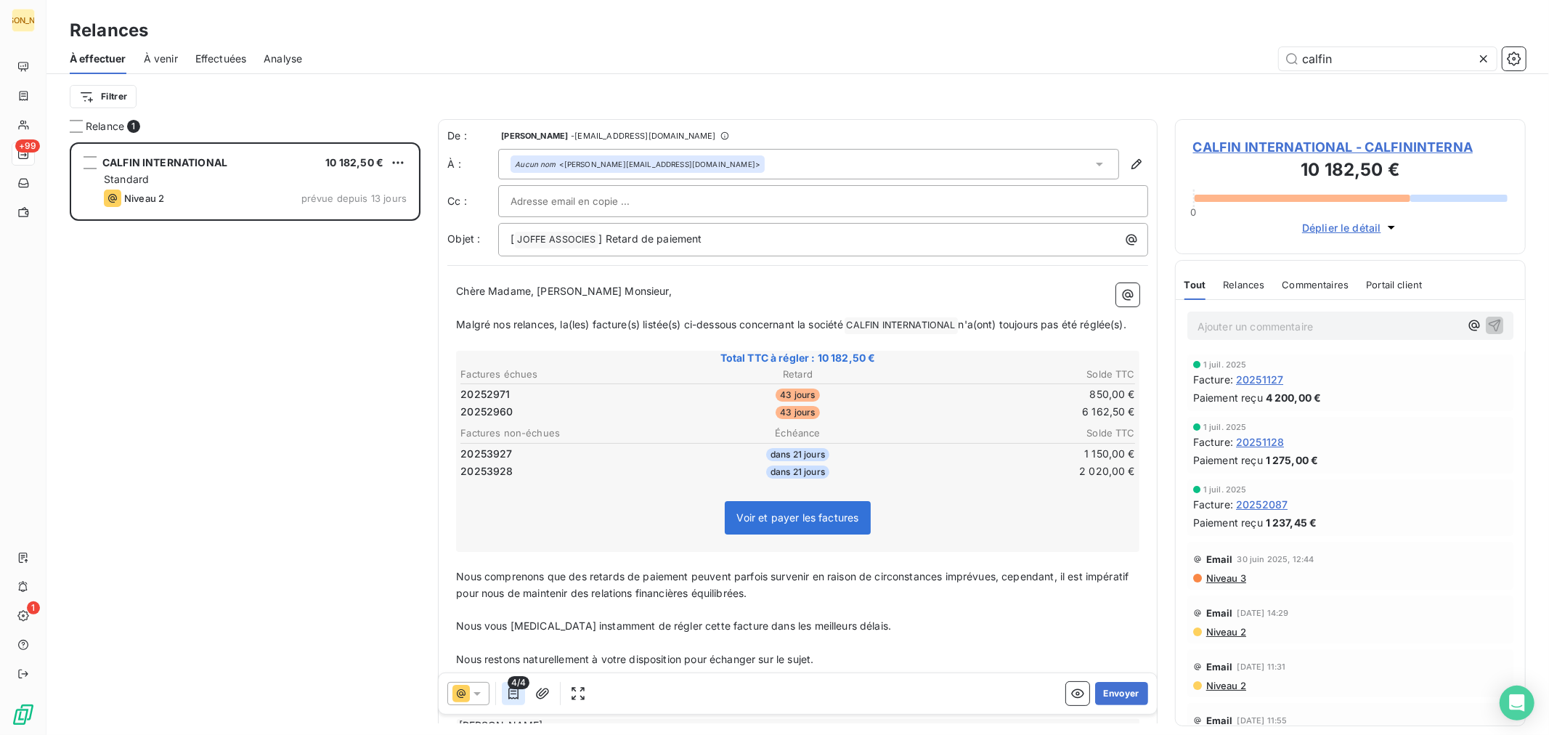
click at [516, 691] on icon "button" at bounding box center [513, 694] width 10 height 12
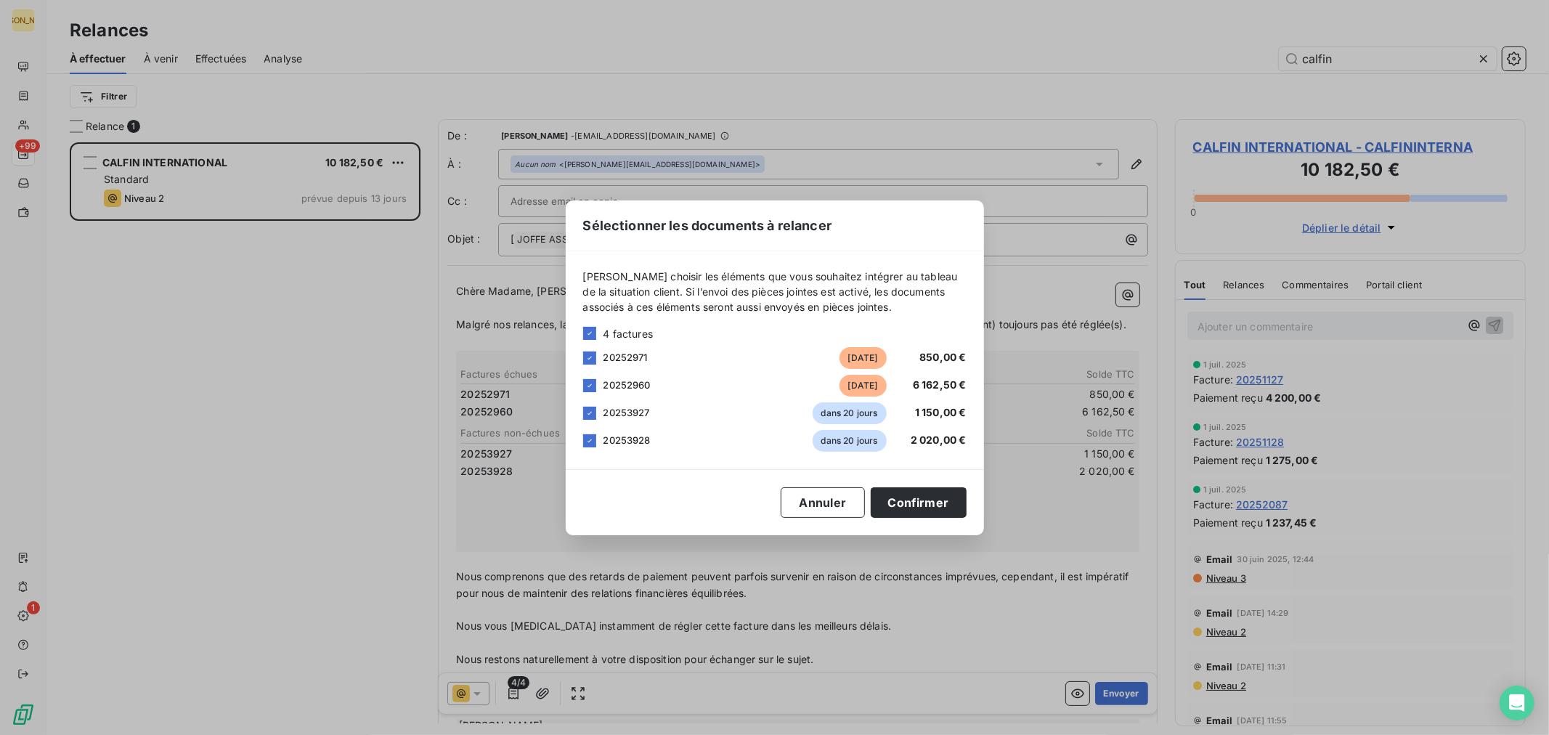
click at [619, 412] on span "20253927" at bounding box center [626, 413] width 46 height 12
click at [591, 417] on icon at bounding box center [589, 413] width 9 height 9
click at [591, 439] on icon at bounding box center [589, 440] width 9 height 9
click at [912, 505] on button "Confirmer" at bounding box center [919, 502] width 96 height 30
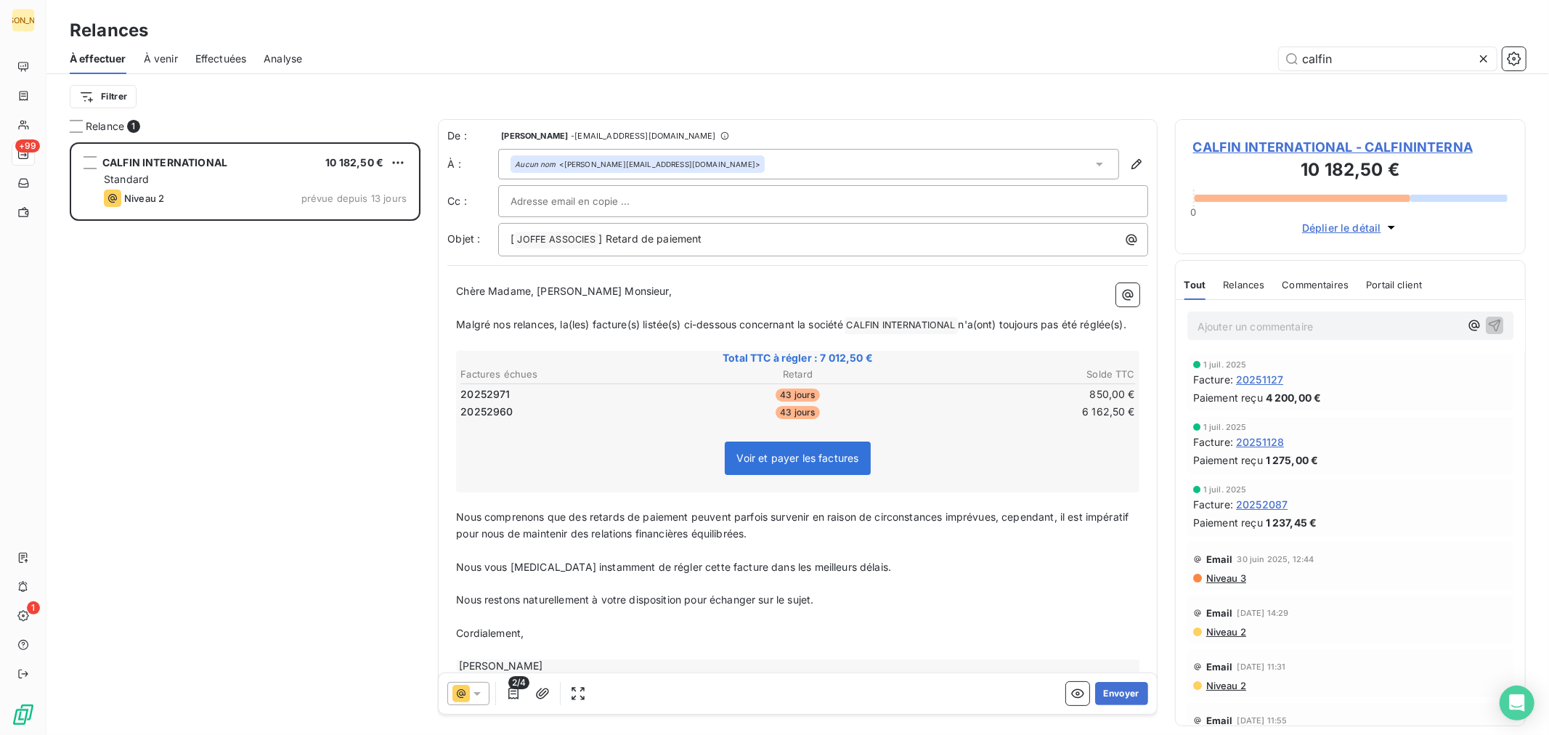
click at [495, 334] on p "Malgré nos relances, la(les) facture(s) listée(s) ci-dessous concernant la soci…" at bounding box center [797, 325] width 683 height 17
drag, startPoint x: 503, startPoint y: 343, endPoint x: 444, endPoint y: 322, distance: 62.5
click at [444, 322] on div "De : ODILE LELLOUCHE - rappels@leanpay.io À : Aucun nom <c.rubino@calfininterna…" at bounding box center [798, 405] width 720 height 572
click at [495, 516] on span "Nous comprenons que des retards de paiement peuvent parfois survenir en raison …" at bounding box center [793, 524] width 675 height 29
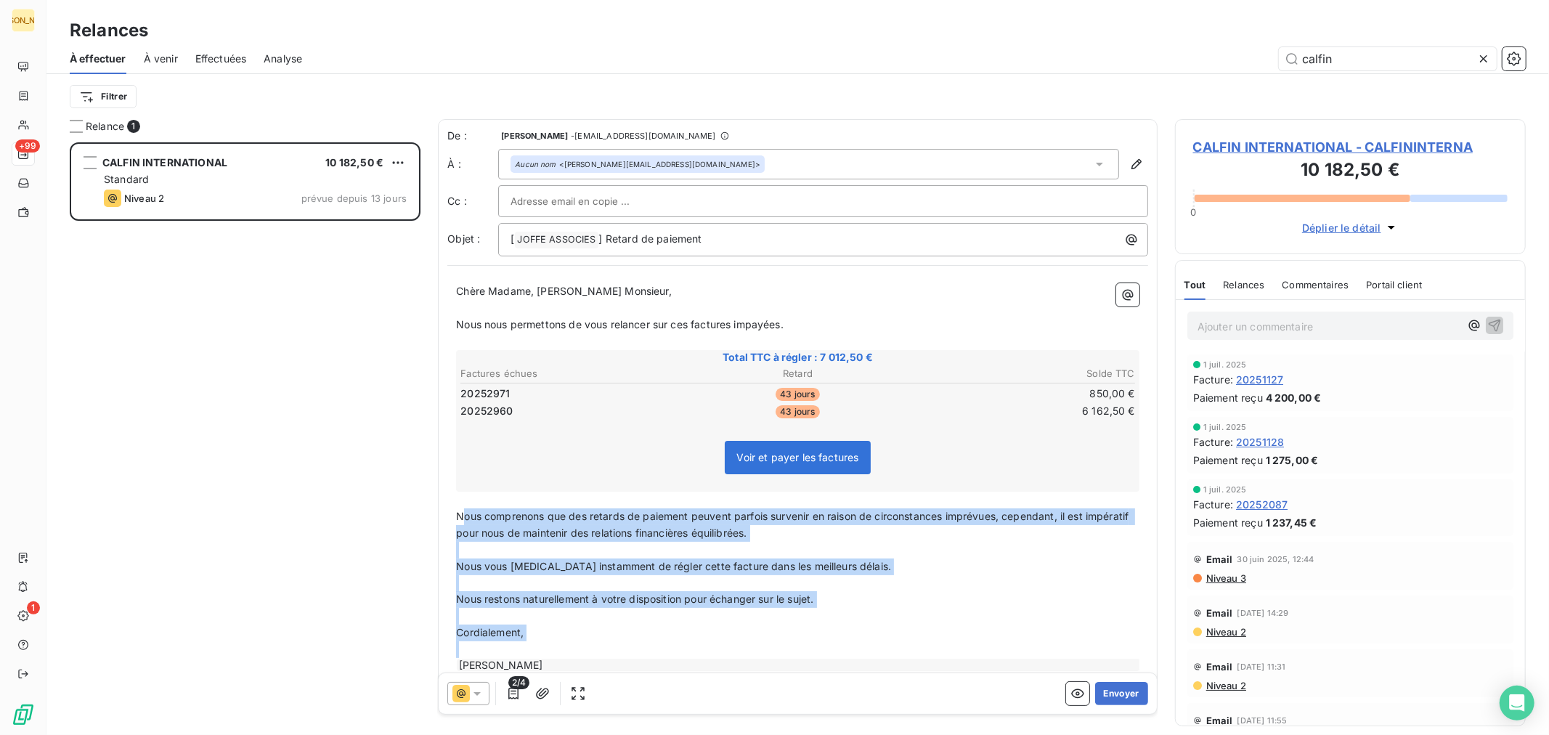
drag, startPoint x: 462, startPoint y: 510, endPoint x: 691, endPoint y: 659, distance: 273.5
click at [691, 659] on div "Chère Madame, Cher Monsieur, ﻿ Nous nous permettons de vous relancer sur ces fa…" at bounding box center [797, 477] width 683 height 389
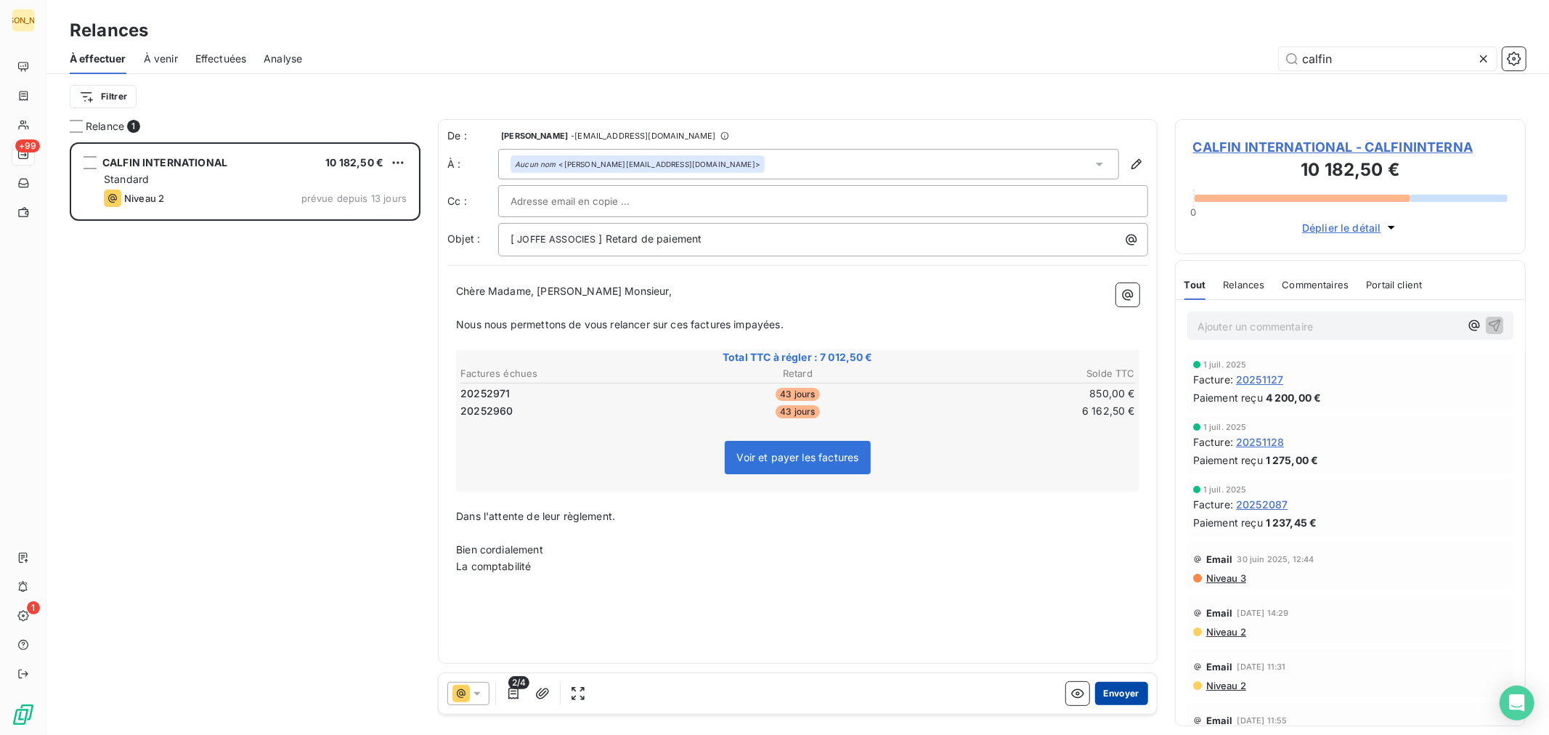
click at [1102, 692] on button "Envoyer" at bounding box center [1121, 693] width 53 height 23
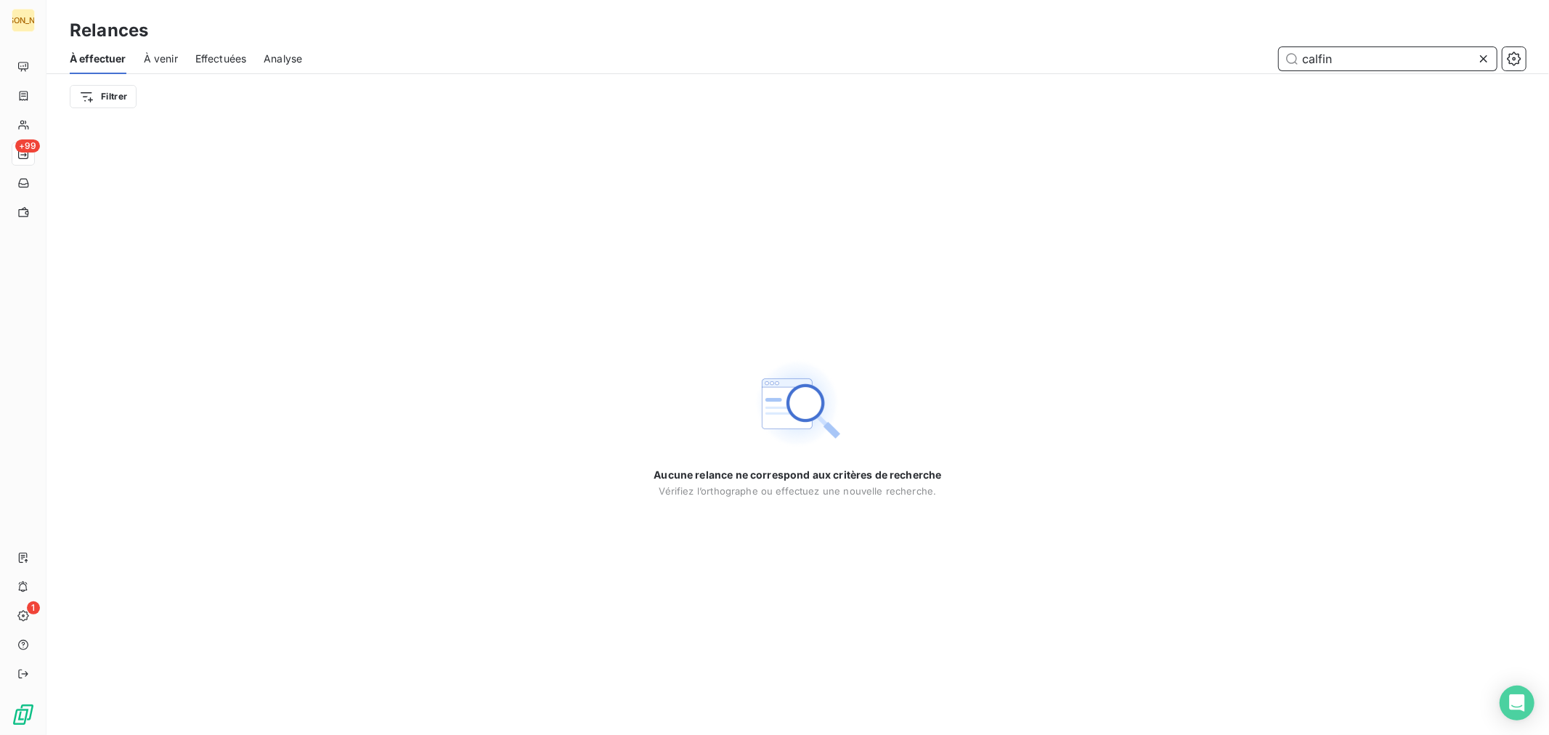
drag, startPoint x: 1345, startPoint y: 56, endPoint x: 1226, endPoint y: 55, distance: 119.1
click at [1226, 55] on div "calfin" at bounding box center [923, 58] width 1206 height 23
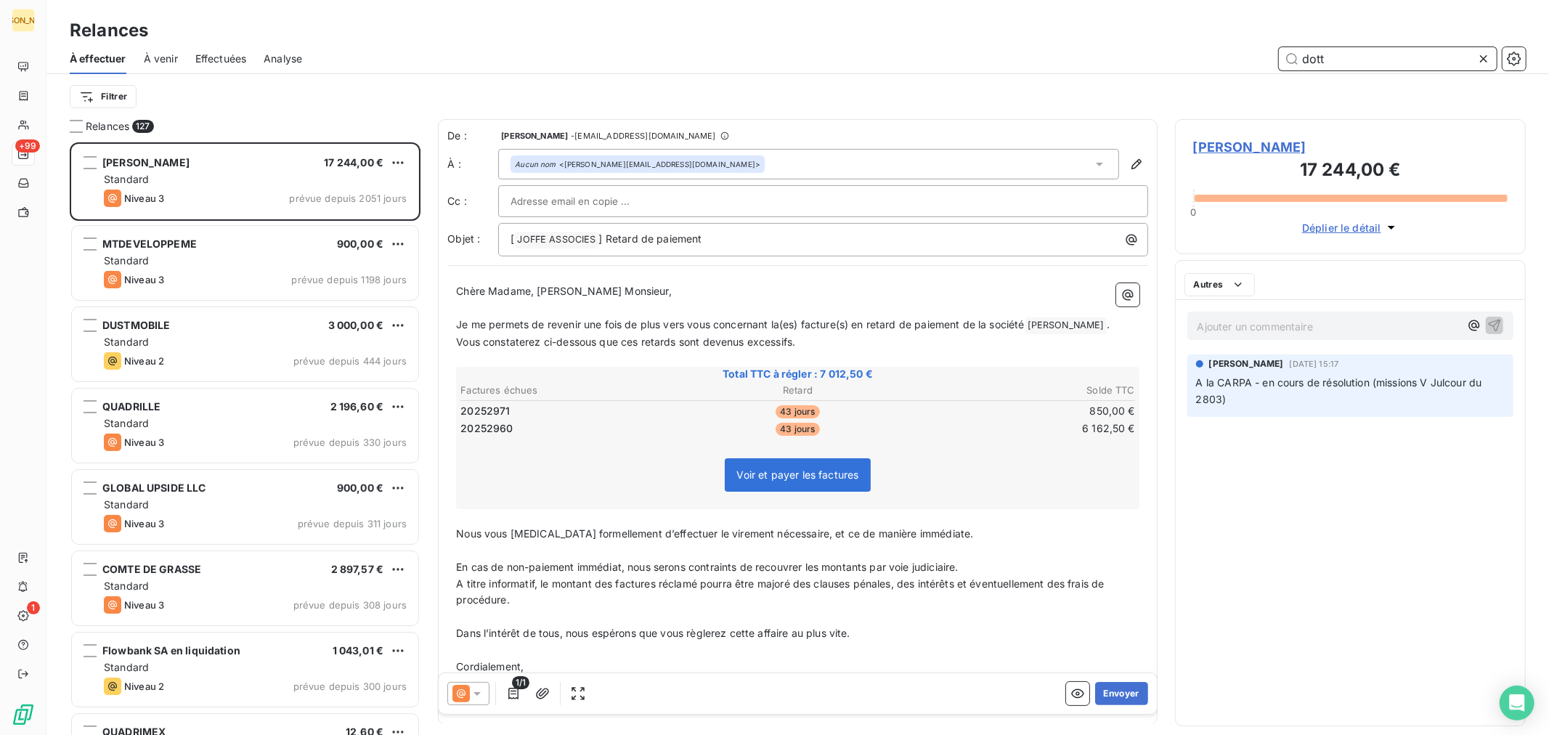
scroll to position [579, 338]
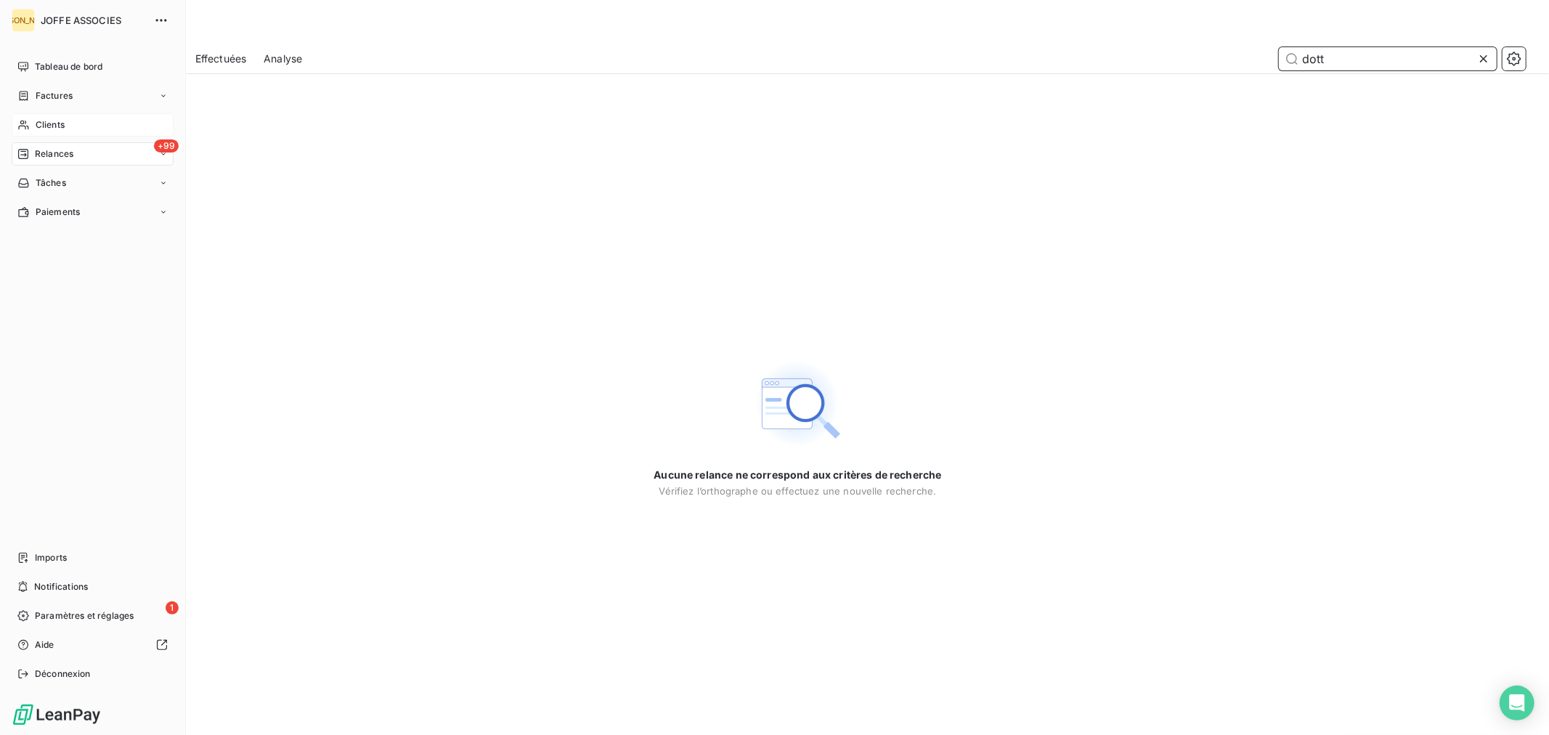
type input "dott"
drag, startPoint x: 33, startPoint y: 120, endPoint x: 49, endPoint y: 160, distance: 43.7
click at [34, 119] on div "Clients" at bounding box center [93, 124] width 162 height 23
click at [49, 153] on span "Relances" at bounding box center [54, 153] width 38 height 13
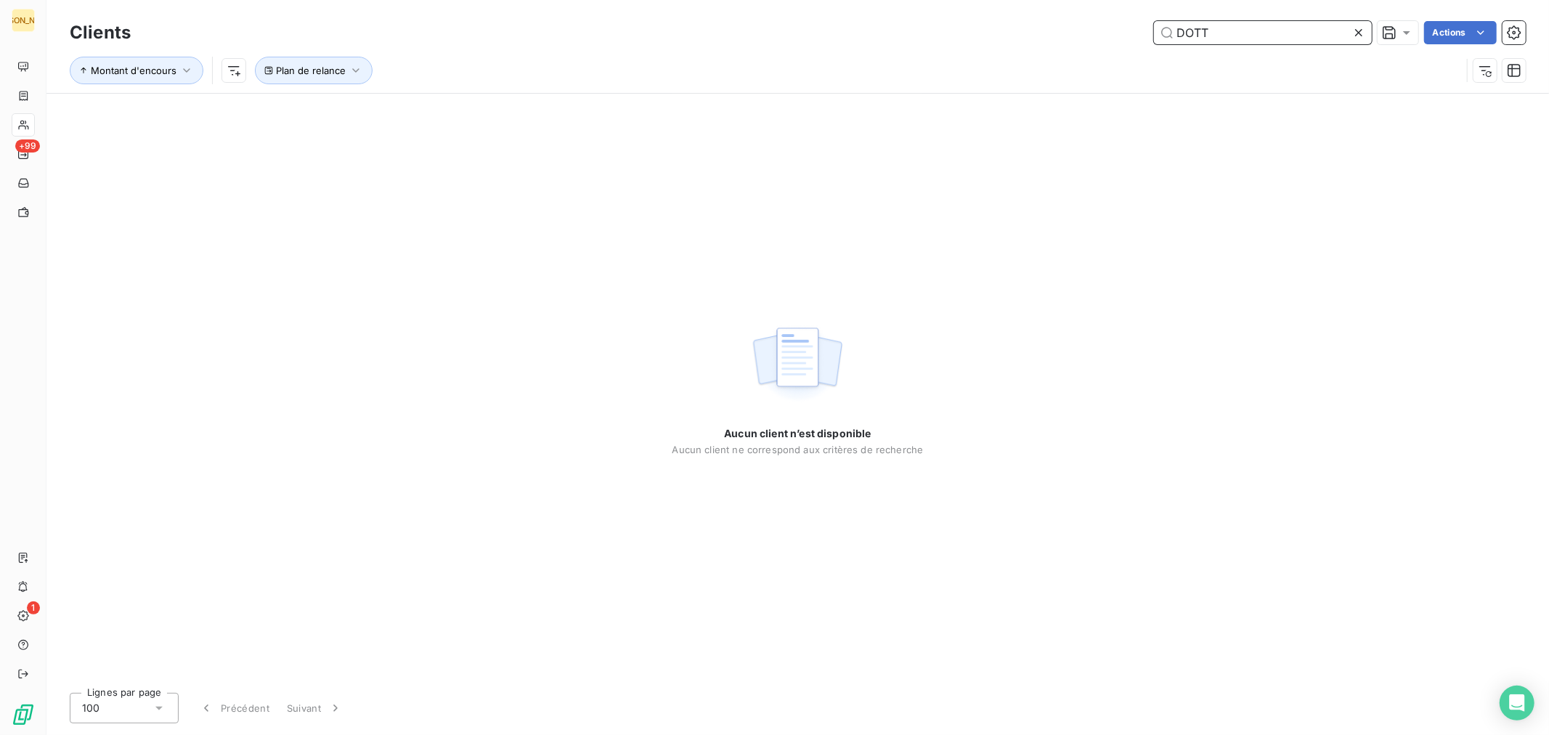
drag, startPoint x: 1224, startPoint y: 35, endPoint x: 1084, endPoint y: 28, distance: 140.3
click at [1084, 28] on div "DOTT Actions" at bounding box center [837, 32] width 1378 height 23
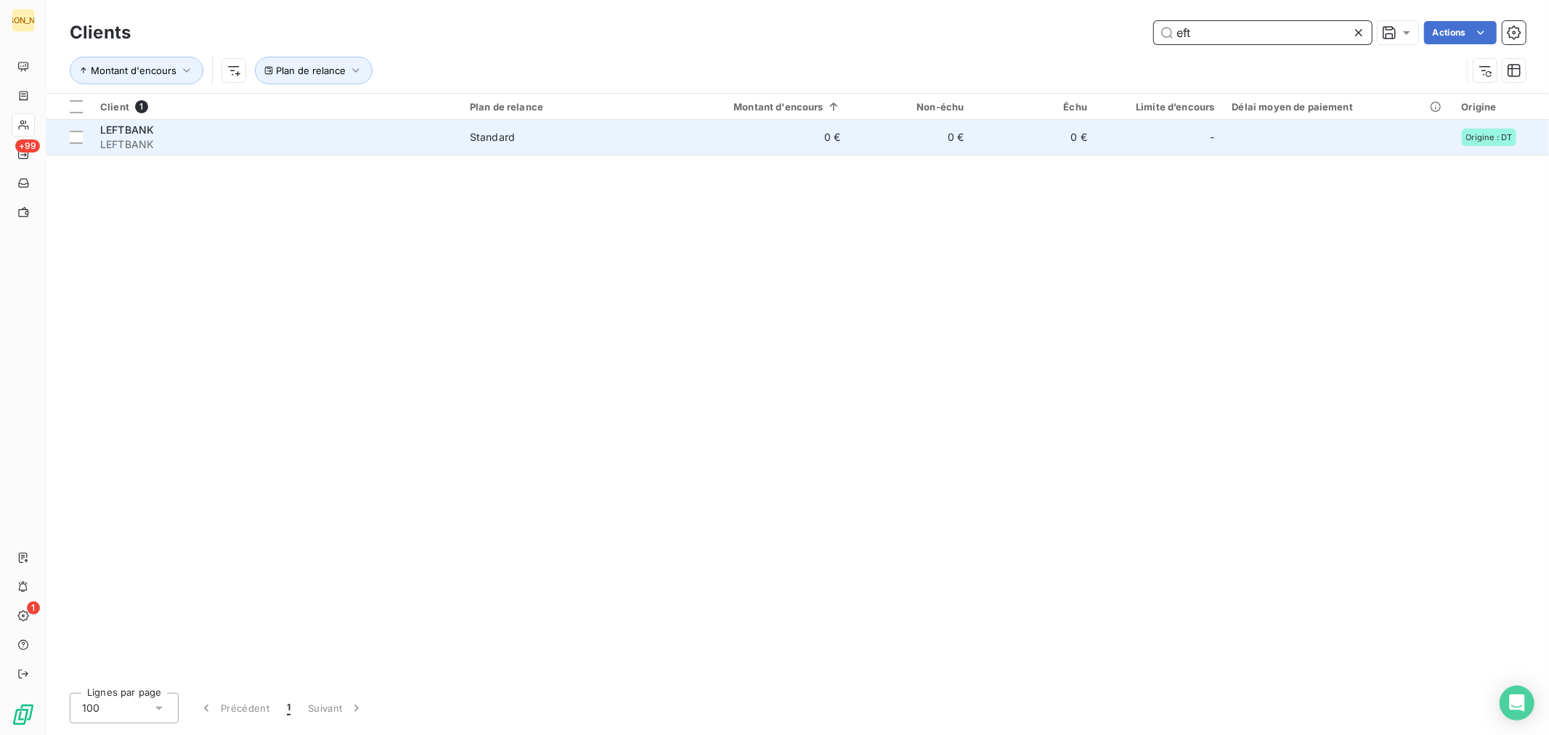
type input "eft"
click at [526, 122] on td "Standard" at bounding box center [561, 137] width 200 height 35
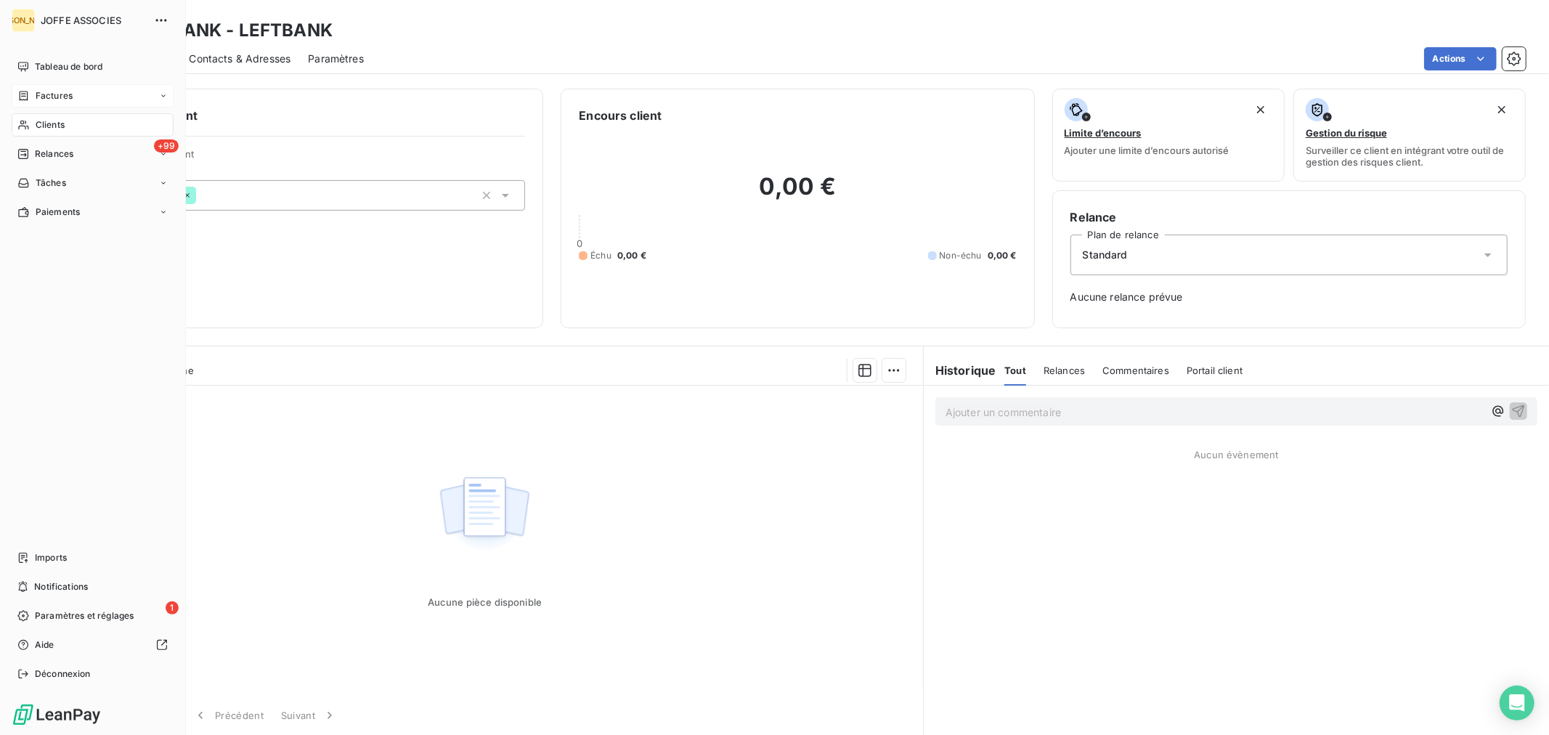
click at [23, 96] on icon at bounding box center [24, 95] width 9 height 9
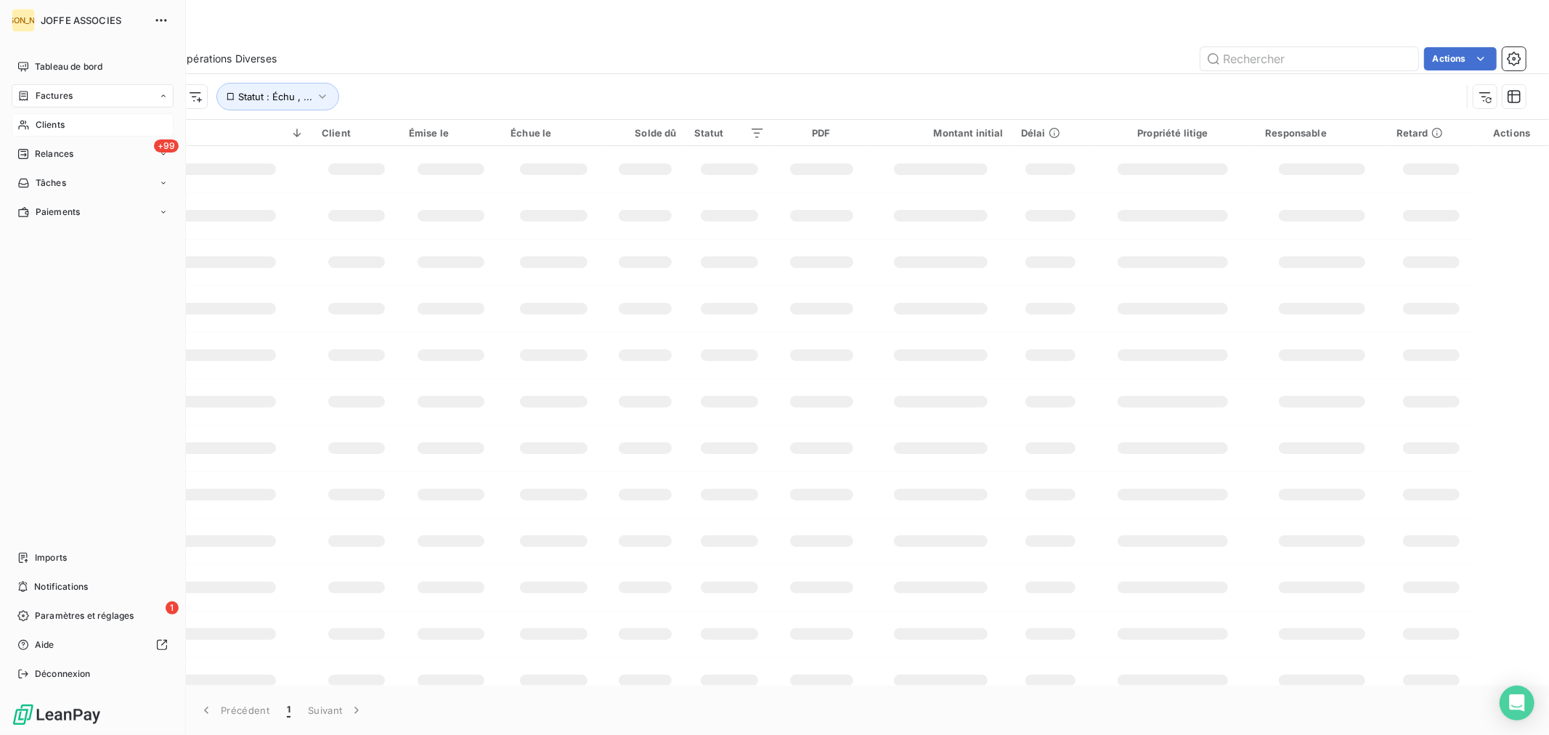
click at [28, 121] on icon at bounding box center [23, 125] width 12 height 12
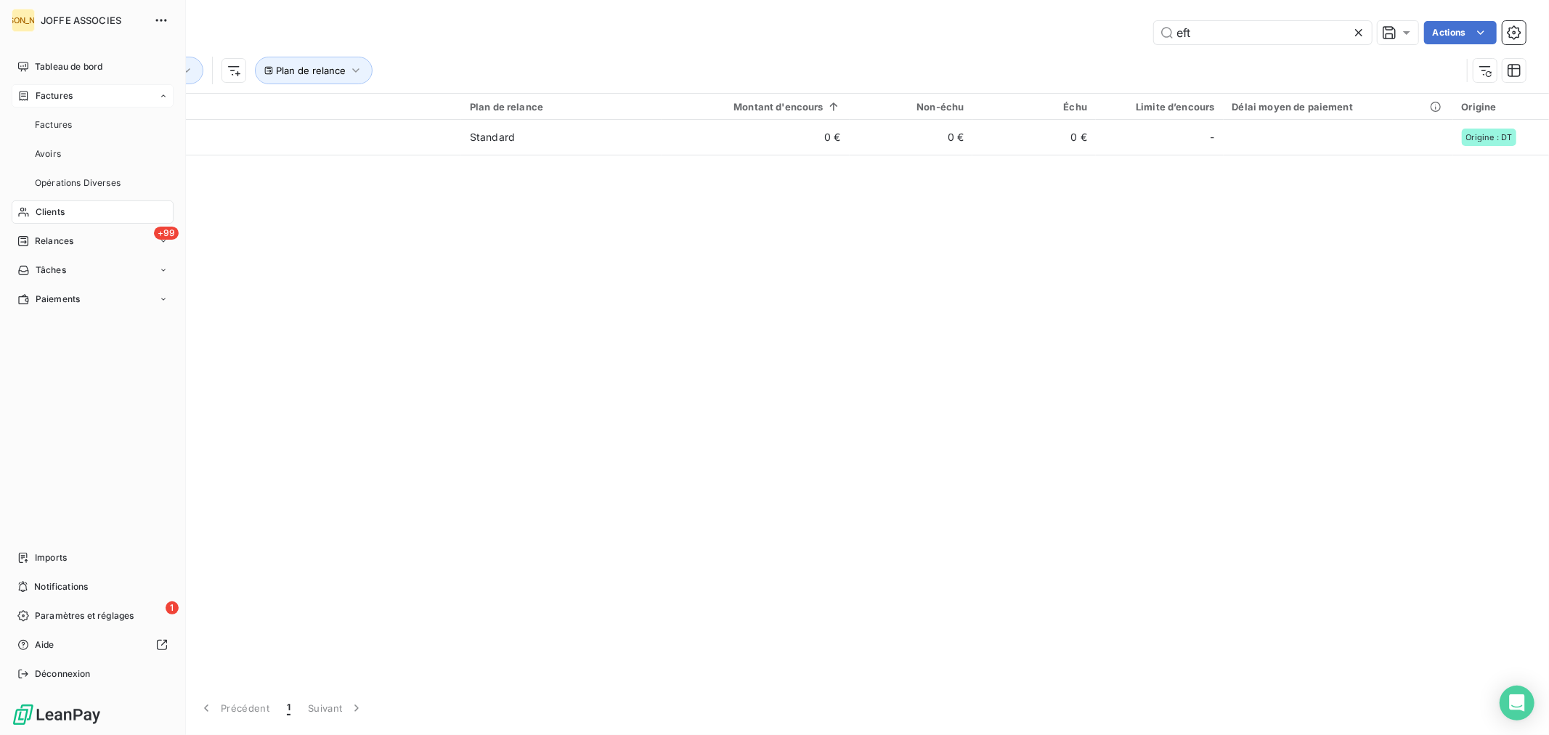
click at [37, 94] on span "Factures" at bounding box center [54, 95] width 37 height 13
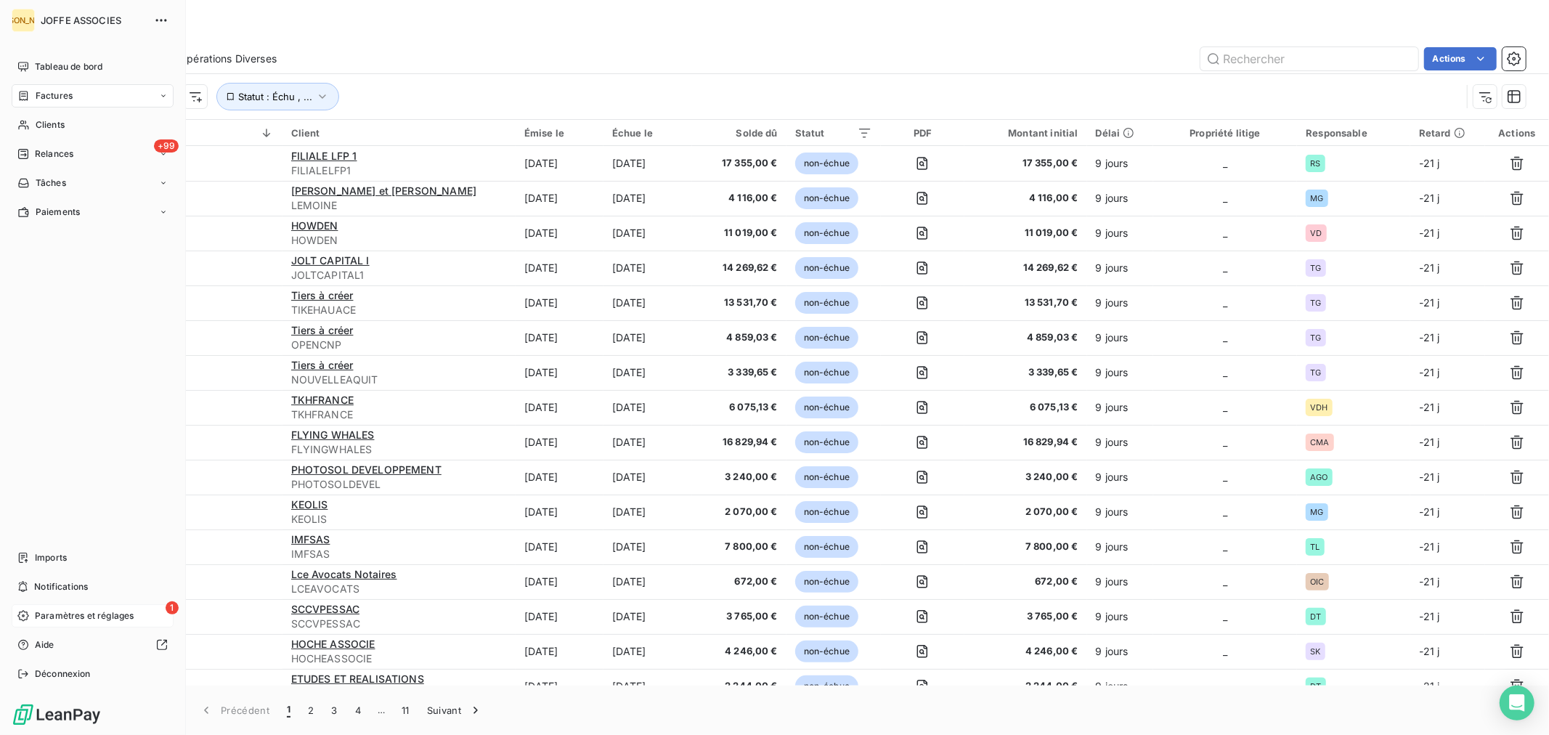
click at [22, 605] on div "1 Paramètres et réglages" at bounding box center [93, 615] width 162 height 23
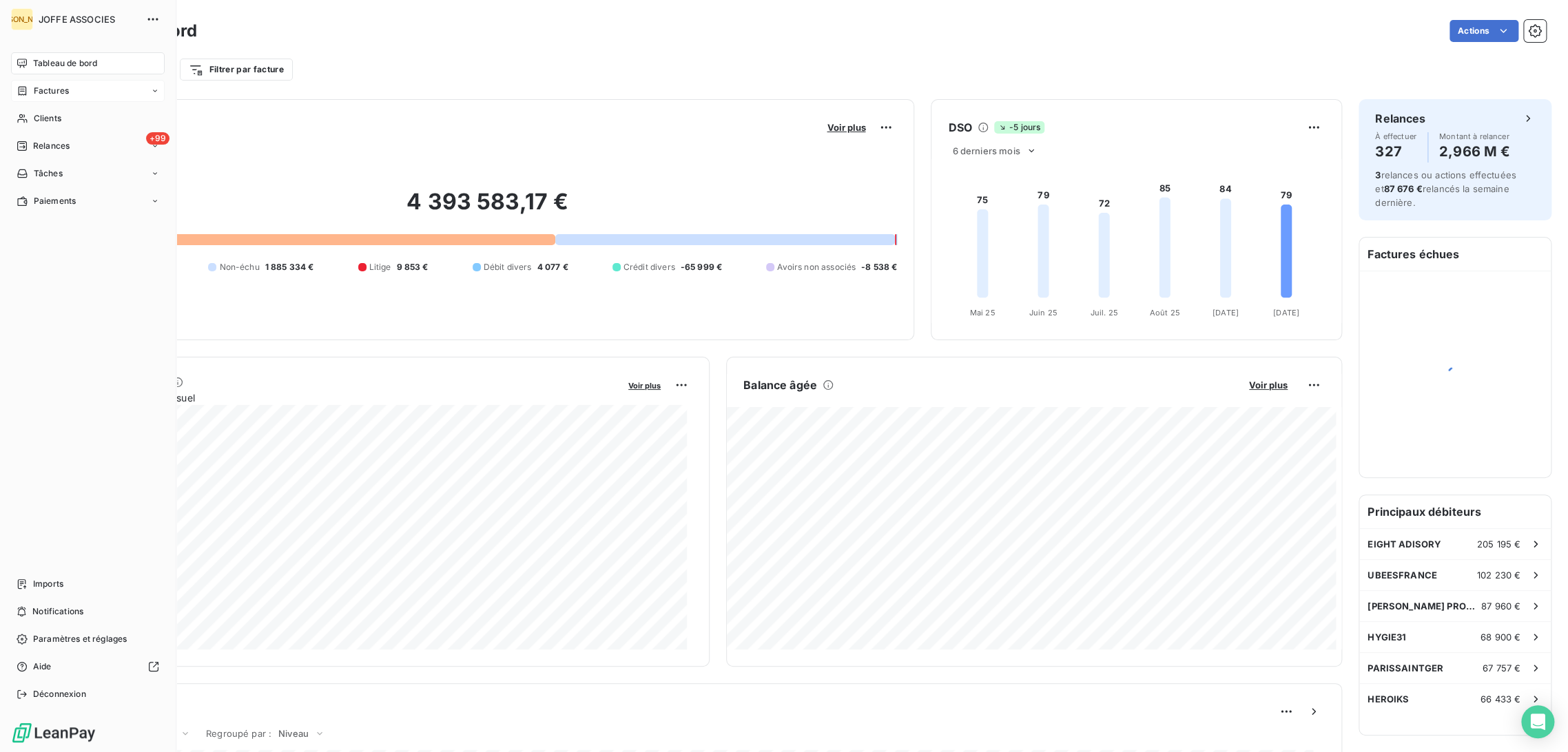
click at [45, 90] on span "Factures" at bounding box center [51, 90] width 35 height 12
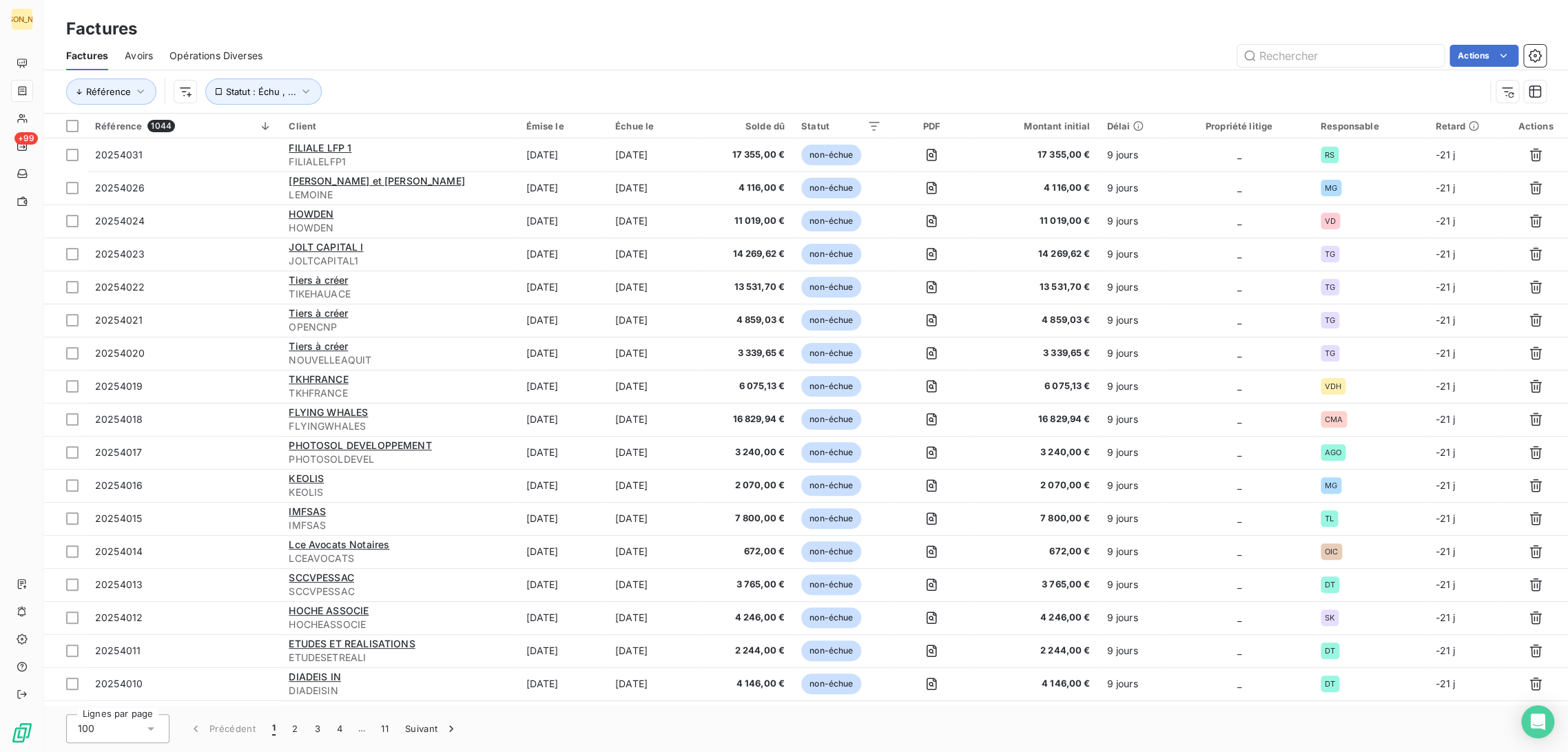
click at [406, 46] on div "Actions" at bounding box center [912, 55] width 1266 height 22
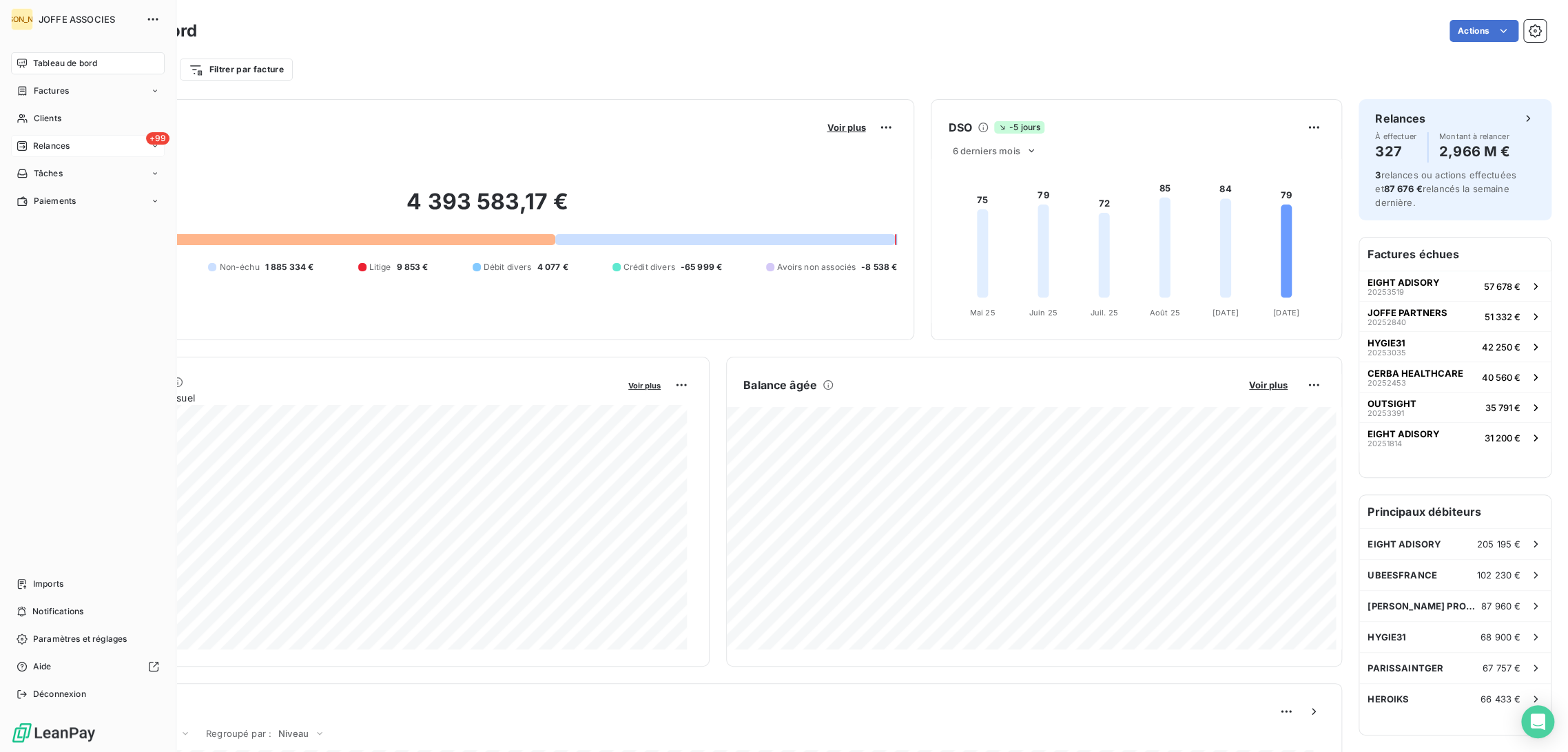
click at [49, 144] on span "Relances" at bounding box center [51, 145] width 36 height 12
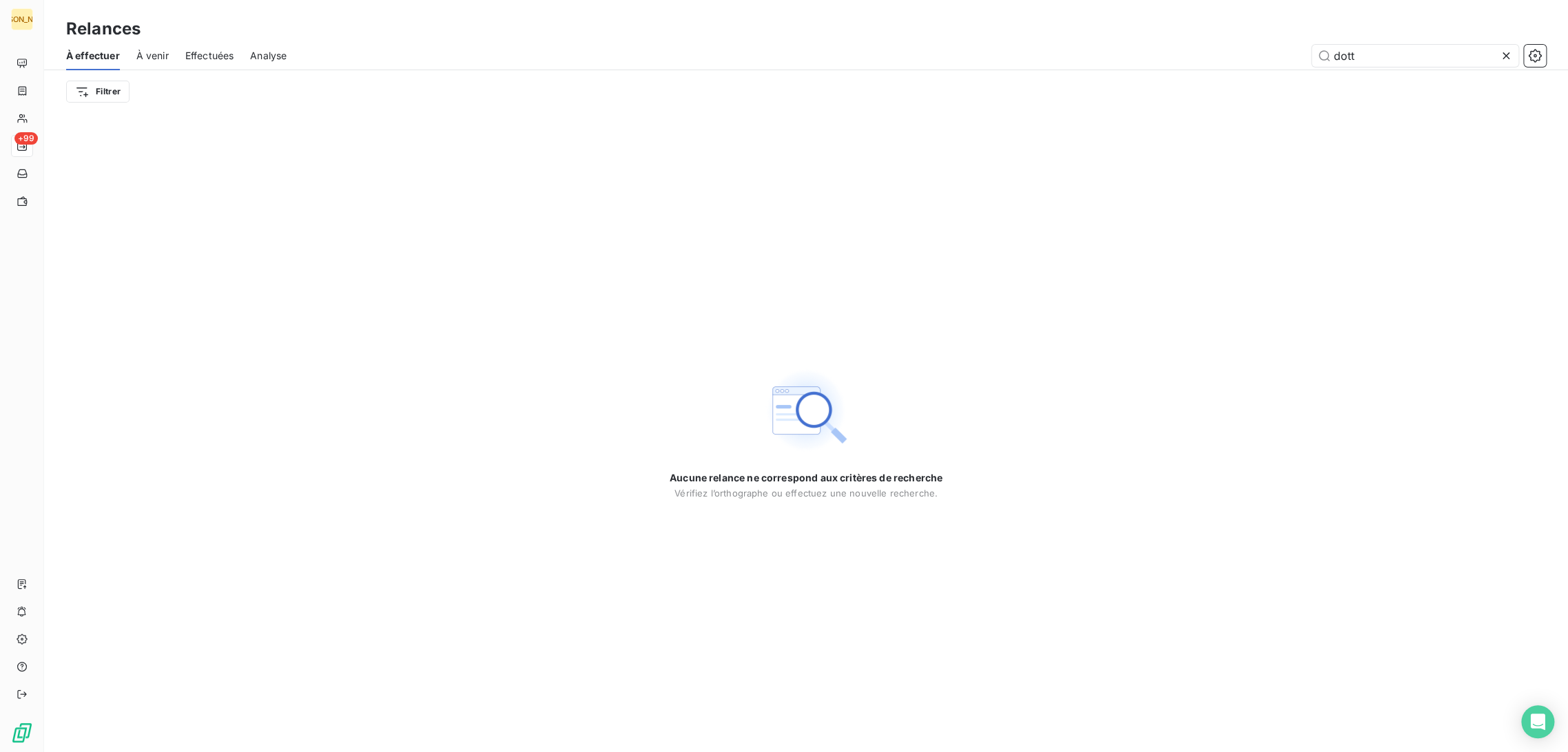
click at [270, 52] on span "Analyse" at bounding box center [268, 56] width 36 height 14
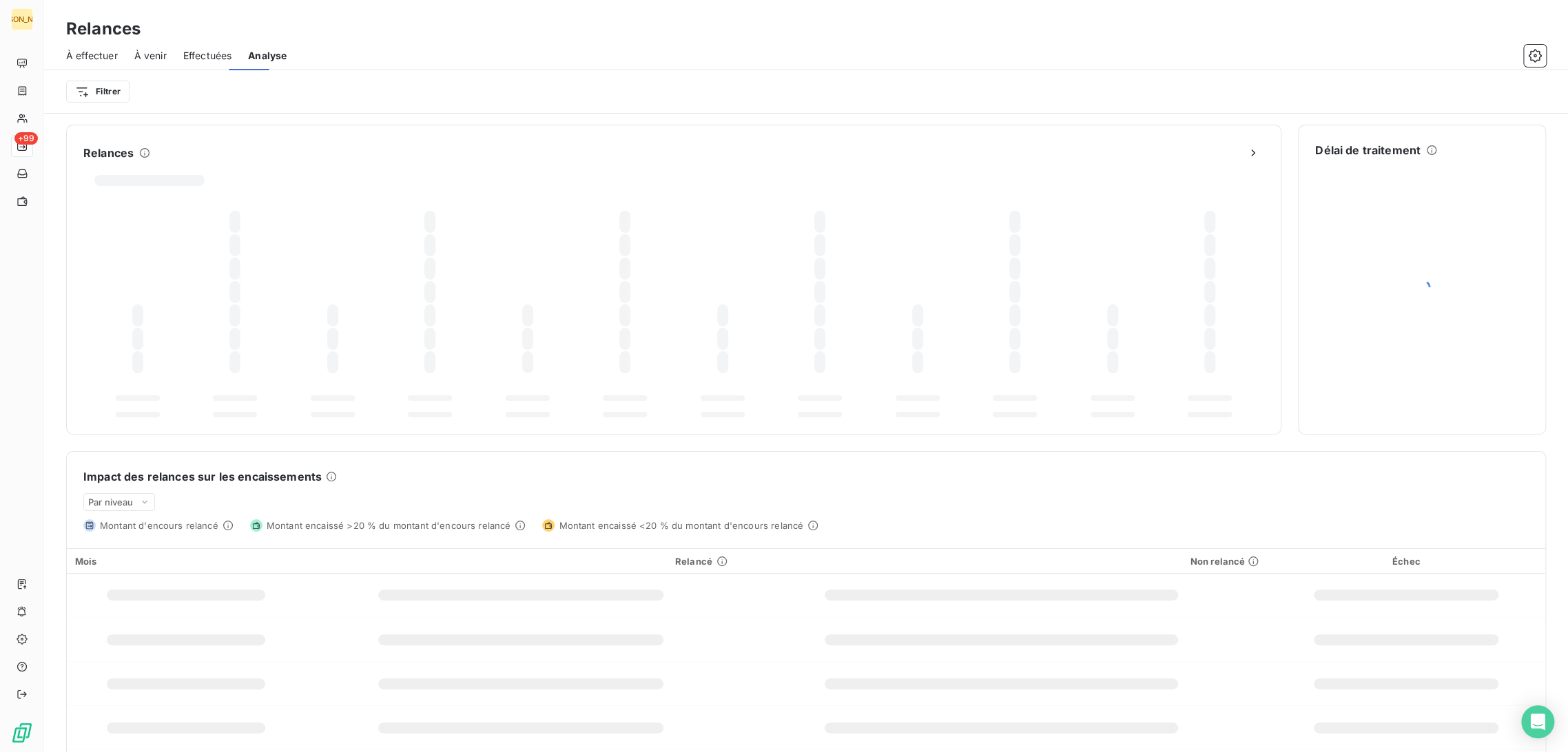
click at [192, 59] on span "Effectuées" at bounding box center [208, 56] width 49 height 14
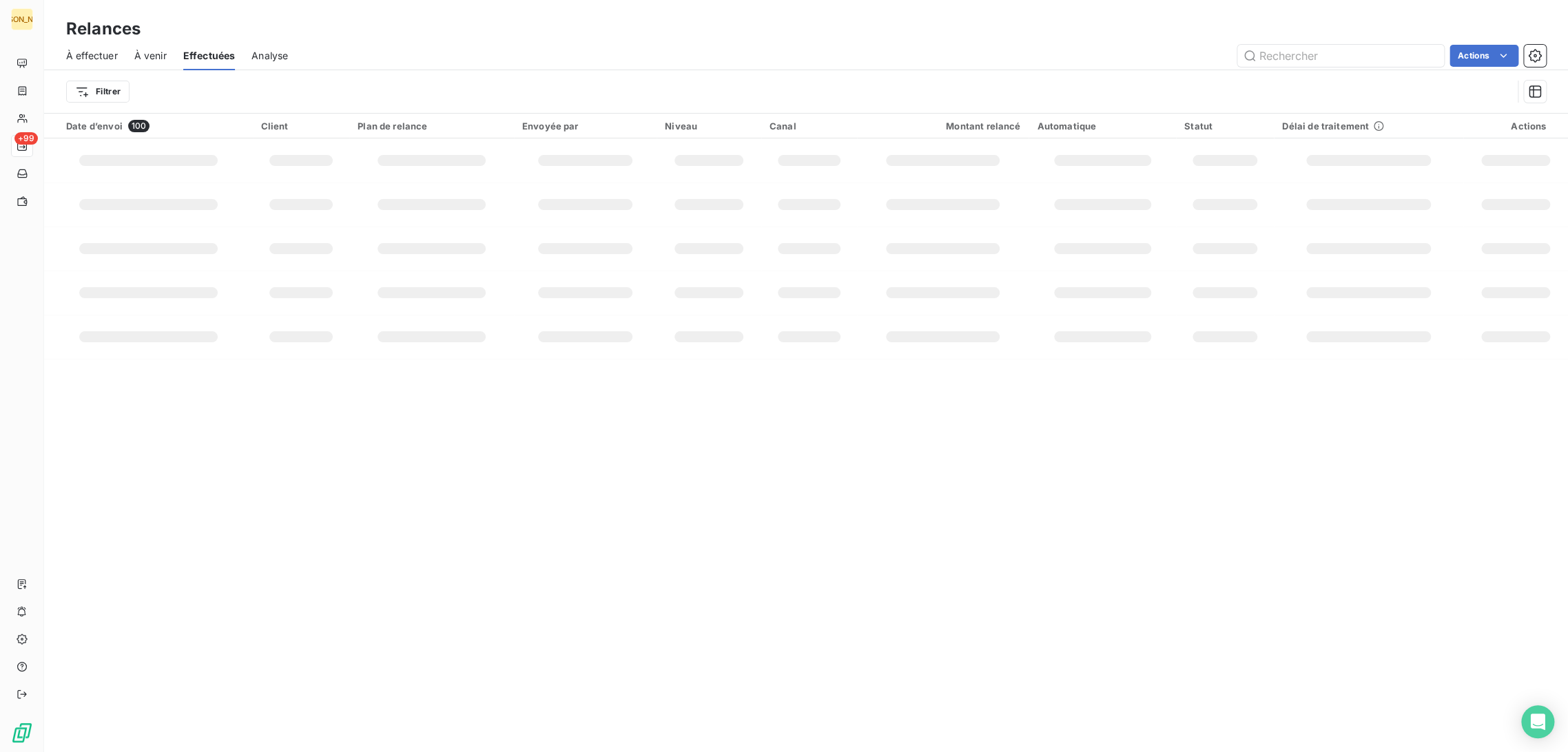
click at [217, 54] on span "Effectuées" at bounding box center [209, 56] width 52 height 14
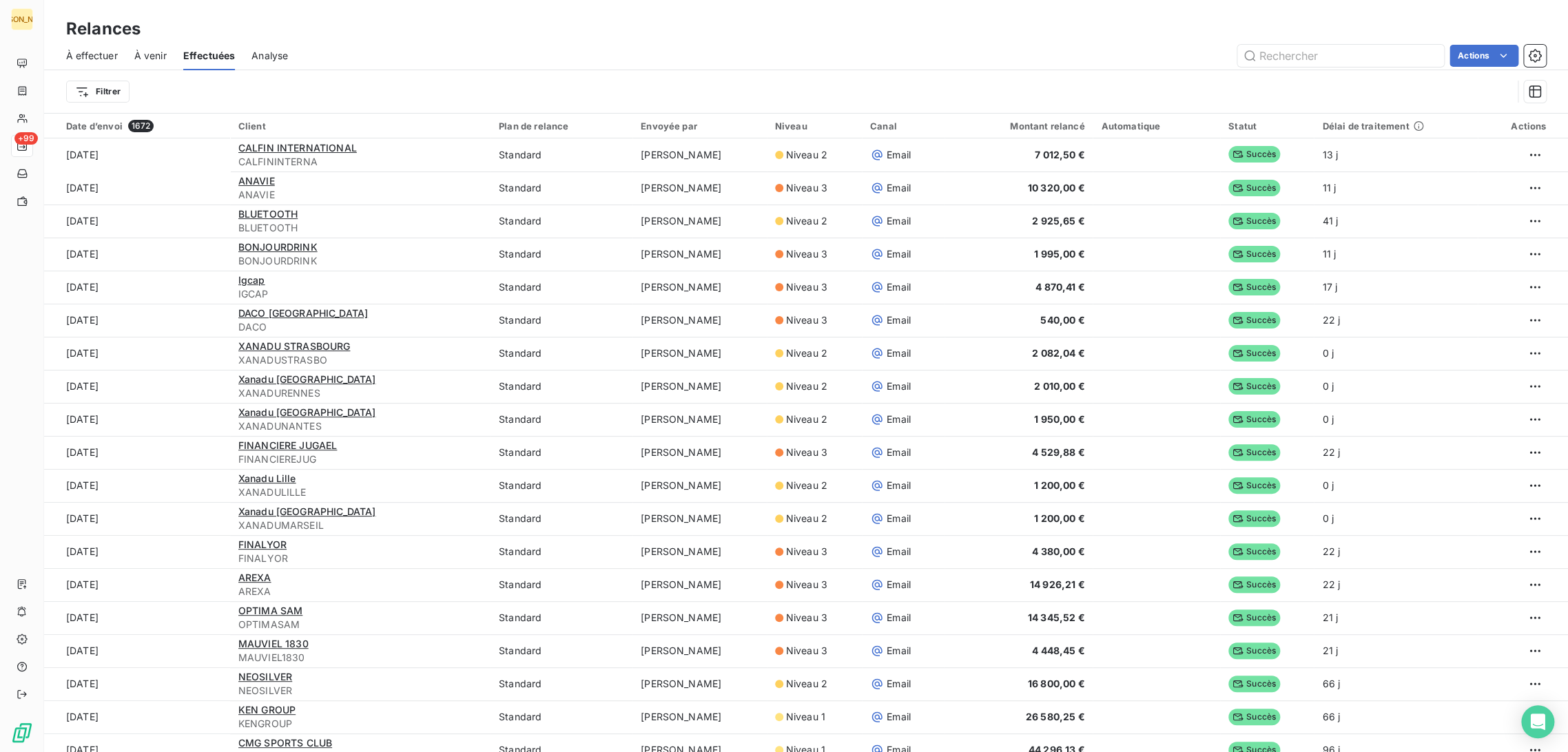
click at [90, 64] on div "À effectuer" at bounding box center [92, 56] width 51 height 28
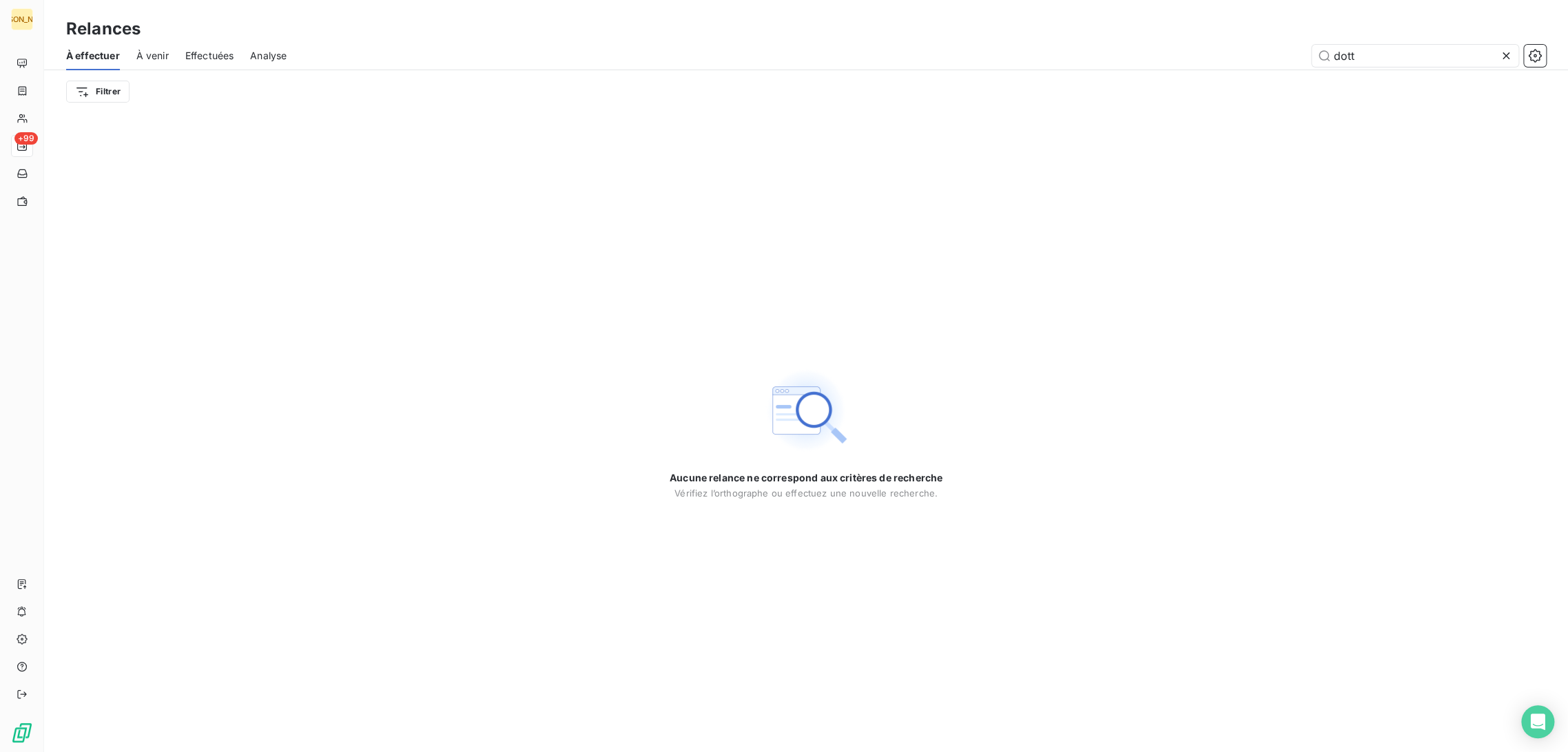
drag, startPoint x: 1361, startPoint y: 58, endPoint x: 1227, endPoint y: 60, distance: 134.0
click at [1227, 60] on div "dott" at bounding box center [925, 55] width 1243 height 22
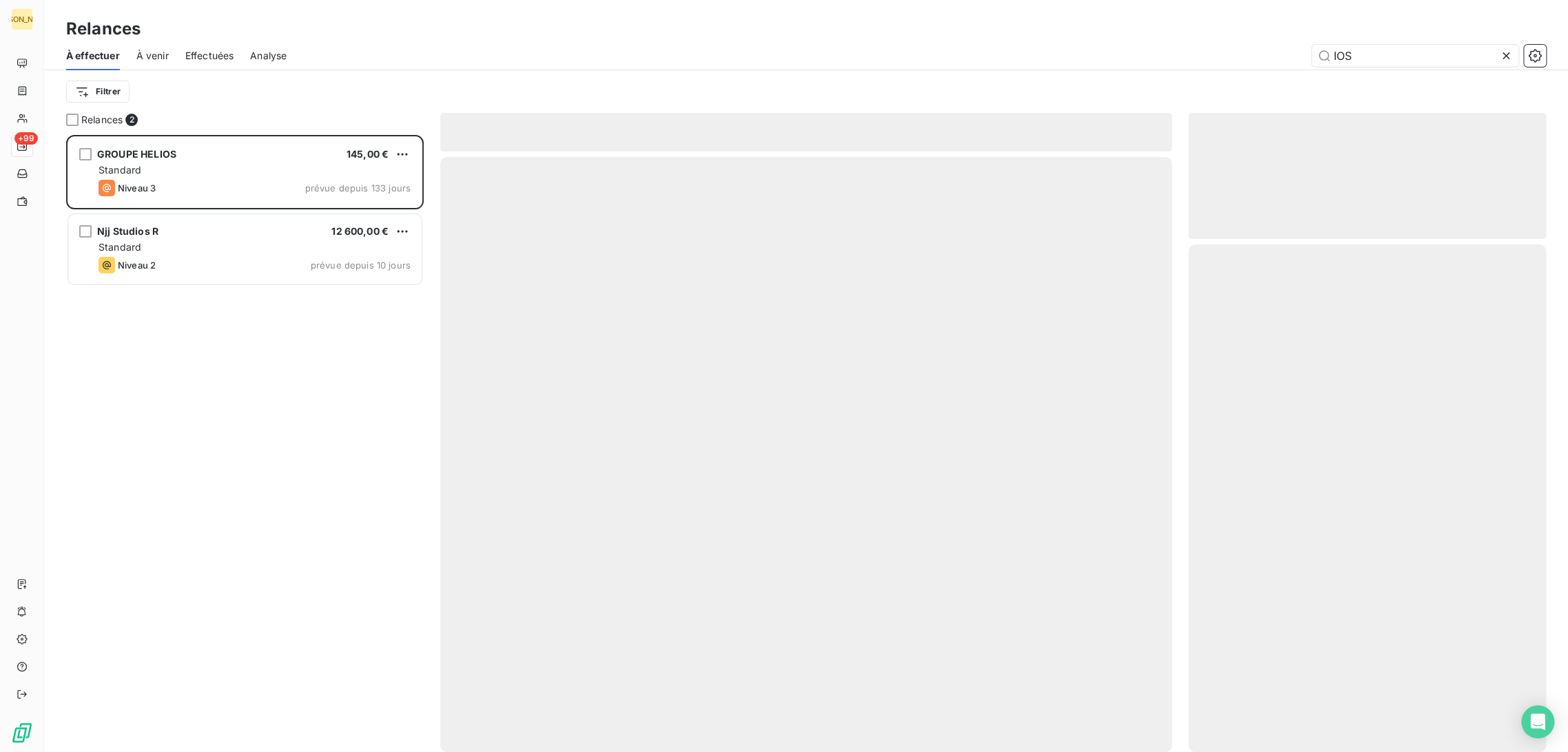
scroll to position [605, 346]
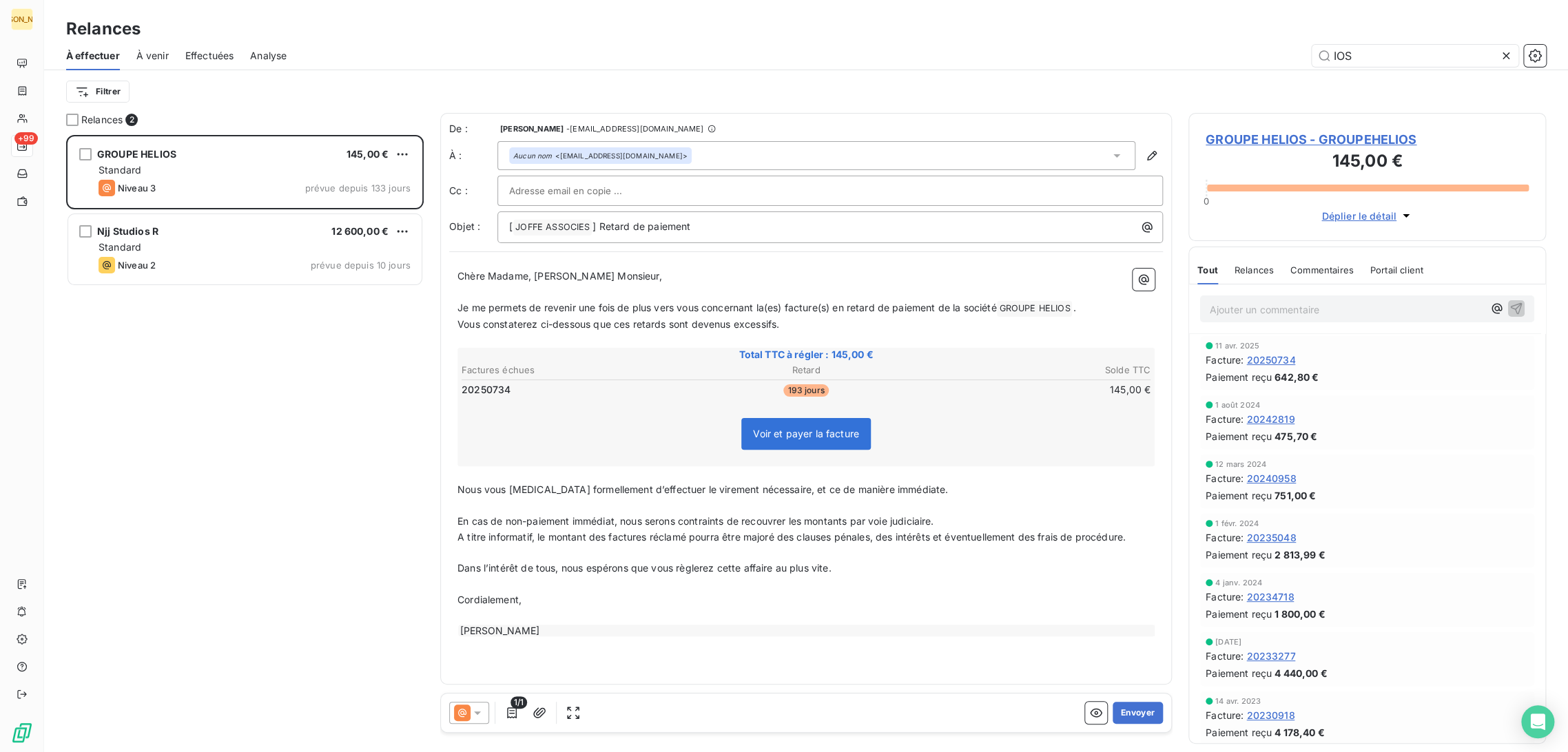
type input "IOS"
click at [205, 62] on span "Effectuées" at bounding box center [210, 56] width 49 height 14
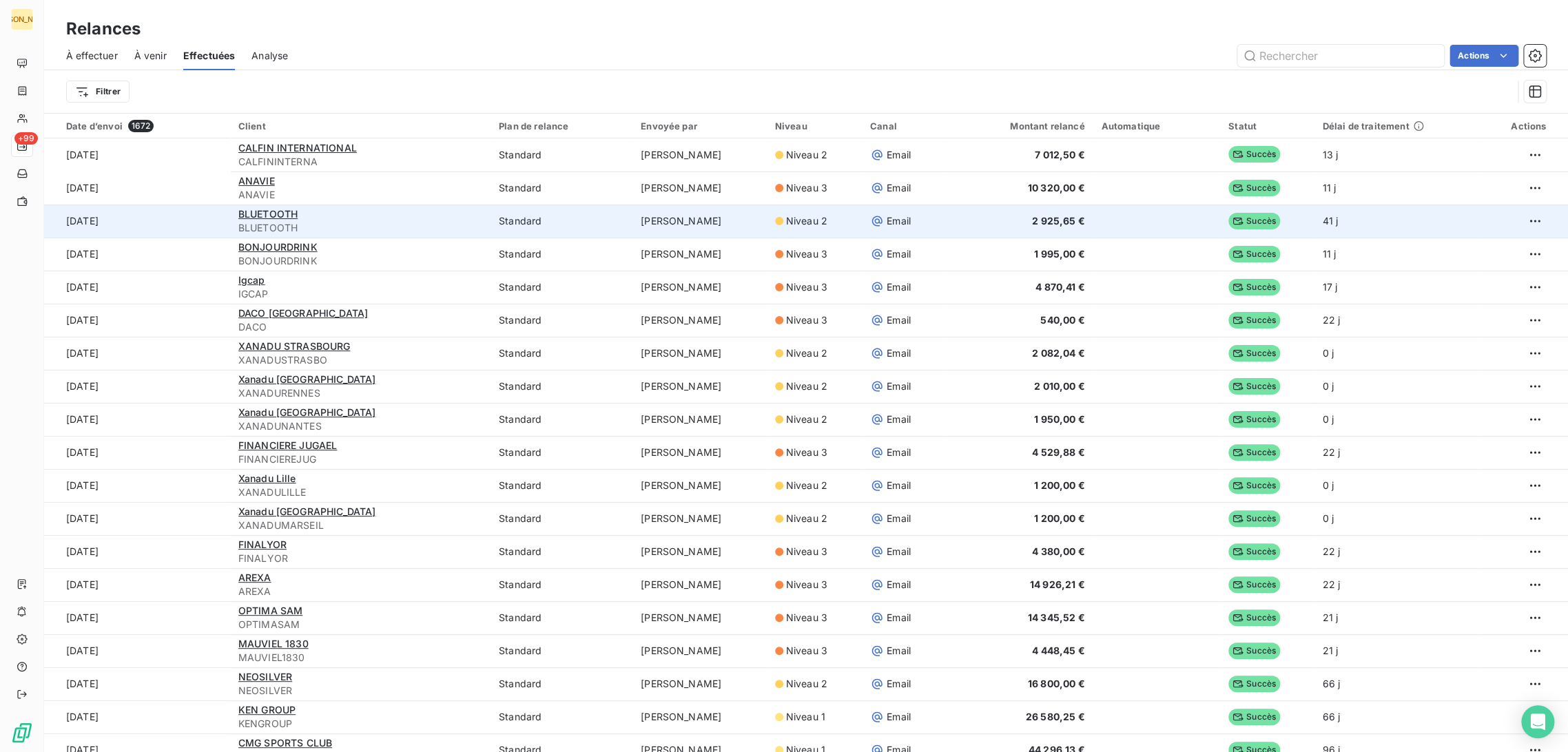
click at [357, 218] on div "BLUETOOTH" at bounding box center [360, 214] width 244 height 14
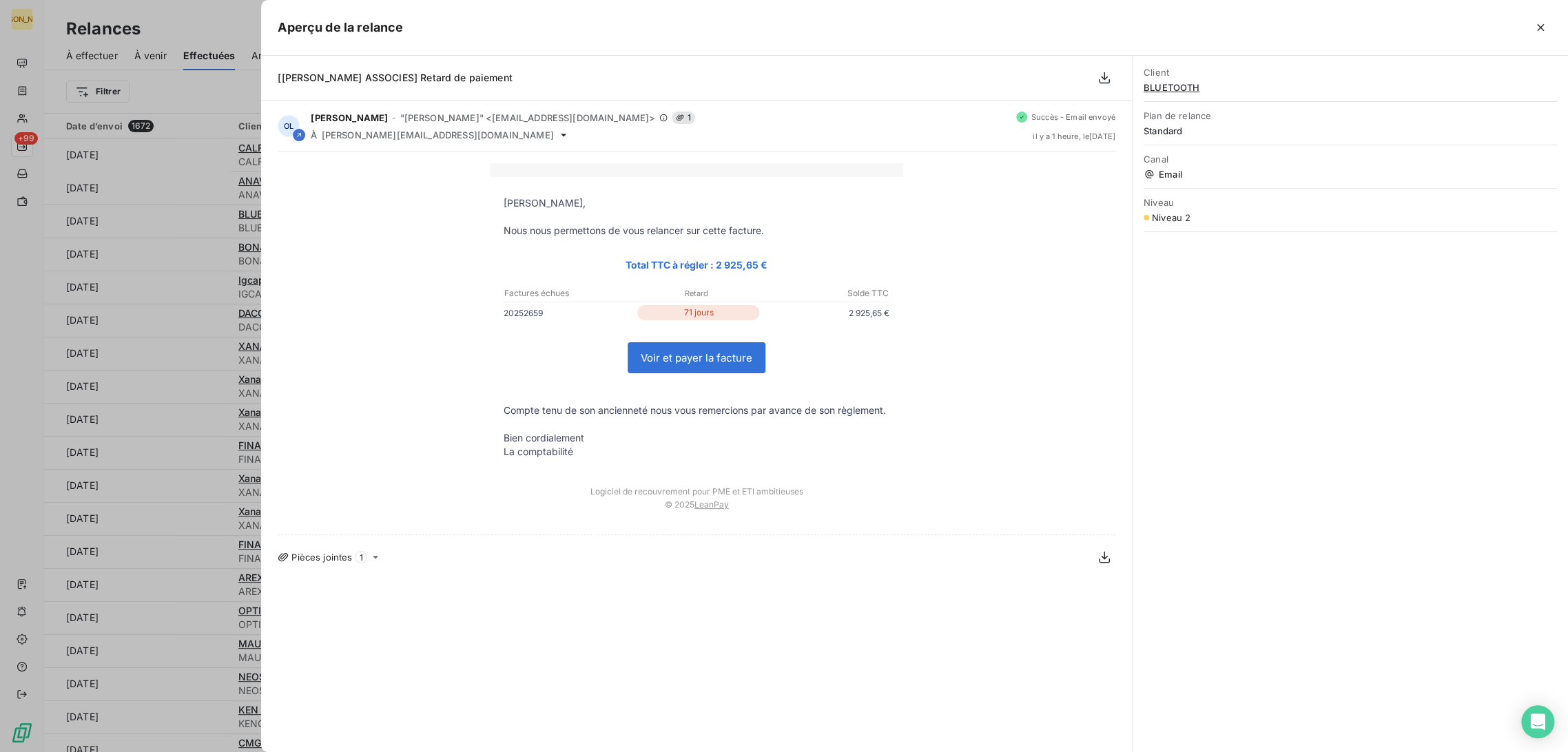
click at [223, 94] on div at bounding box center [784, 376] width 1568 height 752
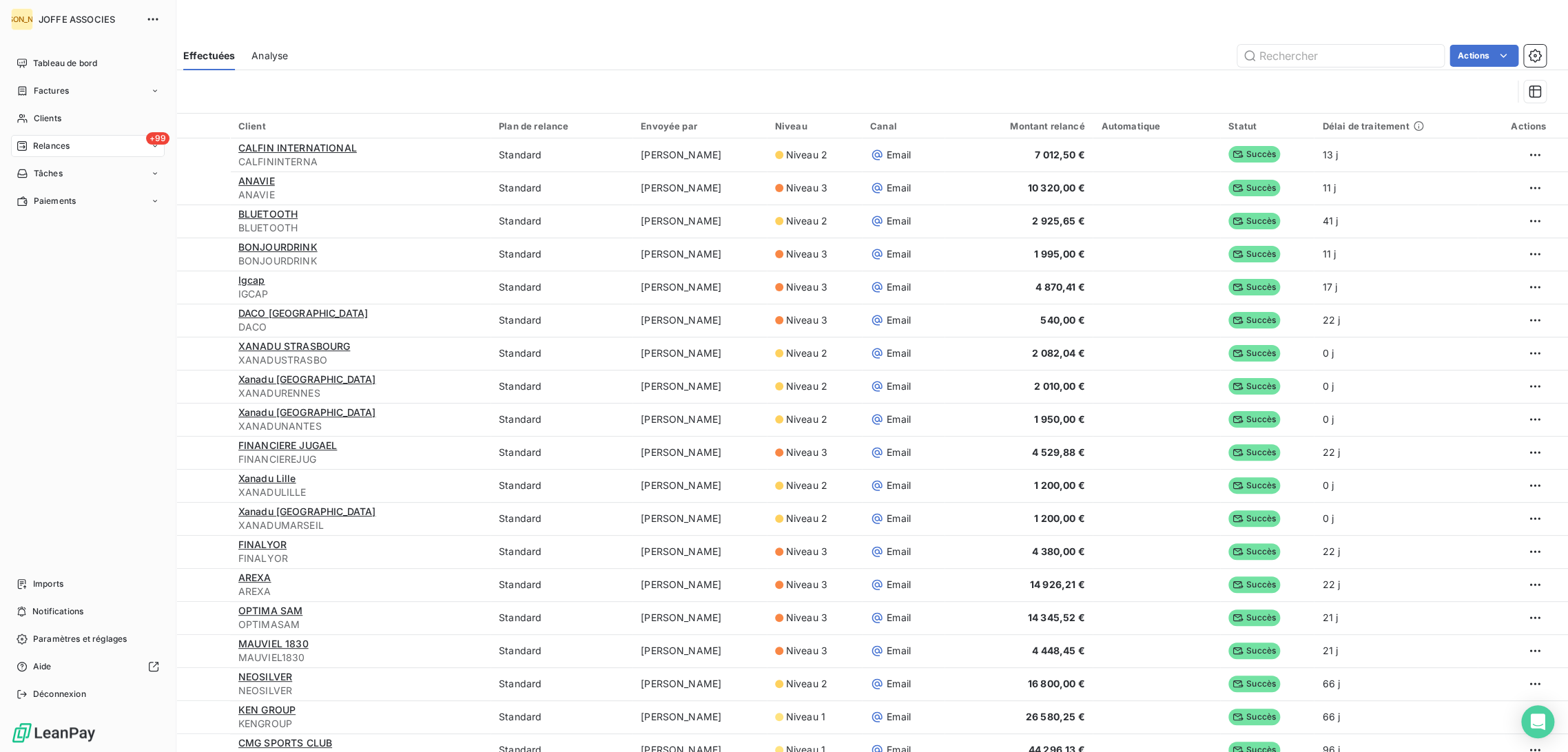
click at [28, 144] on div "Relances" at bounding box center [43, 145] width 53 height 12
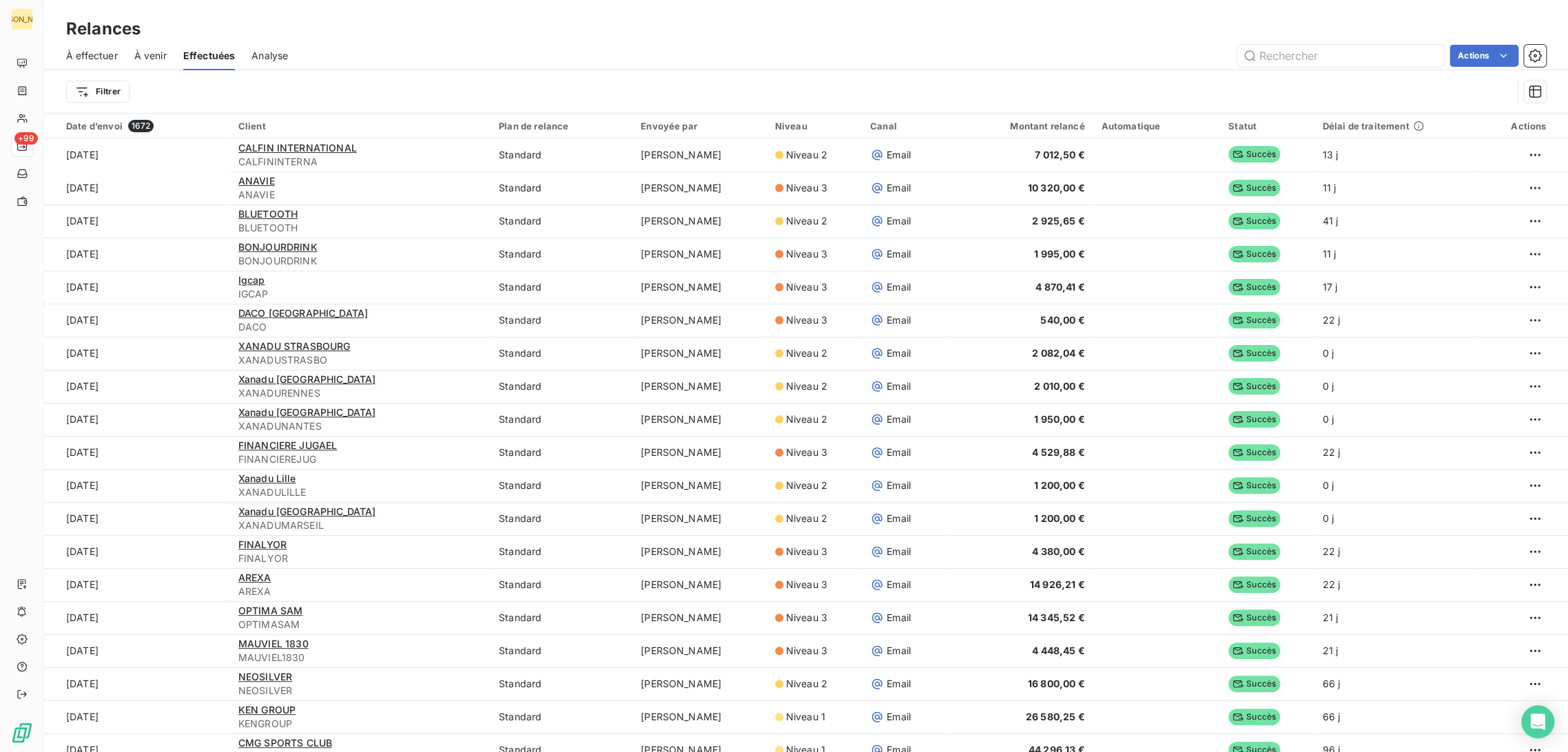
click at [100, 62] on span "À effectuer" at bounding box center [92, 56] width 51 height 14
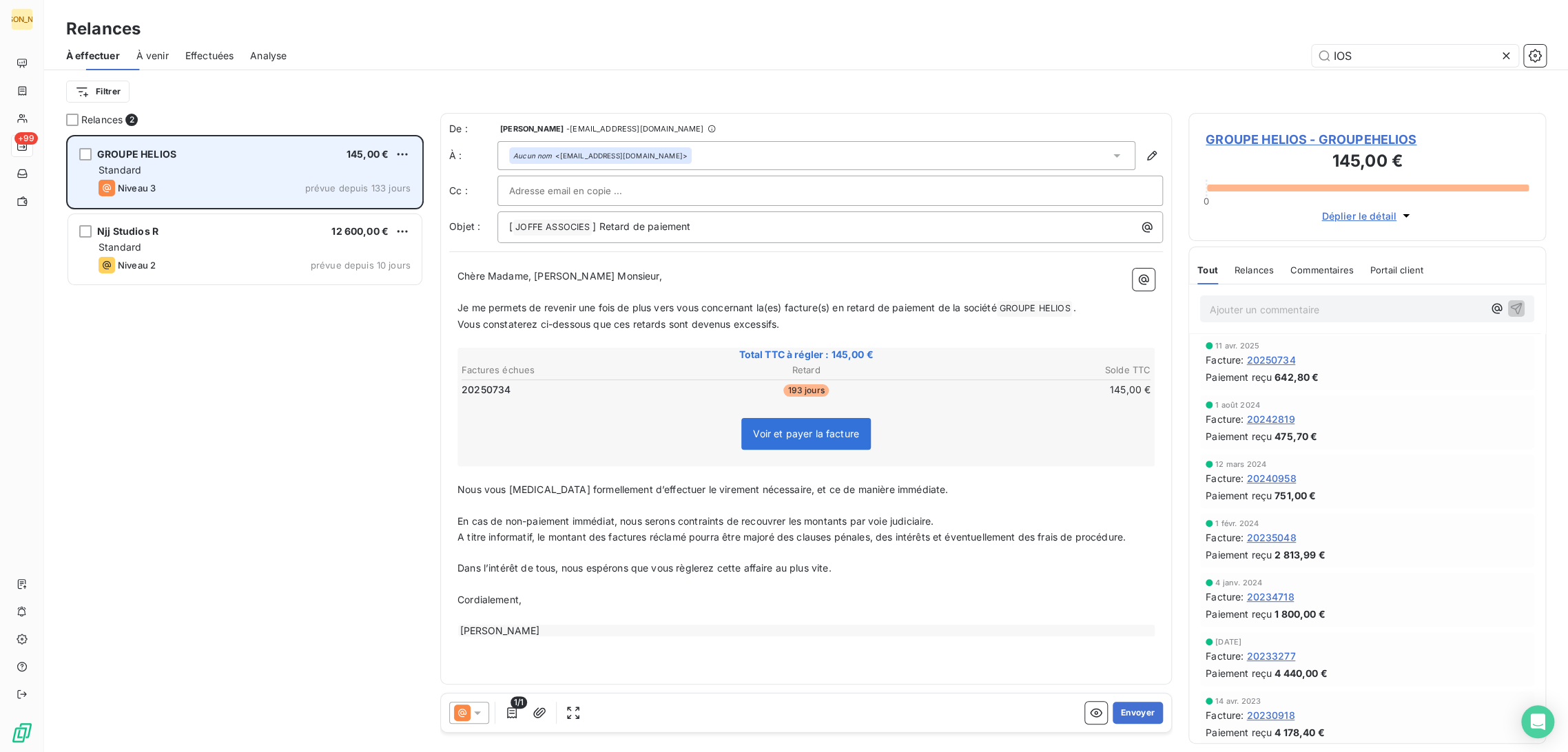
scroll to position [605, 346]
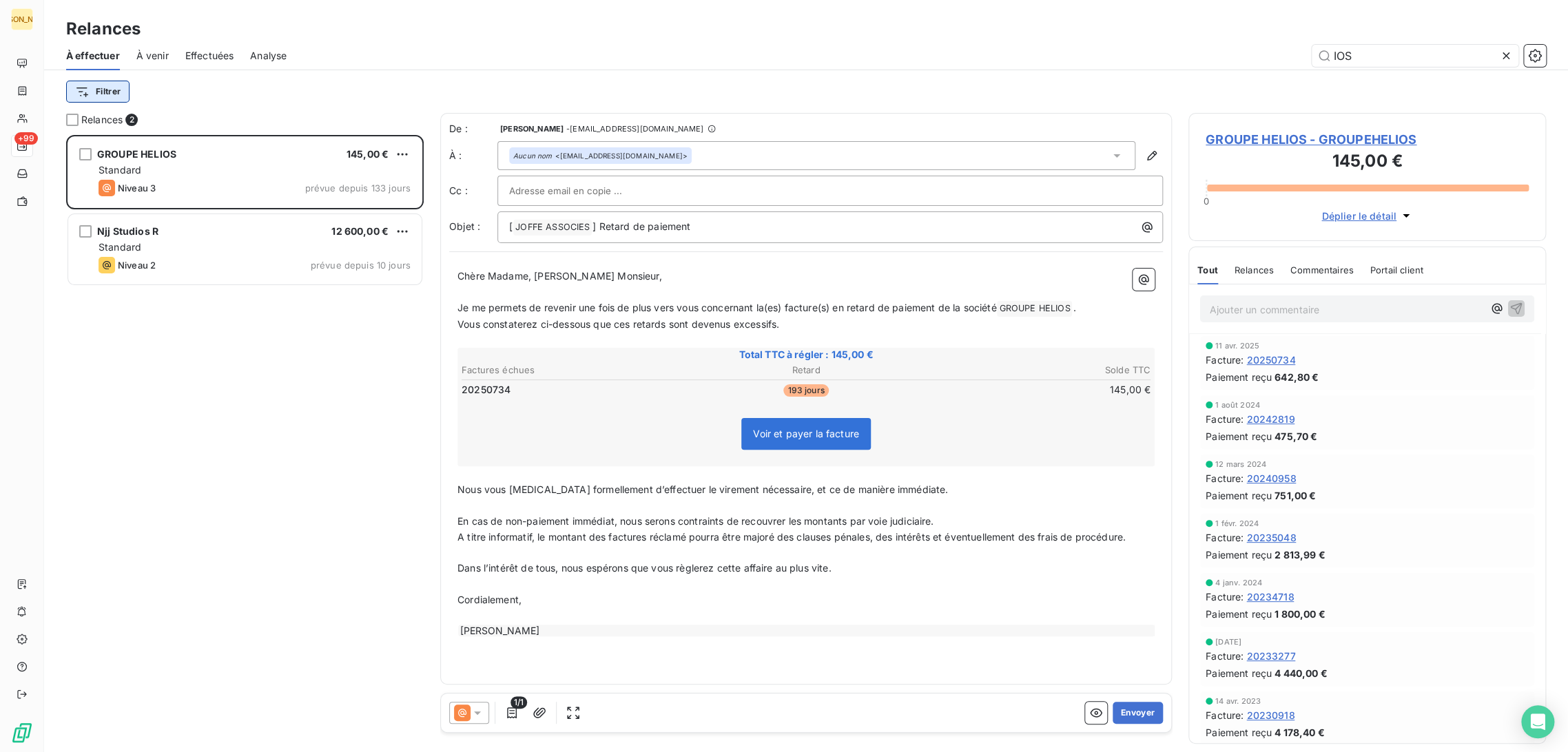
click at [112, 93] on html "JA +99 Relances À effectuer À venir Effectuées Analyse IOS Filtrer Relances 2 G…" at bounding box center [784, 376] width 1568 height 752
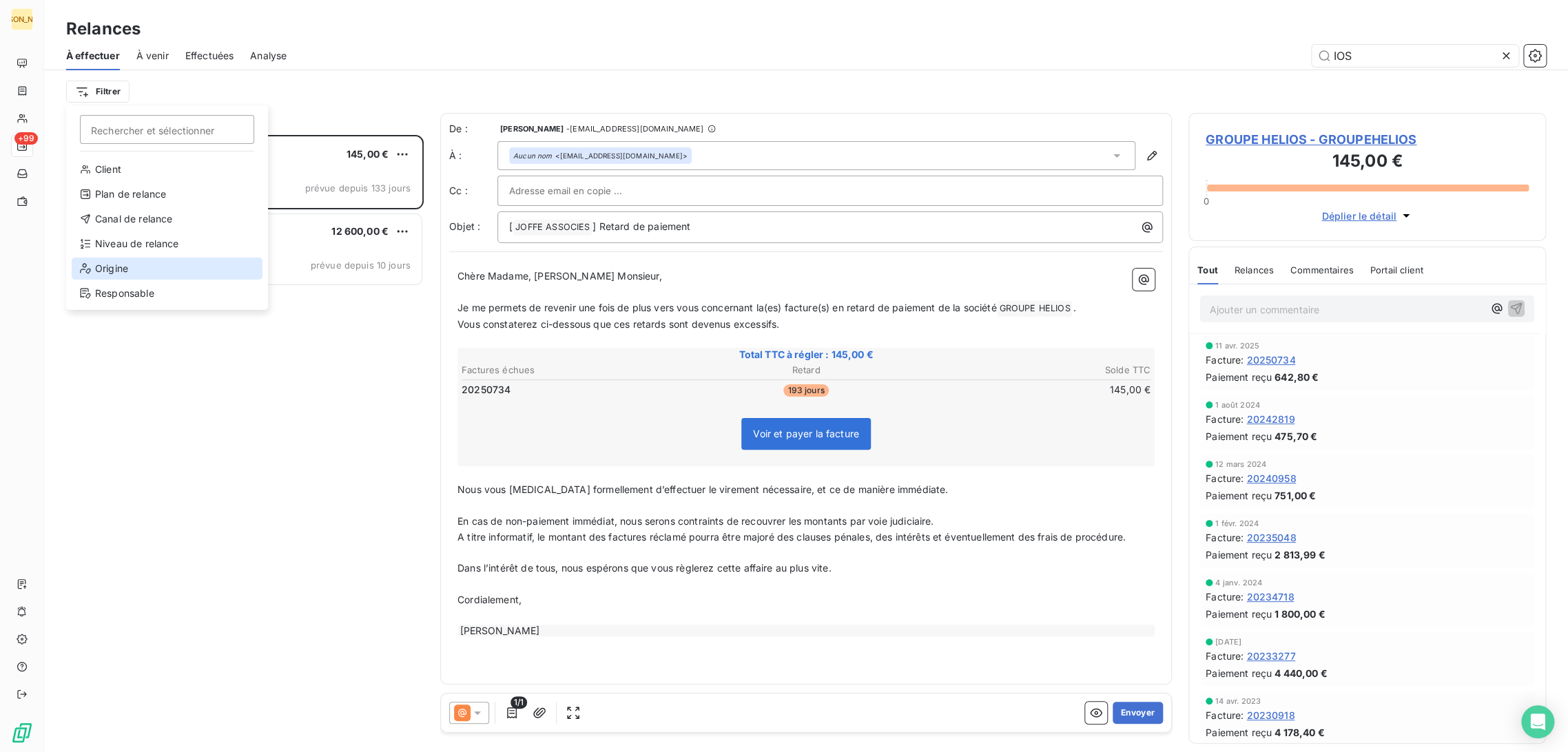
click at [135, 266] on div "Origine" at bounding box center [167, 268] width 191 height 22
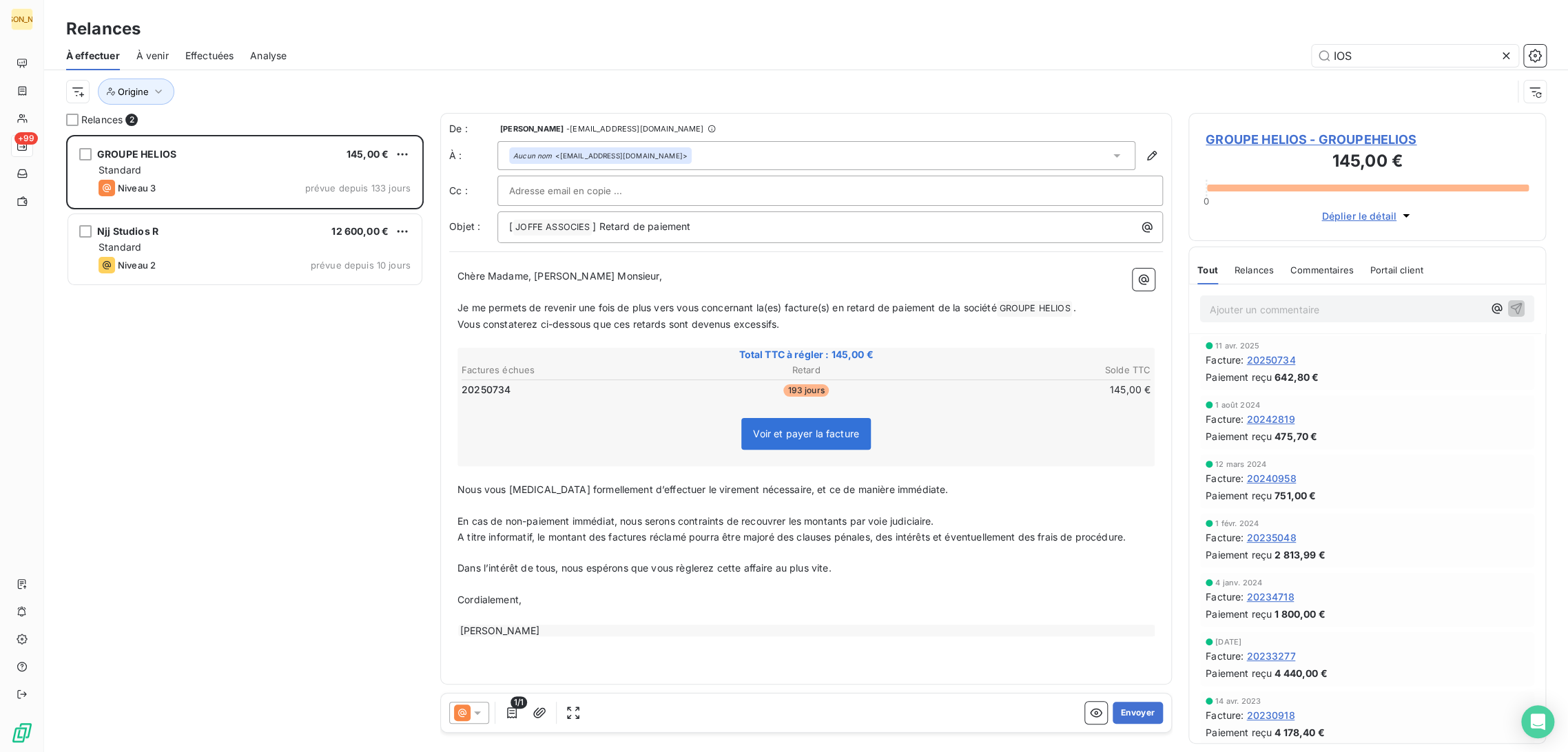
click at [1508, 55] on icon at bounding box center [1505, 56] width 14 height 14
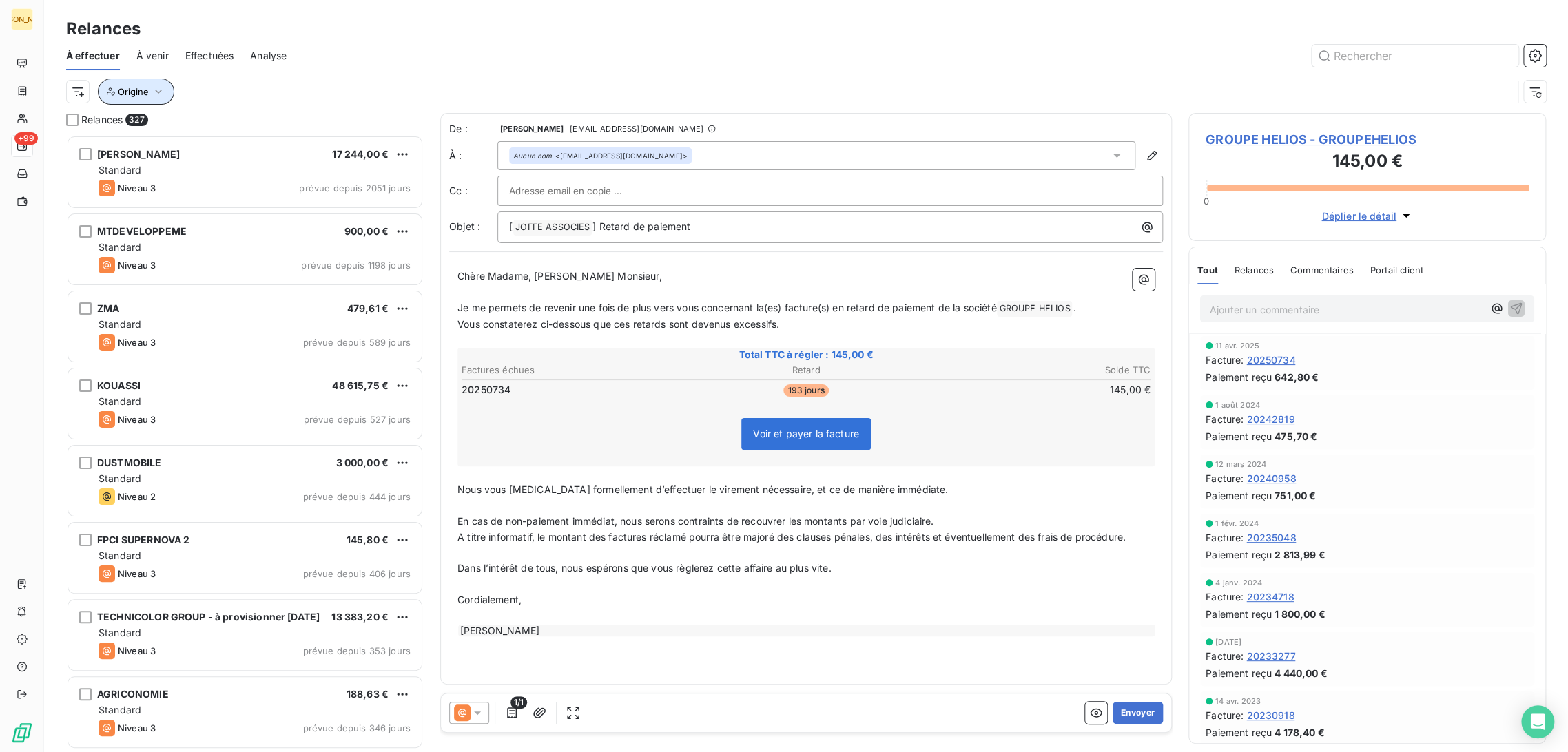
click at [126, 94] on span "Origine" at bounding box center [133, 92] width 31 height 11
click at [199, 131] on div "Contient is" at bounding box center [193, 127] width 73 height 19
click at [317, 124] on div at bounding box center [359, 127] width 198 height 28
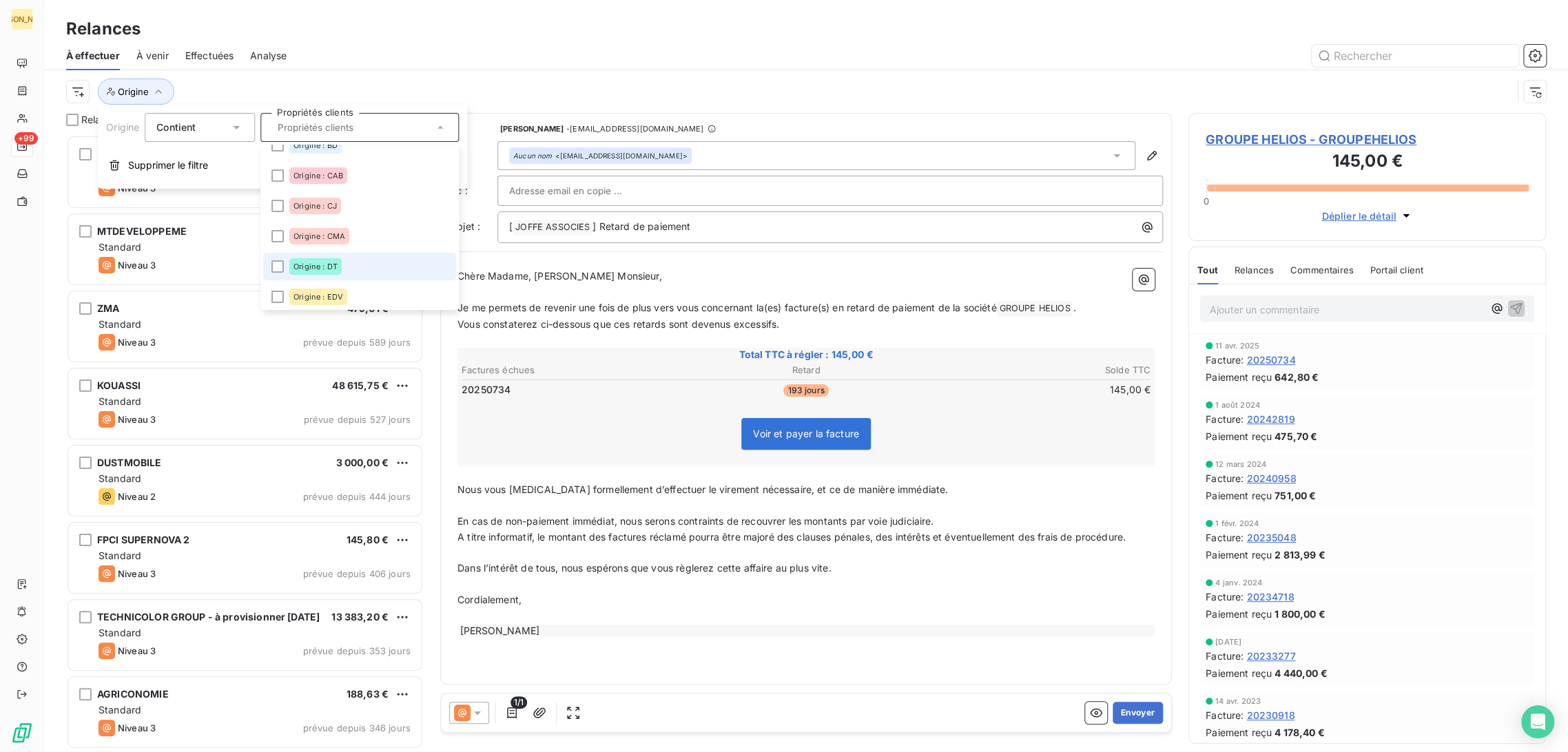
scroll to position [153, 0]
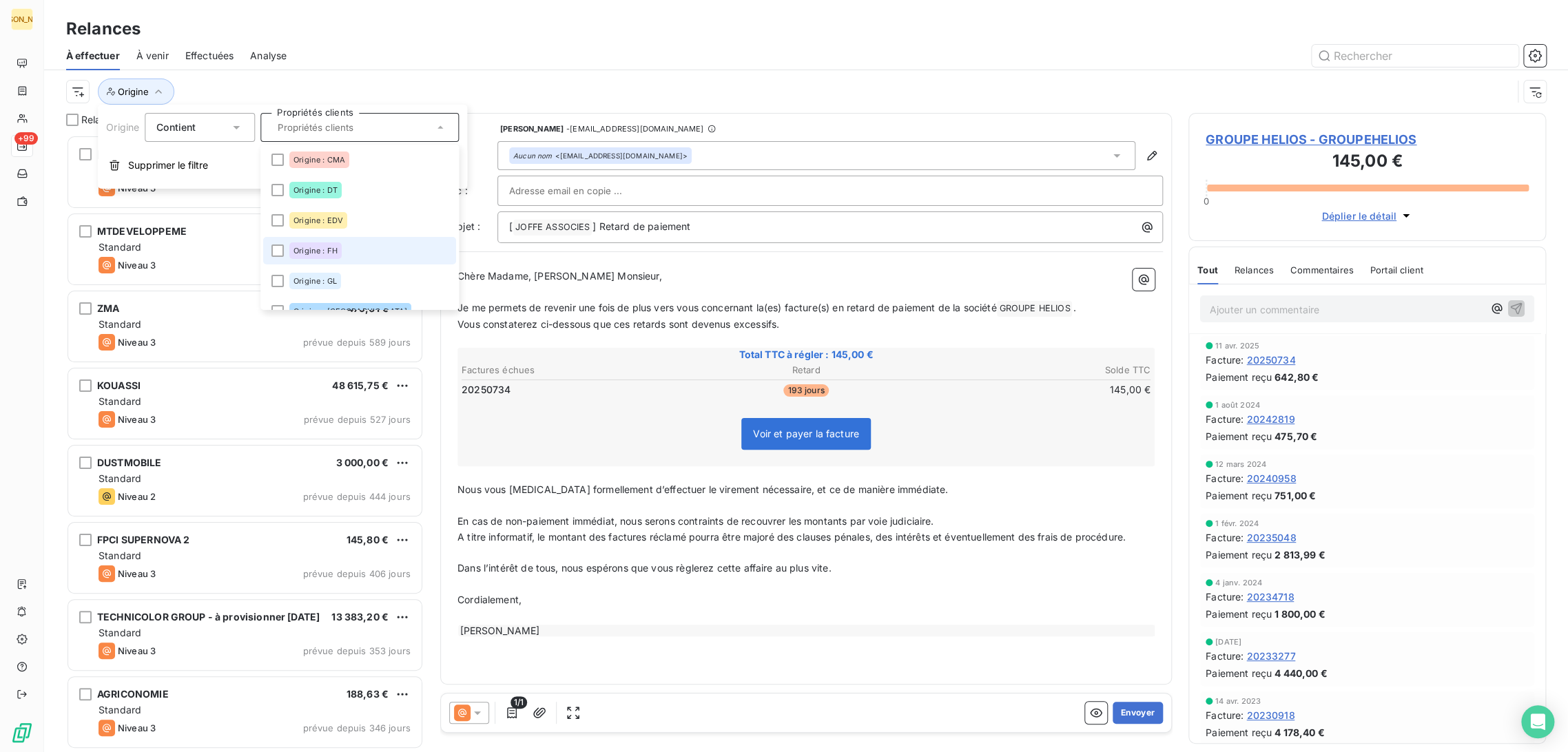
click at [315, 252] on span "Origine : FH" at bounding box center [315, 250] width 44 height 9
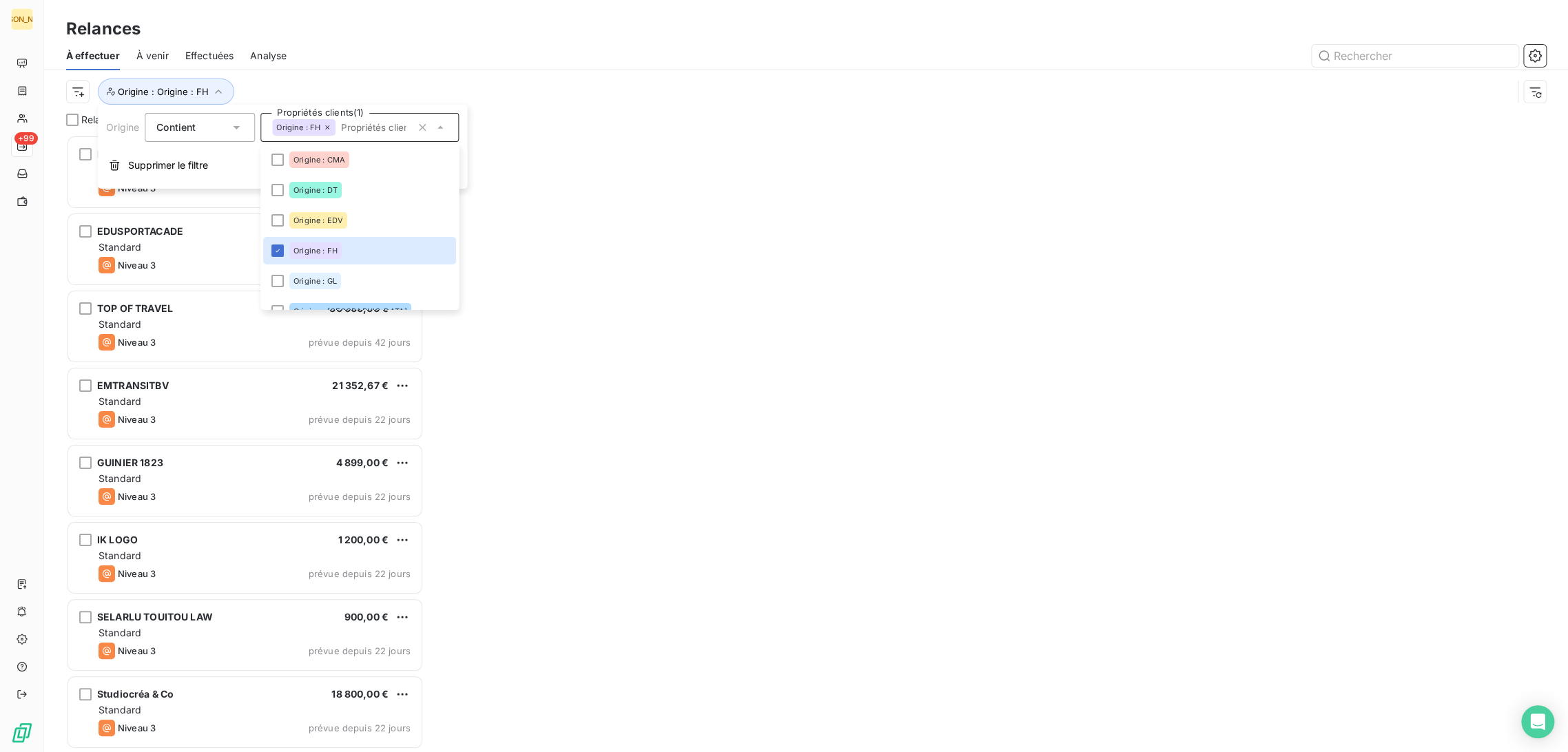
scroll to position [605, 346]
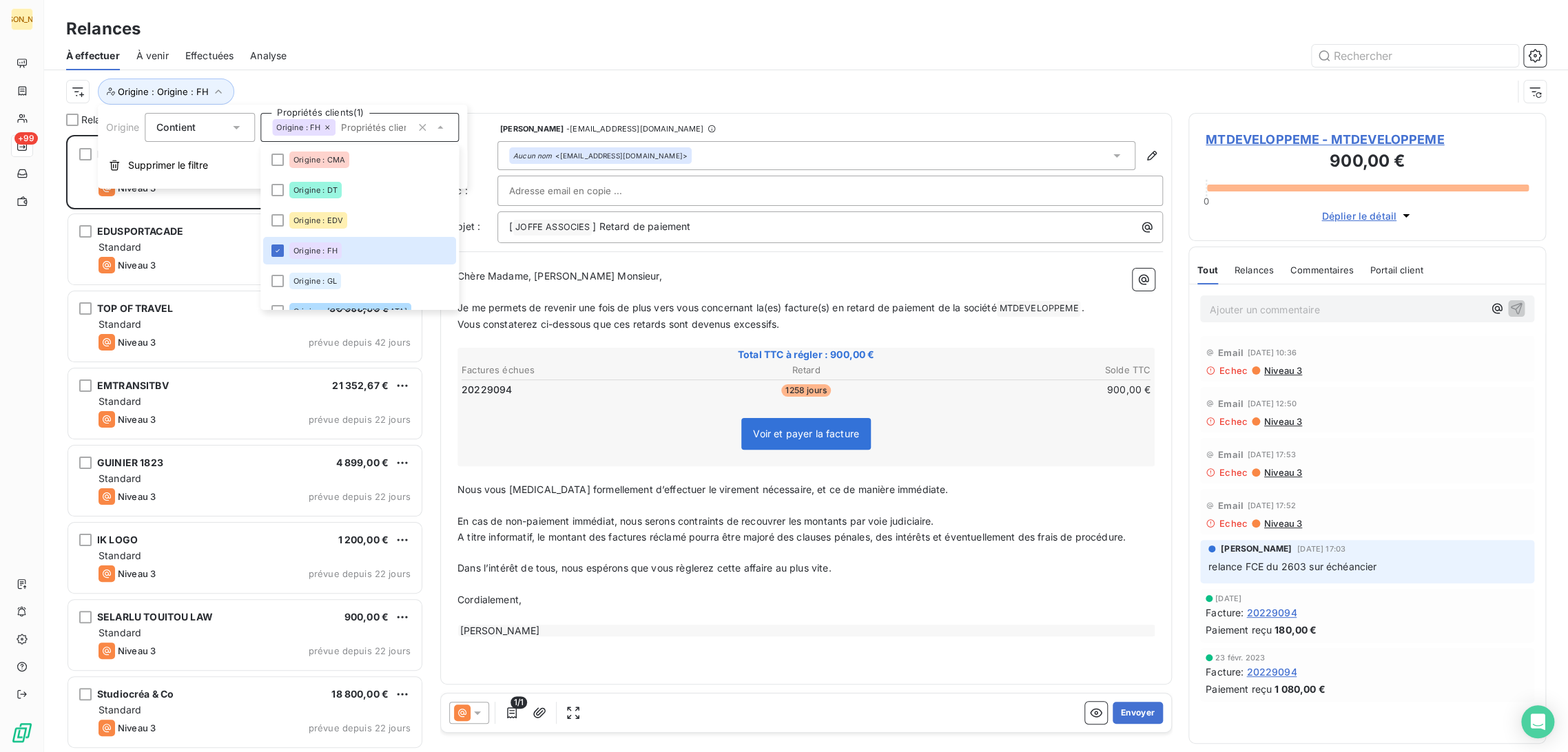
click at [355, 52] on div at bounding box center [925, 55] width 1243 height 22
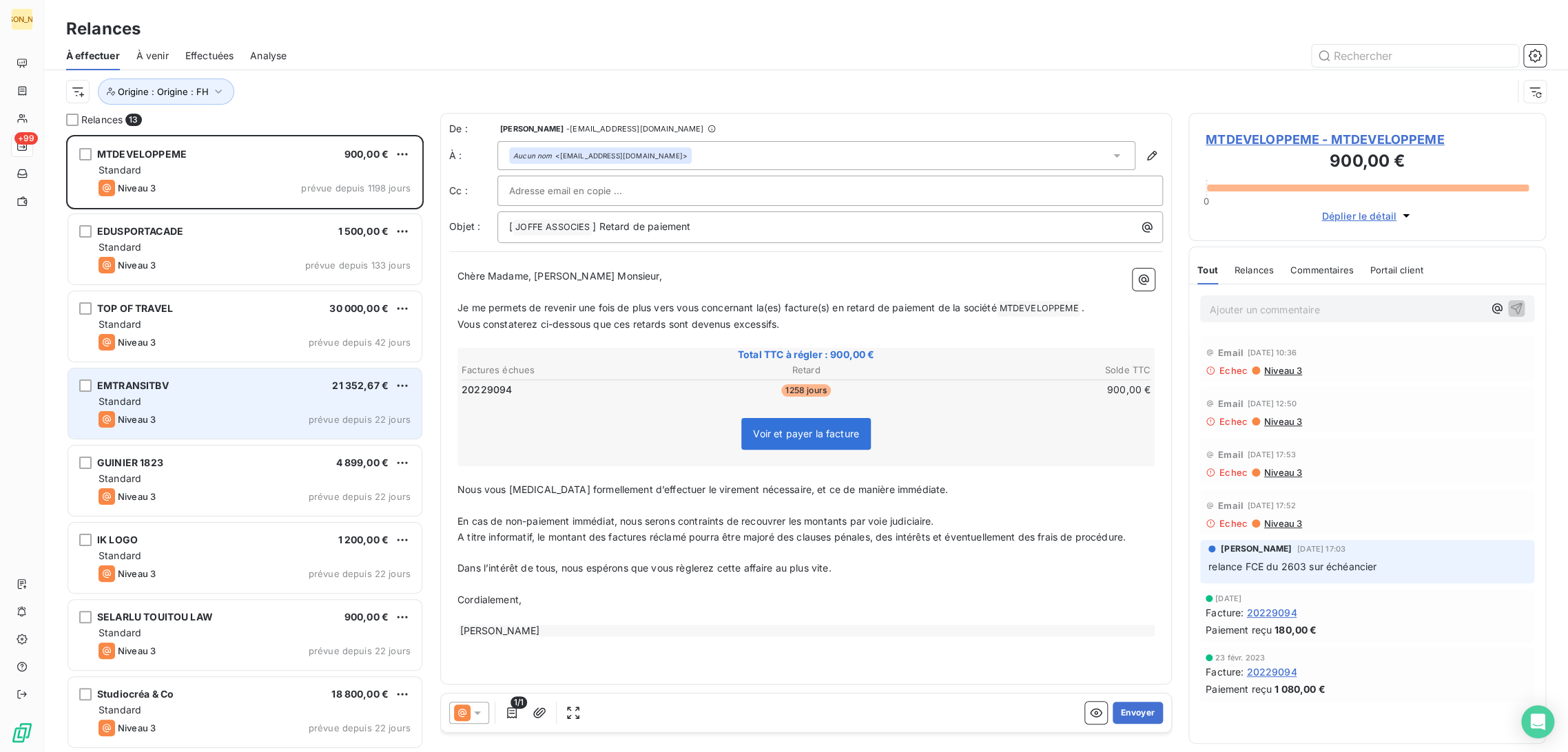
click at [217, 406] on div "Standard" at bounding box center [254, 401] width 312 height 14
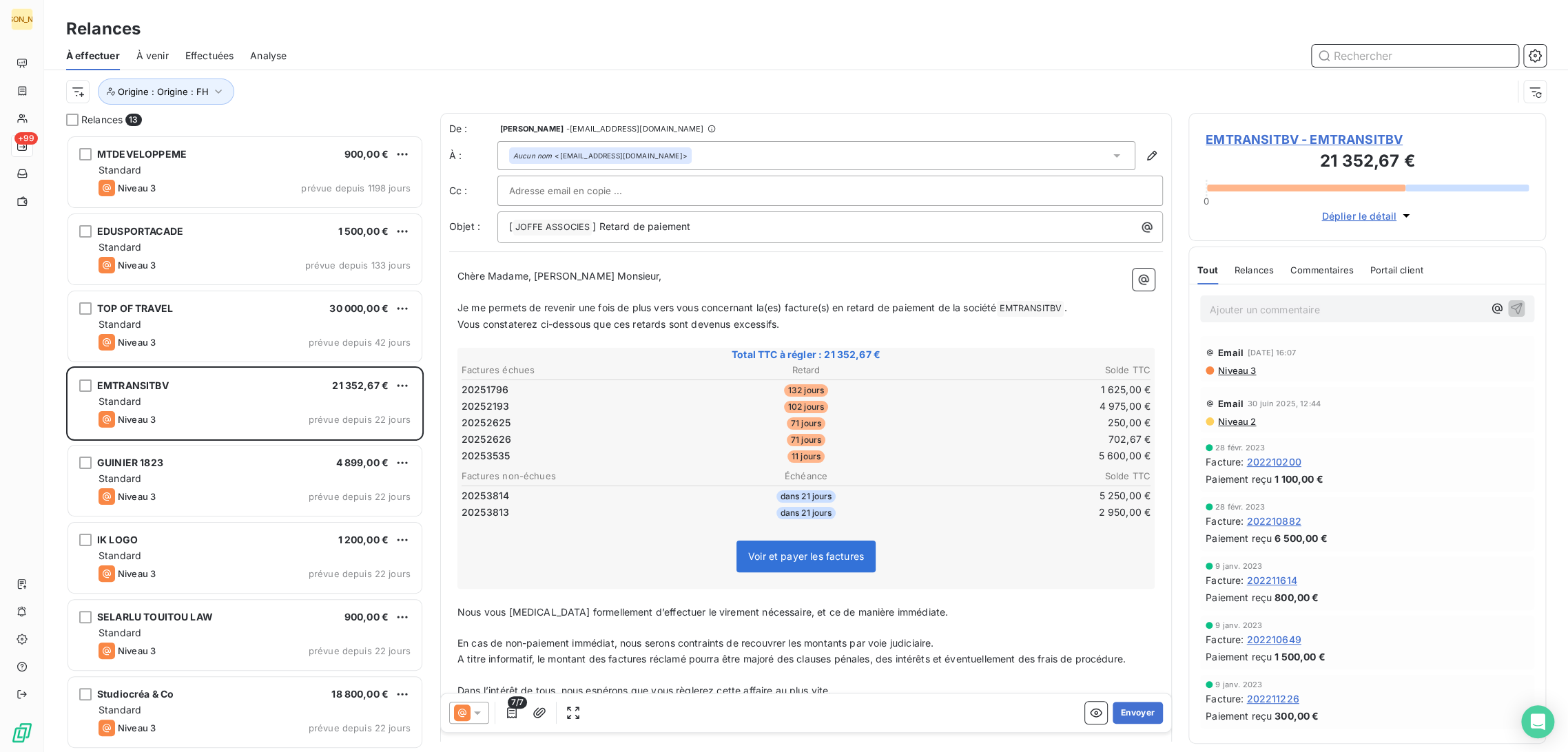
click at [1352, 61] on input "text" at bounding box center [1415, 55] width 207 height 22
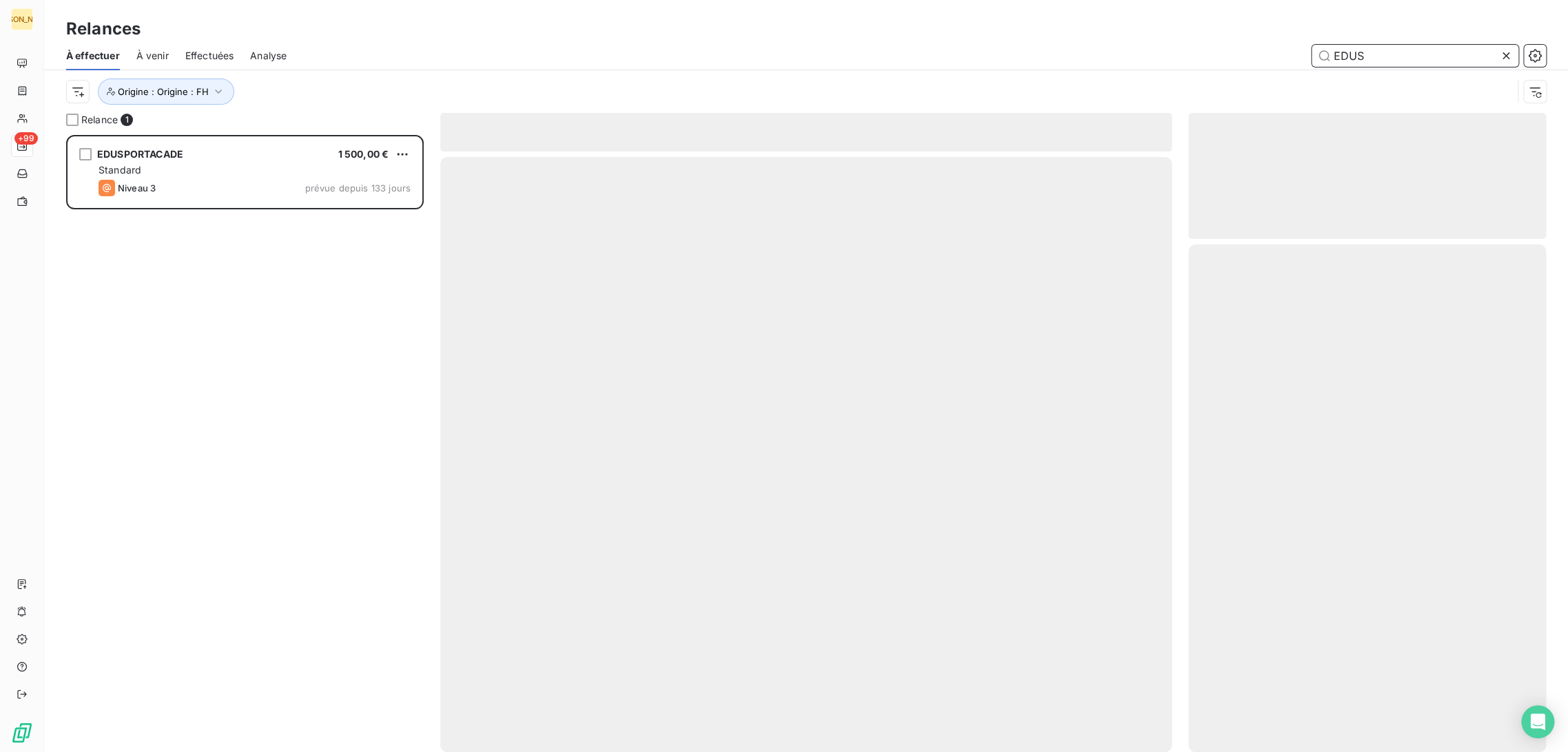
scroll to position [605, 346]
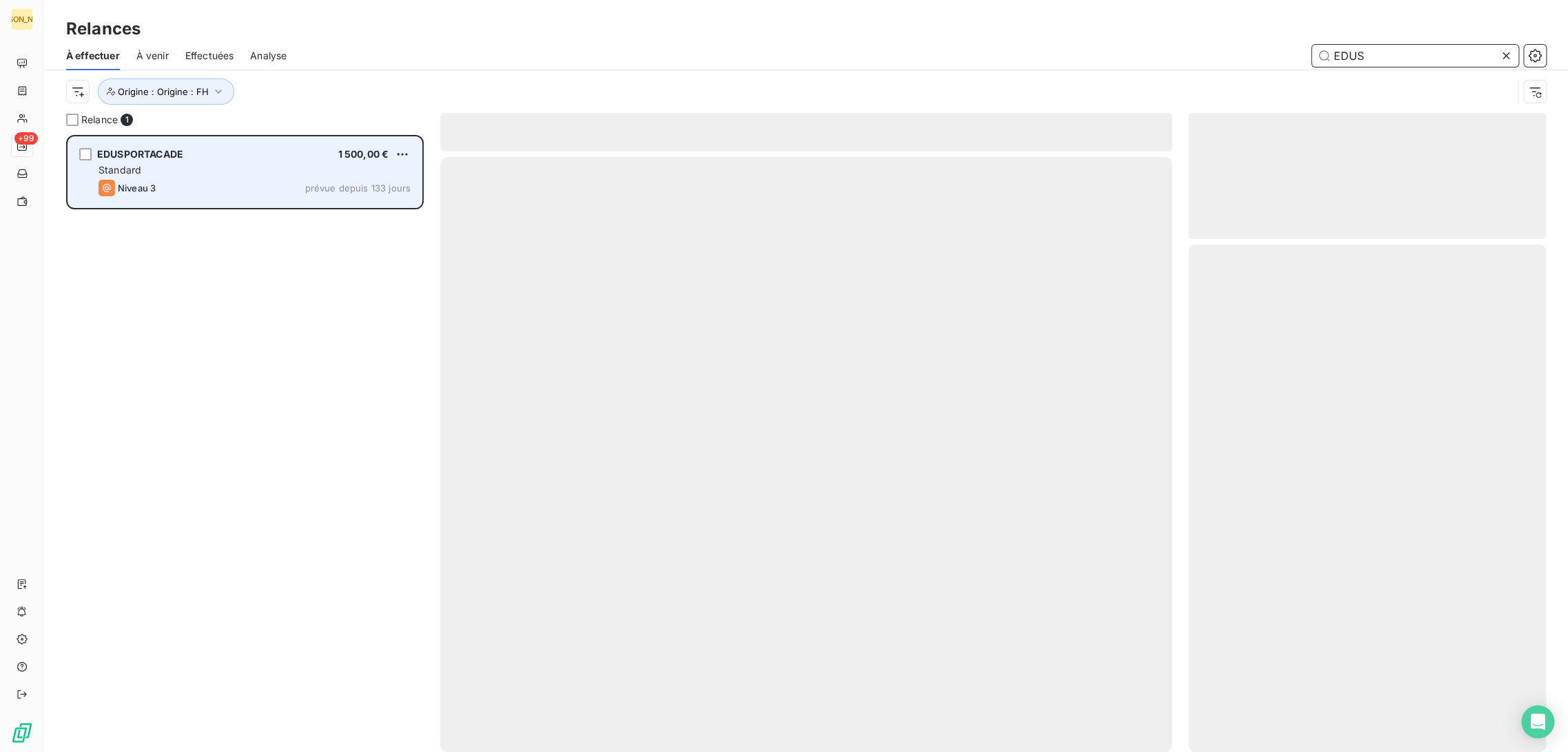
type input "EDUS"
click at [278, 174] on div "Standard" at bounding box center [254, 170] width 312 height 14
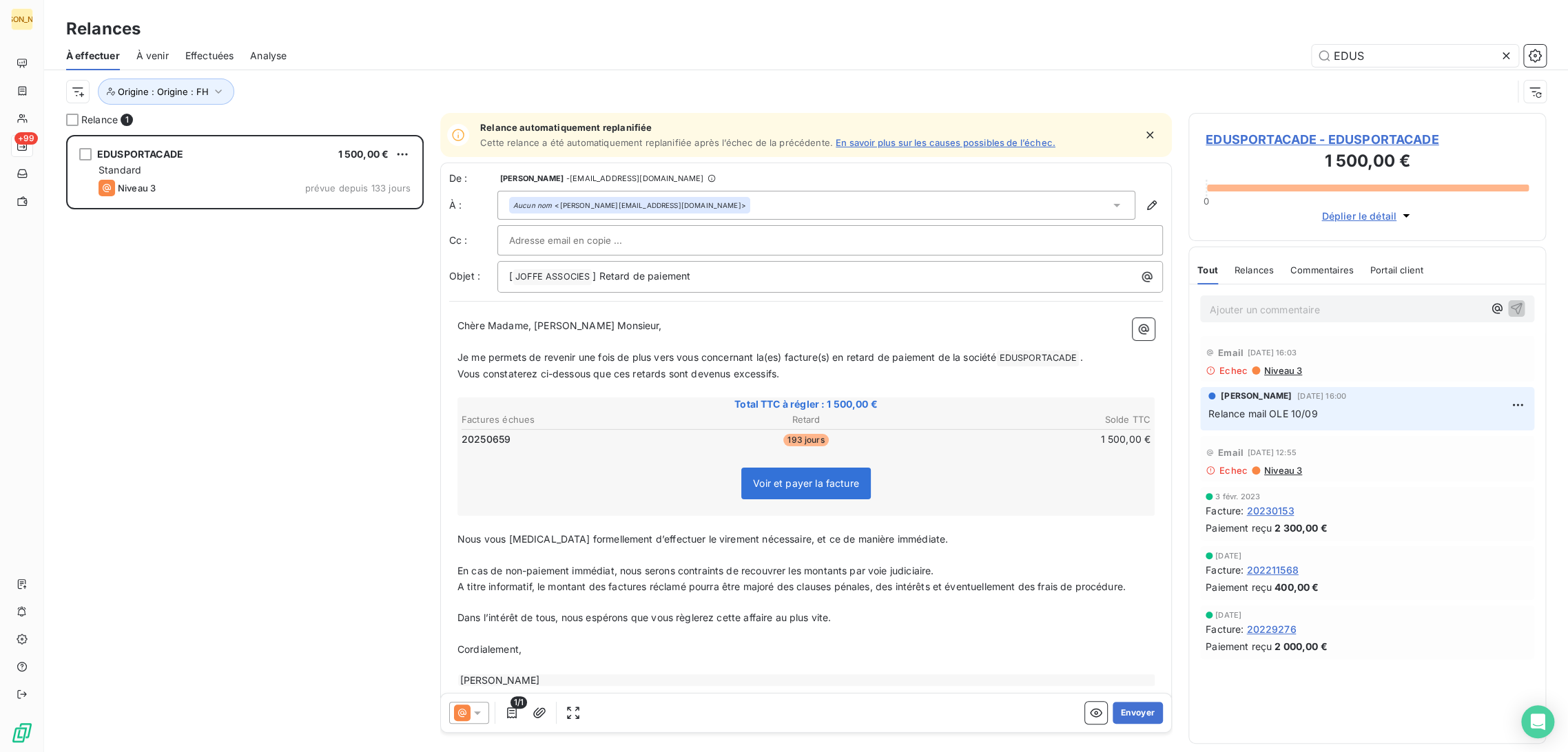
click at [630, 366] on p "Vous constaterez ci-dessous que ces retards sont devenus excessifs." at bounding box center [805, 374] width 697 height 16
click at [1260, 315] on p "Ajouter un commentaire ﻿" at bounding box center [1346, 309] width 273 height 17
click at [1520, 308] on icon "button" at bounding box center [1516, 308] width 11 height 11
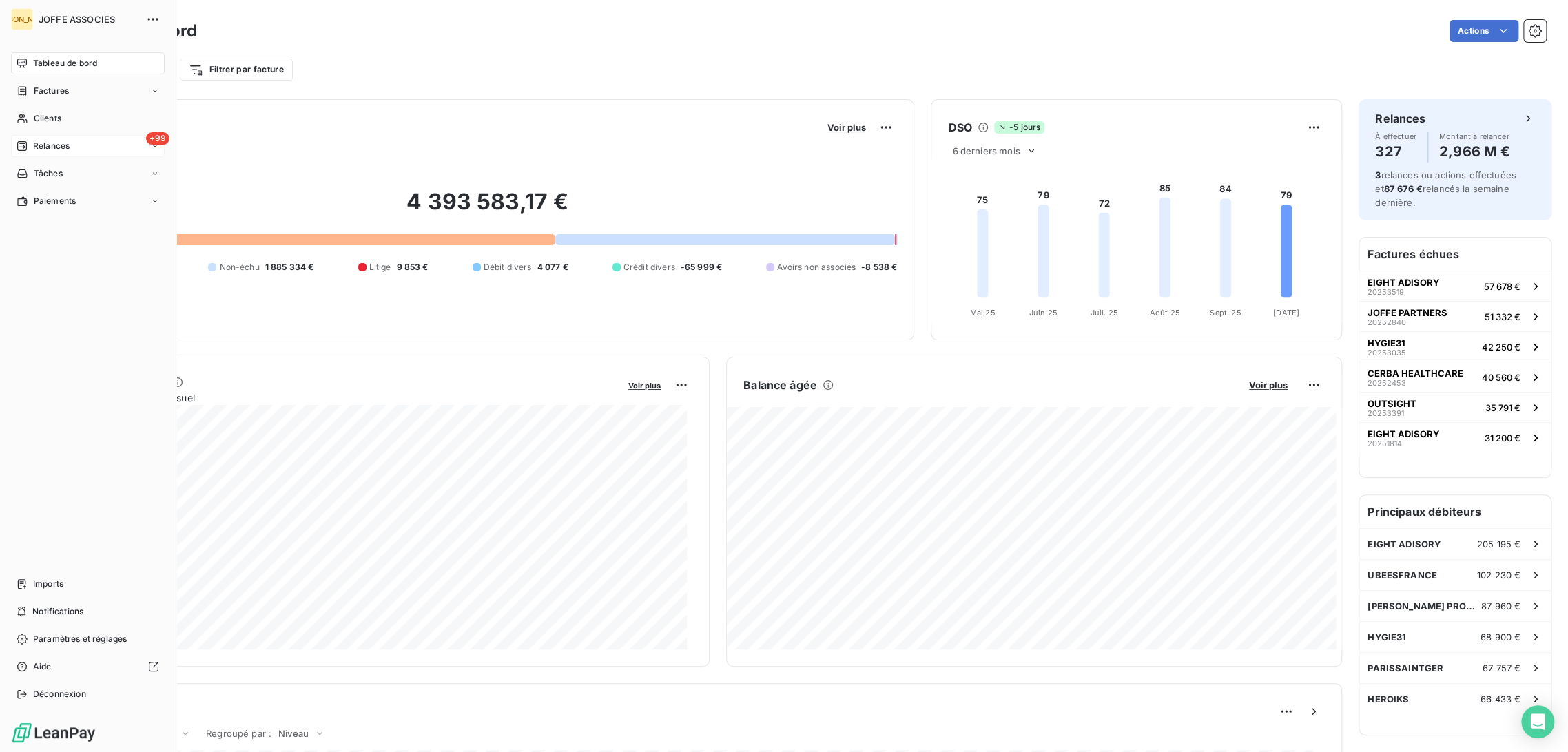
click at [53, 138] on div "+99 Relances" at bounding box center [88, 145] width 154 height 22
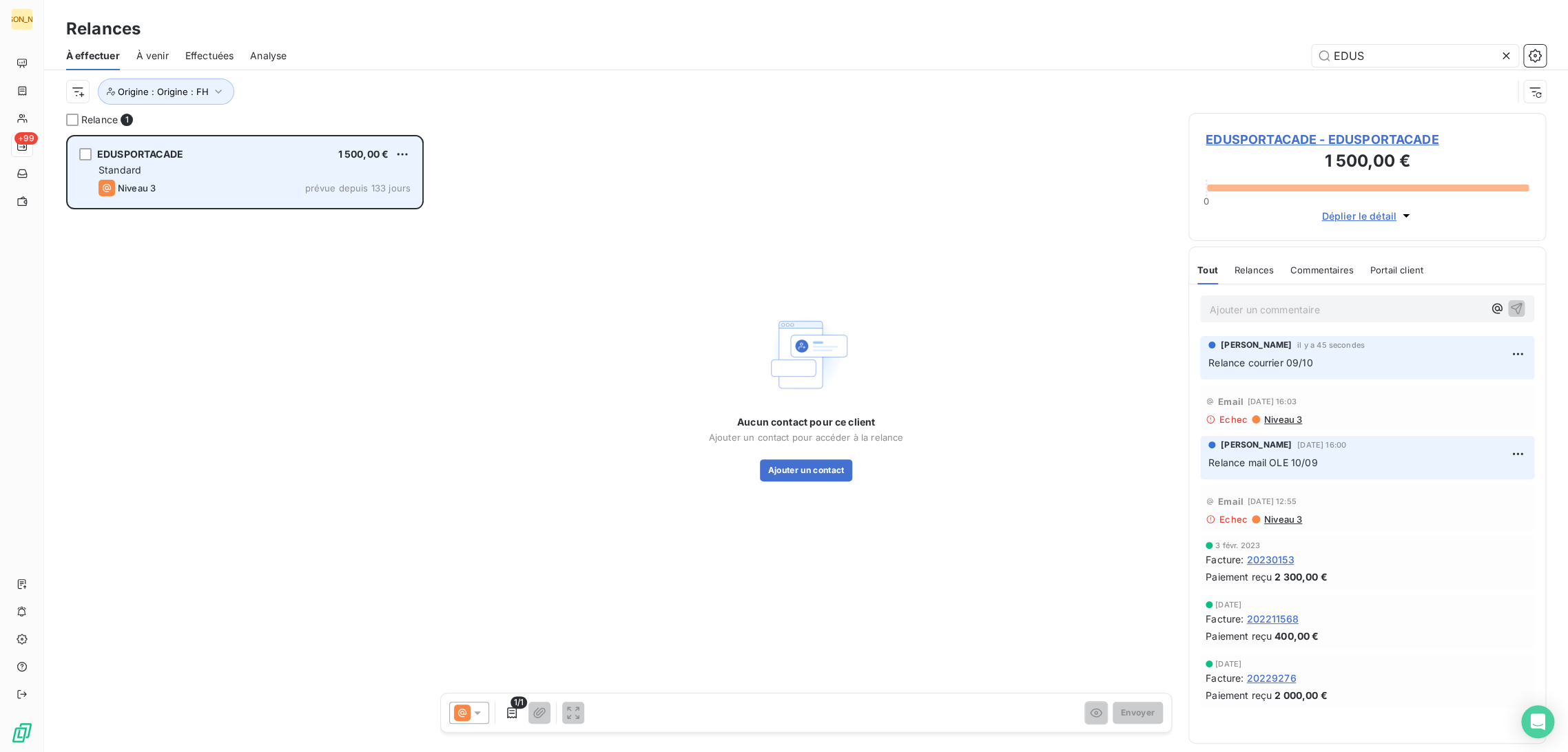
scroll to position [605, 346]
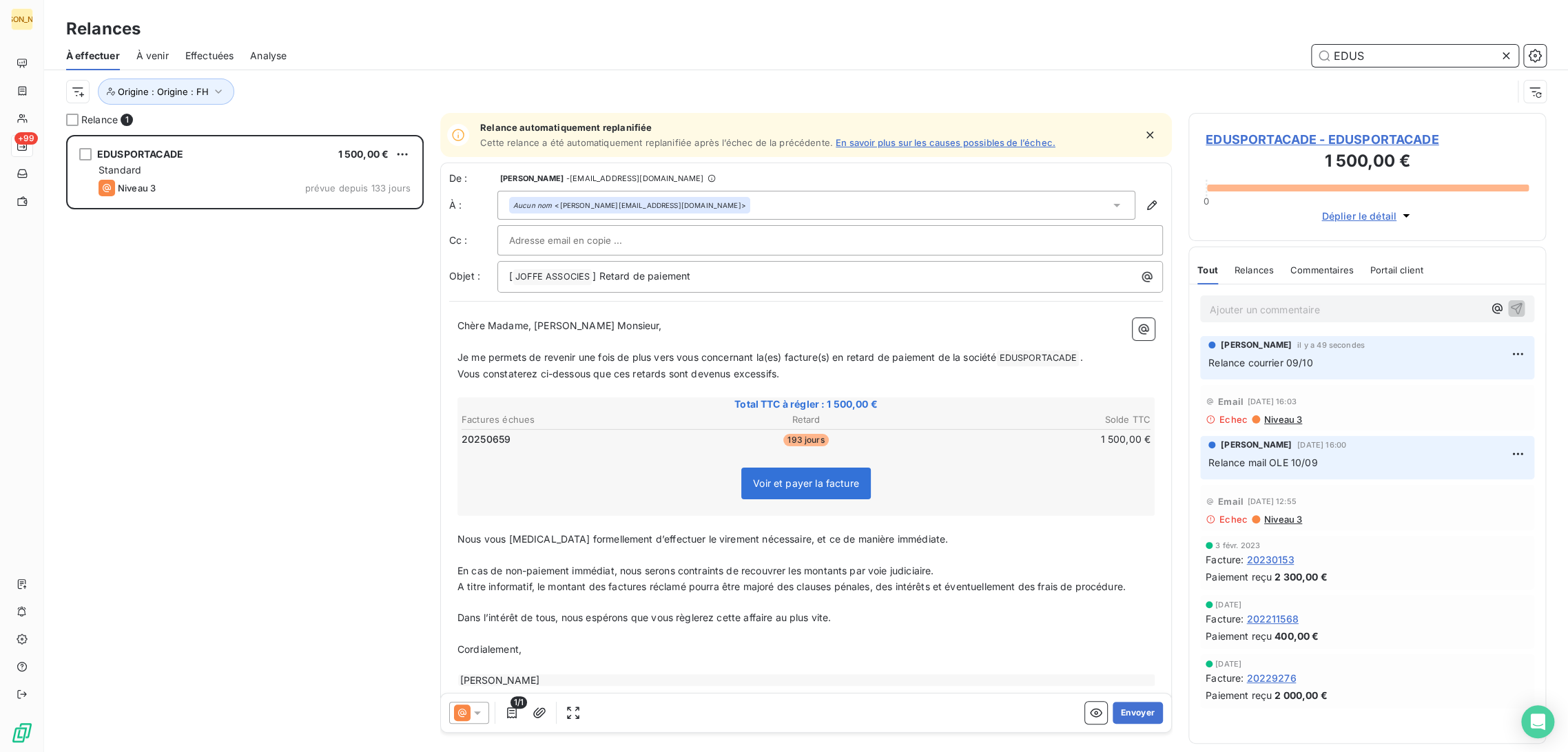
drag, startPoint x: 1302, startPoint y: 57, endPoint x: 1259, endPoint y: 57, distance: 43.0
click at [1266, 59] on div "EDUS" at bounding box center [925, 55] width 1243 height 22
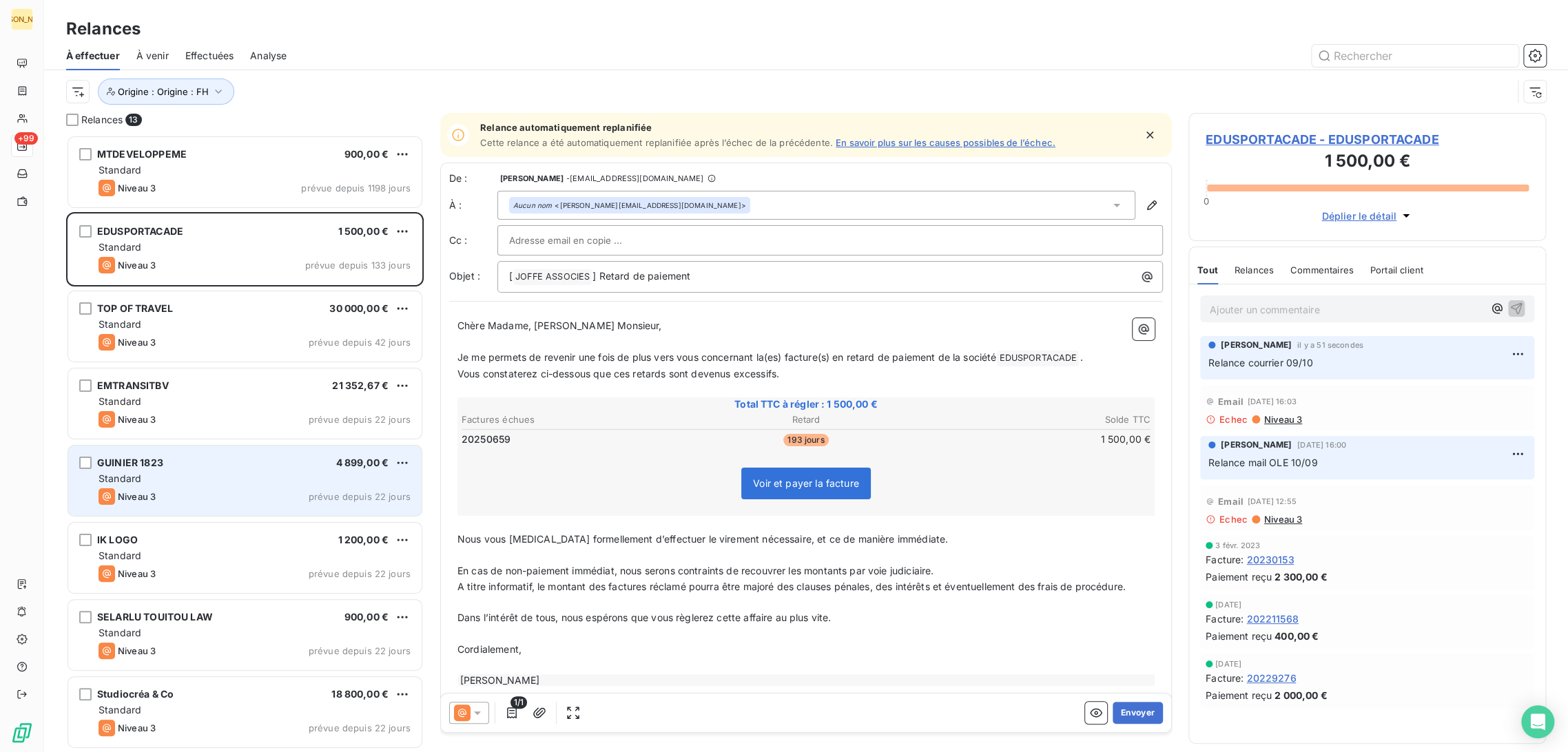
click at [175, 473] on div "Standard" at bounding box center [254, 478] width 312 height 14
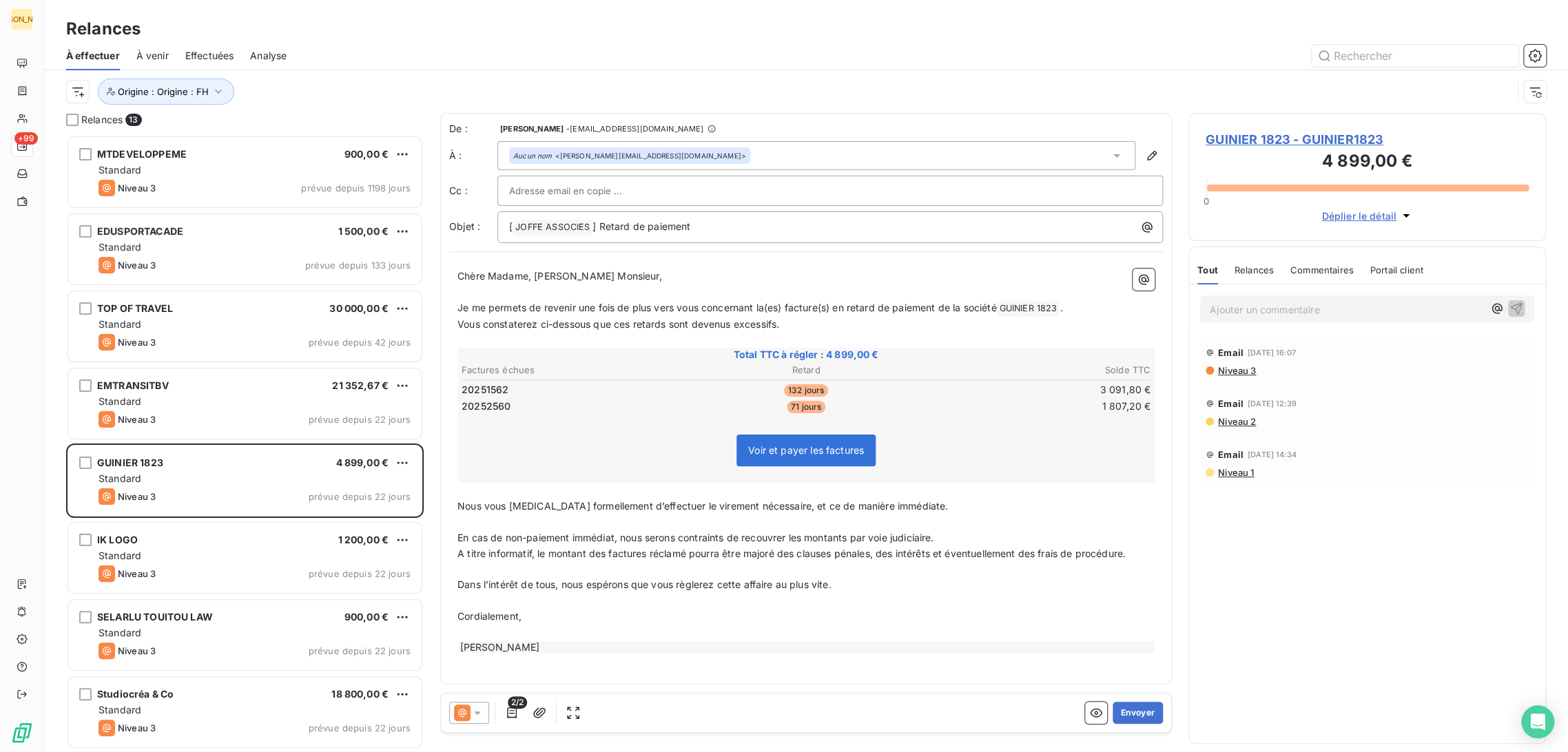
click at [570, 285] on p "﻿" at bounding box center [805, 292] width 697 height 16
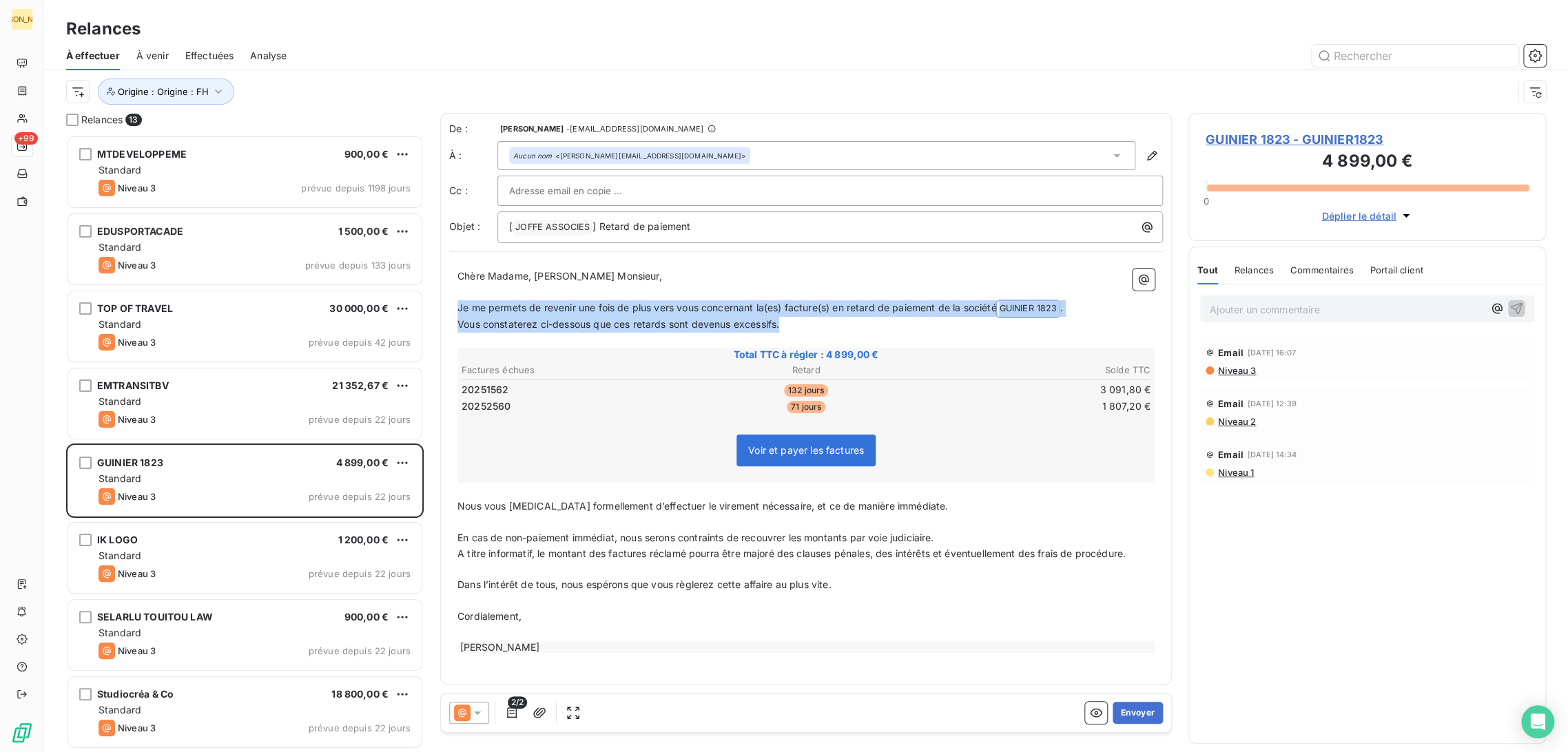
drag, startPoint x: 742, startPoint y: 323, endPoint x: 448, endPoint y: 302, distance: 294.7
click at [448, 302] on div "De : [PERSON_NAME] - [EMAIL_ADDRESS][DOMAIN_NAME] À : Aucun nom <[PERSON_NAME][…" at bounding box center [805, 398] width 731 height 572
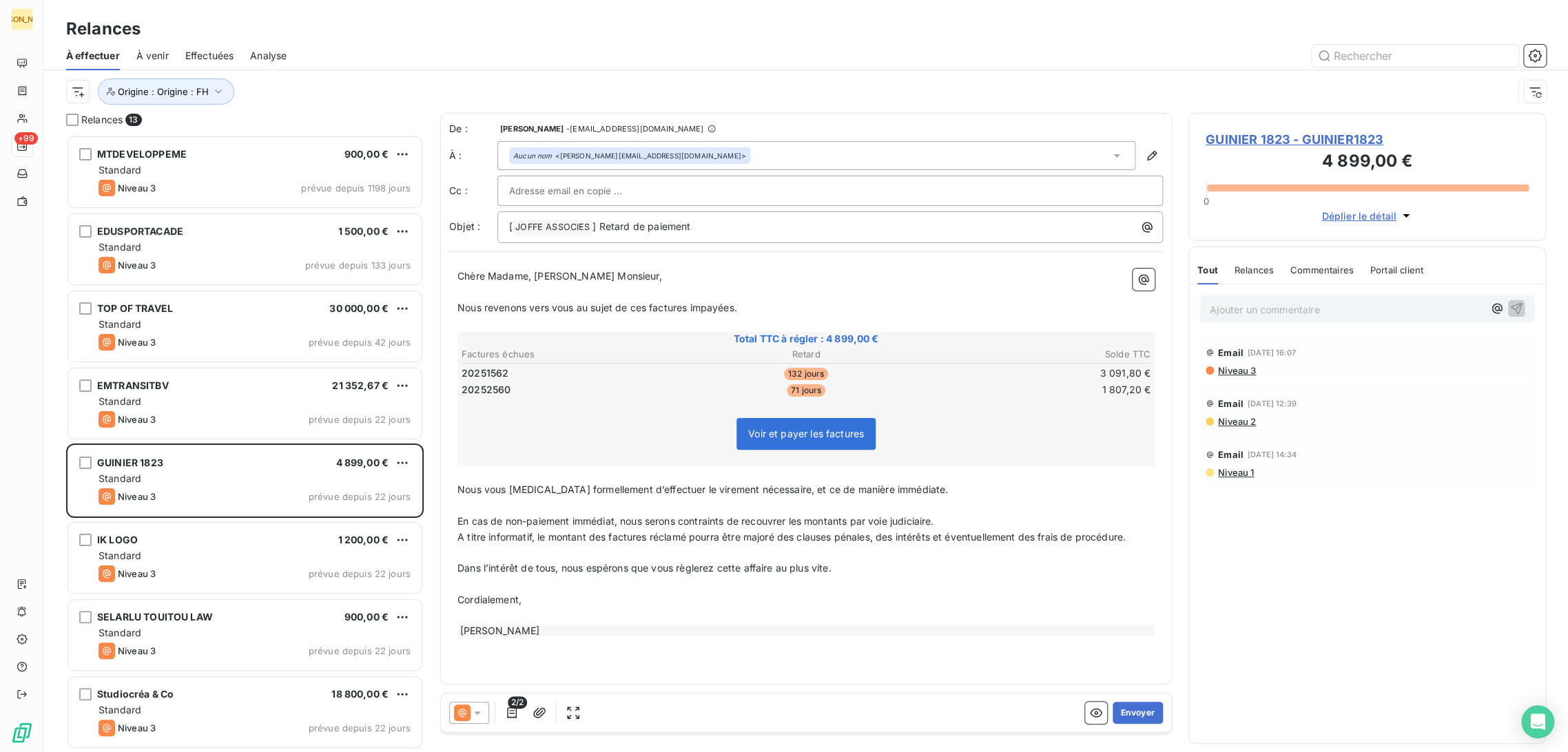
click at [502, 494] on p "Nous vous [MEDICAL_DATA] formellement d’effectuer le virement nécessaire, et ce…" at bounding box center [805, 489] width 697 height 16
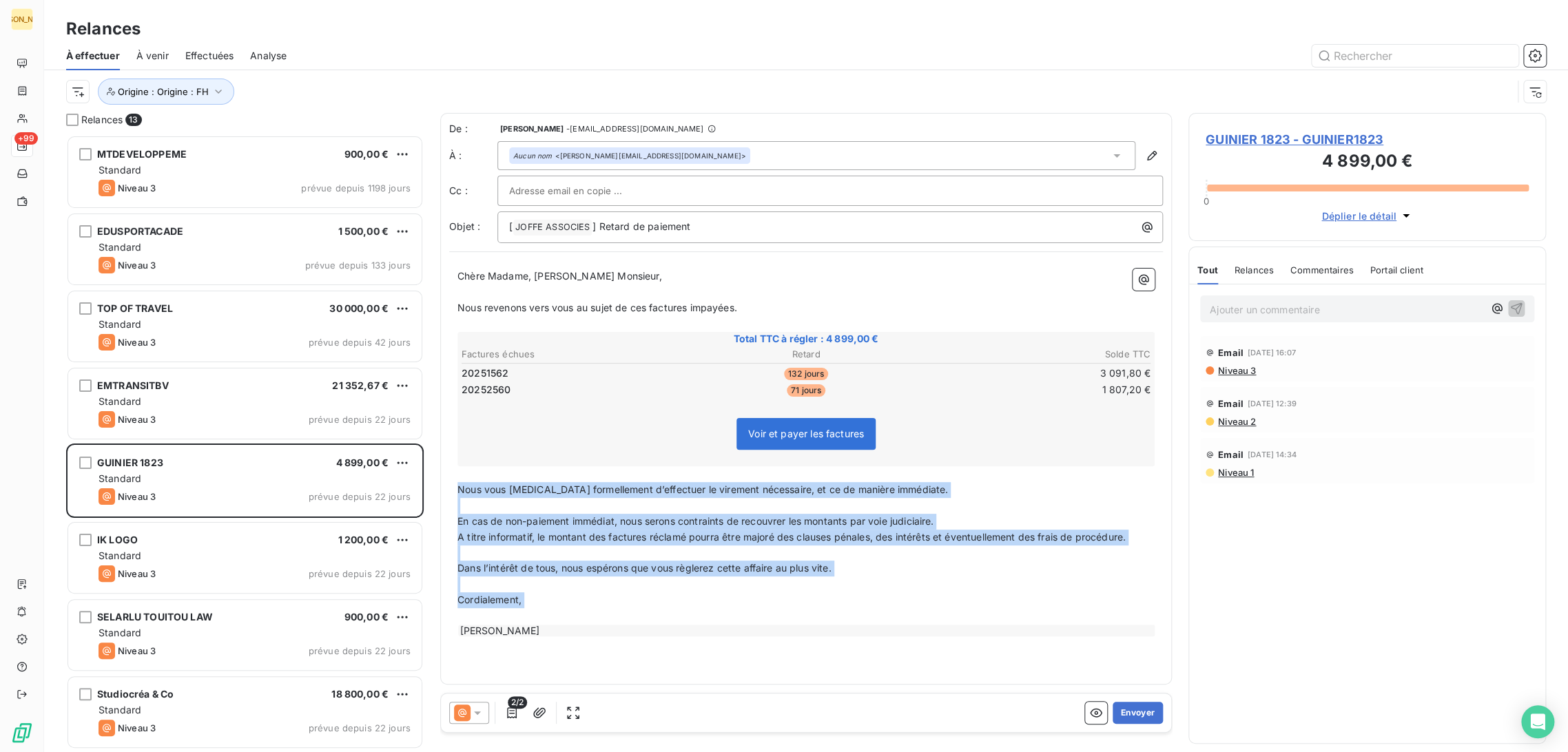
drag, startPoint x: 457, startPoint y: 486, endPoint x: 628, endPoint y: 650, distance: 236.9
click at [628, 650] on div "De : [PERSON_NAME] - [EMAIL_ADDRESS][DOMAIN_NAME] À : Aucun nom <[PERSON_NAME][…" at bounding box center [805, 398] width 731 height 572
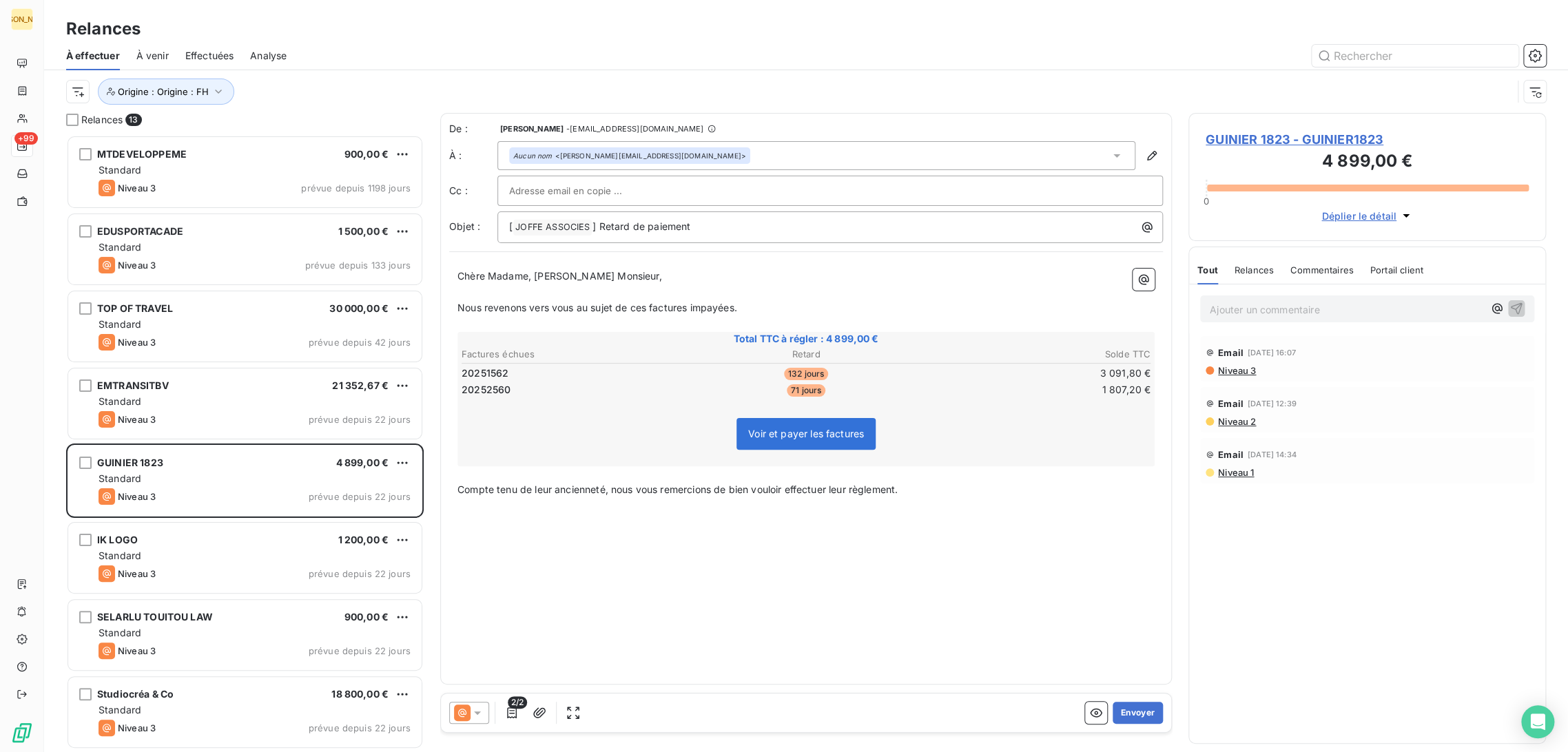
click at [925, 499] on div "Chère Madame, [PERSON_NAME] Monsieur, ﻿ Nous revenons vers vous au sujet de ces…" at bounding box center [805, 382] width 713 height 246
click at [910, 487] on p "Compte tenu de leur ancienneté, nous vous remercions de bien vouloir effectuer …" at bounding box center [805, 489] width 697 height 16
click at [1133, 709] on button "Envoyer" at bounding box center [1137, 712] width 50 height 22
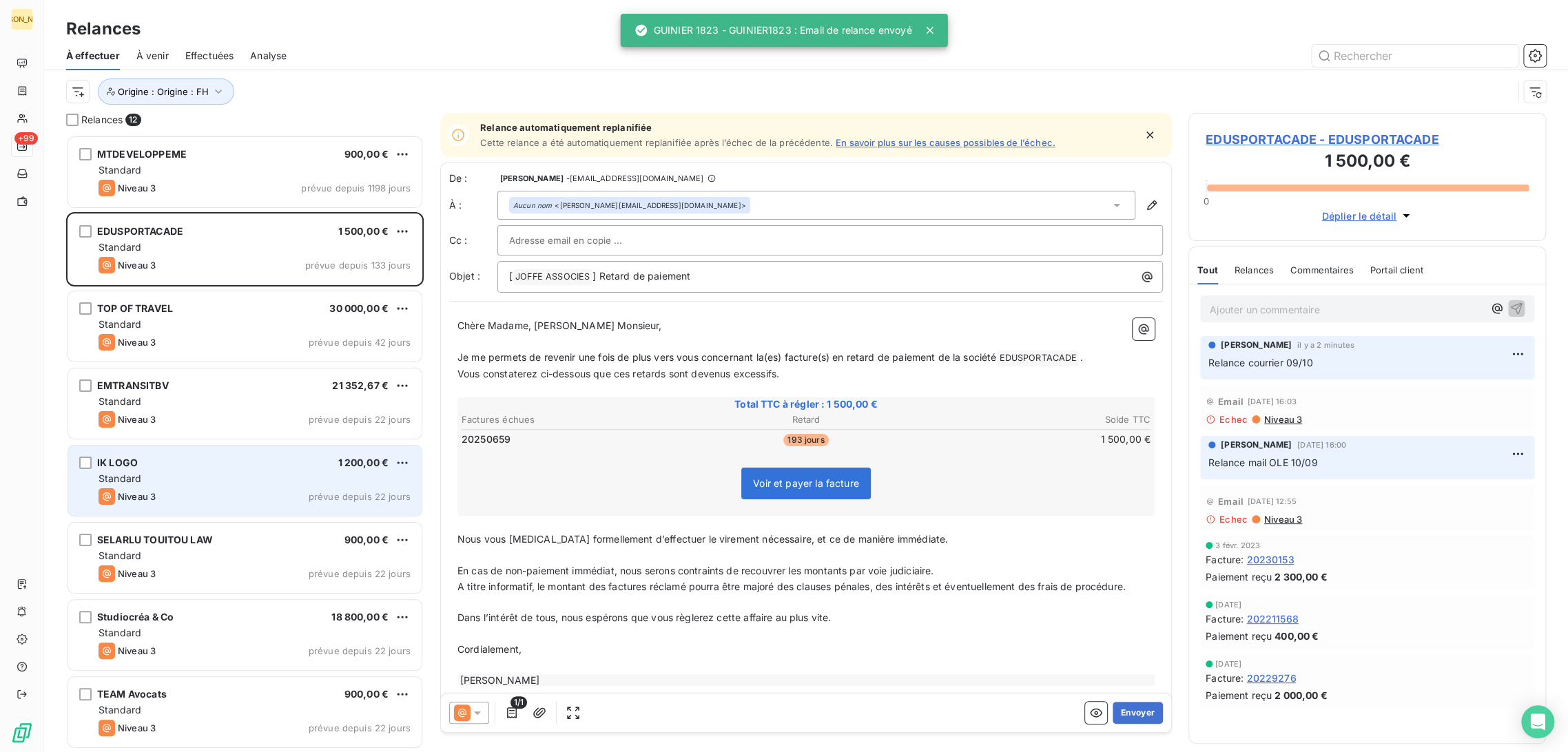
click at [251, 465] on div "IK LOGO 1 200,00 €" at bounding box center [254, 462] width 312 height 12
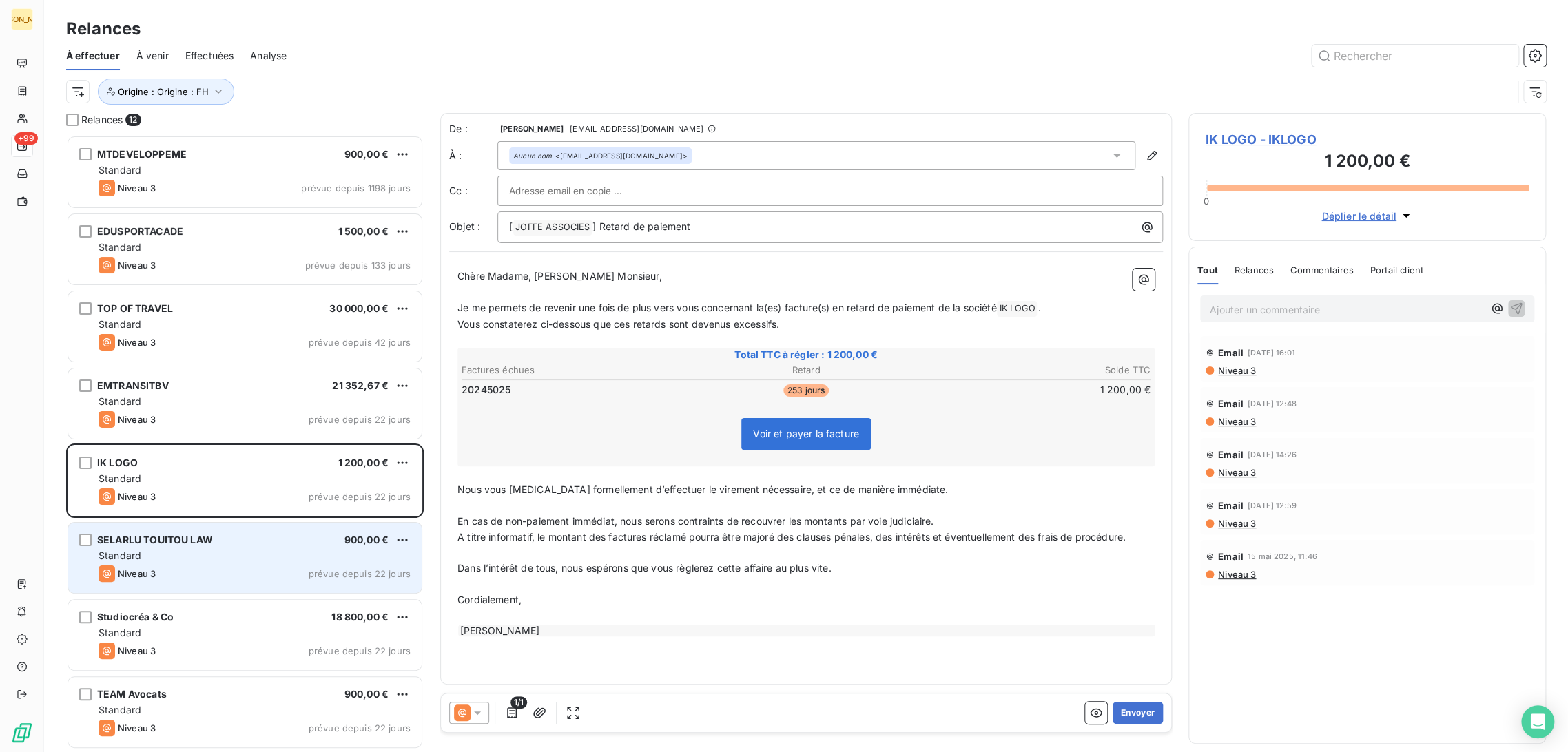
drag, startPoint x: 225, startPoint y: 570, endPoint x: 223, endPoint y: 578, distance: 8.2
click at [225, 571] on div "Niveau 3 prévue depuis 22 jours" at bounding box center [254, 573] width 312 height 16
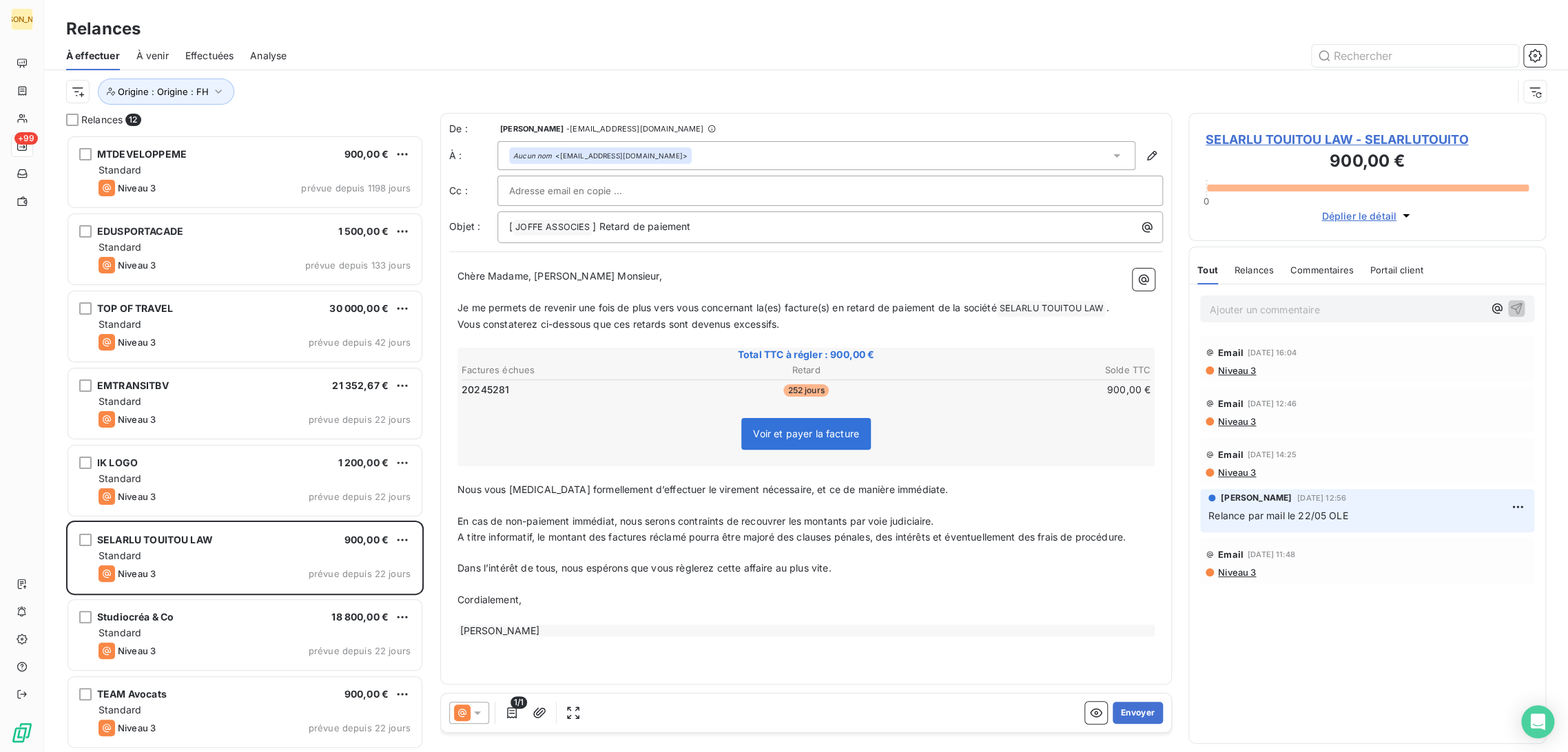
click at [1236, 312] on p "Ajouter un commentaire ﻿" at bounding box center [1346, 309] width 273 height 17
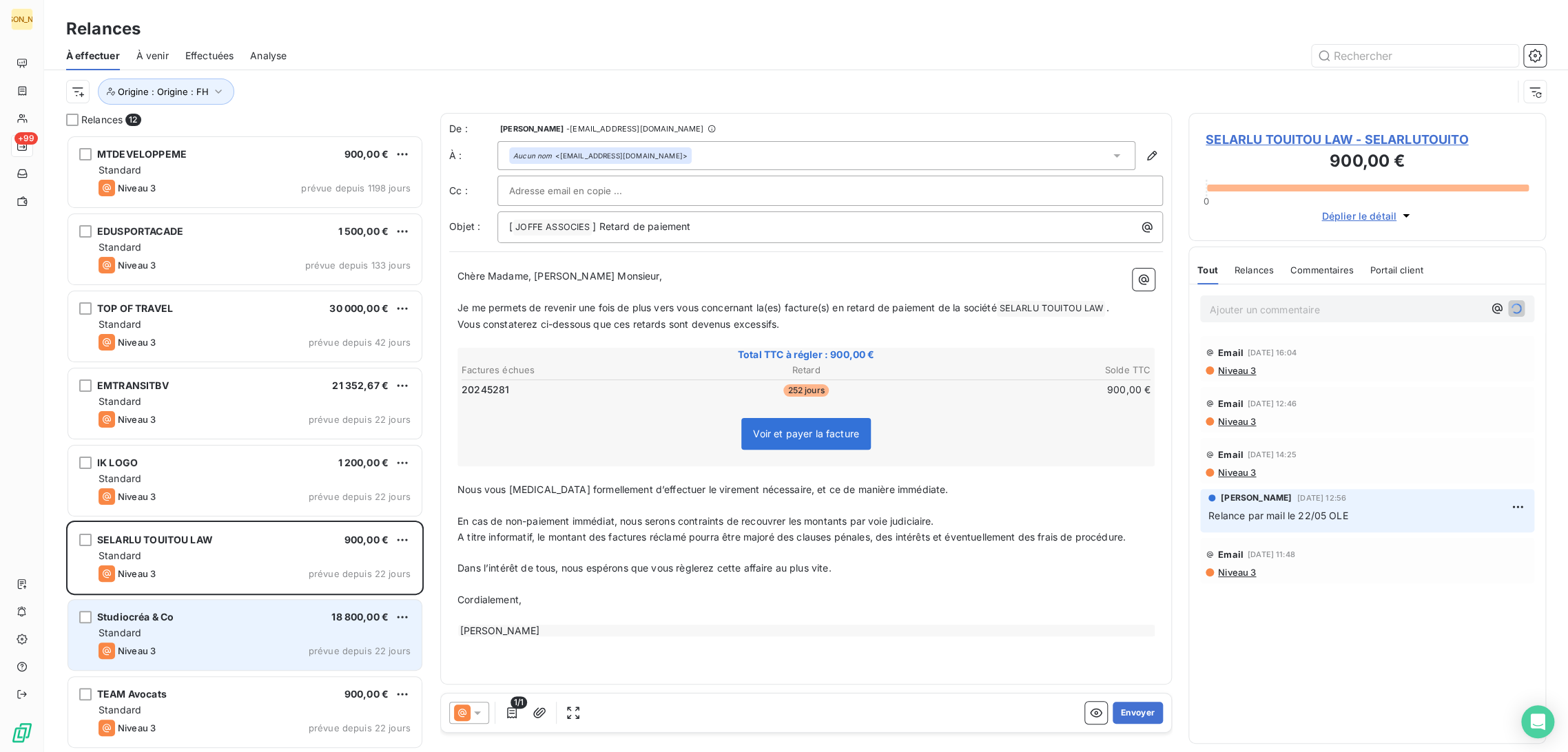
click at [290, 612] on div "Studiocréa & Co 18 800,00 €" at bounding box center [254, 616] width 312 height 12
